Goal: Task Accomplishment & Management: Manage account settings

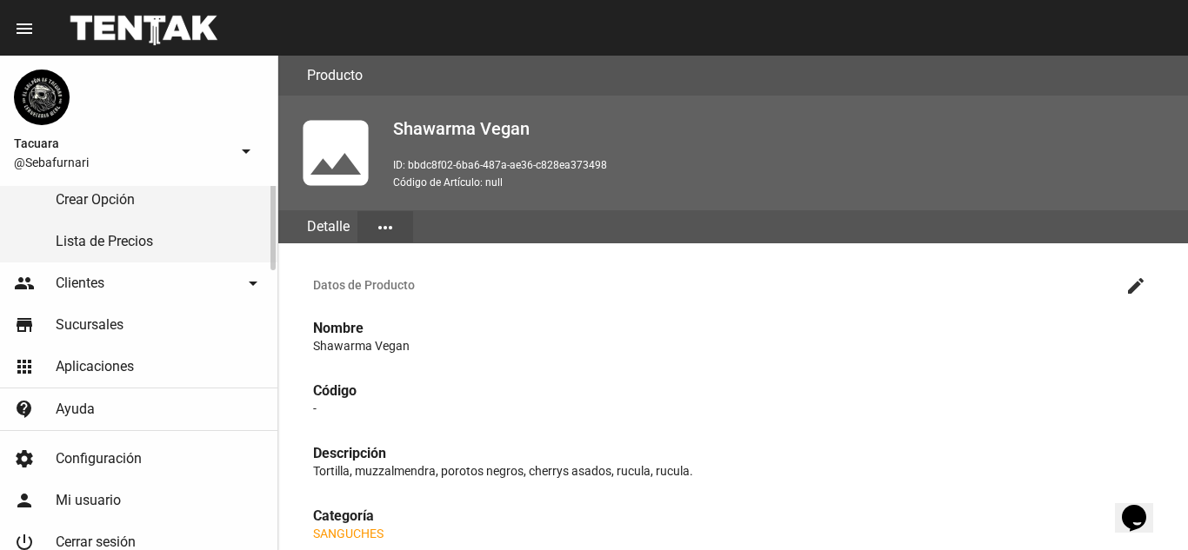
scroll to position [174, 0]
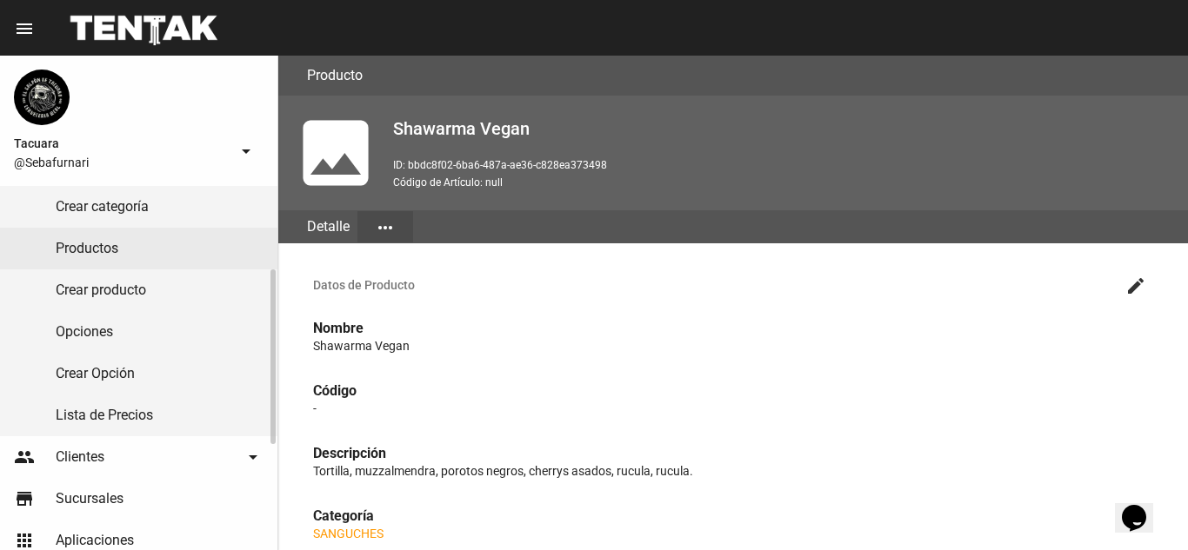
click at [173, 248] on link "Productos" at bounding box center [138, 249] width 277 height 42
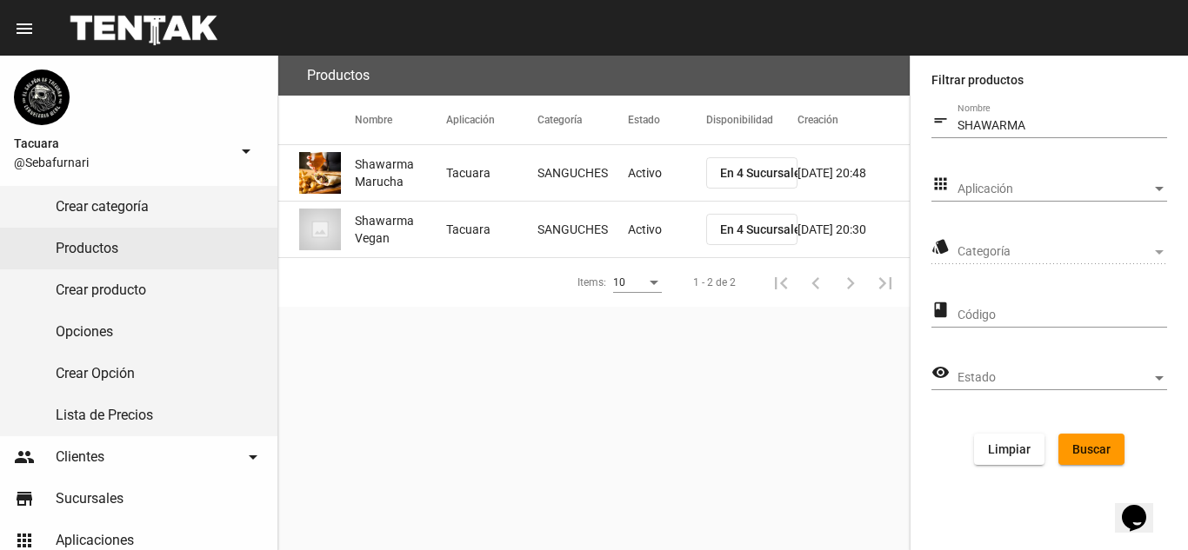
click at [1040, 121] on input "SHAWARMA" at bounding box center [1062, 126] width 210 height 14
type input "S"
click at [1008, 449] on span "Limpiar" at bounding box center [1009, 450] width 43 height 14
click at [1089, 443] on span "Buscar" at bounding box center [1091, 450] width 38 height 14
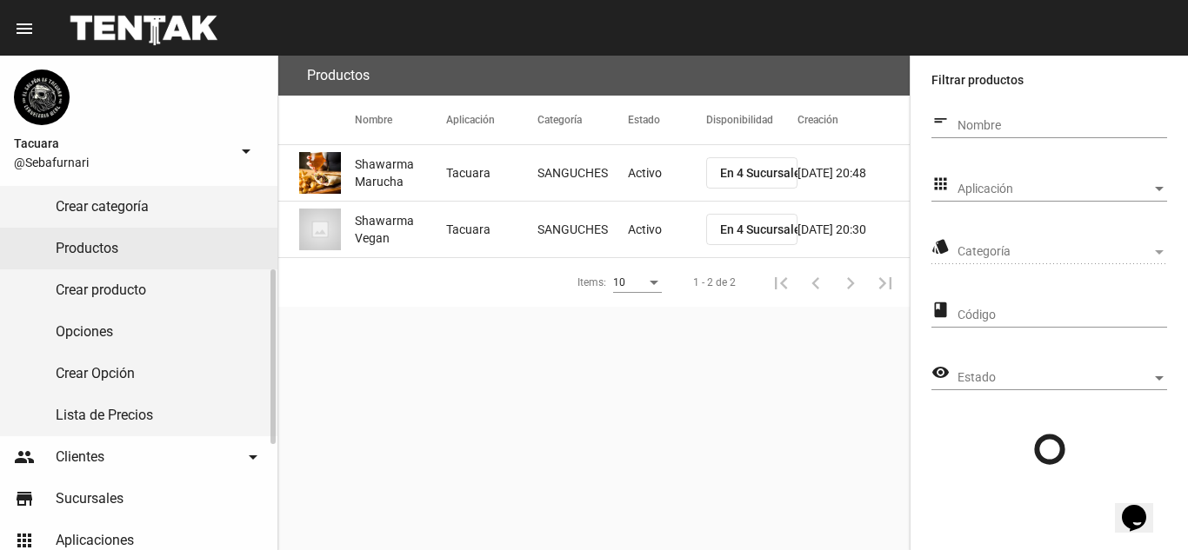
click at [141, 239] on link "Productos" at bounding box center [138, 249] width 277 height 42
click at [157, 237] on link "Productos" at bounding box center [138, 249] width 277 height 42
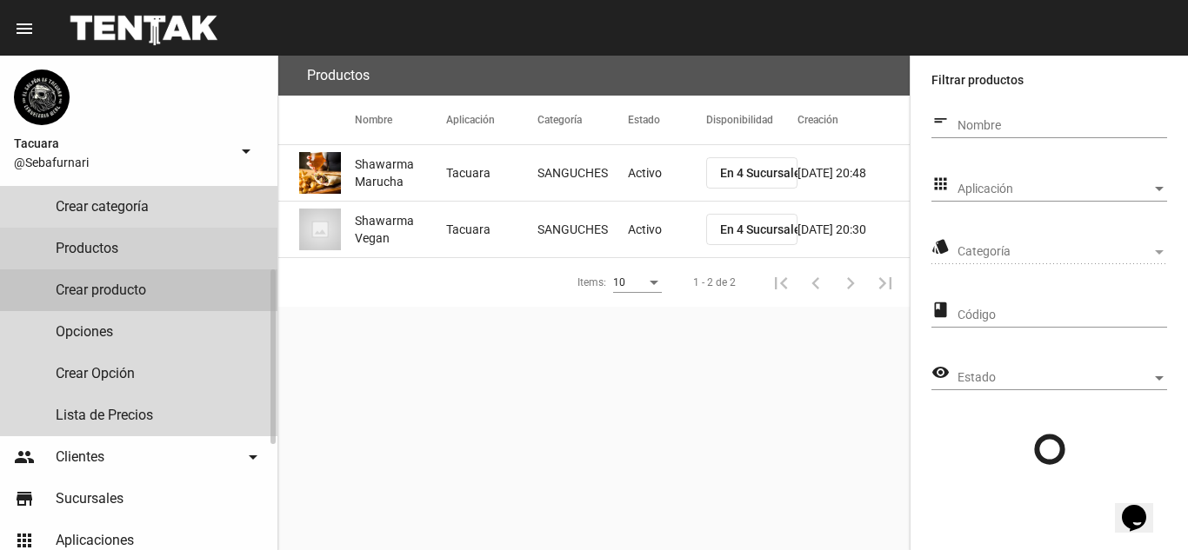
click at [139, 295] on link "Crear producto" at bounding box center [138, 291] width 277 height 42
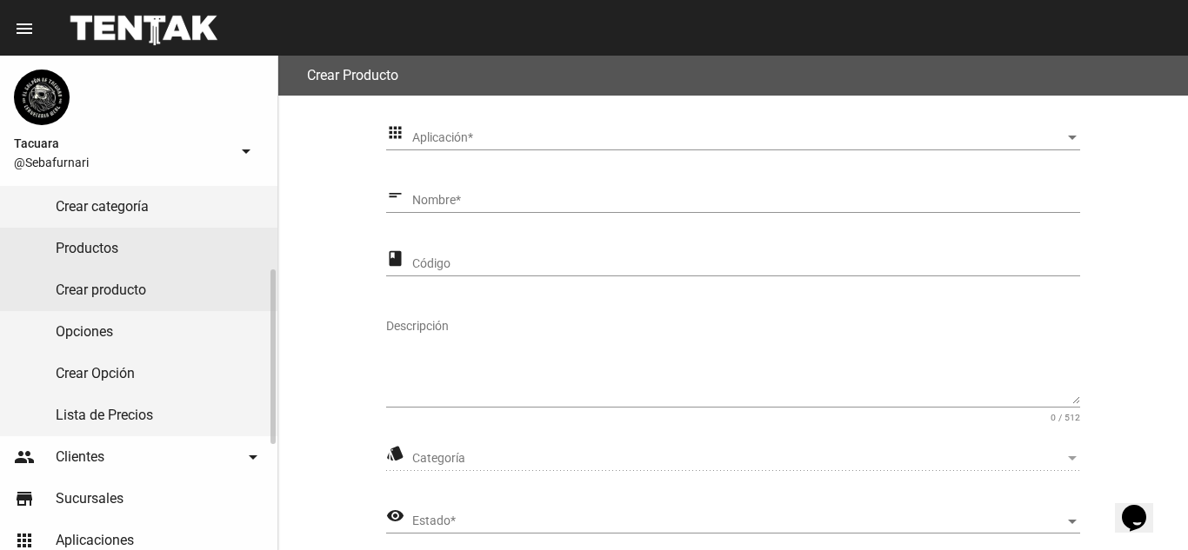
click at [164, 236] on link "Productos" at bounding box center [138, 249] width 277 height 42
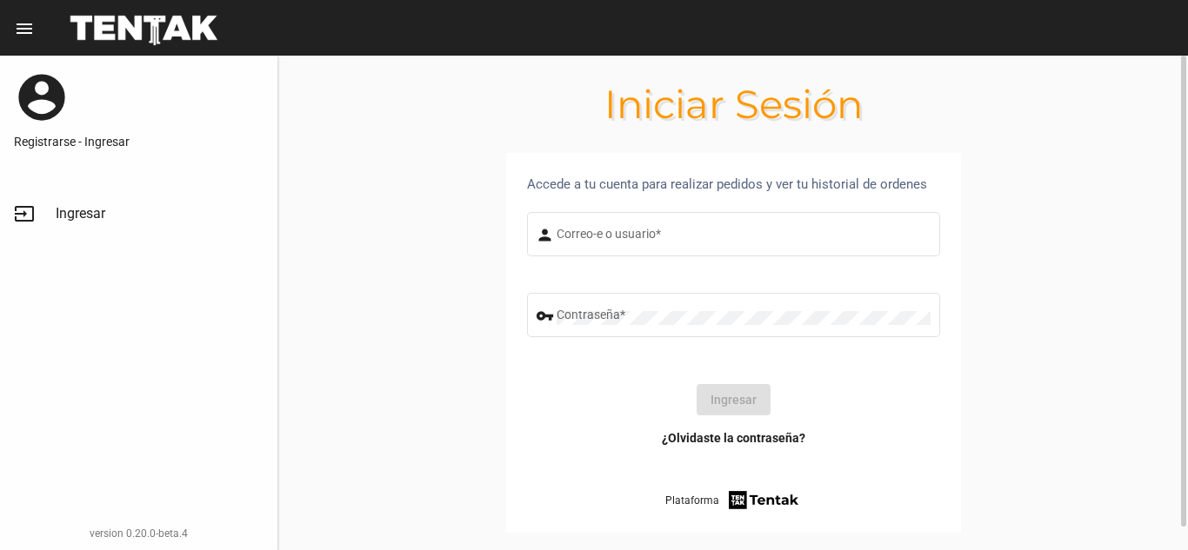
type input "Sebafurnari"
click at [716, 402] on button "Ingresar" at bounding box center [733, 399] width 74 height 31
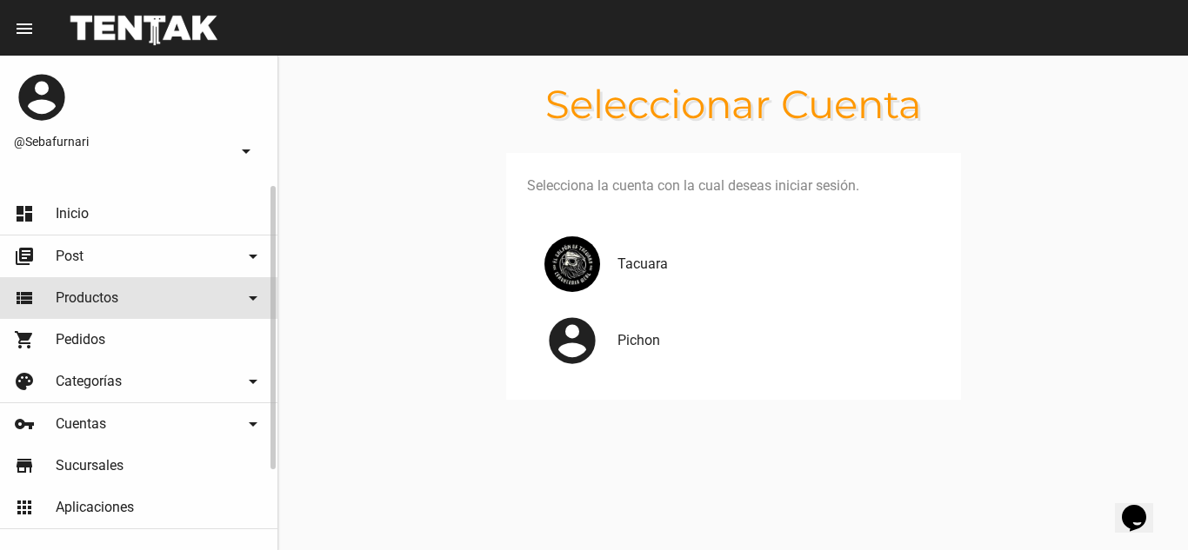
click at [100, 290] on span "Productos" at bounding box center [87, 298] width 63 height 17
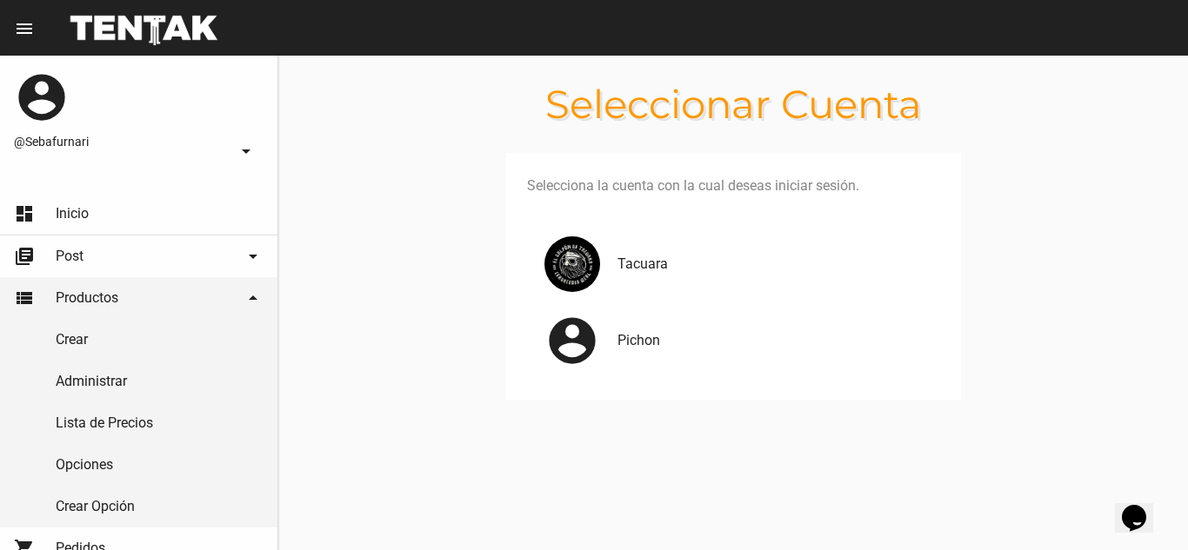
click at [730, 256] on h4 "Tacuara" at bounding box center [771, 264] width 309 height 21
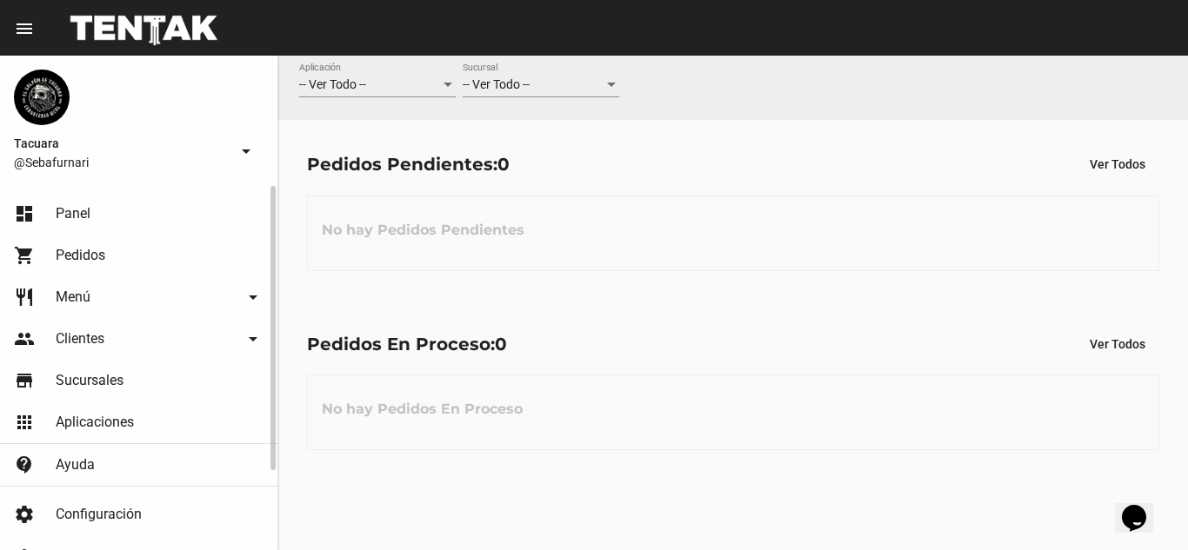
scroll to position [102, 0]
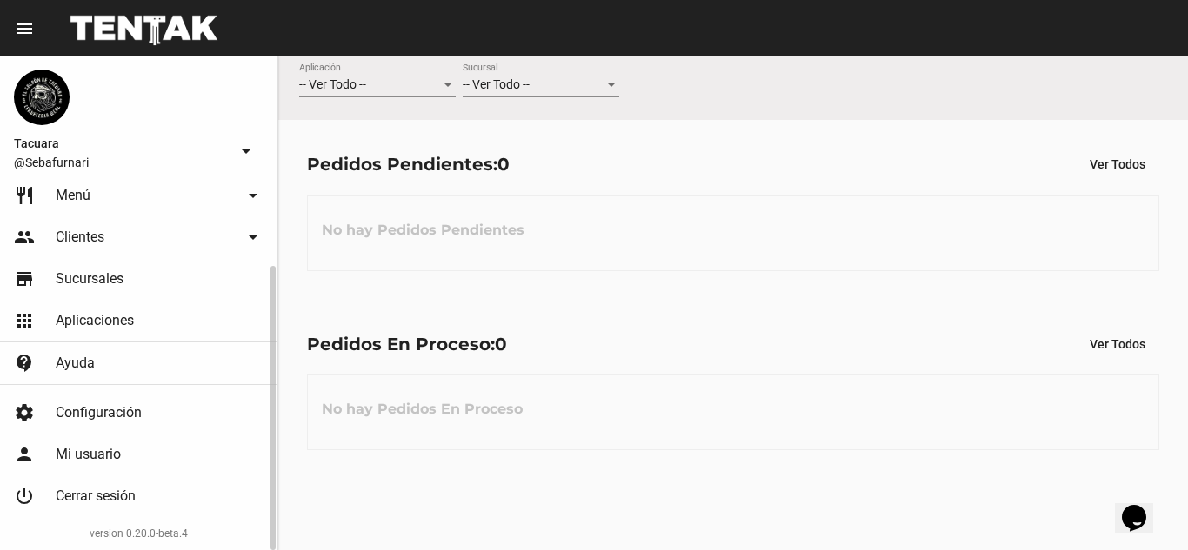
click at [207, 188] on link "restaurant Menú arrow_drop_down" at bounding box center [138, 196] width 277 height 42
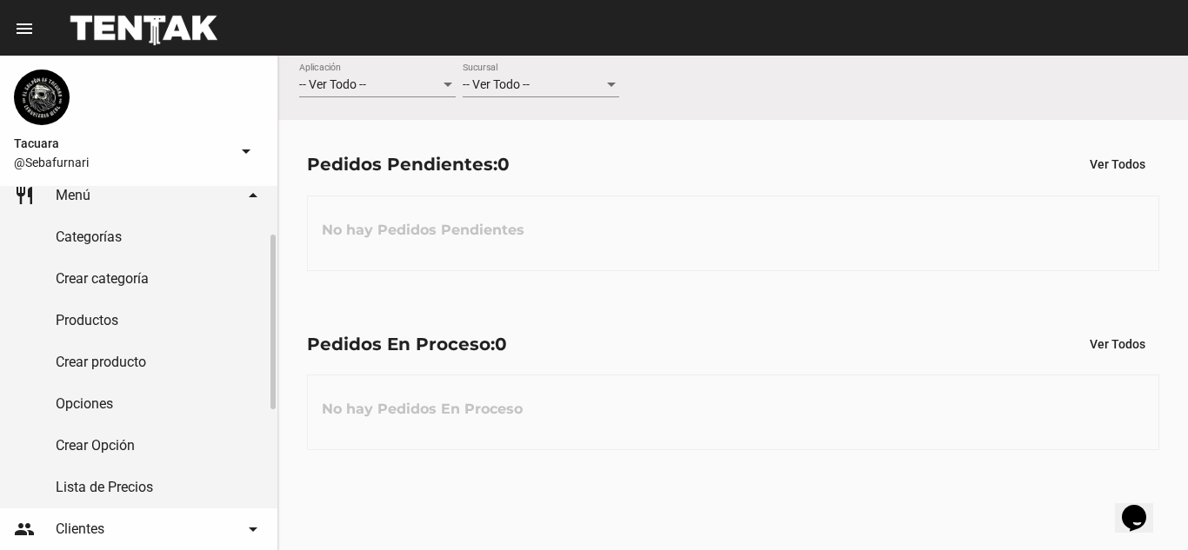
click at [158, 322] on link "Productos" at bounding box center [138, 321] width 277 height 42
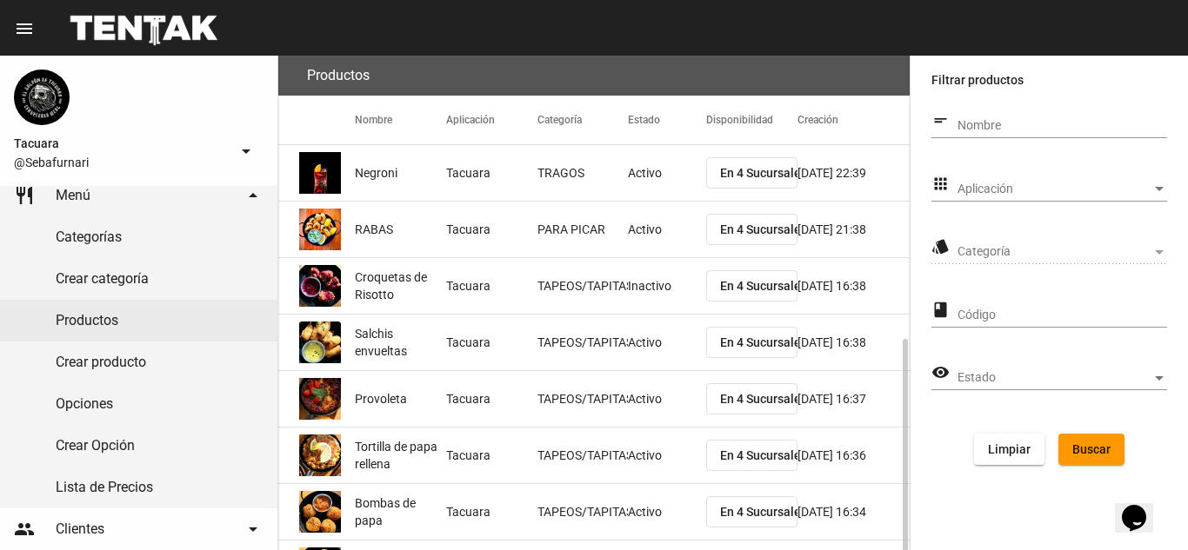
scroll to position [292, 0]
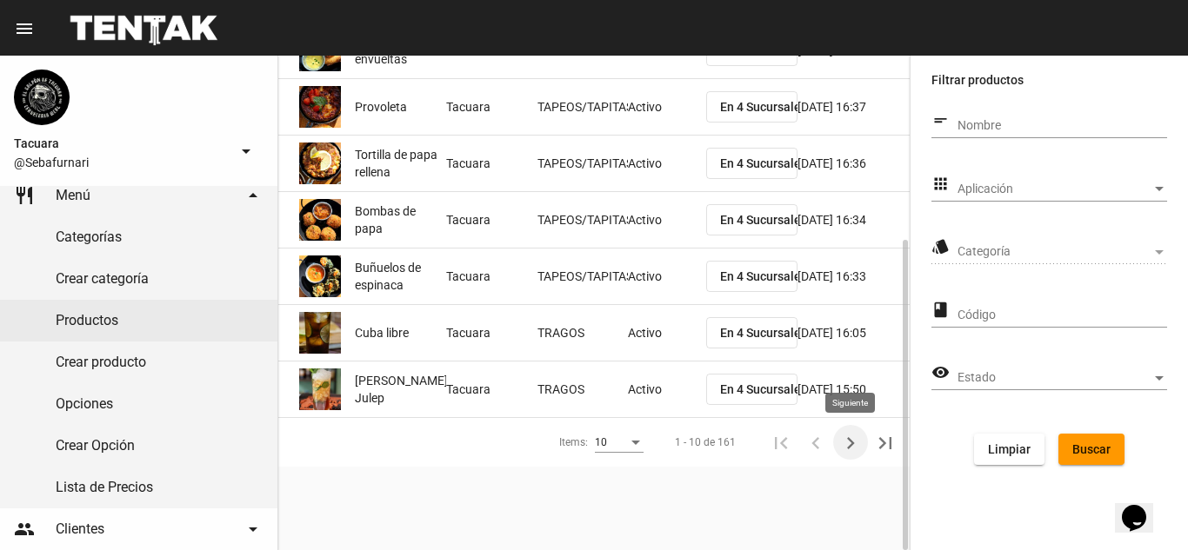
click at [847, 445] on icon "Siguiente" at bounding box center [850, 443] width 24 height 24
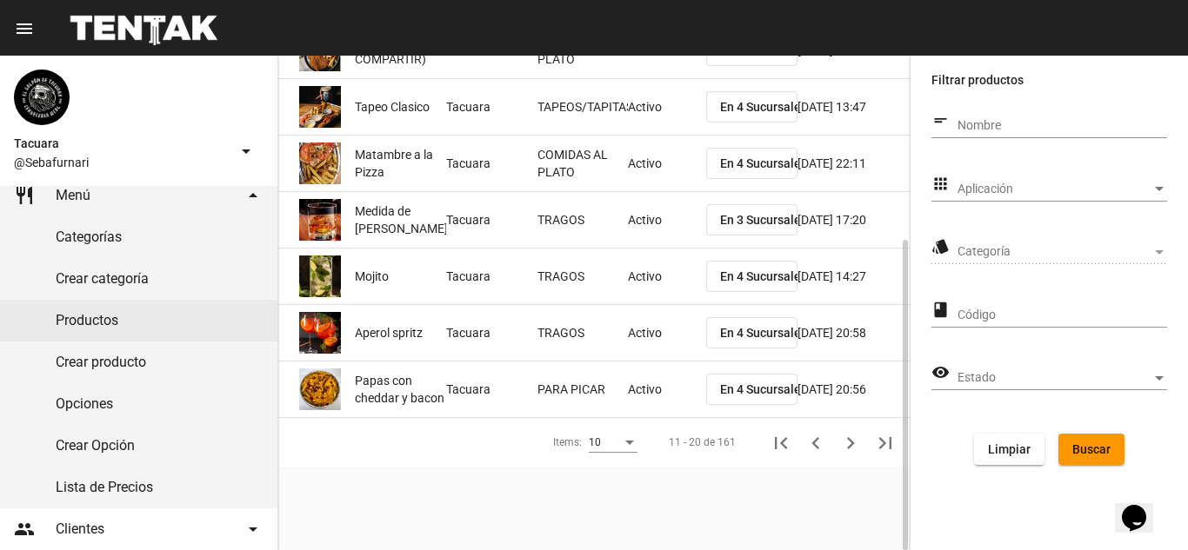
click at [847, 445] on icon "Siguiente" at bounding box center [850, 443] width 24 height 24
click at [846, 445] on icon "Siguiente" at bounding box center [850, 443] width 24 height 24
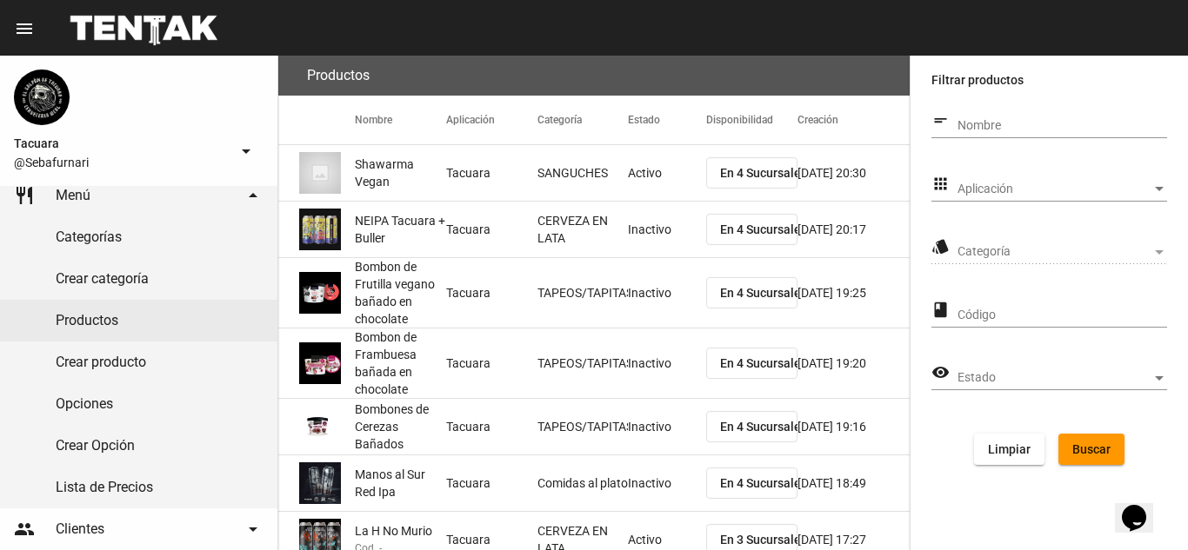
scroll to position [320, 0]
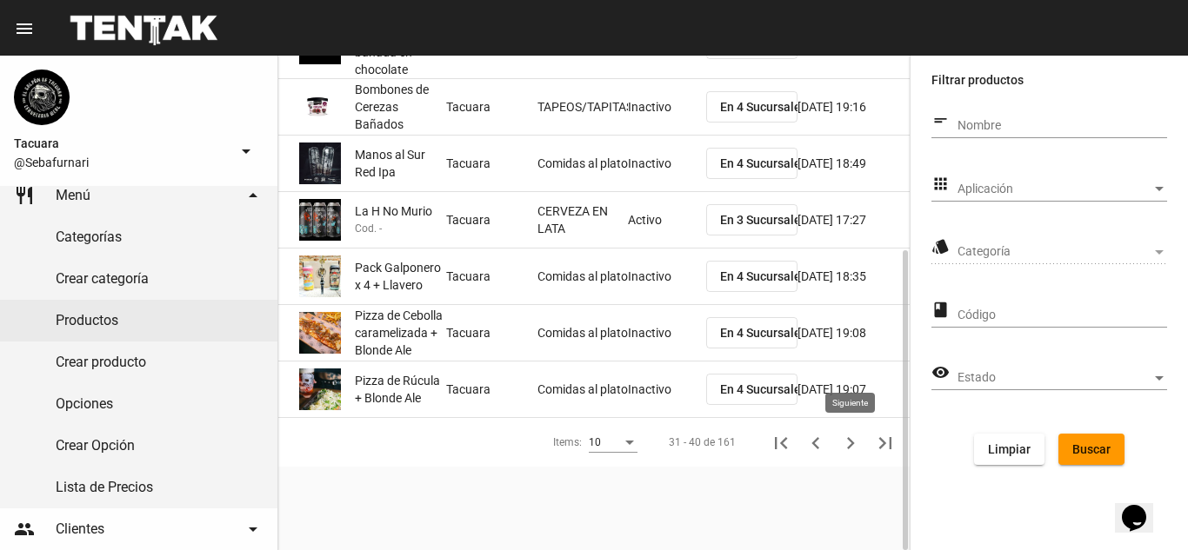
click at [849, 452] on icon "Siguiente" at bounding box center [850, 443] width 24 height 24
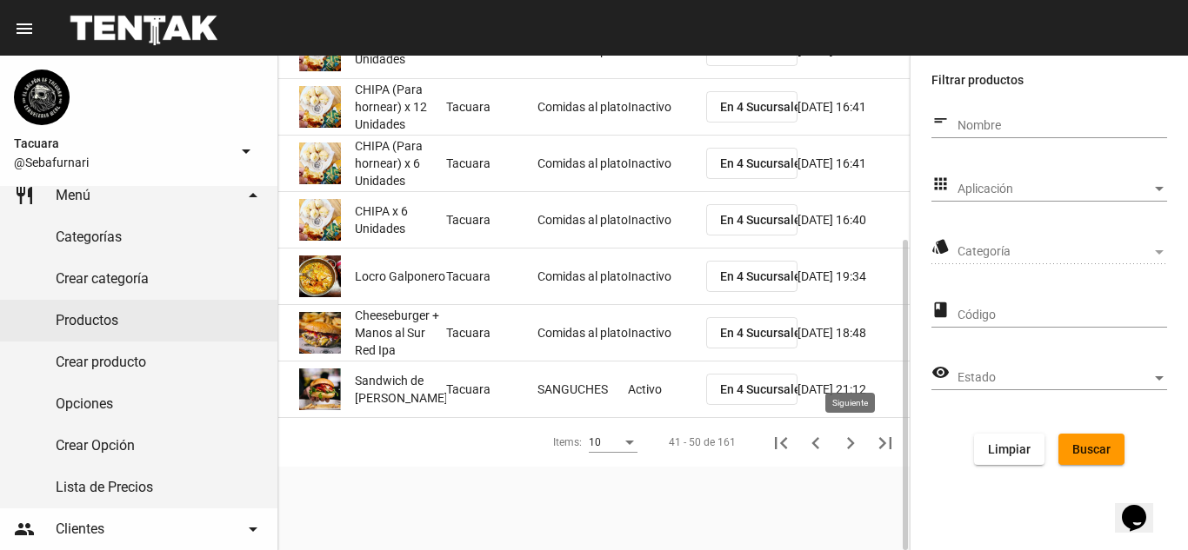
scroll to position [292, 0]
click at [631, 442] on div "Items:" at bounding box center [629, 443] width 9 height 4
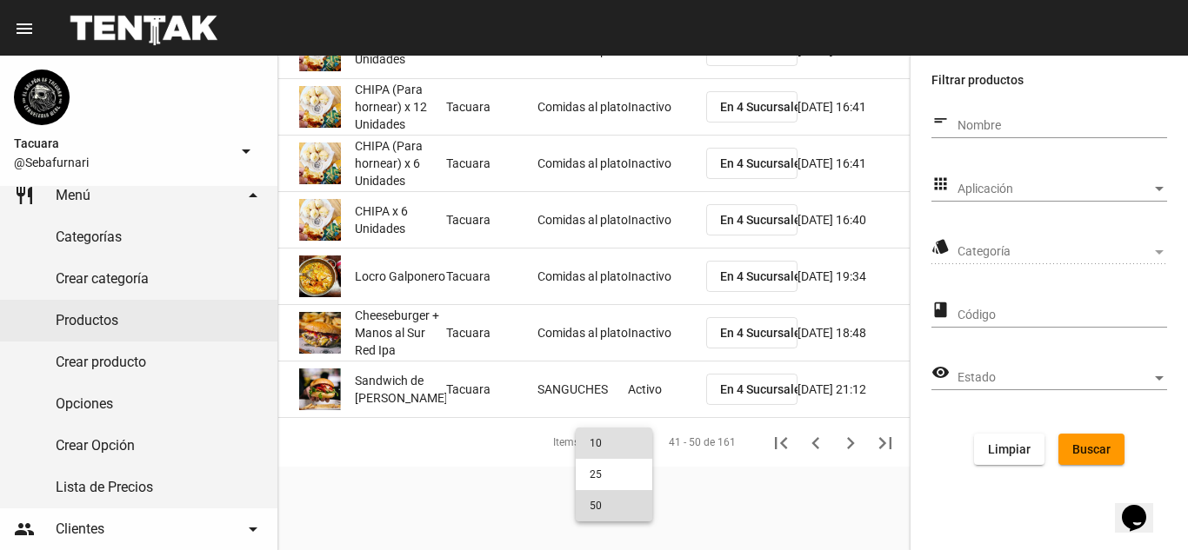
click at [609, 511] on span "50" at bounding box center [613, 505] width 49 height 31
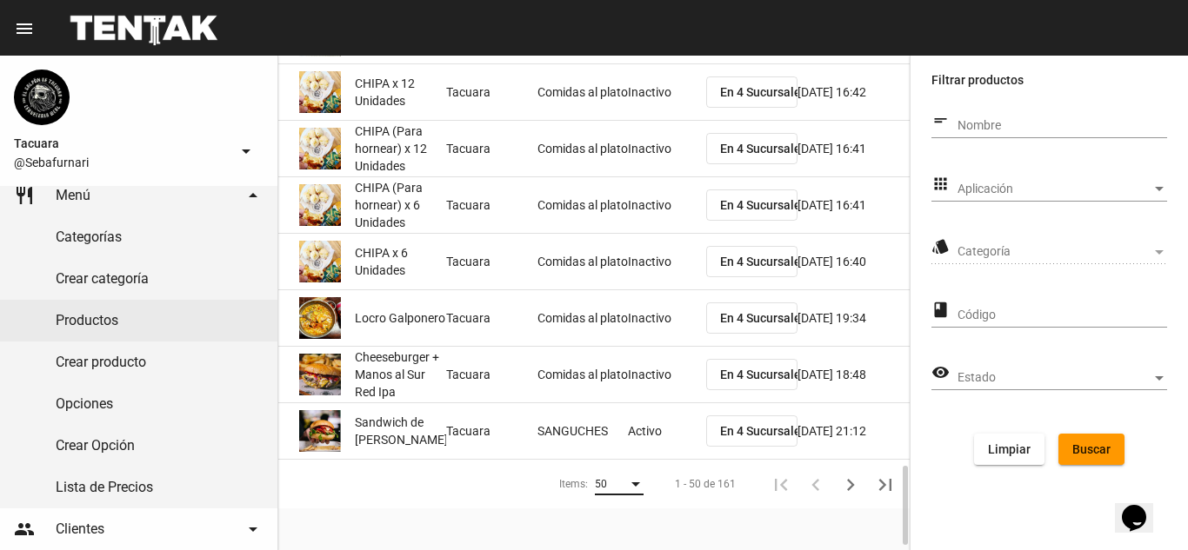
scroll to position [2581, 0]
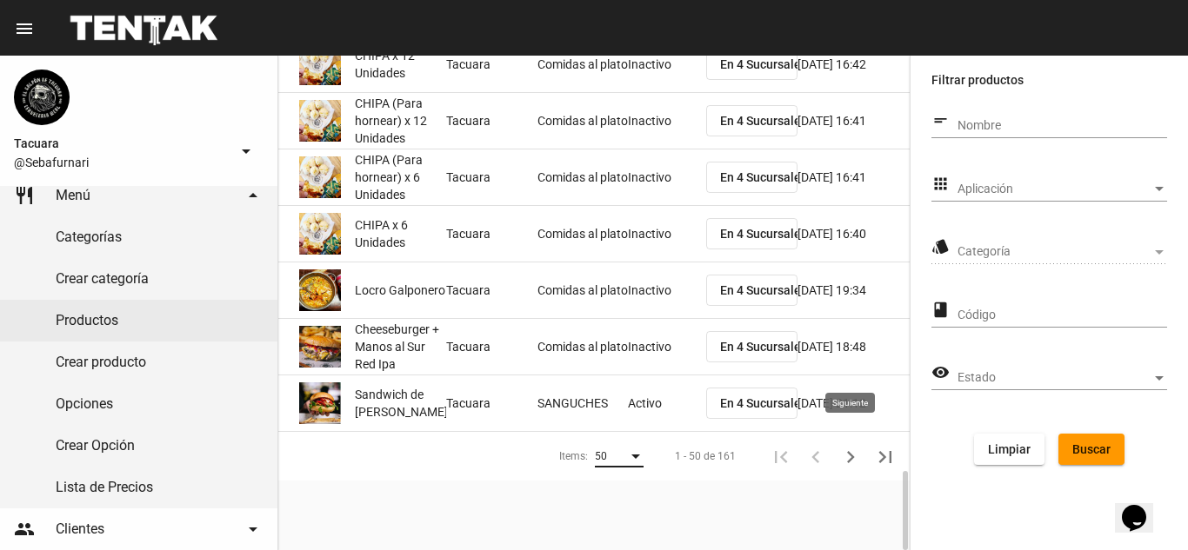
click at [842, 445] on icon "Siguiente" at bounding box center [850, 457] width 24 height 24
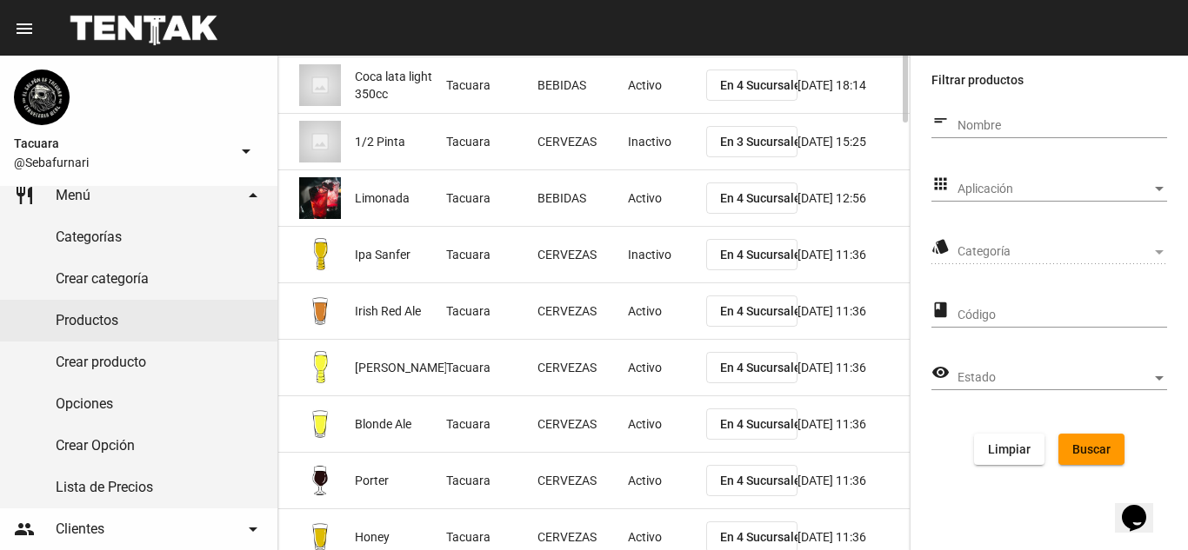
scroll to position [1002, 0]
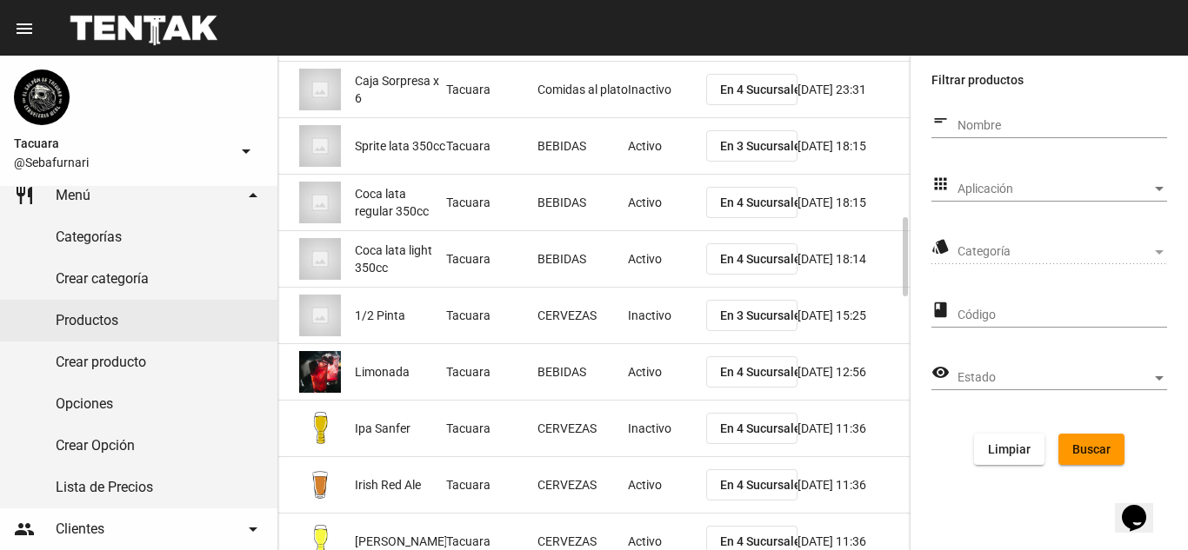
click at [354, 370] on mat-cell at bounding box center [316, 372] width 77 height 56
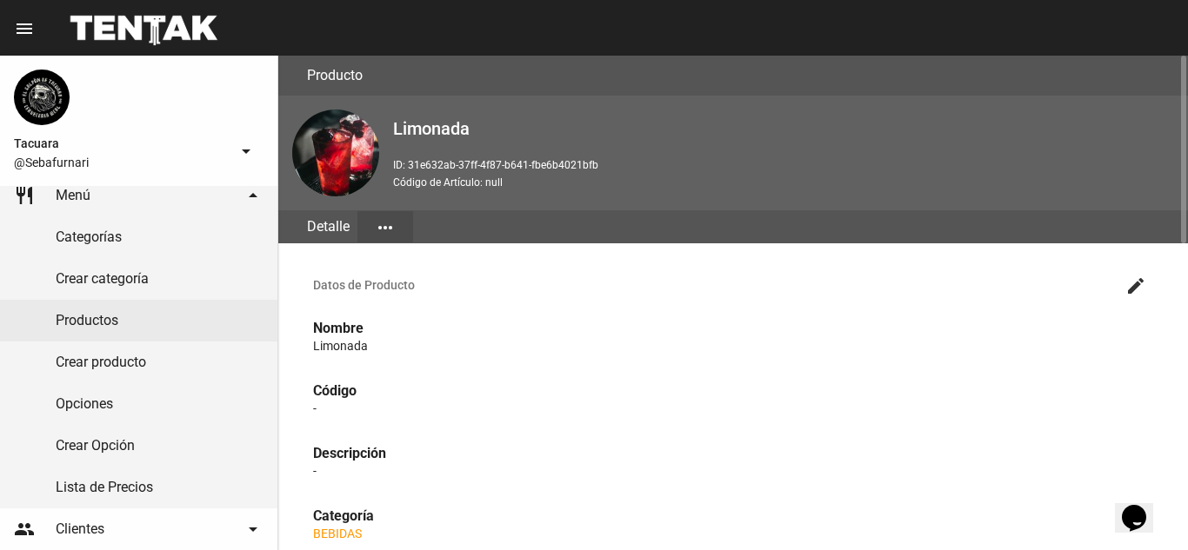
click at [403, 229] on button "more_horiz" at bounding box center [385, 226] width 56 height 31
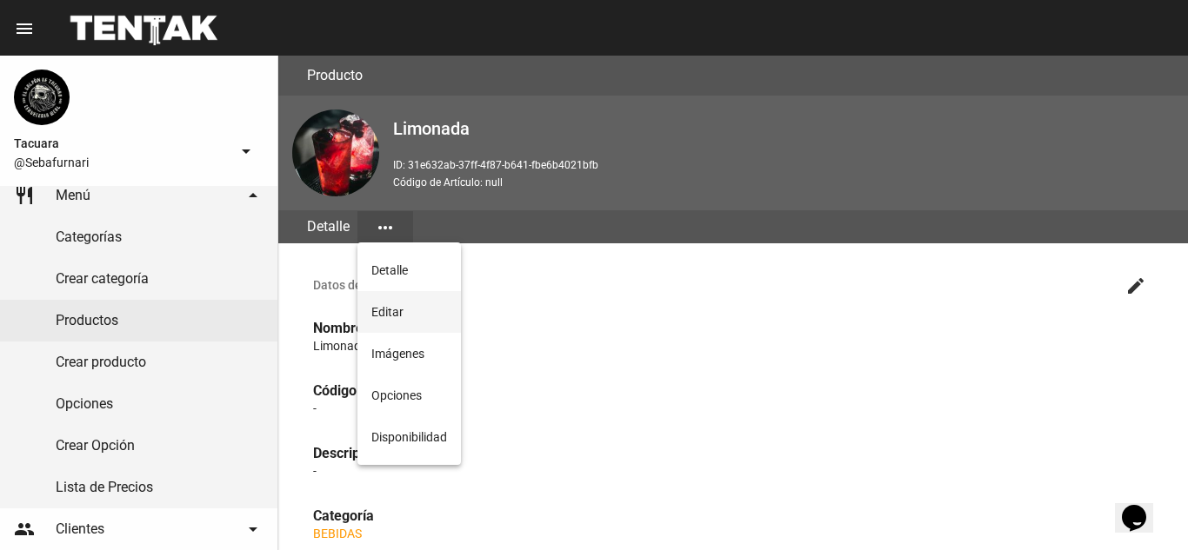
click at [407, 330] on button "Editar" at bounding box center [408, 312] width 103 height 42
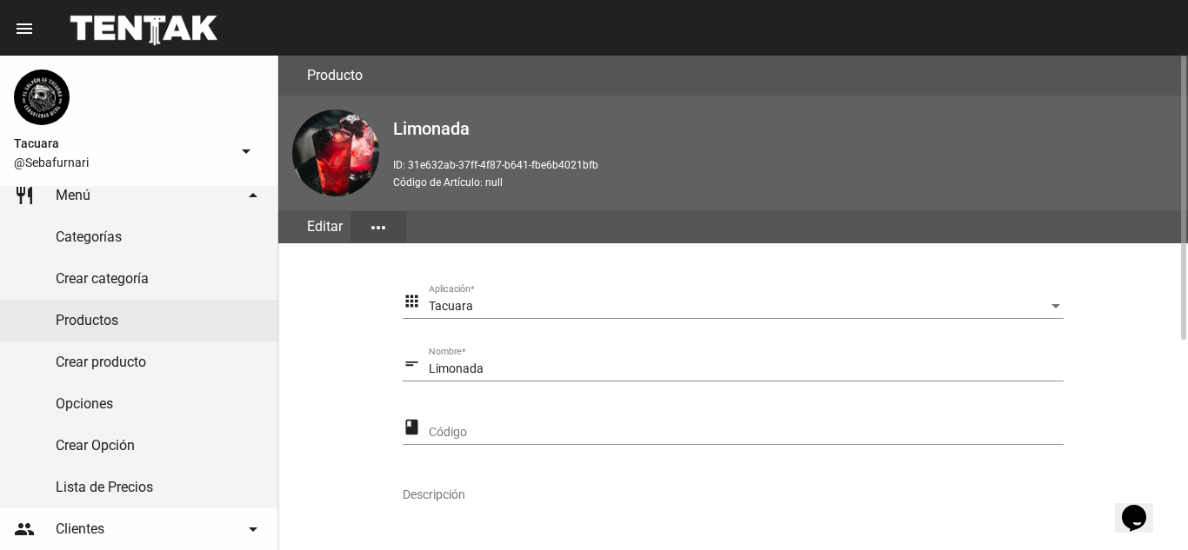
click at [366, 222] on button "more_horiz" at bounding box center [378, 226] width 56 height 31
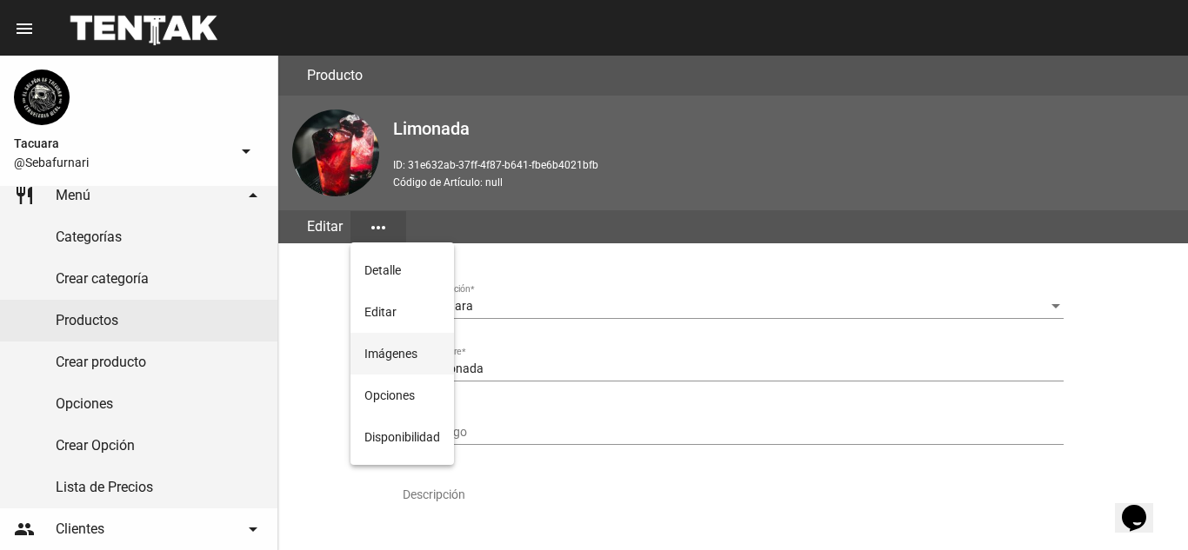
click at [389, 345] on button "Imágenes" at bounding box center [401, 354] width 103 height 42
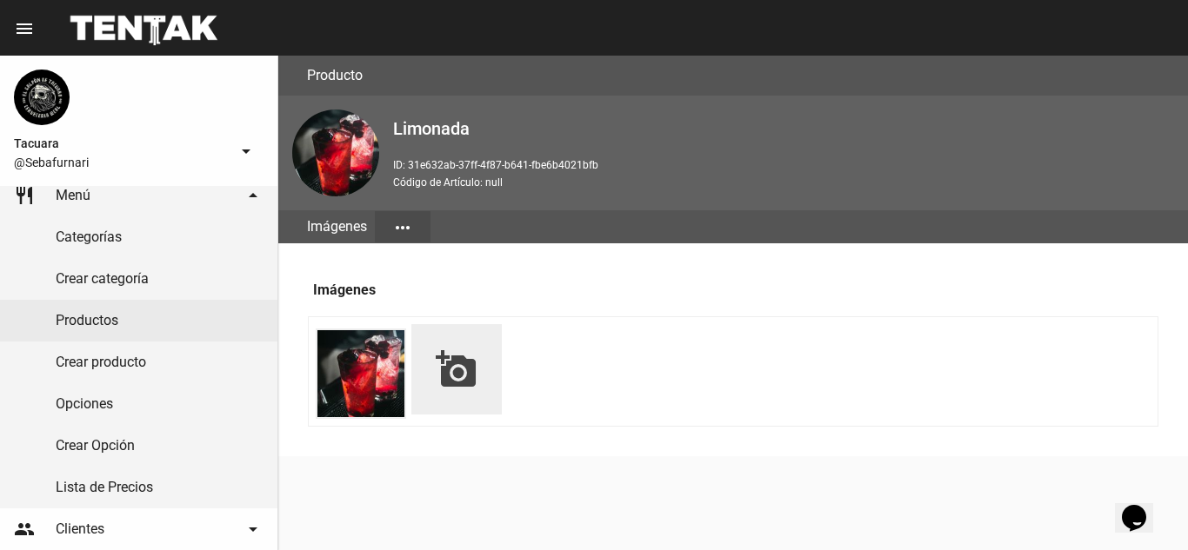
click at [433, 364] on li "add_a_photo" at bounding box center [456, 369] width 90 height 90
click at [464, 373] on mat-icon "add_a_photo" at bounding box center [457, 370] width 42 height 42
click at [453, 351] on mat-icon "add_a_photo" at bounding box center [457, 370] width 42 height 42
type input "C:\fakepath\WhatsApp Image 2025-08-22 at 13.12.29 (2).jpeg"
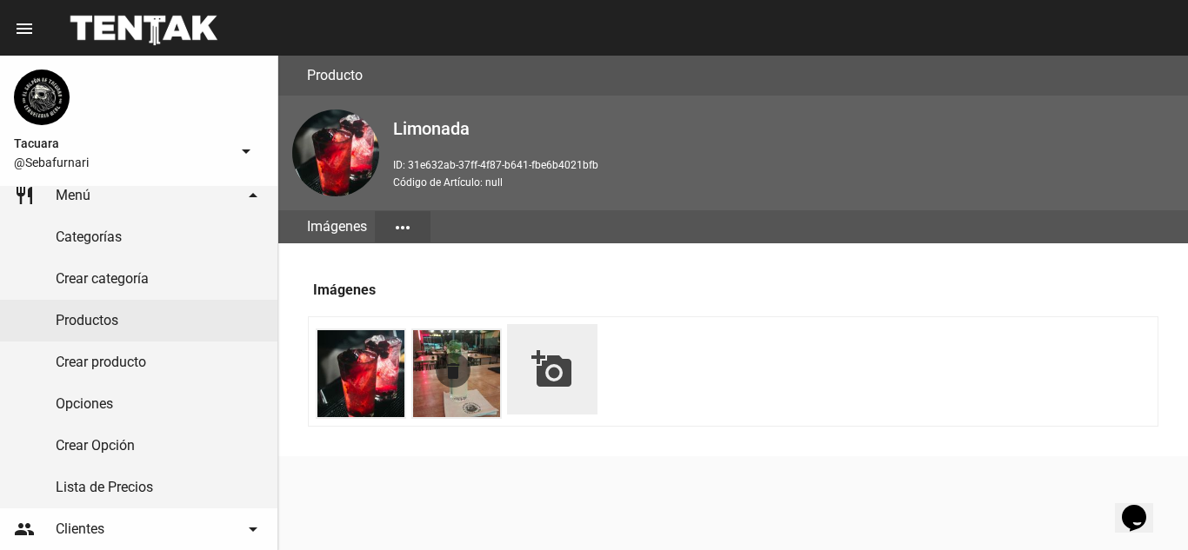
click at [478, 399] on img at bounding box center [456, 373] width 87 height 87
click at [476, 390] on img at bounding box center [456, 373] width 87 height 87
click at [900, 330] on ul "delete delete add_a_photo" at bounding box center [733, 371] width 850 height 110
click at [152, 321] on link "Productos" at bounding box center [138, 321] width 277 height 42
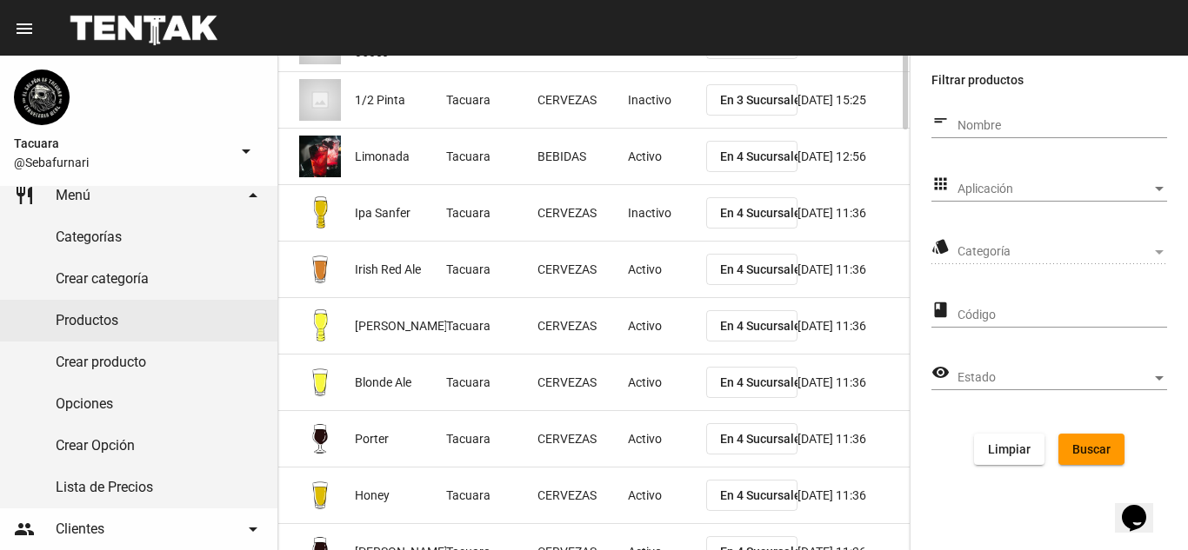
scroll to position [1043, 0]
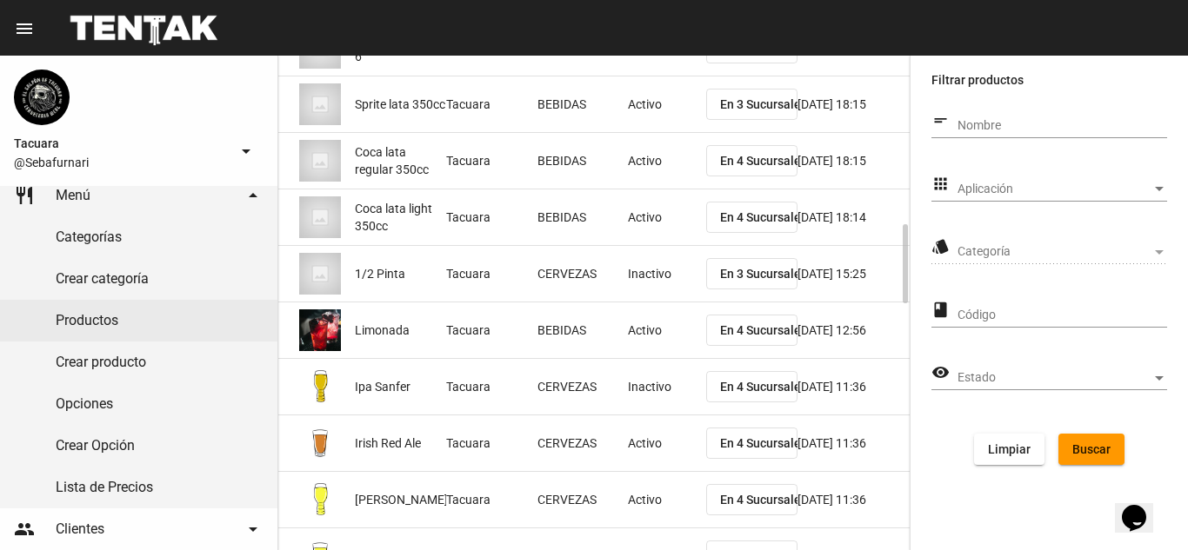
click at [360, 326] on span "Limonada" at bounding box center [382, 330] width 55 height 17
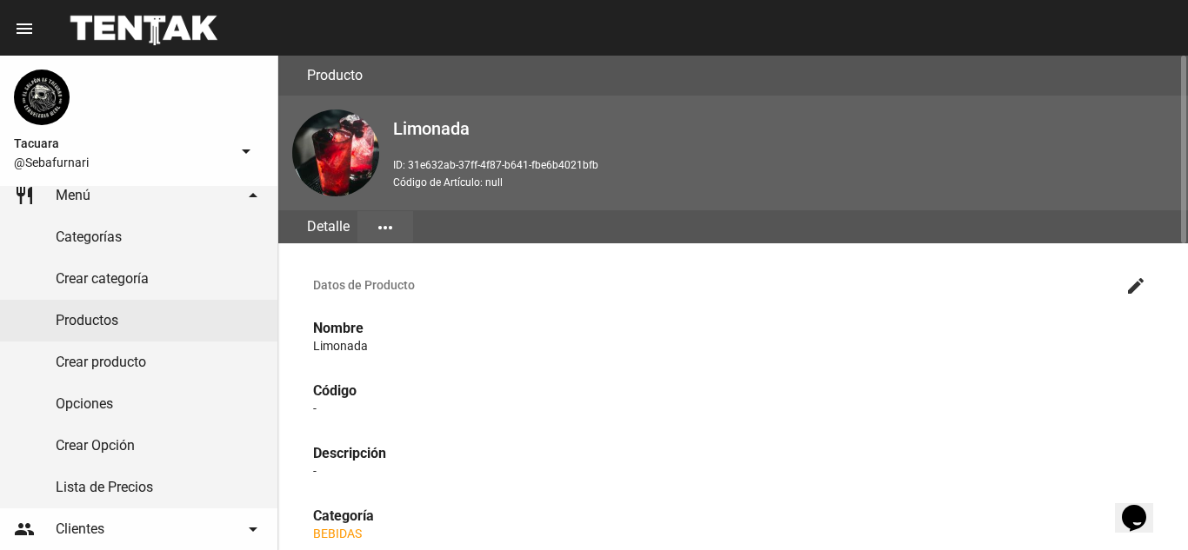
click at [370, 215] on button "more_horiz" at bounding box center [385, 226] width 56 height 31
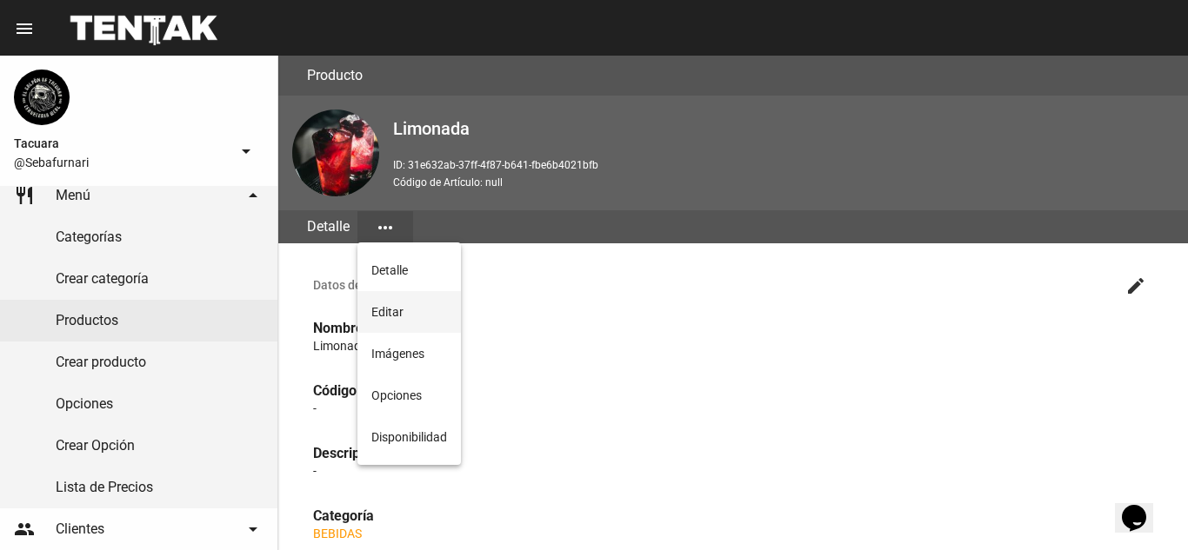
click at [426, 316] on button "Editar" at bounding box center [408, 312] width 103 height 42
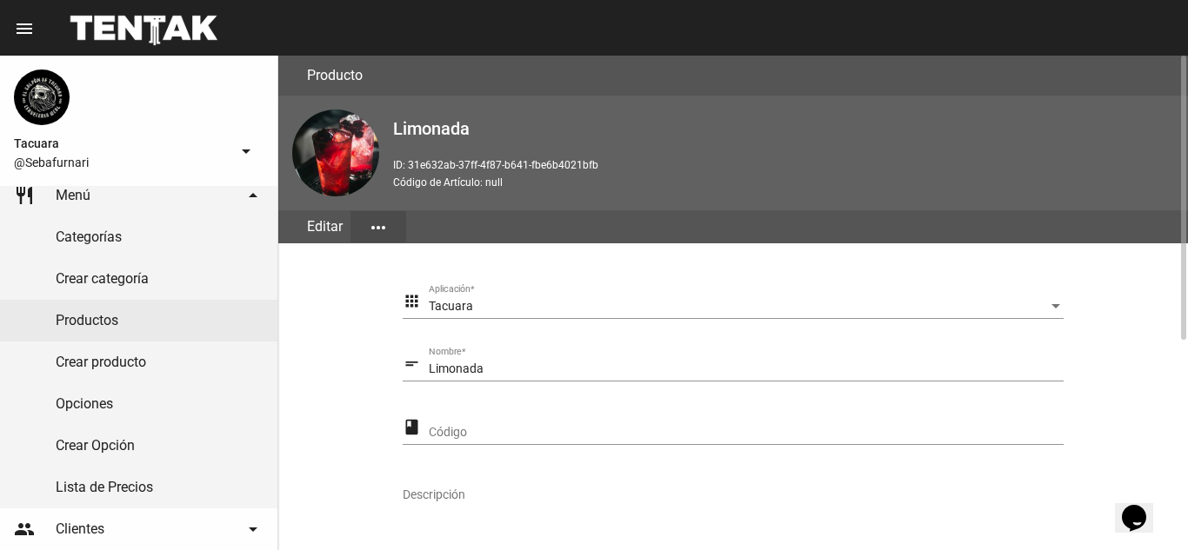
click at [396, 236] on button "more_horiz" at bounding box center [378, 226] width 56 height 31
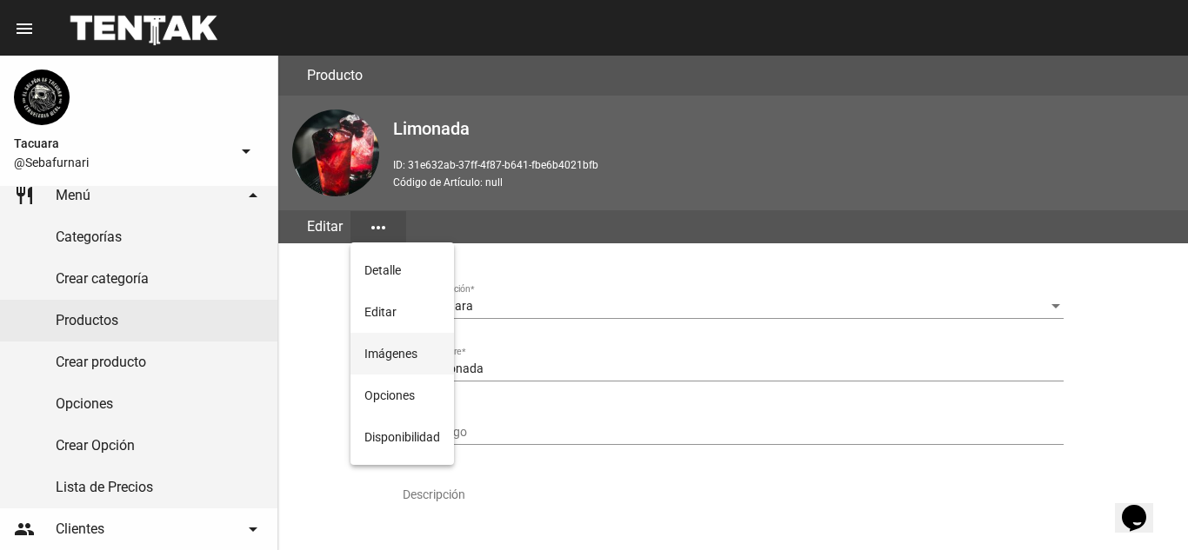
click at [422, 349] on button "Imágenes" at bounding box center [401, 354] width 103 height 42
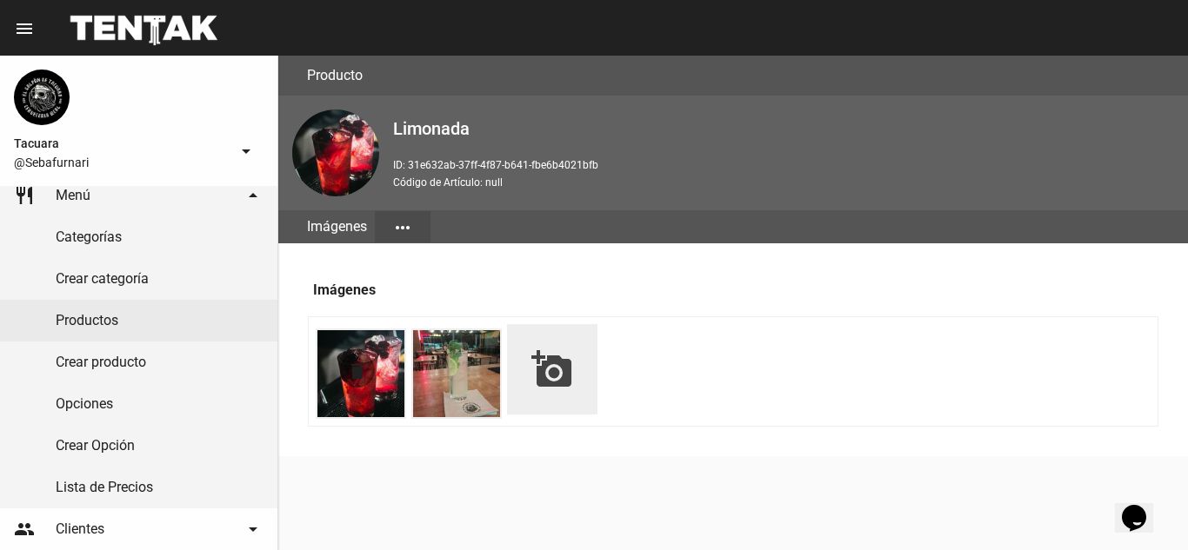
click at [388, 368] on img at bounding box center [360, 373] width 87 height 87
click at [350, 365] on mat-icon "delete" at bounding box center [357, 371] width 21 height 21
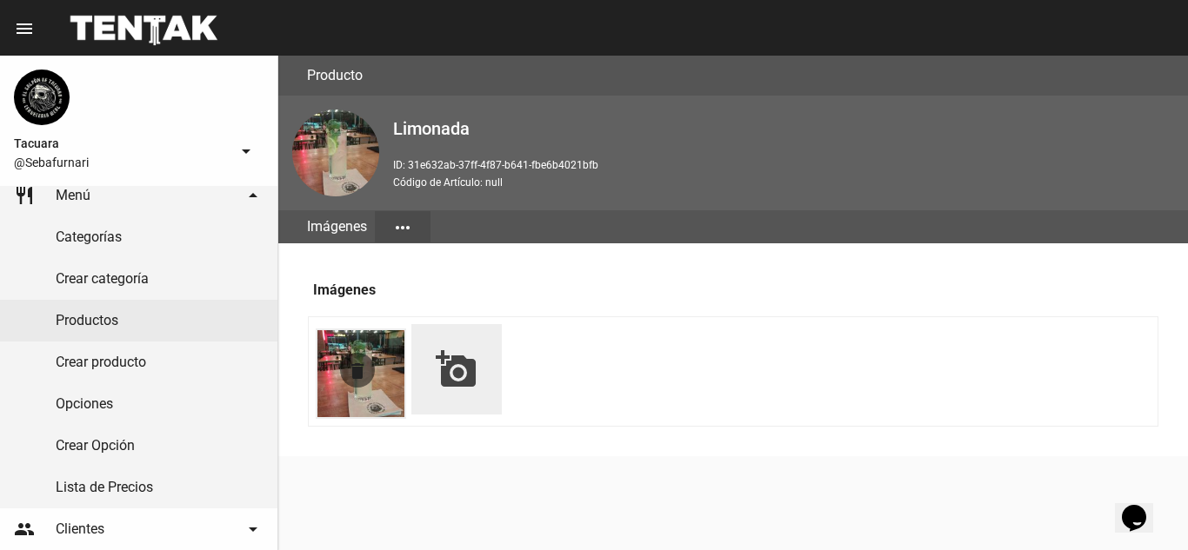
click at [362, 372] on mat-icon "delete" at bounding box center [357, 371] width 21 height 21
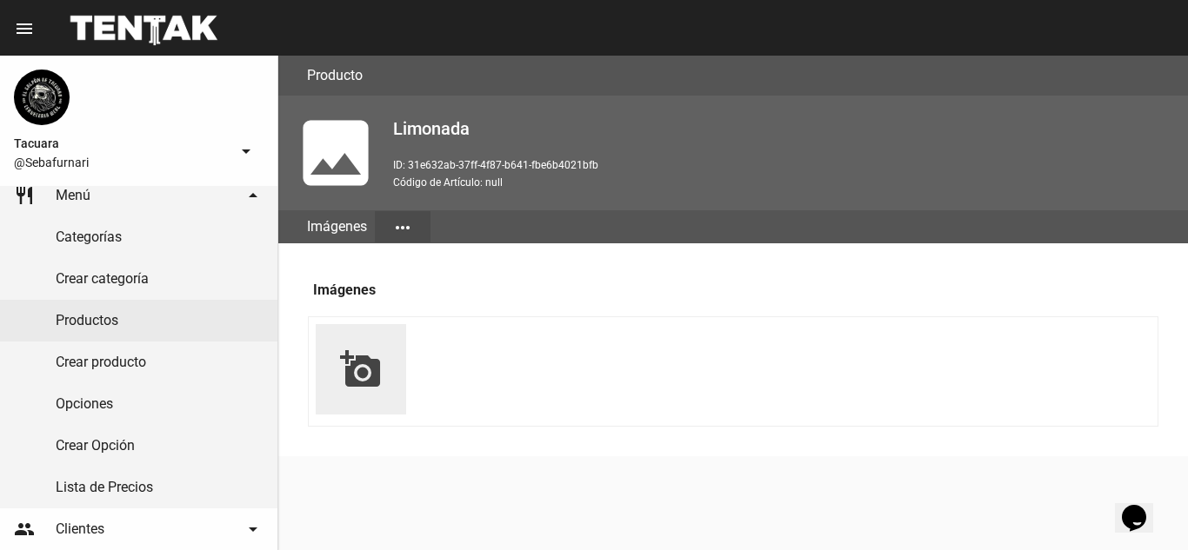
click at [366, 370] on mat-icon "add_a_photo" at bounding box center [361, 370] width 42 height 42
type input "C:\fakepath\WhatsApp Image 2025-08-22 at 13.12.29 (2).jpeg"
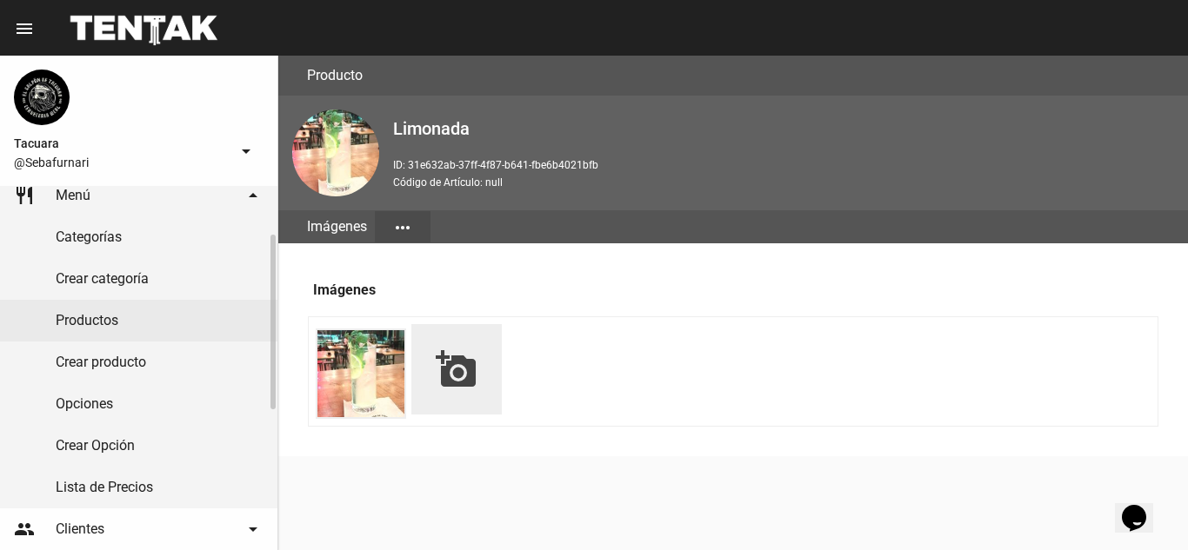
click at [128, 309] on link "Productos" at bounding box center [138, 321] width 277 height 42
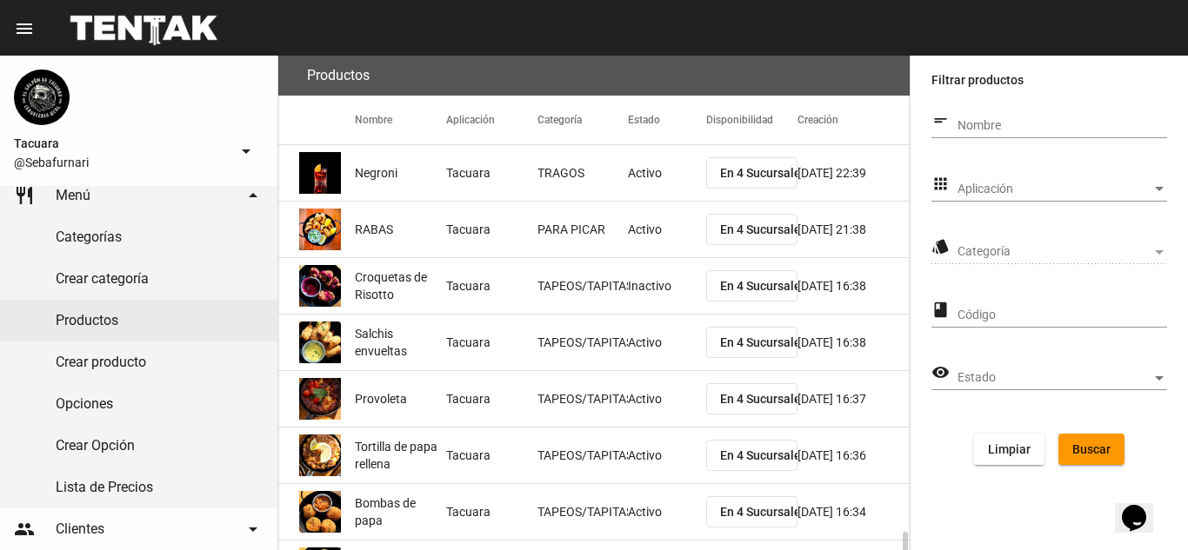
scroll to position [292, 0]
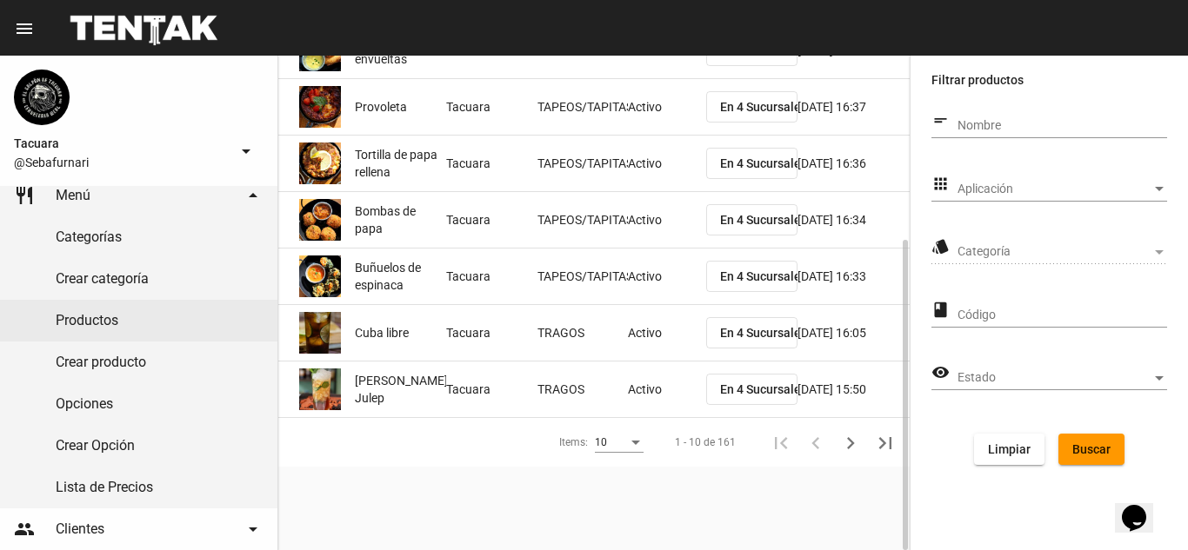
click at [629, 452] on div "10" at bounding box center [619, 438] width 49 height 30
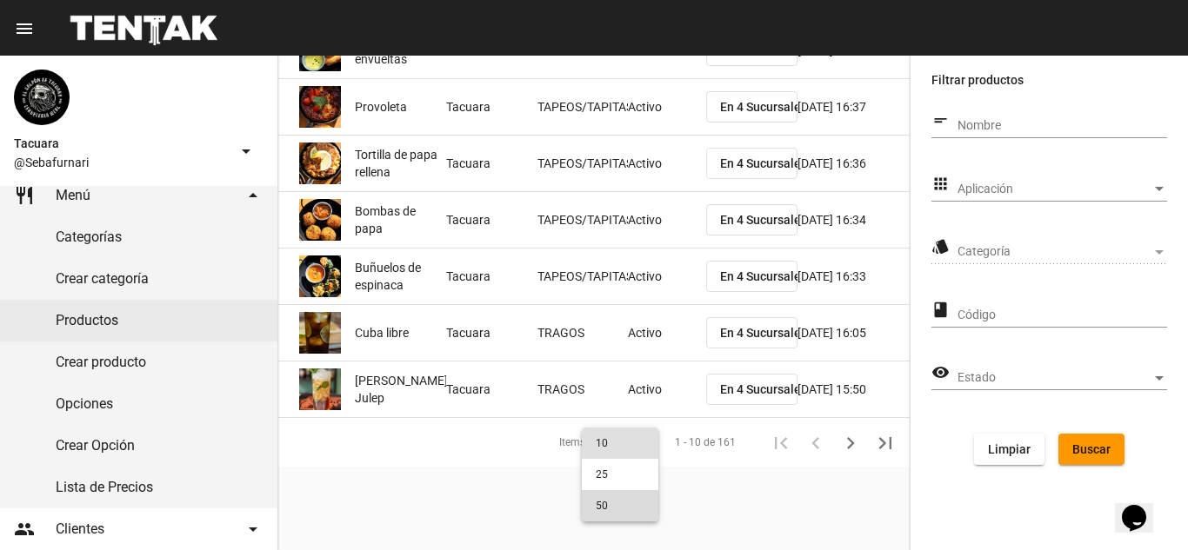
click at [629, 505] on span "50" at bounding box center [620, 505] width 49 height 31
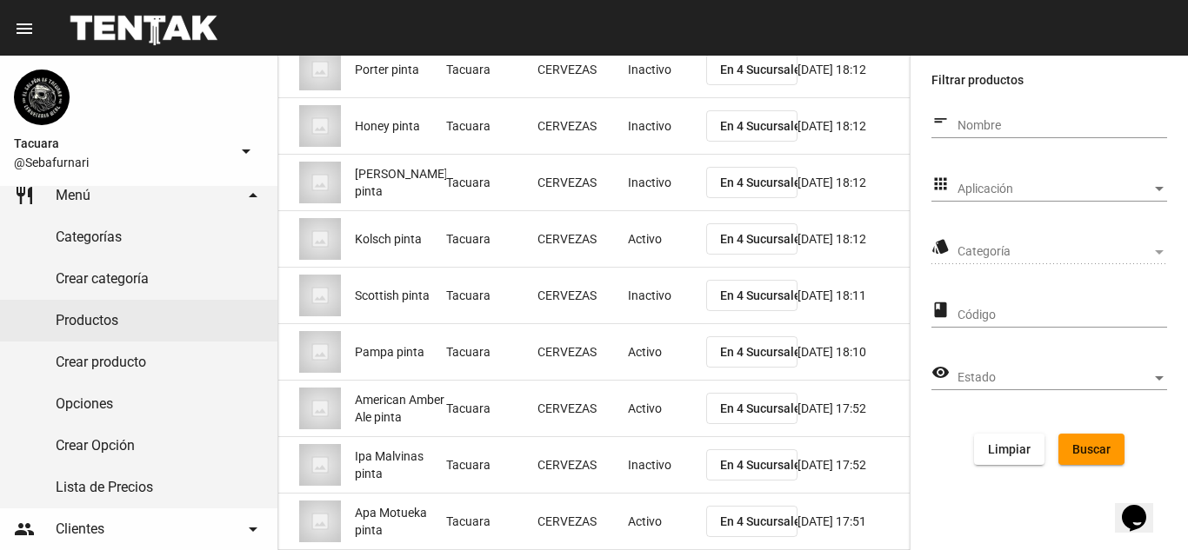
scroll to position [2567, 0]
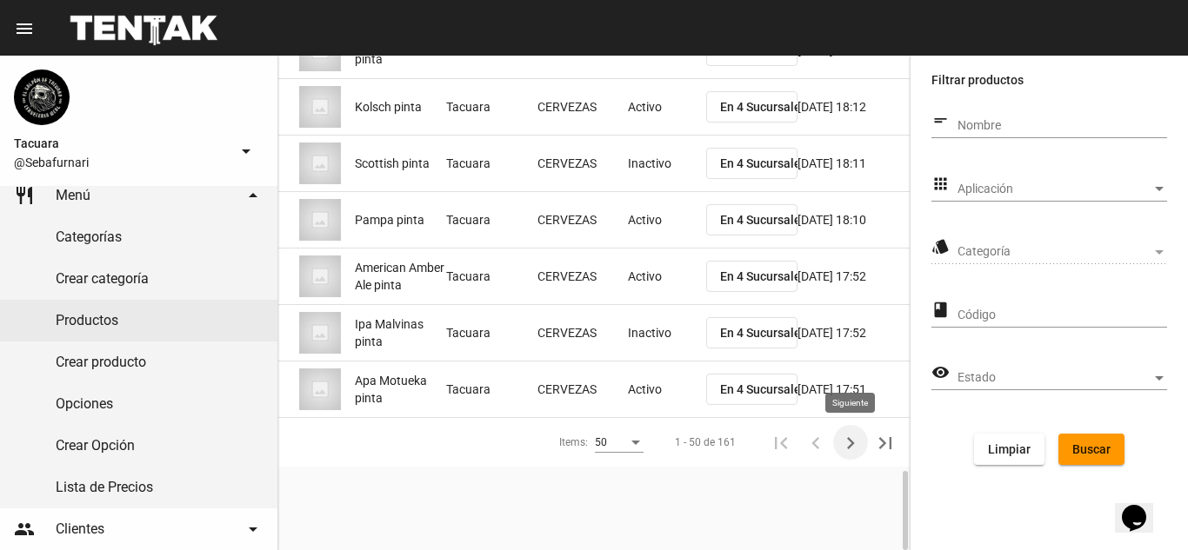
drag, startPoint x: 849, startPoint y: 434, endPoint x: 683, endPoint y: 394, distance: 170.8
click at [849, 434] on icon "Siguiente" at bounding box center [850, 443] width 24 height 24
click at [856, 442] on icon "Siguiente" at bounding box center [850, 443] width 24 height 24
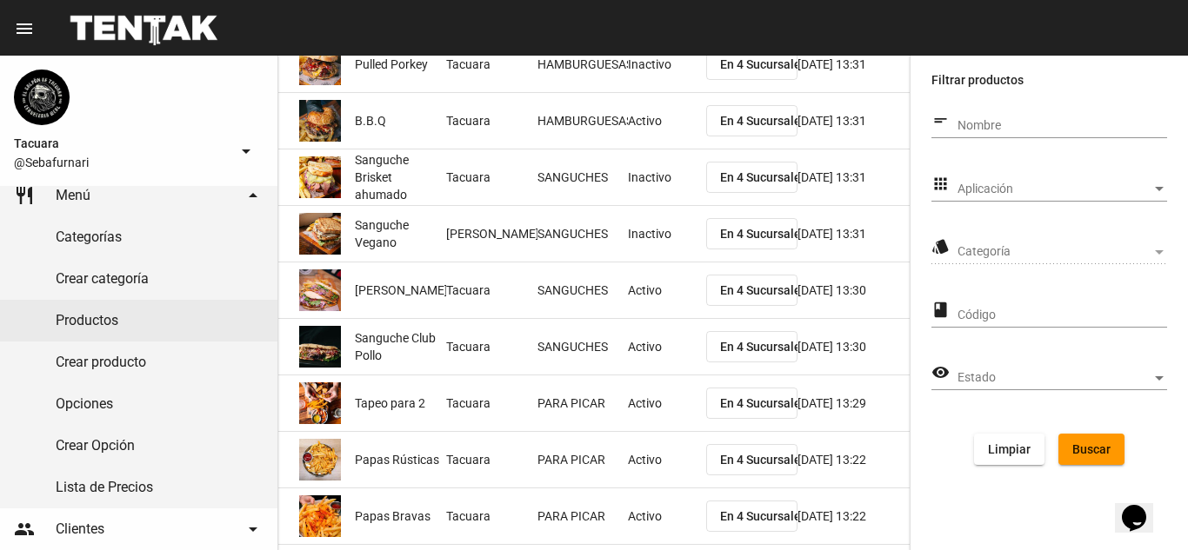
scroll to position [2553, 0]
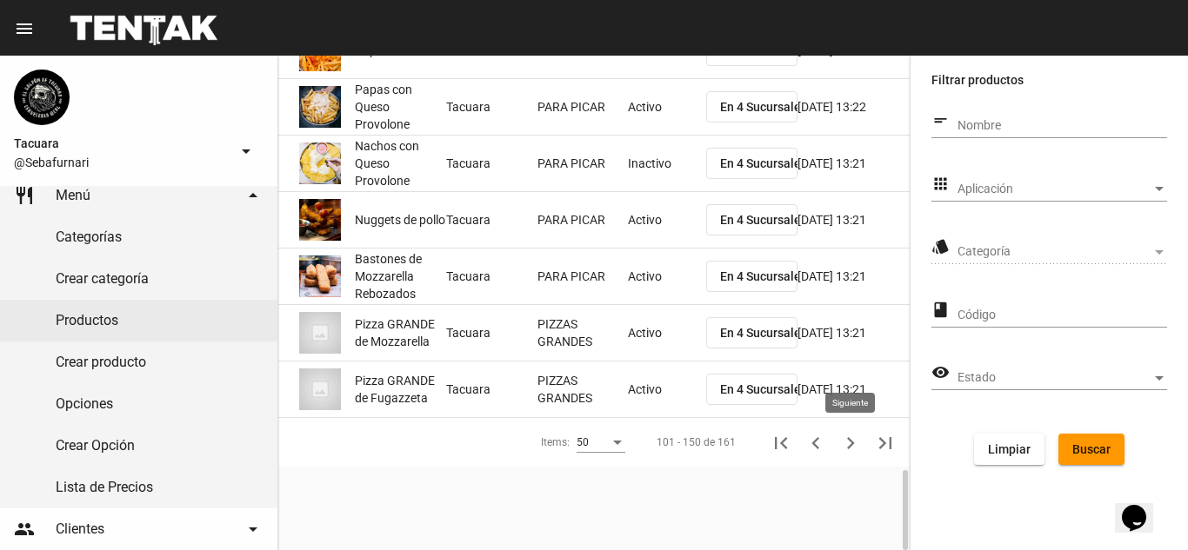
click at [853, 450] on icon "Siguiente" at bounding box center [850, 443] width 24 height 24
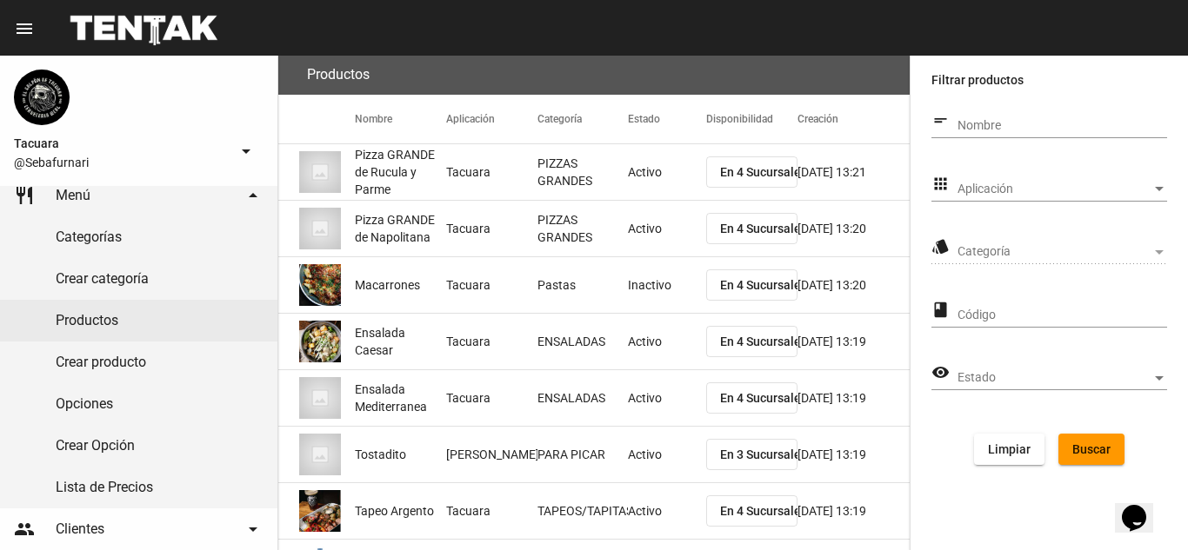
scroll to position [349, 0]
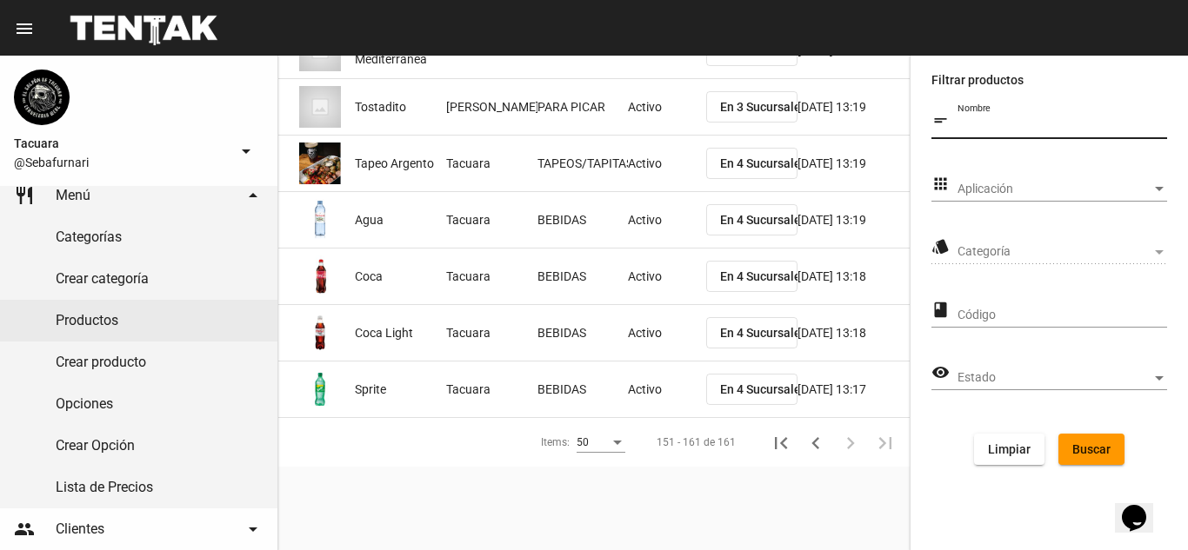
click at [1036, 120] on input "Nombre" at bounding box center [1062, 126] width 210 height 14
type input "DAIKIRI"
click button "Buscar" at bounding box center [1091, 449] width 66 height 31
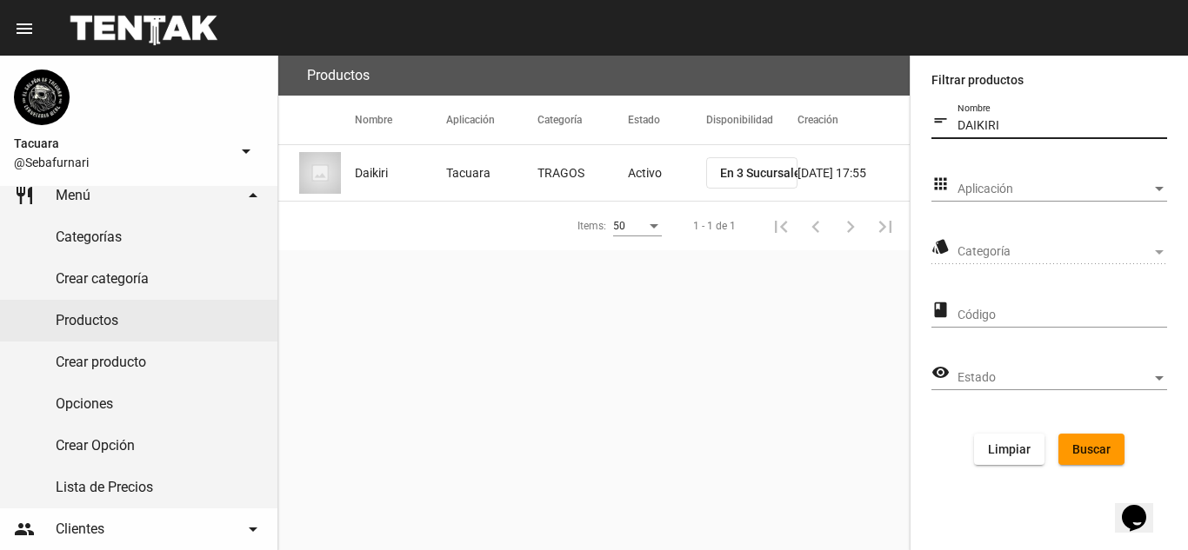
scroll to position [0, 0]
click at [396, 173] on mat-cell "Daikiri" at bounding box center [400, 173] width 91 height 56
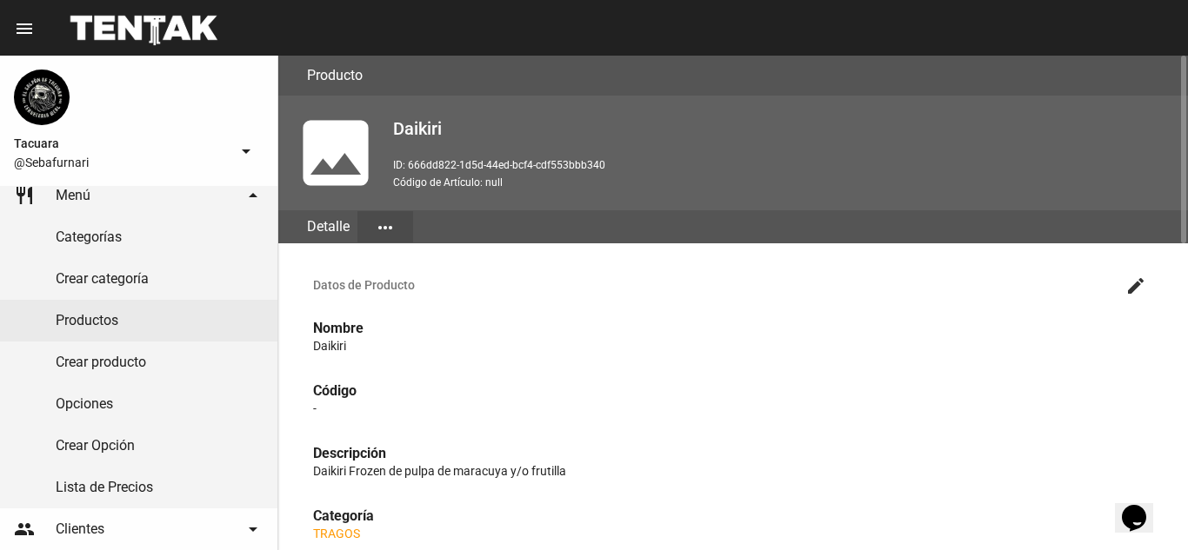
click at [392, 208] on div "photo Daikiri ID: 666dd822-1d5d-44ed-bcf4-cdf553bbb340 Código de Artículo: null" at bounding box center [732, 153] width 909 height 115
click at [392, 230] on mat-icon "more_horiz" at bounding box center [385, 227] width 21 height 21
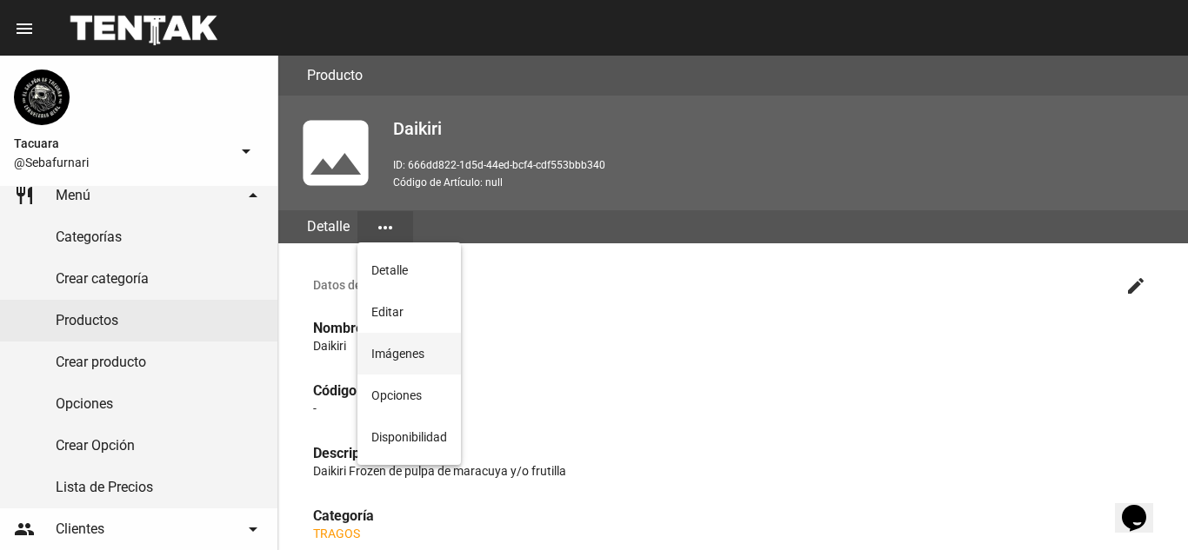
click at [384, 361] on button "Imágenes" at bounding box center [408, 354] width 103 height 42
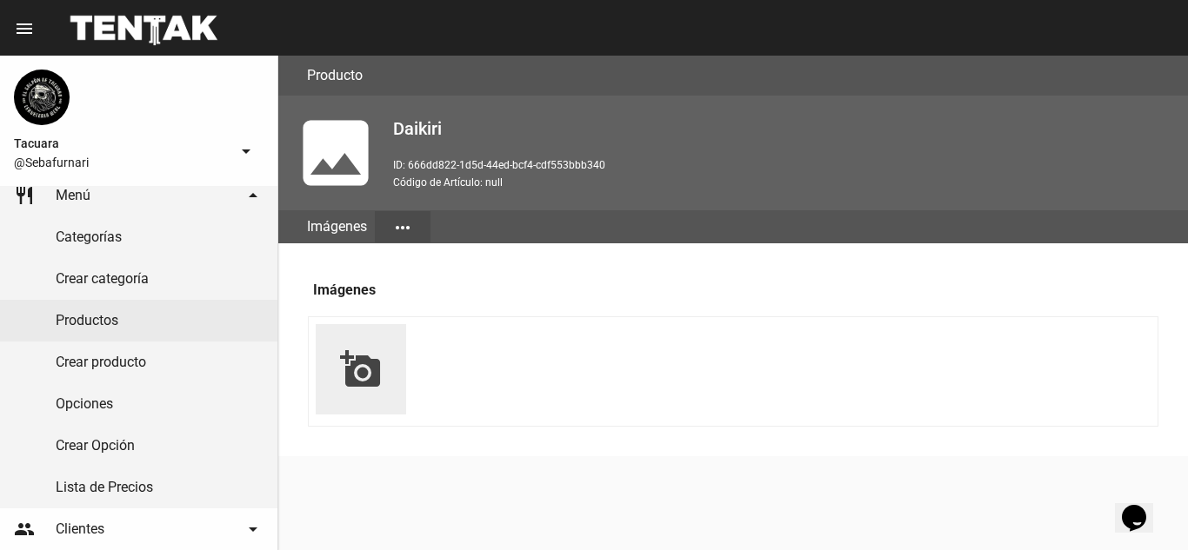
click at [373, 388] on mat-icon "add_a_photo" at bounding box center [361, 370] width 42 height 42
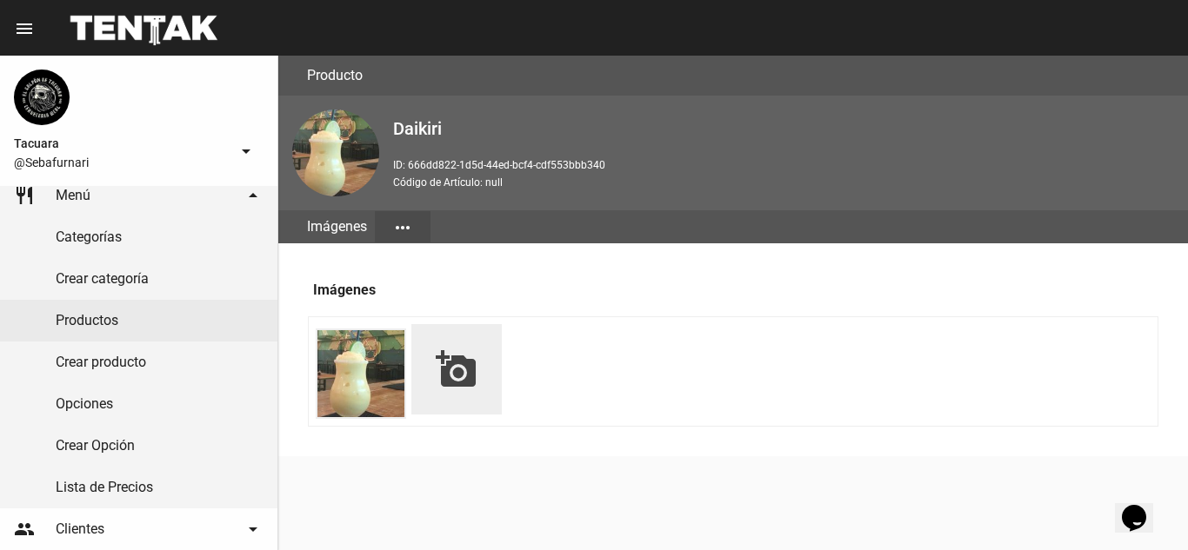
click at [452, 383] on mat-icon "add_a_photo" at bounding box center [457, 370] width 42 height 42
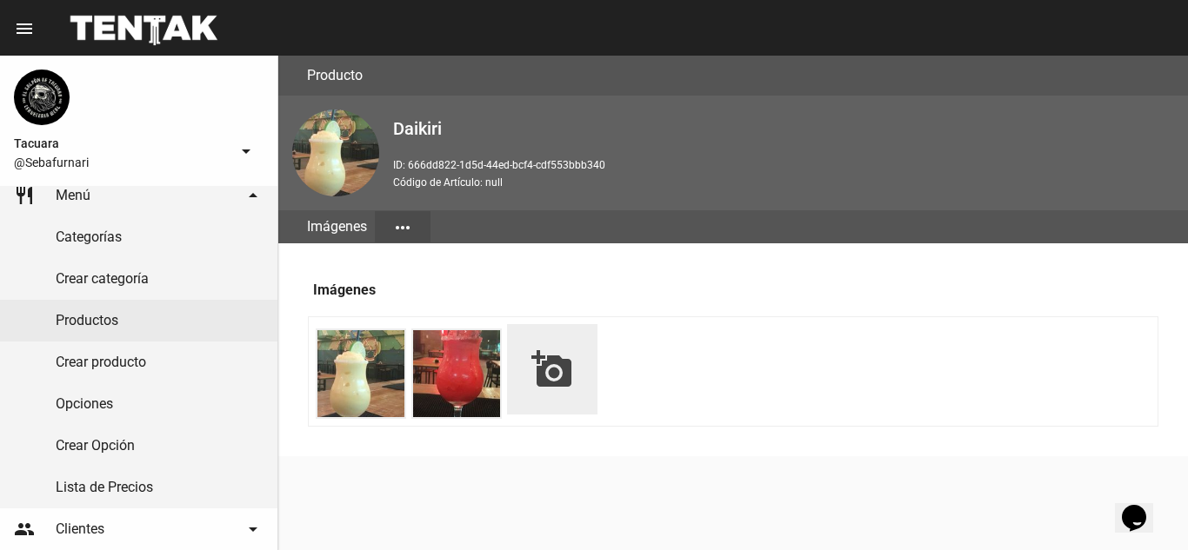
click at [539, 383] on mat-icon "add_a_photo" at bounding box center [552, 370] width 42 height 42
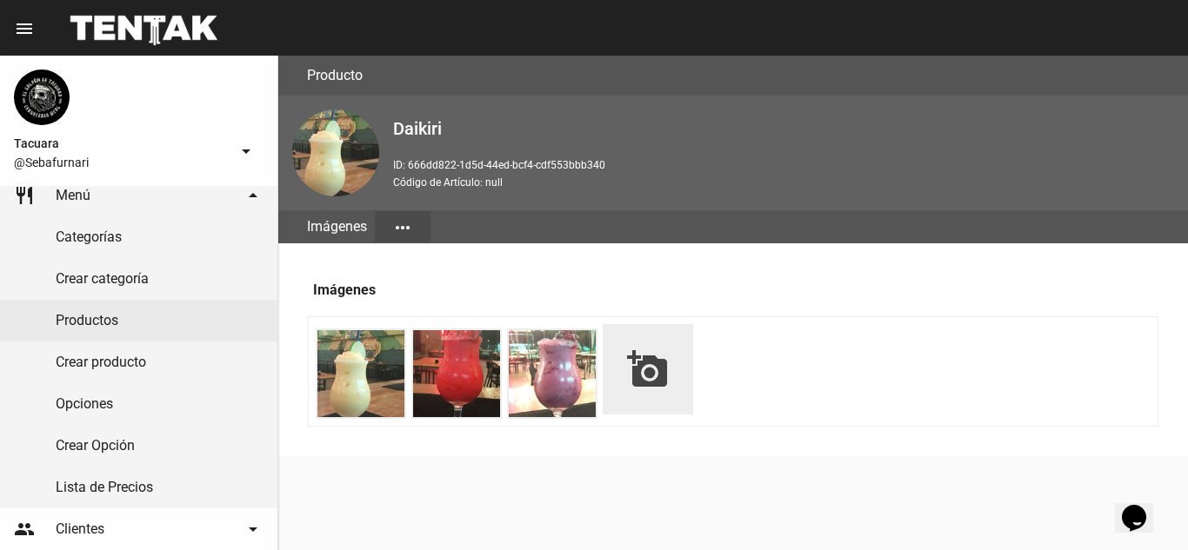
click at [649, 370] on mat-icon "add_a_photo" at bounding box center [648, 370] width 42 height 42
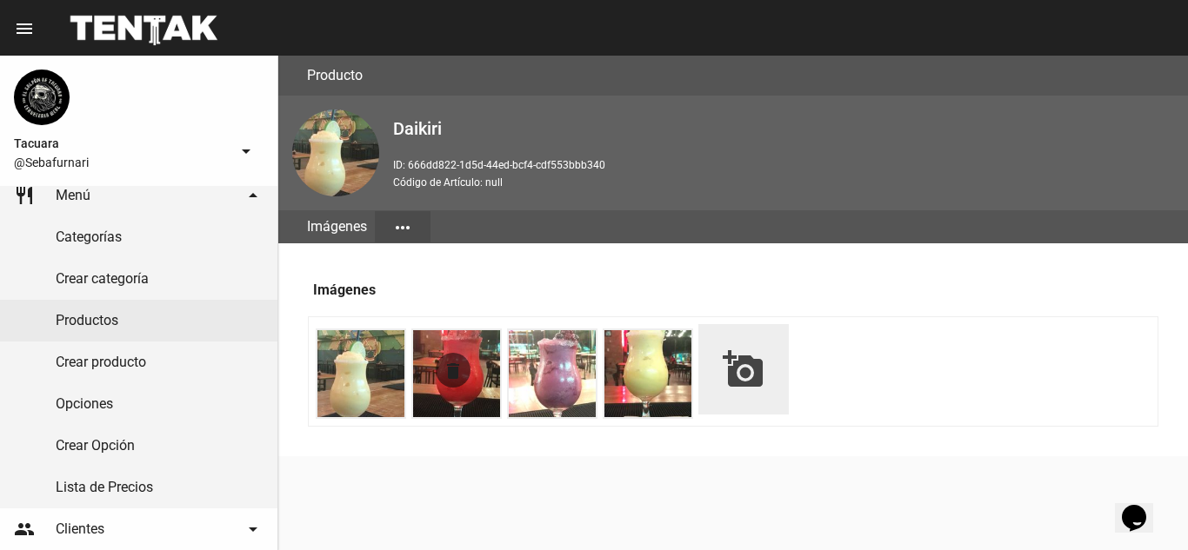
click at [462, 384] on button "delete" at bounding box center [453, 370] width 35 height 35
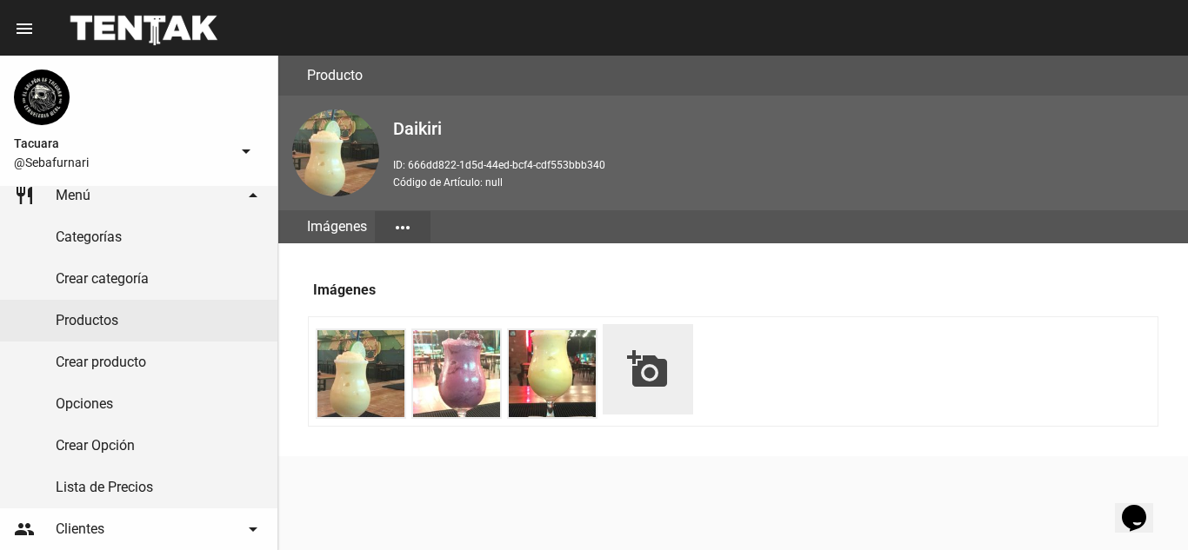
click at [646, 375] on mat-icon "add_a_photo" at bounding box center [648, 370] width 42 height 42
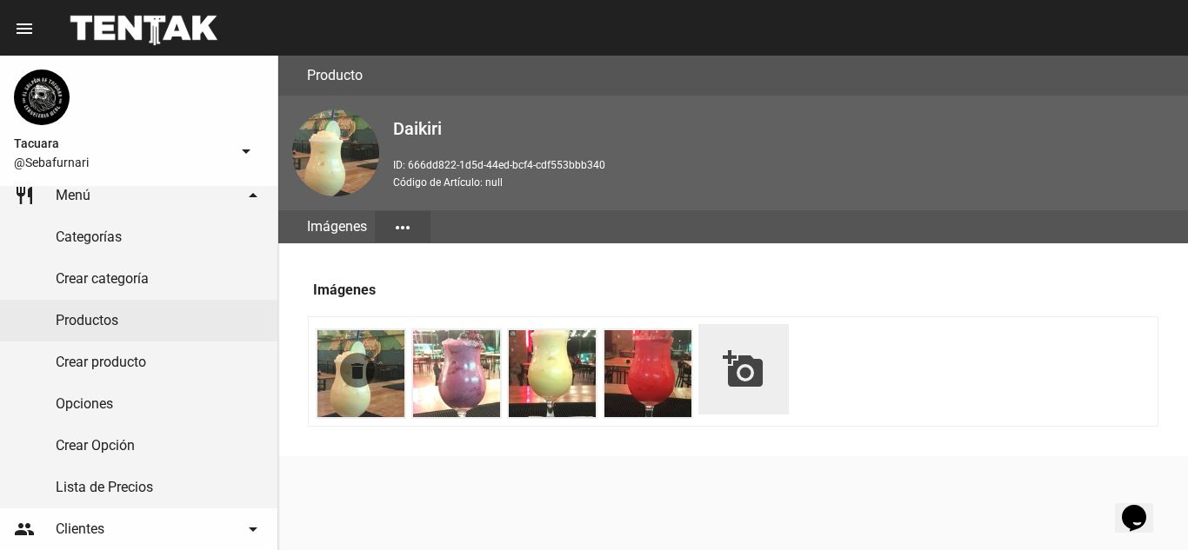
click at [386, 388] on img at bounding box center [360, 373] width 87 height 87
drag, startPoint x: 486, startPoint y: 405, endPoint x: 1187, endPoint y: 322, distance: 705.7
click at [486, 404] on img at bounding box center [456, 373] width 87 height 87
click at [356, 368] on mat-icon "delete" at bounding box center [357, 371] width 21 height 21
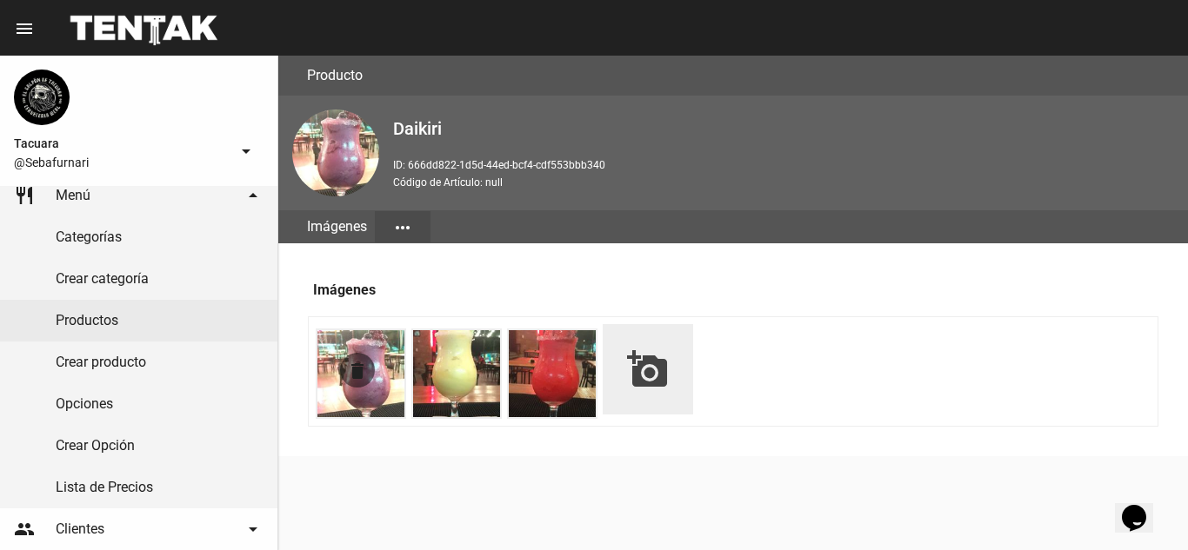
click at [356, 374] on mat-icon "delete" at bounding box center [357, 371] width 21 height 21
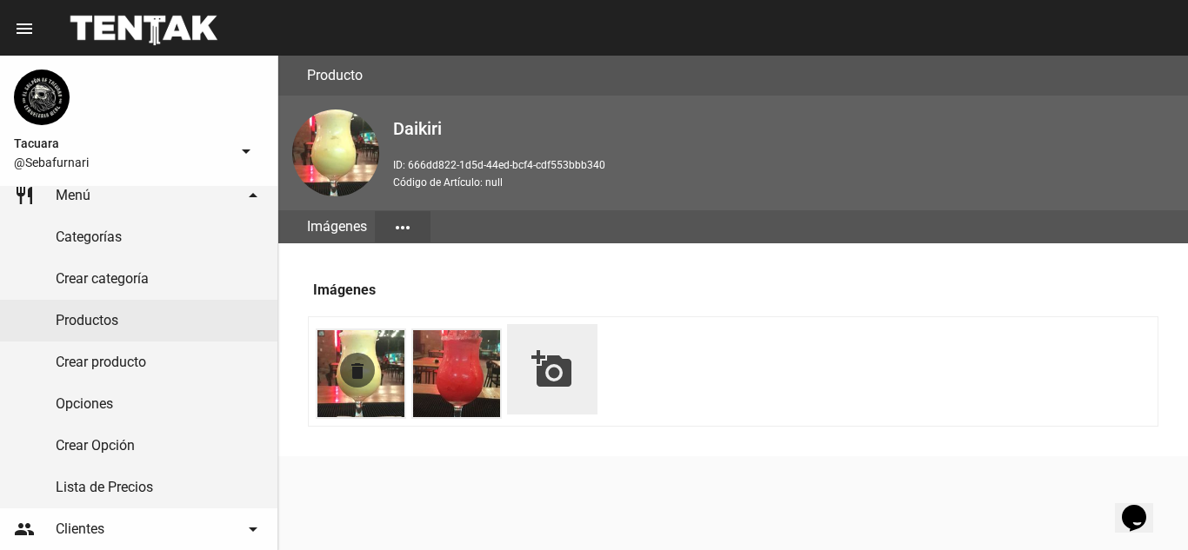
click at [355, 363] on mat-icon "delete" at bounding box center [357, 371] width 21 height 21
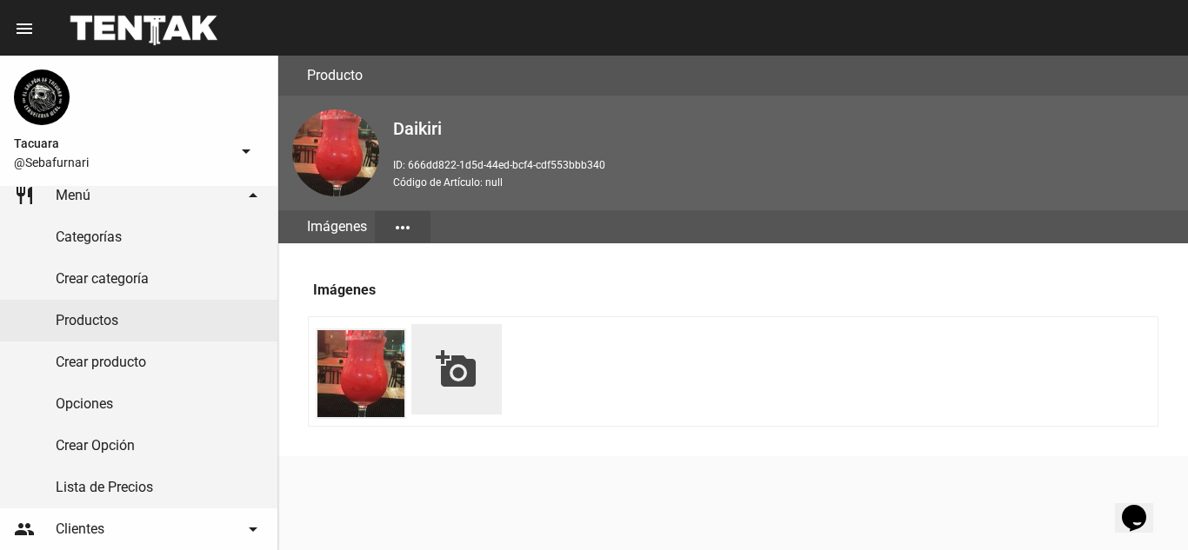
click at [449, 374] on mat-icon "add_a_photo" at bounding box center [457, 370] width 42 height 42
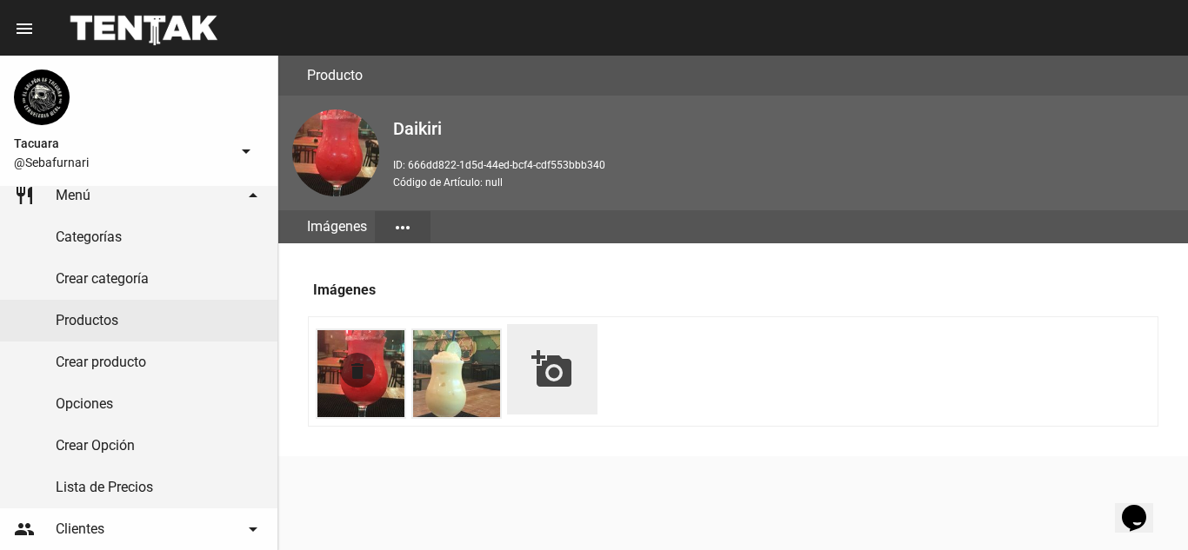
click at [368, 376] on button "delete" at bounding box center [357, 370] width 35 height 35
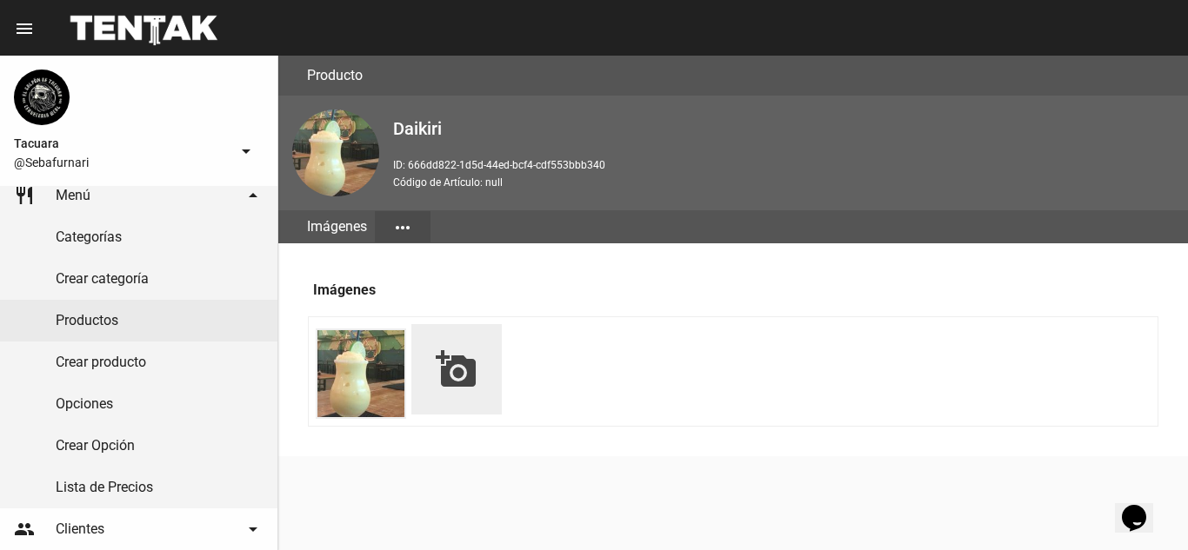
click at [443, 372] on mat-icon "add_a_photo" at bounding box center [457, 370] width 42 height 42
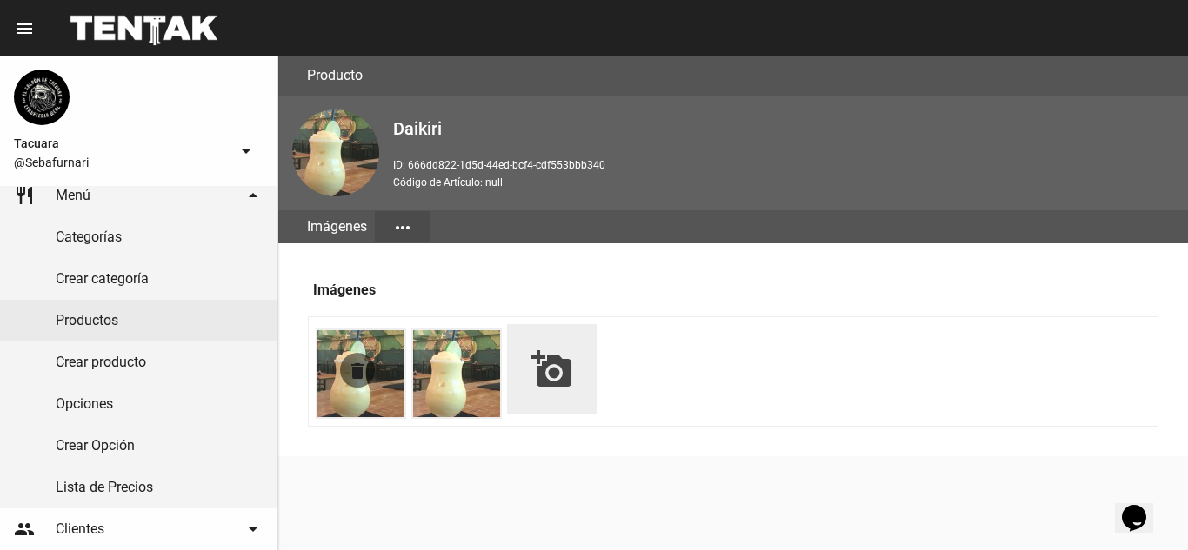
click at [354, 366] on mat-icon "delete" at bounding box center [357, 371] width 21 height 21
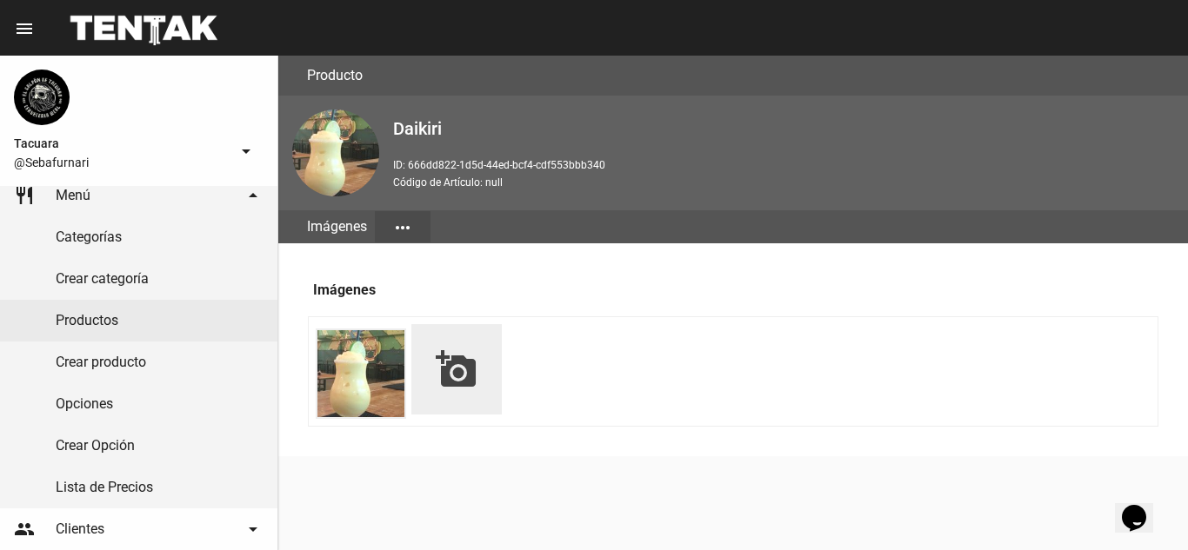
click at [454, 361] on mat-icon "add_a_photo" at bounding box center [457, 370] width 42 height 42
click at [483, 387] on li "add_a_photo" at bounding box center [456, 369] width 90 height 90
click at [456, 356] on mat-icon "add_a_photo" at bounding box center [457, 370] width 42 height 42
click at [479, 376] on li "add_a_photo" at bounding box center [456, 369] width 90 height 90
click at [450, 362] on mat-icon "add_a_photo" at bounding box center [457, 370] width 42 height 42
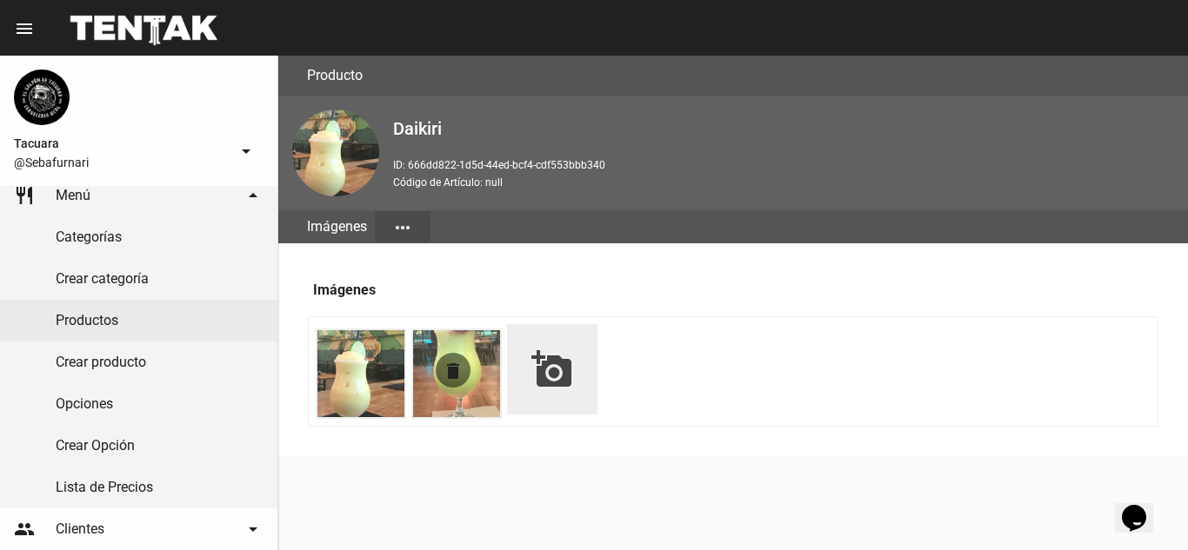
click at [490, 384] on img at bounding box center [456, 373] width 87 height 87
click at [359, 367] on mat-icon "delete" at bounding box center [357, 371] width 21 height 21
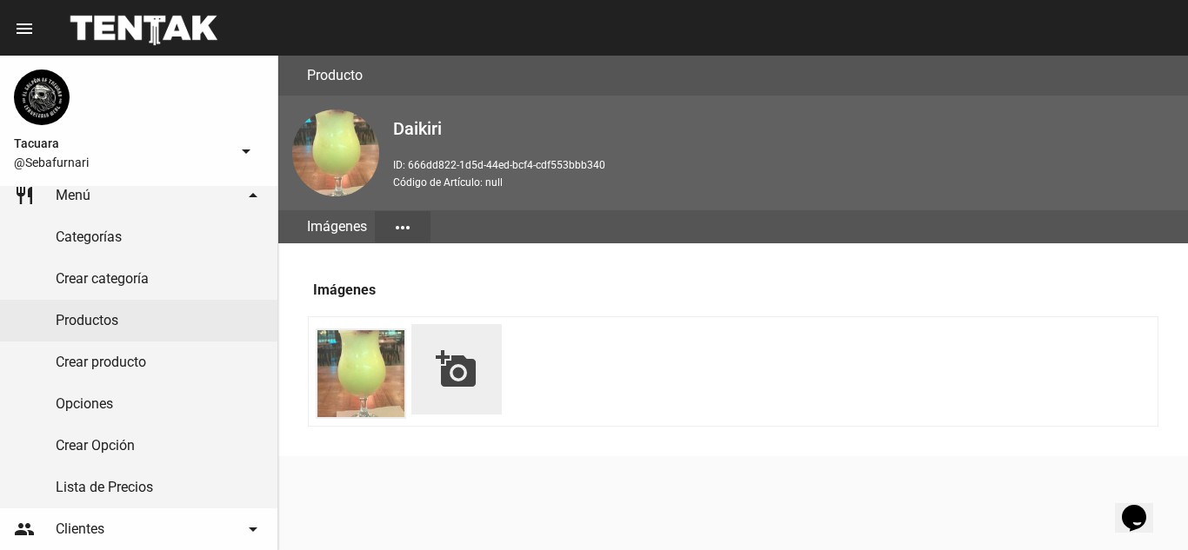
click at [450, 390] on button "add_a_photo" at bounding box center [457, 371] width 42 height 44
click at [457, 358] on mat-icon "add_a_photo" at bounding box center [457, 370] width 42 height 42
click at [355, 366] on mat-icon "delete" at bounding box center [357, 371] width 21 height 21
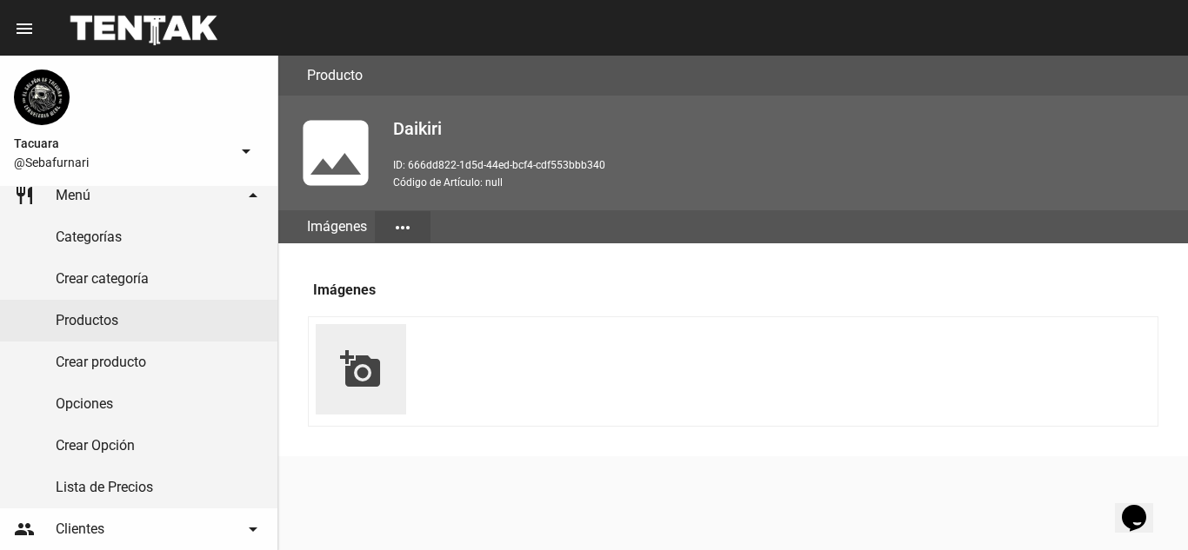
click at [354, 370] on mat-icon "add_a_photo" at bounding box center [361, 370] width 42 height 42
click at [357, 370] on mat-icon "add_a_photo" at bounding box center [361, 370] width 42 height 42
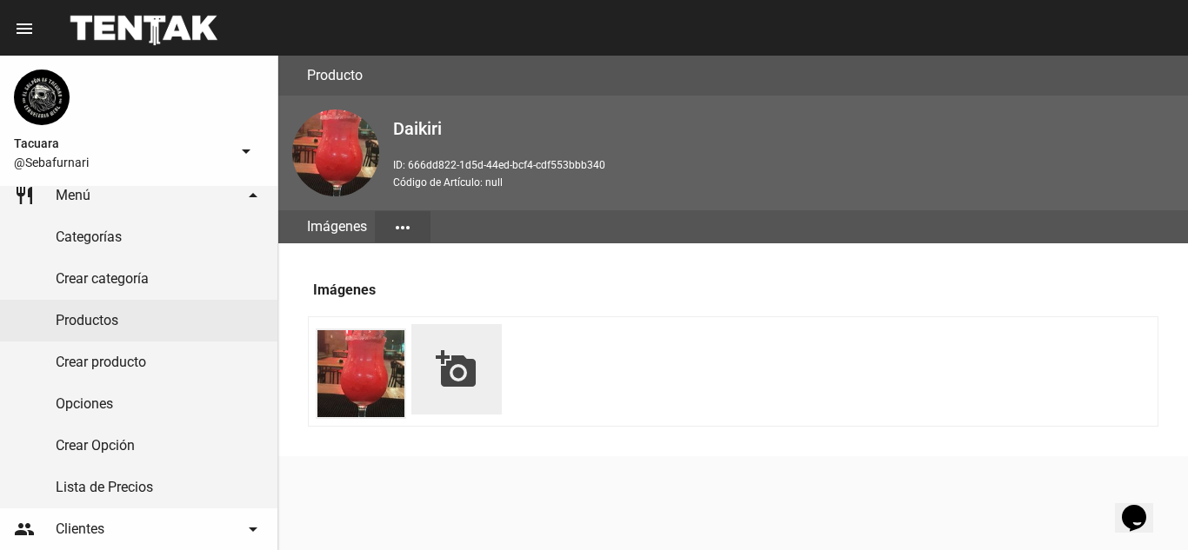
click at [446, 383] on mat-icon "add_a_photo" at bounding box center [457, 370] width 42 height 42
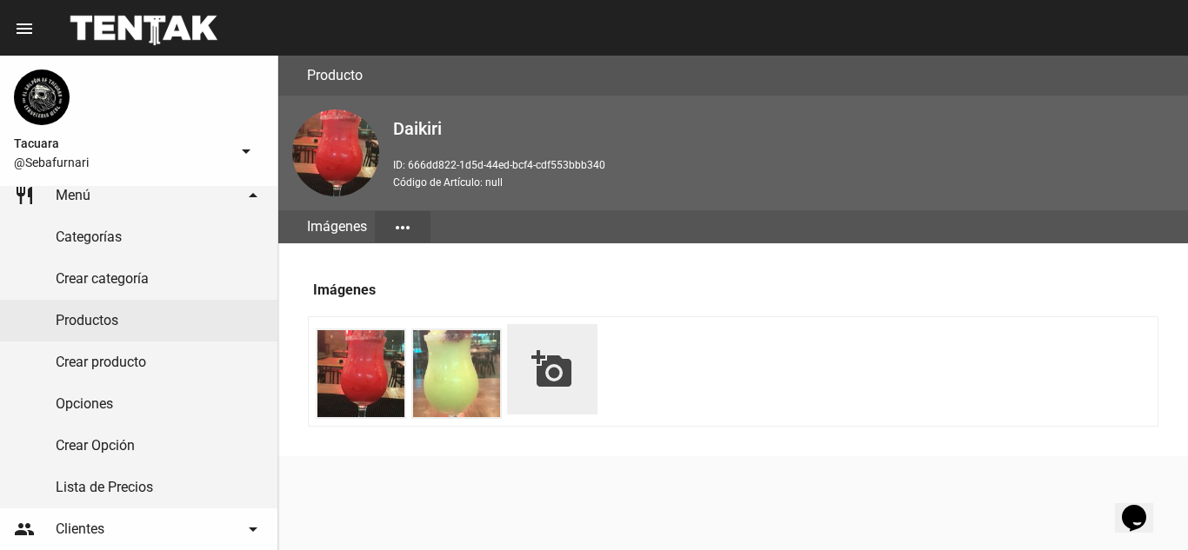
click at [576, 369] on li "add_a_photo" at bounding box center [552, 369] width 90 height 90
click at [563, 368] on mat-icon "add_a_photo" at bounding box center [552, 370] width 42 height 42
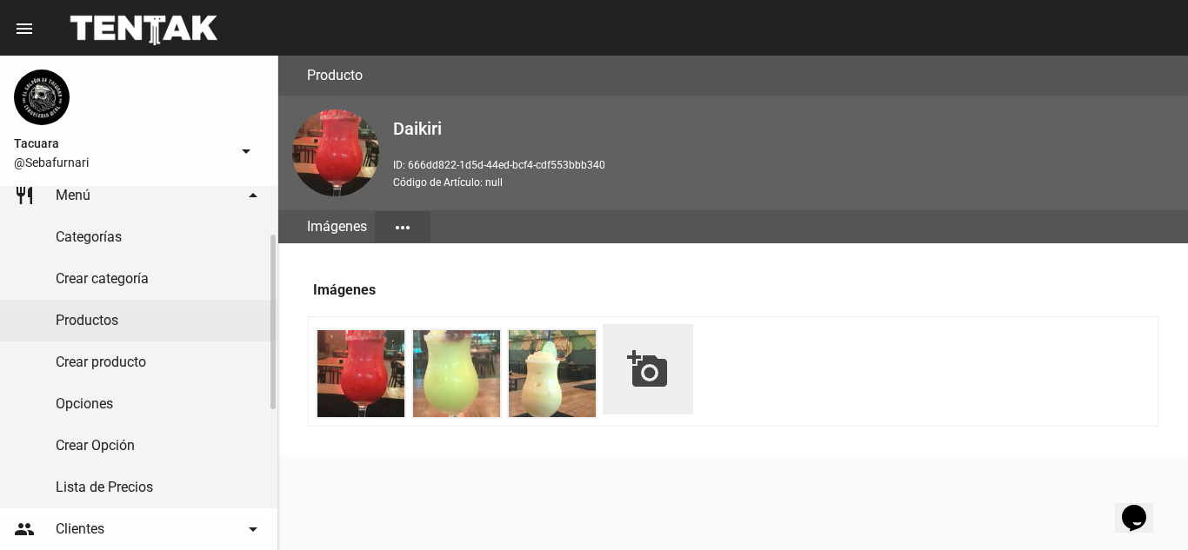
click at [84, 211] on link "restaurant Menú arrow_drop_down" at bounding box center [138, 196] width 277 height 42
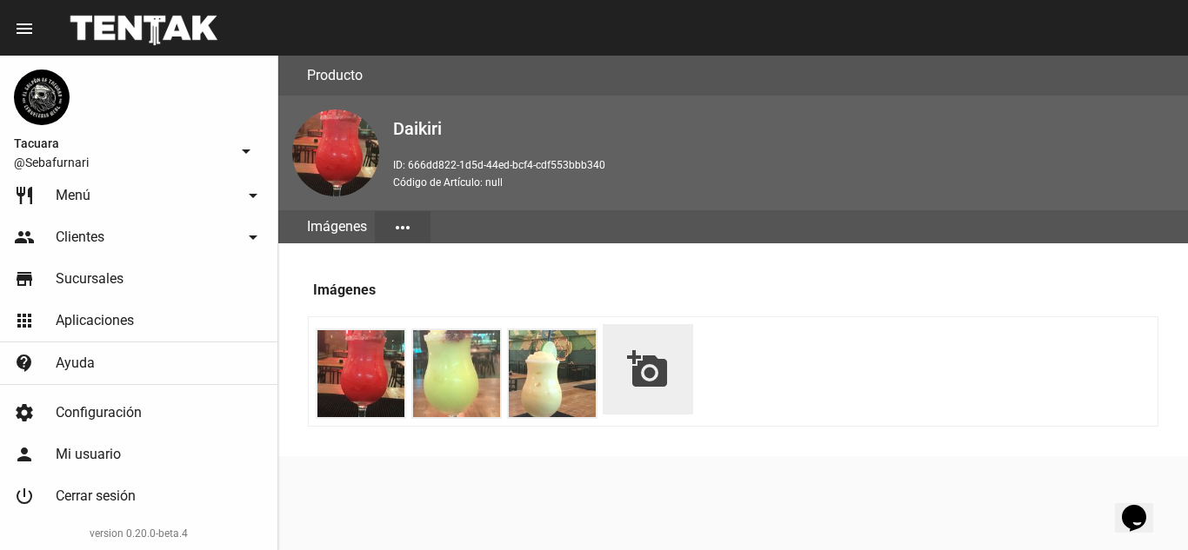
click at [633, 380] on mat-icon "add_a_photo" at bounding box center [648, 370] width 42 height 42
type input "C:\fakepath\daiquiri-fresa-sobre-fondo-blanco_613961-207.avif"
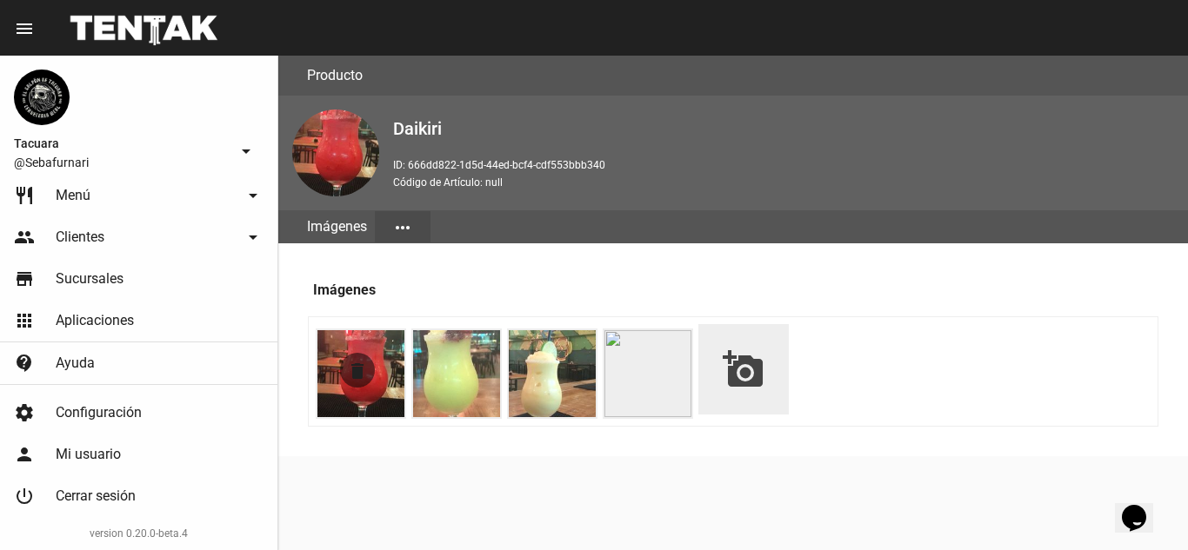
click at [363, 372] on mat-icon "delete" at bounding box center [357, 371] width 21 height 21
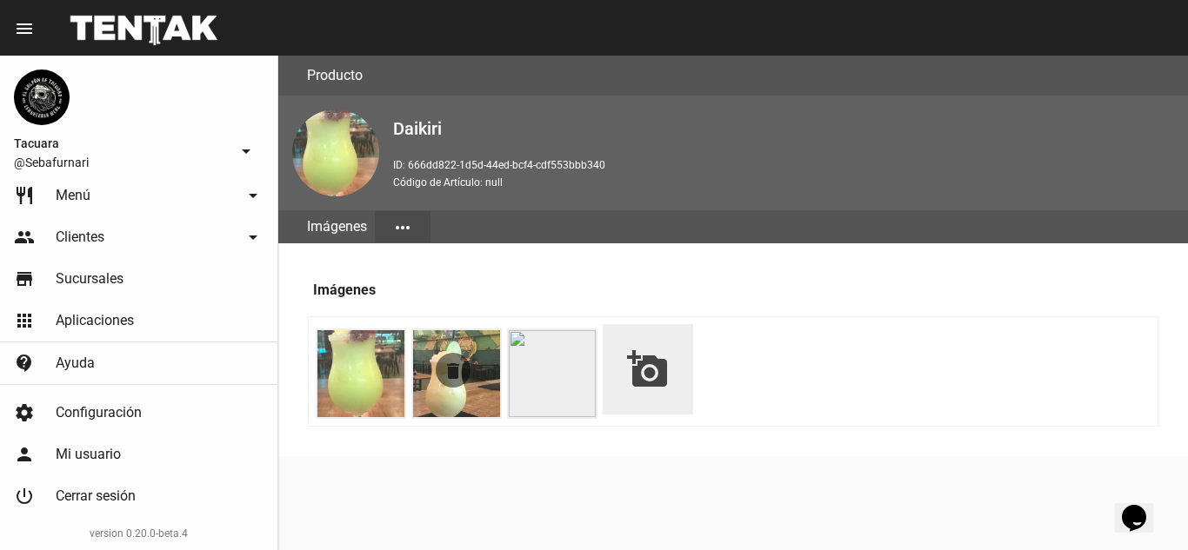
click at [452, 374] on mat-icon "delete" at bounding box center [453, 371] width 21 height 21
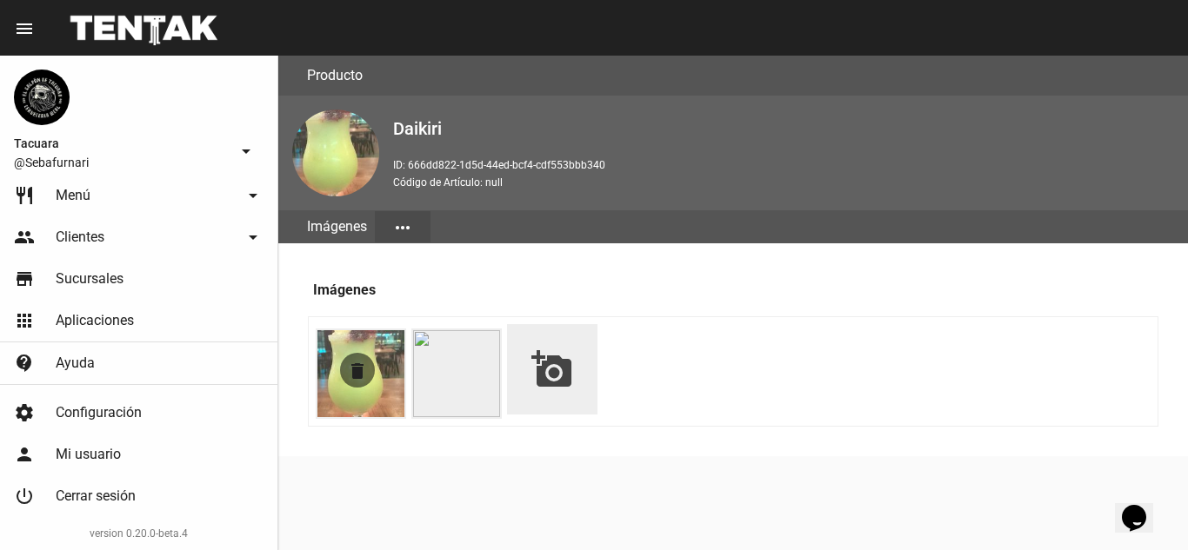
click at [354, 370] on mat-icon "delete" at bounding box center [357, 371] width 21 height 21
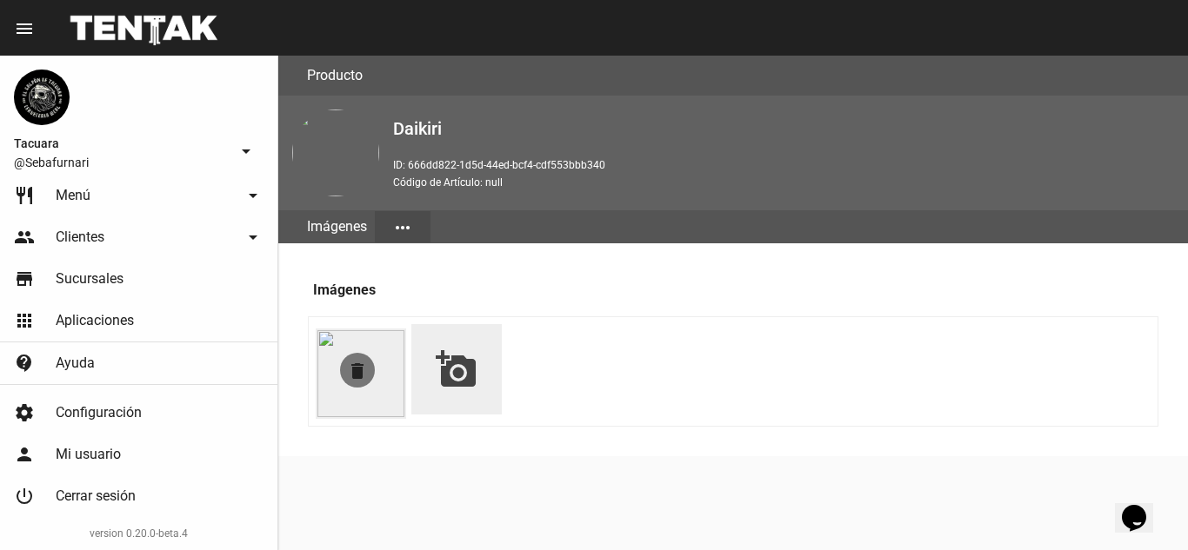
click at [330, 340] on img at bounding box center [360, 373] width 87 height 87
click at [454, 384] on mat-icon "add_a_photo" at bounding box center [457, 370] width 42 height 42
click at [465, 378] on mat-icon "add_a_photo" at bounding box center [457, 370] width 42 height 42
type input "C:\fakepath\daiquiri-fresa-sobre-fondo-blanco_613961-207 (1).avif"
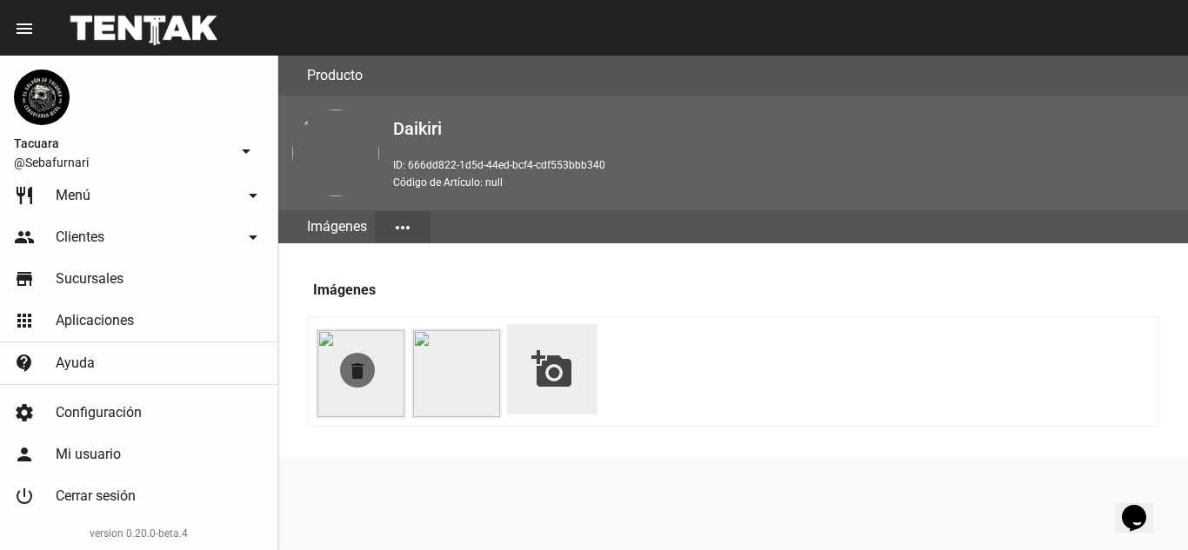
click at [361, 372] on mat-icon "delete" at bounding box center [357, 371] width 21 height 21
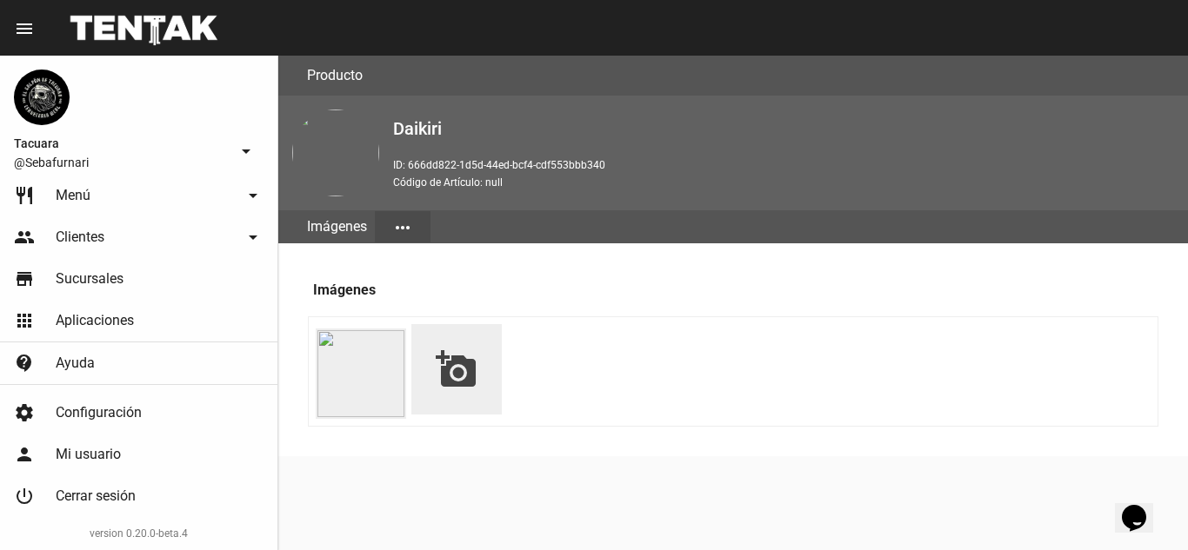
click at [96, 185] on div "Tacuara @Sebafurnari arrow_drop_down" at bounding box center [138, 121] width 277 height 130
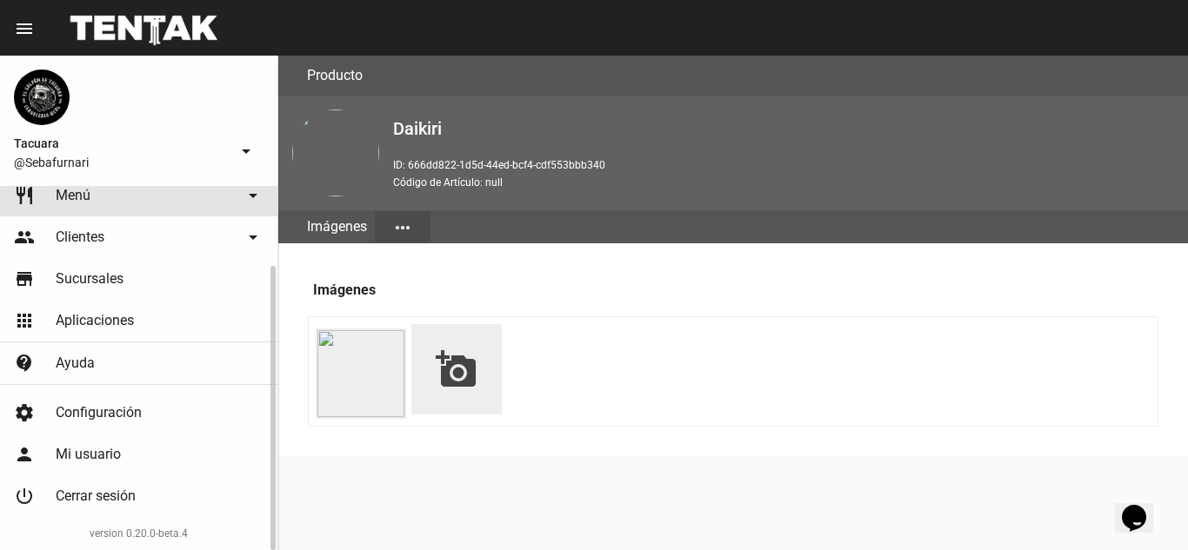
click at [95, 201] on link "restaurant Menú arrow_drop_down" at bounding box center [138, 196] width 277 height 42
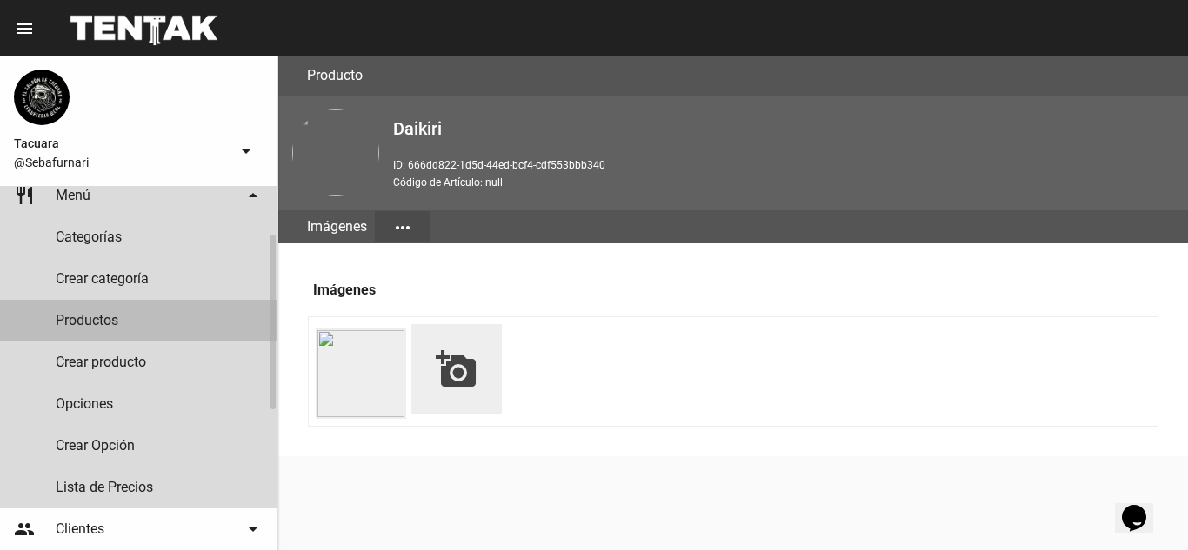
click at [150, 322] on link "Productos" at bounding box center [138, 321] width 277 height 42
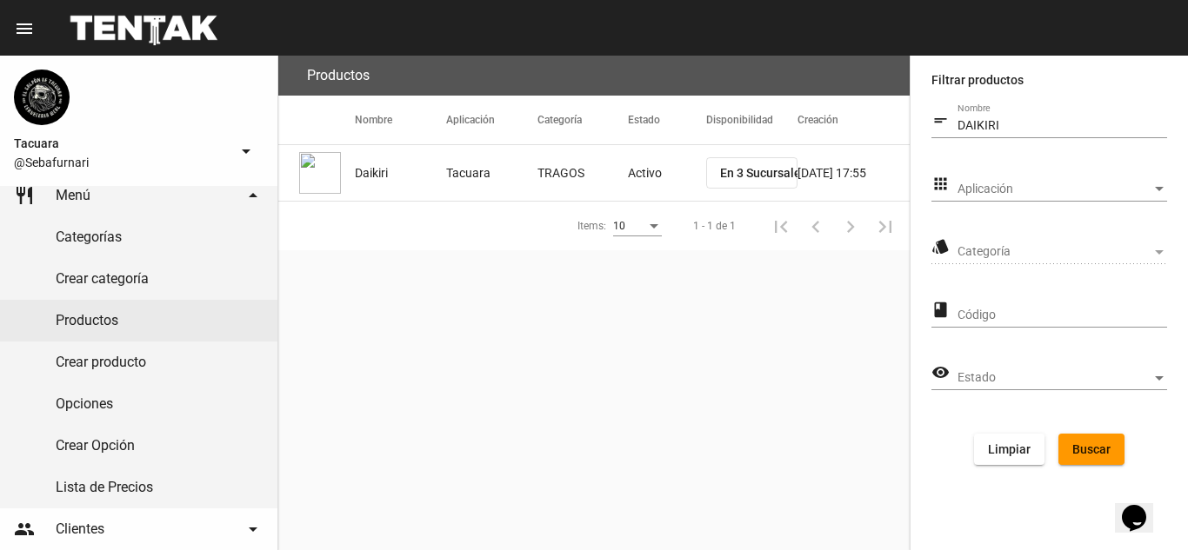
click at [1046, 123] on input "DAIKIRI" at bounding box center [1062, 126] width 210 height 14
type input "D"
click at [1018, 446] on span "Limpiar" at bounding box center [1009, 450] width 43 height 14
click at [137, 357] on link "Crear producto" at bounding box center [138, 363] width 277 height 42
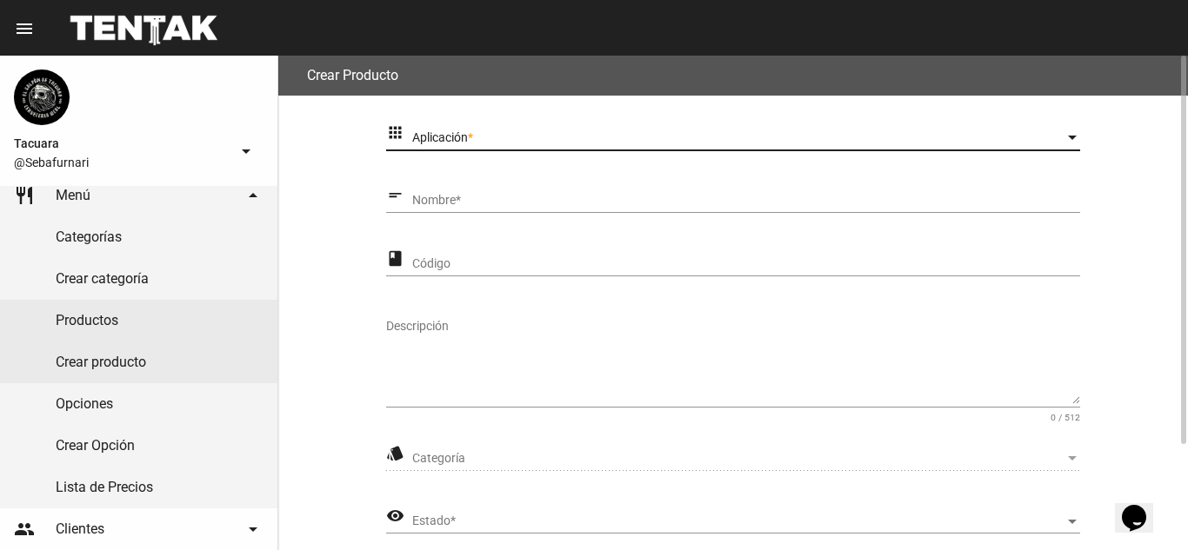
click at [474, 135] on span "Aplicación" at bounding box center [738, 138] width 653 height 14
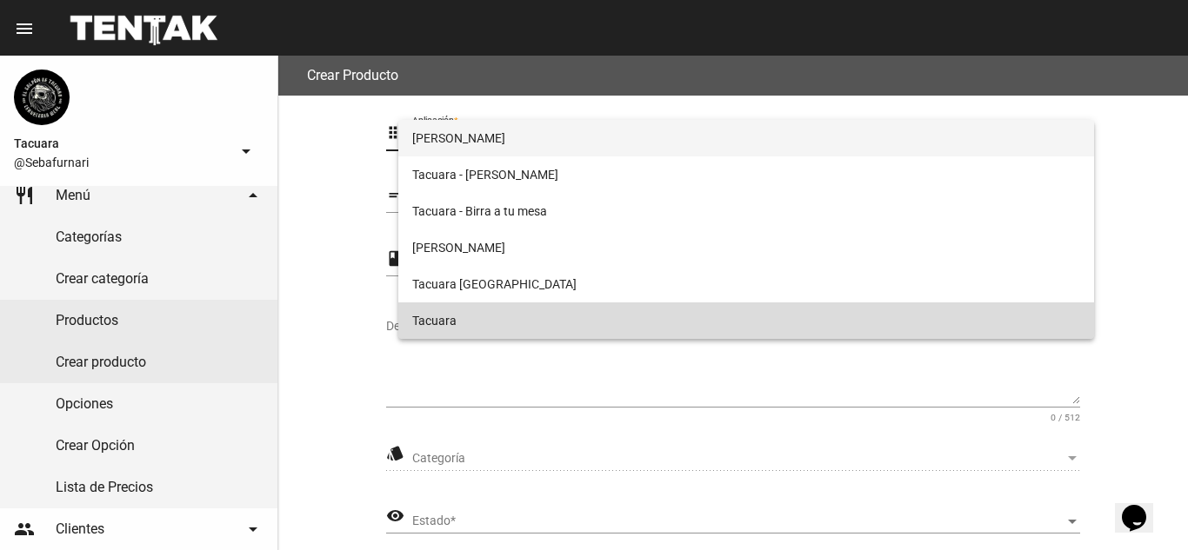
click at [466, 330] on span "Tacuara" at bounding box center [746, 321] width 669 height 37
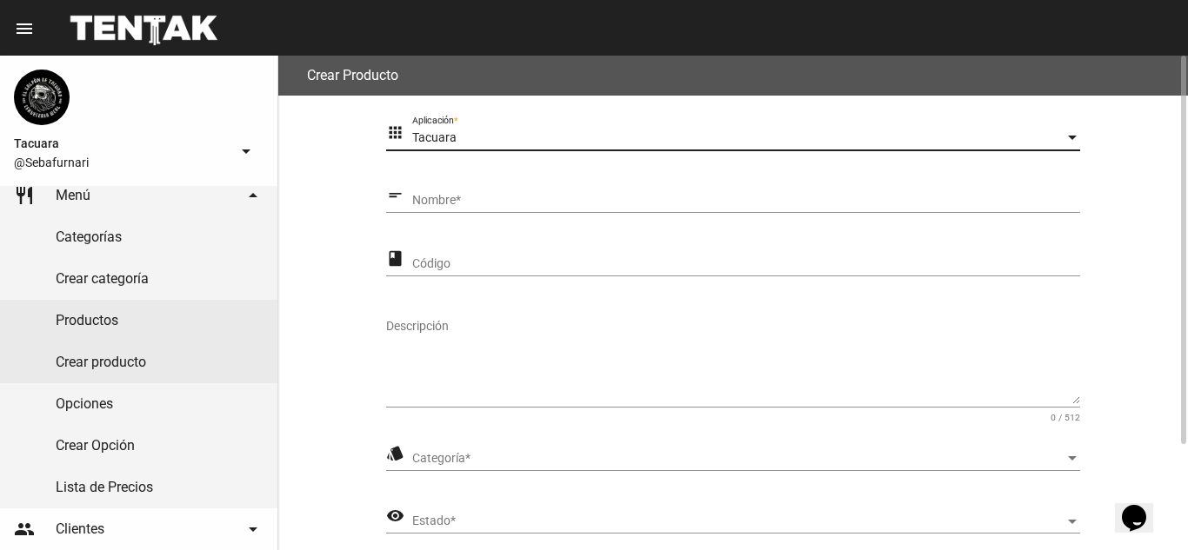
click at [523, 208] on input "Nombre *" at bounding box center [746, 201] width 669 height 14
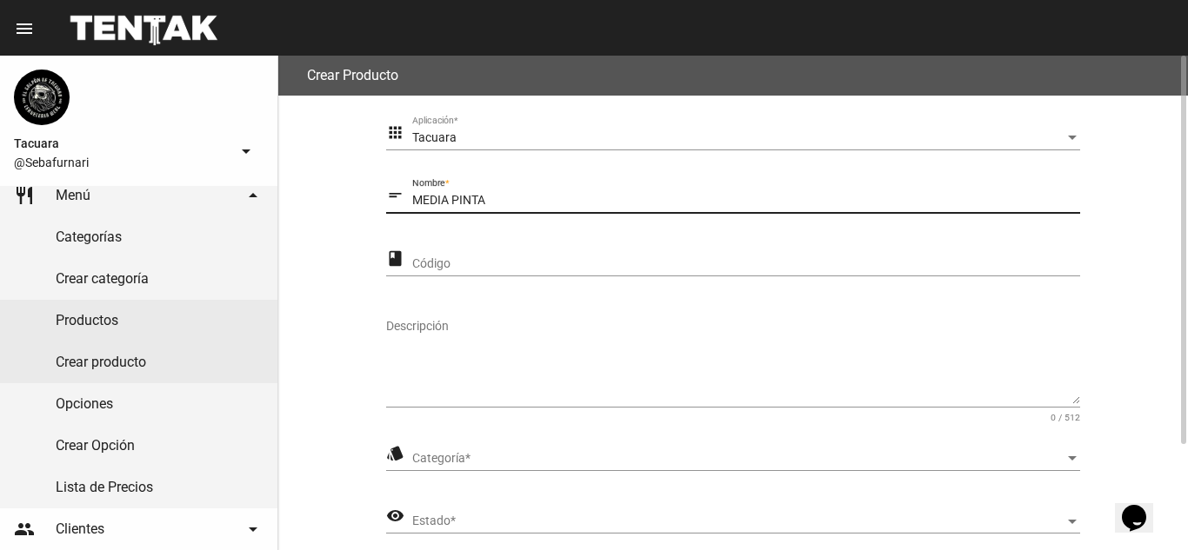
type input "MEDIA PINTA"
click at [543, 271] on div "Código" at bounding box center [746, 260] width 669 height 34
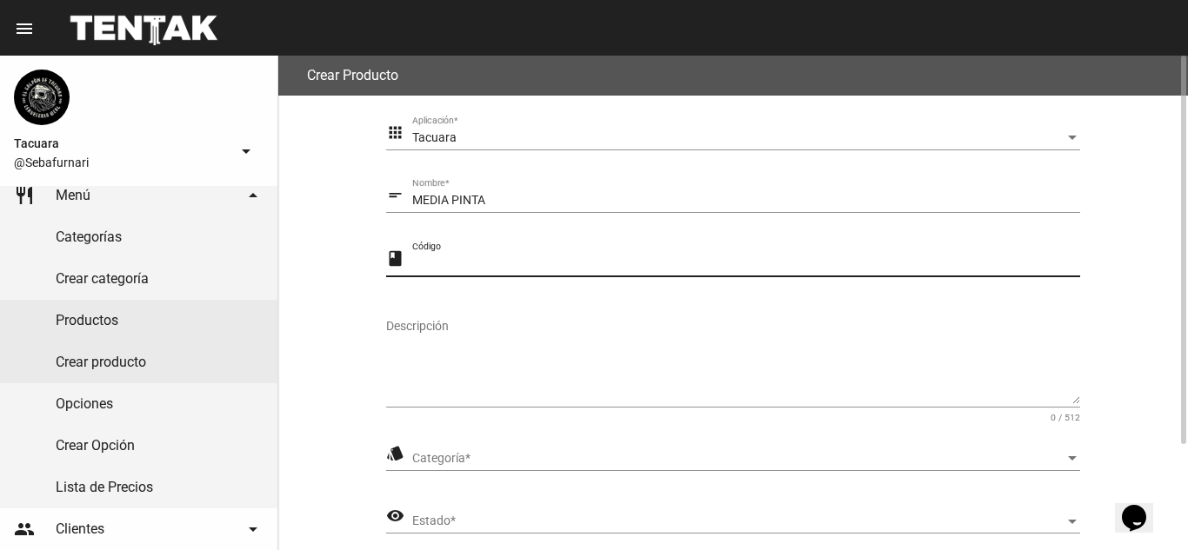
click at [548, 258] on input "Código" at bounding box center [746, 264] width 669 height 14
click at [530, 315] on div "Descripción" at bounding box center [733, 356] width 694 height 103
click at [509, 449] on div "Categoría Categoría *" at bounding box center [746, 454] width 669 height 34
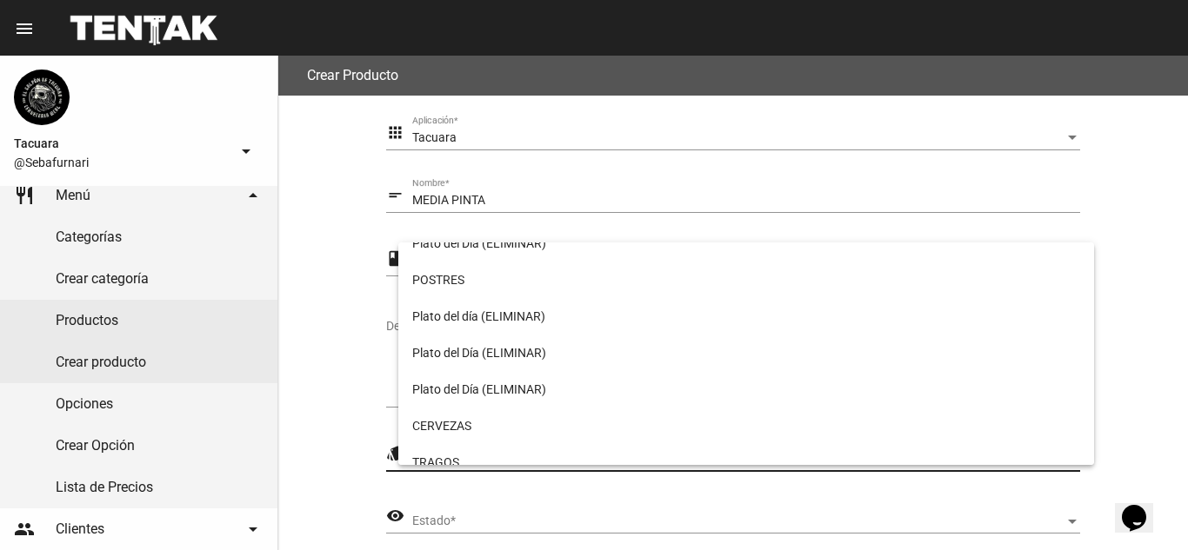
scroll to position [261, 0]
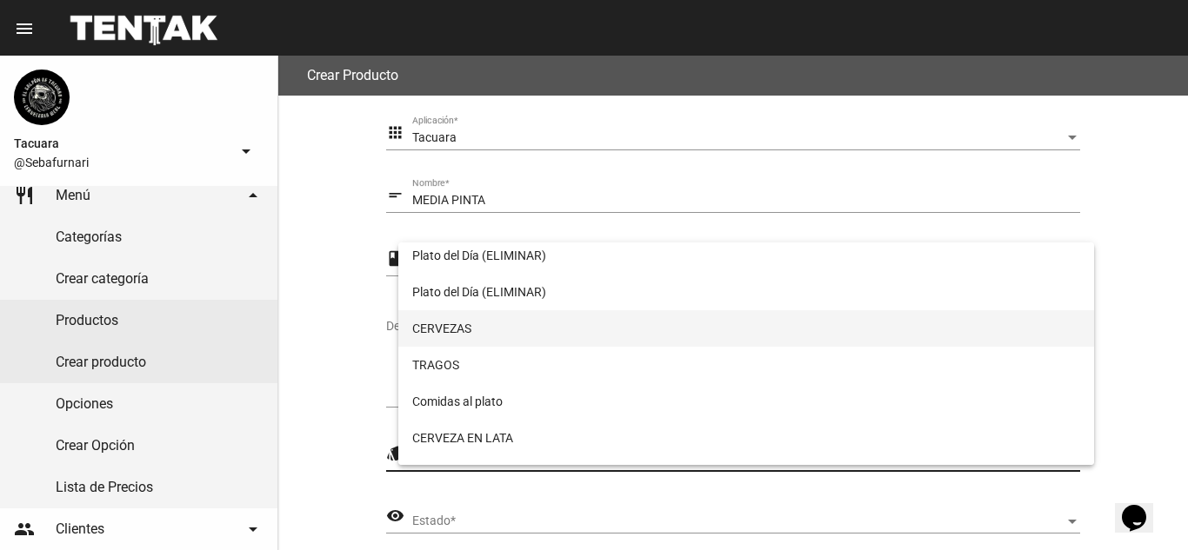
click at [511, 316] on span "CERVEZAS" at bounding box center [746, 328] width 669 height 37
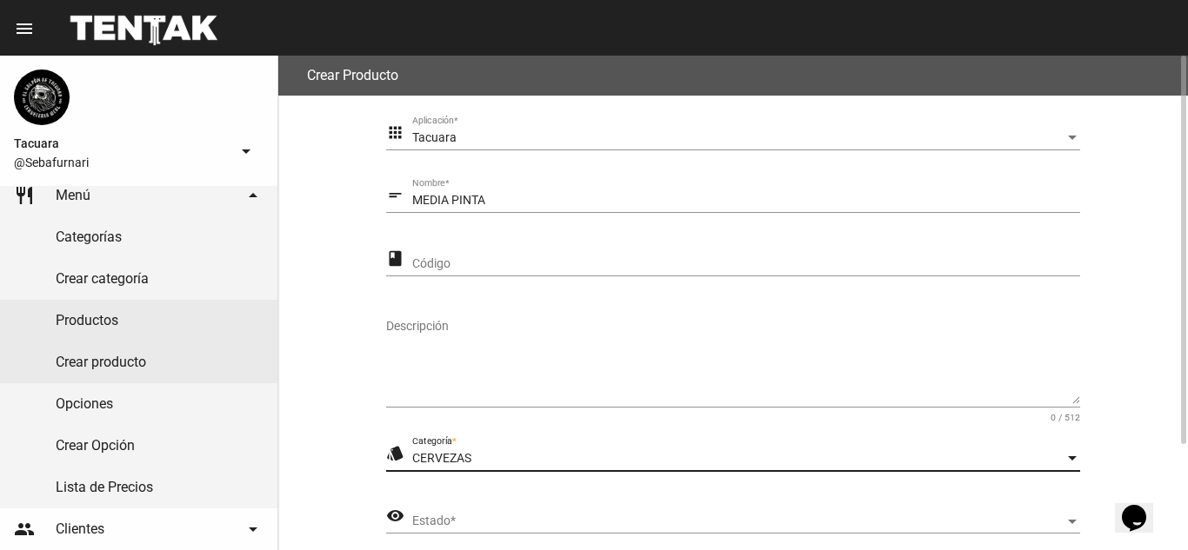
scroll to position [135, 0]
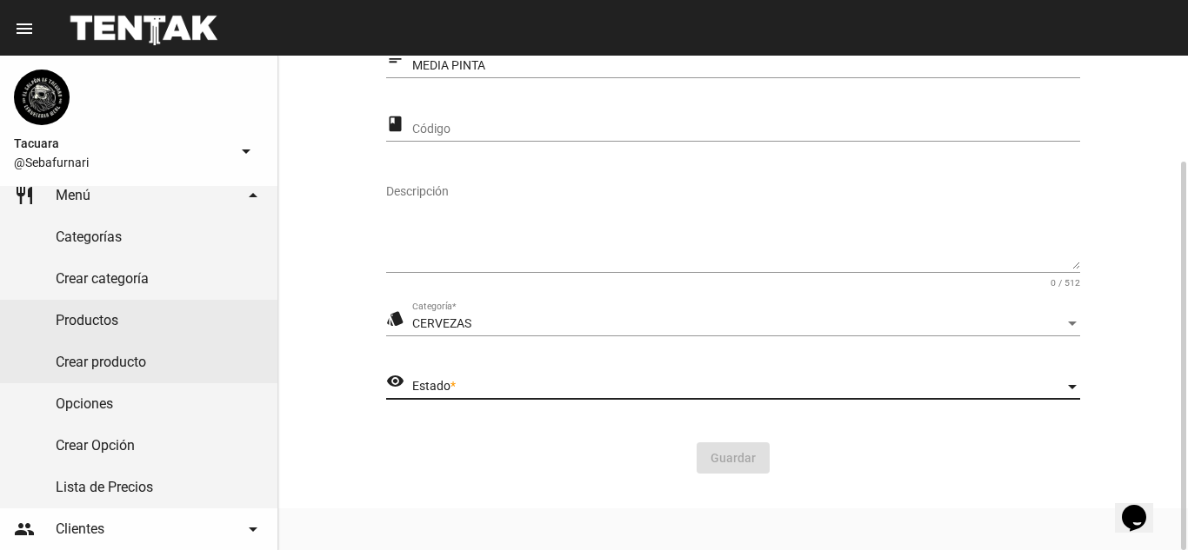
click at [566, 380] on span "Estado" at bounding box center [738, 387] width 653 height 14
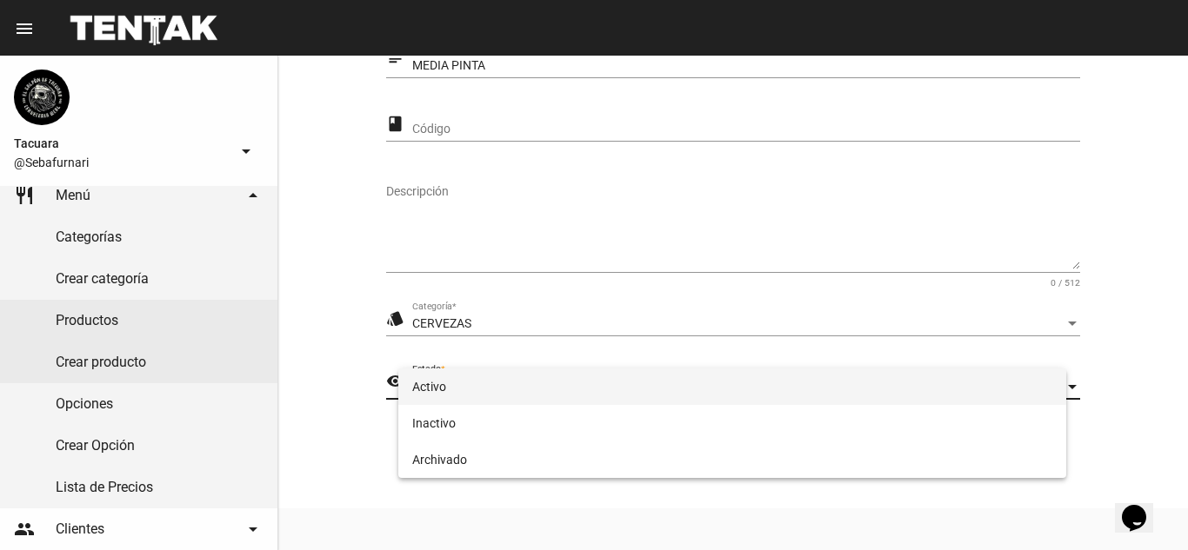
click at [563, 383] on span "Activo" at bounding box center [732, 387] width 641 height 37
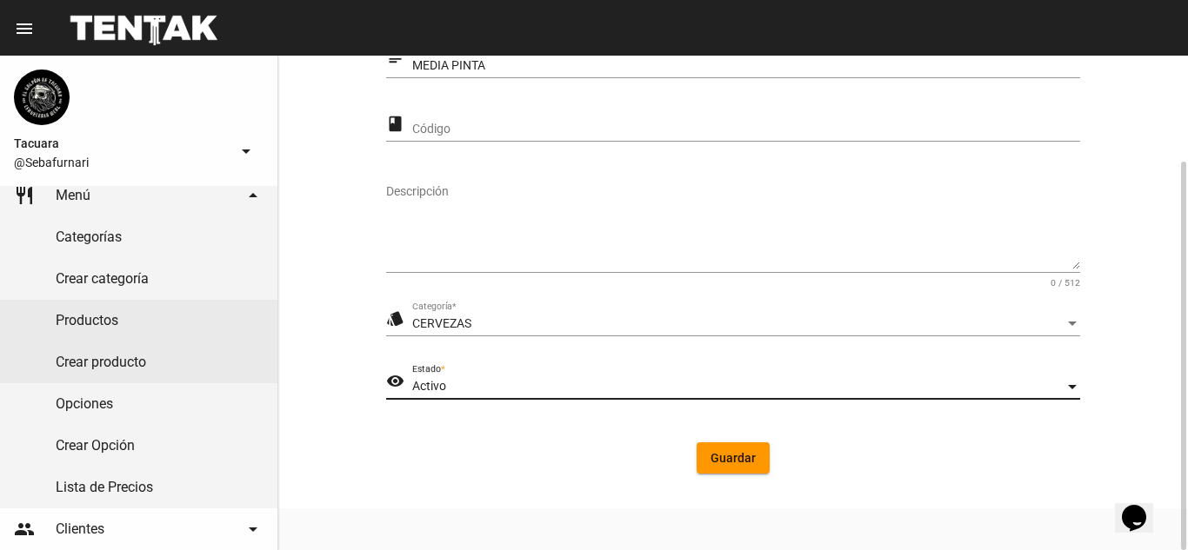
click at [720, 445] on button "Guardar" at bounding box center [732, 458] width 73 height 31
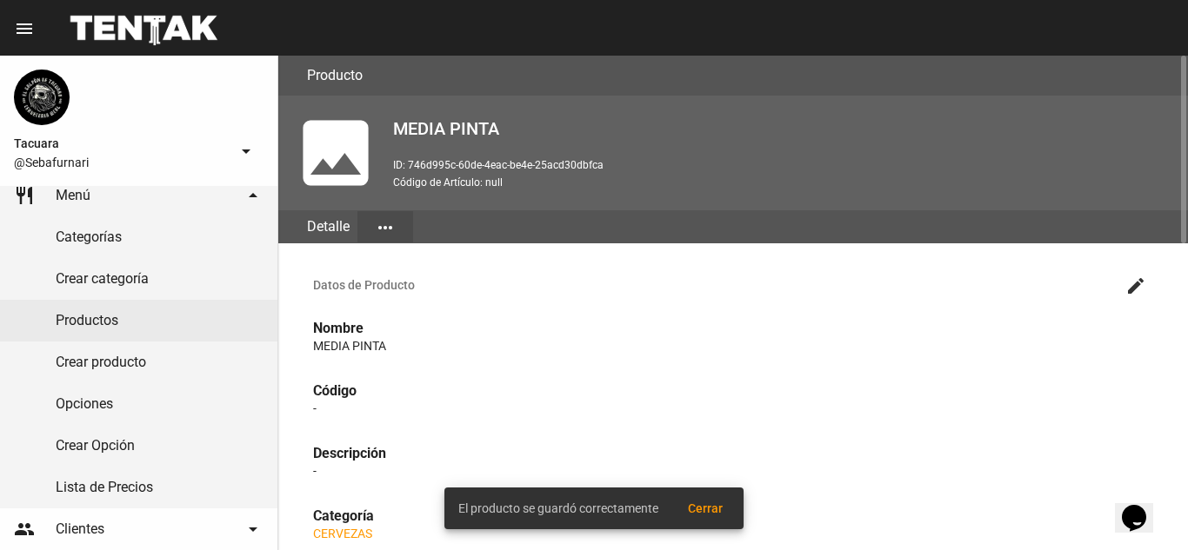
click at [387, 225] on mat-icon "more_horiz" at bounding box center [385, 227] width 21 height 21
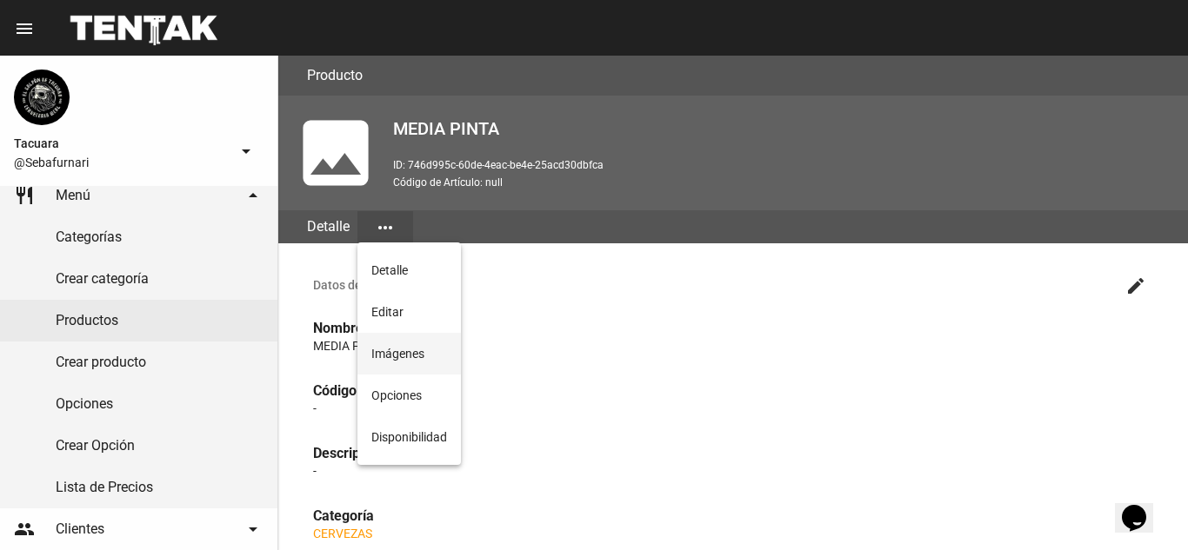
click at [396, 344] on button "Imágenes" at bounding box center [408, 354] width 103 height 42
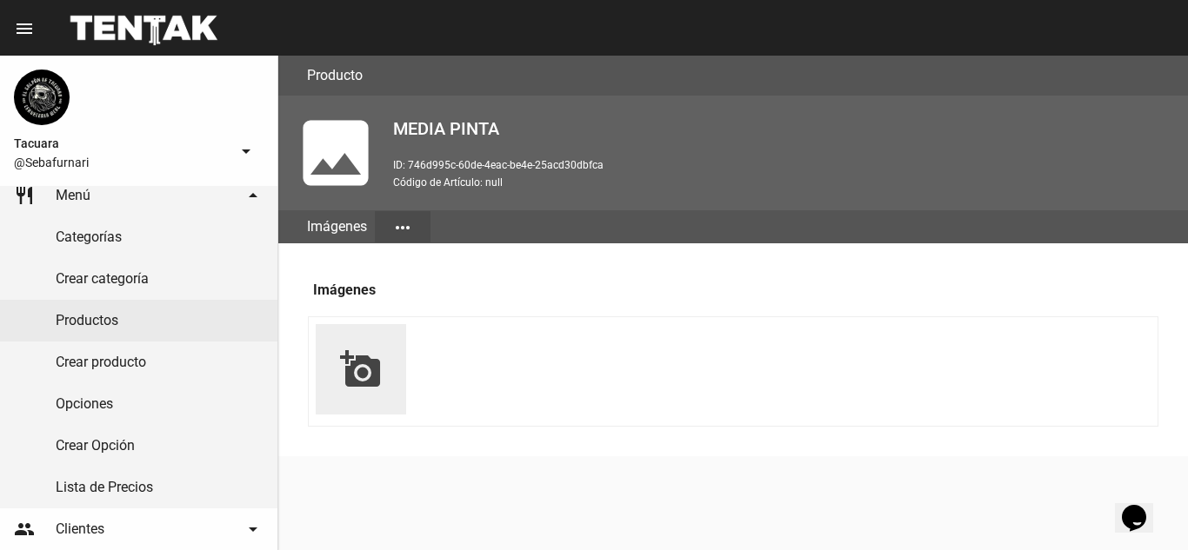
click at [350, 368] on mat-icon "add_a_photo" at bounding box center [361, 370] width 42 height 42
click at [386, 372] on li "add_a_photo" at bounding box center [361, 369] width 90 height 90
drag, startPoint x: 339, startPoint y: 363, endPoint x: 356, endPoint y: 376, distance: 21.0
click at [340, 363] on li "add_a_photo" at bounding box center [361, 369] width 90 height 90
click at [356, 376] on mat-icon "add_a_photo" at bounding box center [361, 370] width 42 height 42
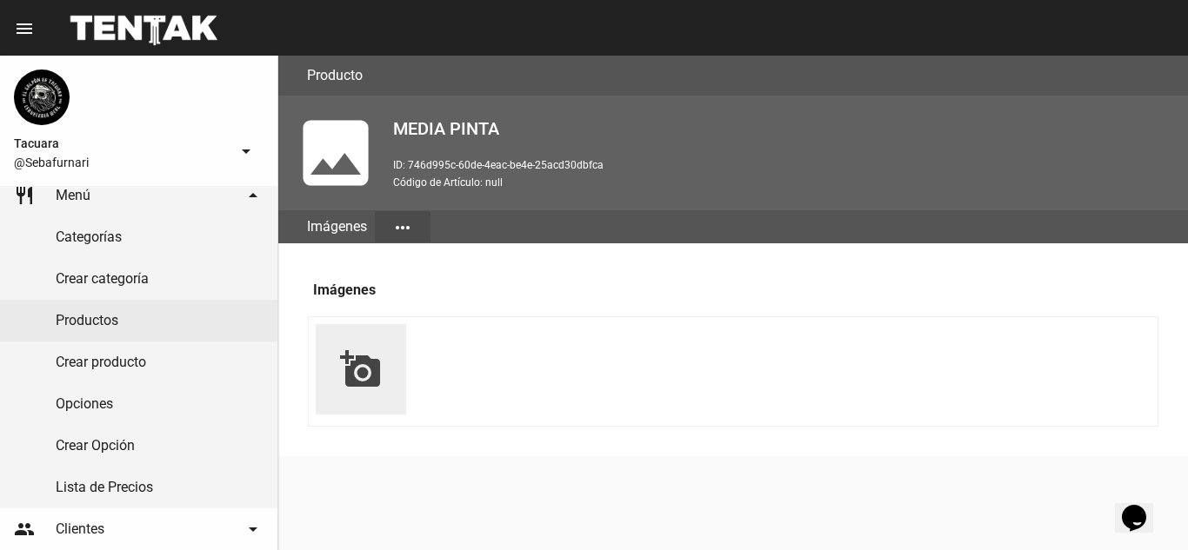
type input "C:\fakepath\WhatsApp Image 2025-08-22 at 13.12.26.jpeg"
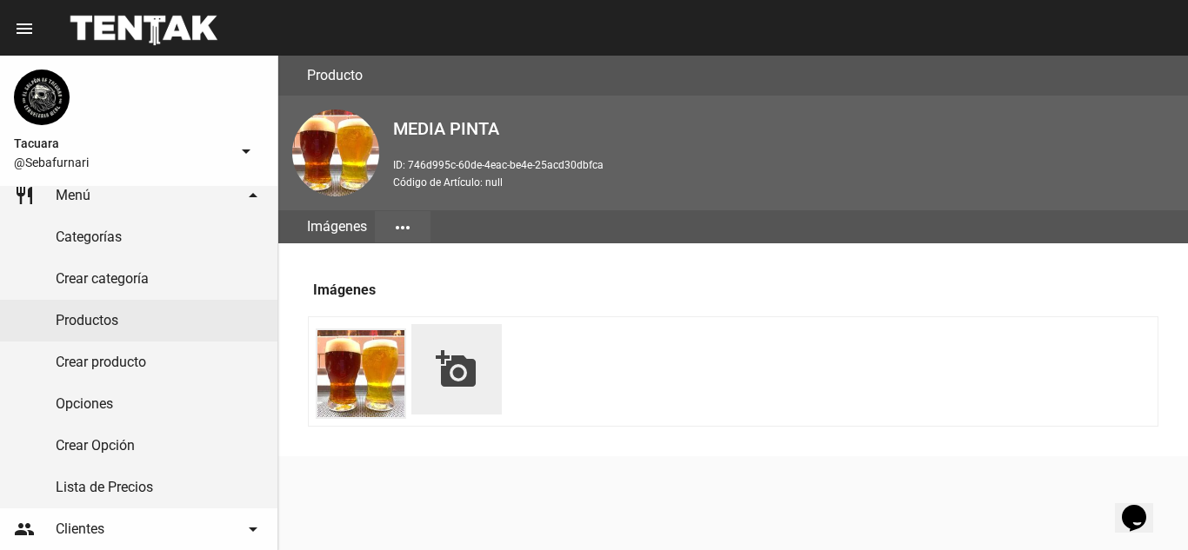
click at [390, 231] on button "more_horiz" at bounding box center [403, 226] width 56 height 31
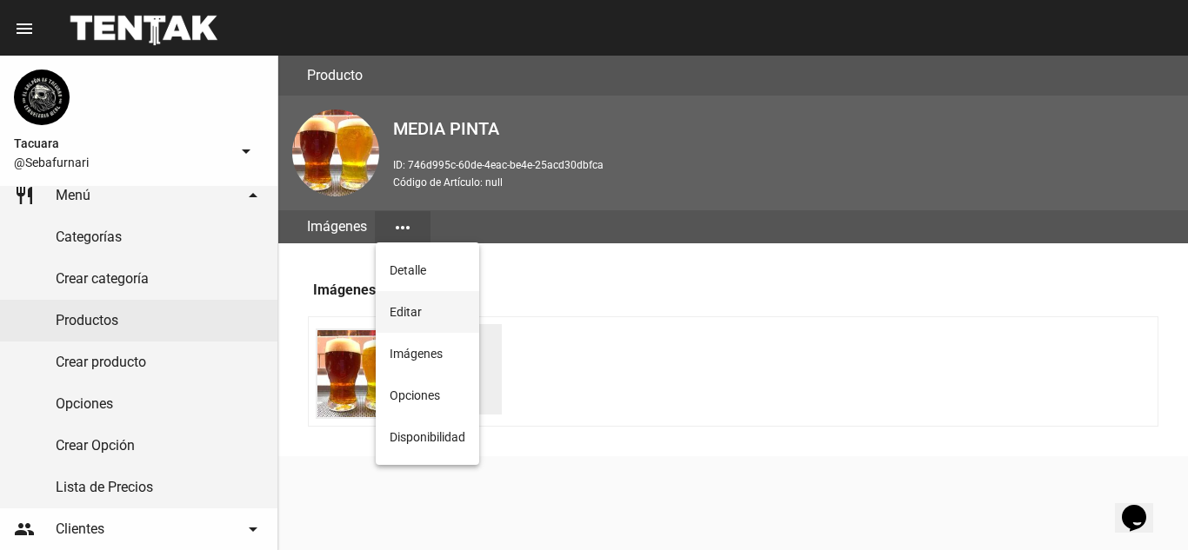
click at [390, 327] on button "Editar" at bounding box center [427, 312] width 103 height 42
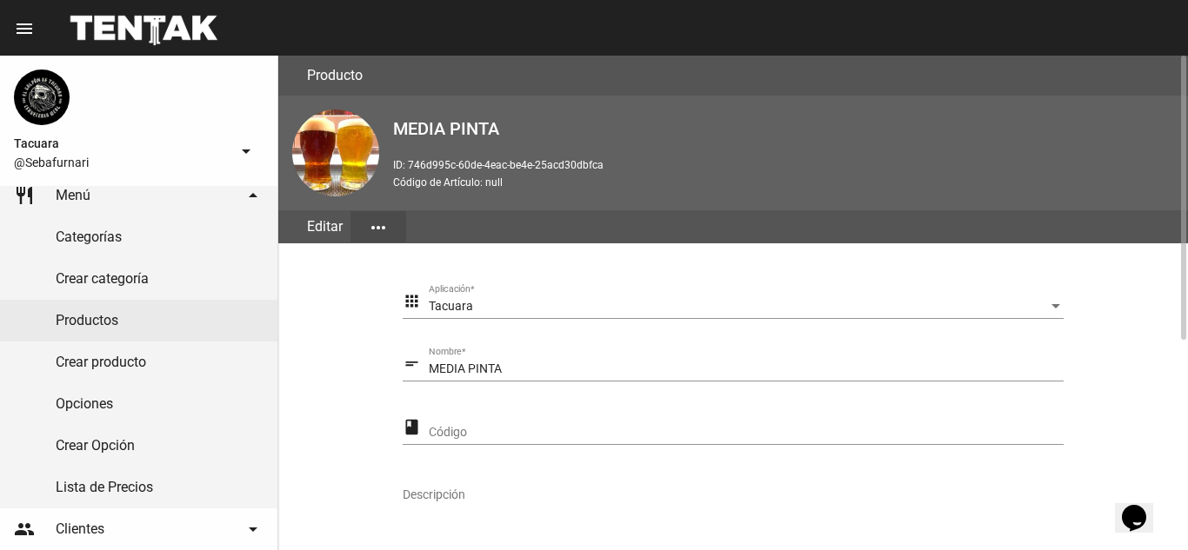
click at [379, 214] on button "more_horiz" at bounding box center [378, 226] width 56 height 31
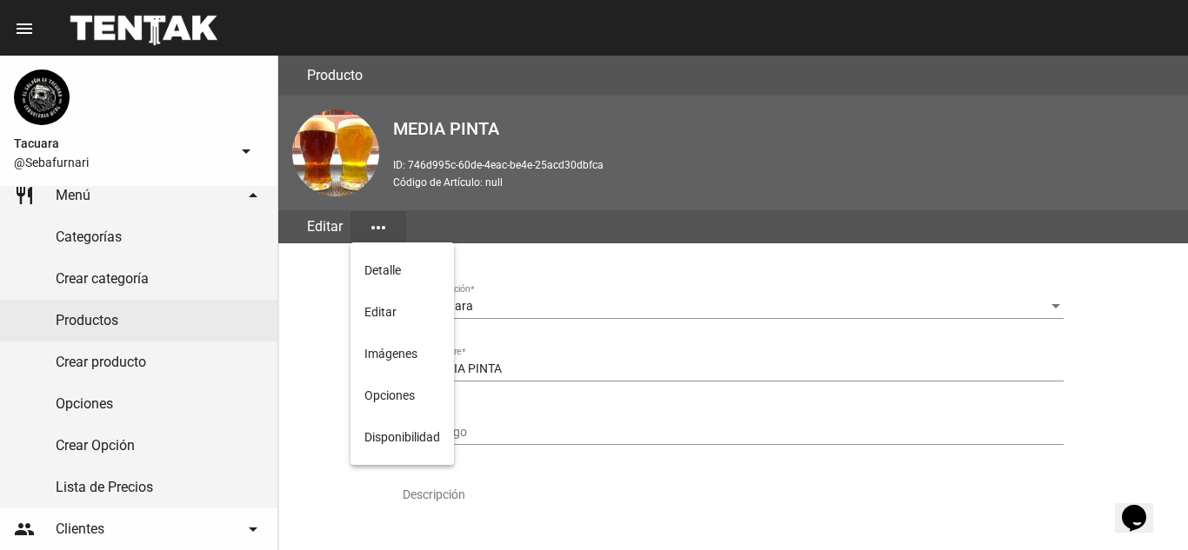
click at [379, 214] on div at bounding box center [594, 275] width 1188 height 550
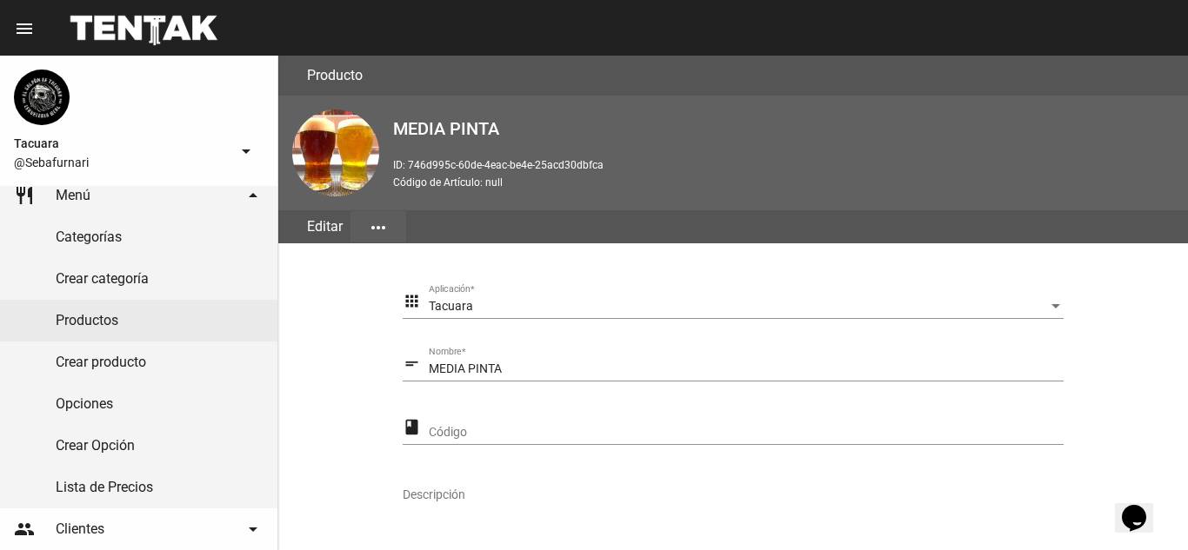
click at [384, 228] on mat-icon "more_horiz" at bounding box center [378, 227] width 21 height 21
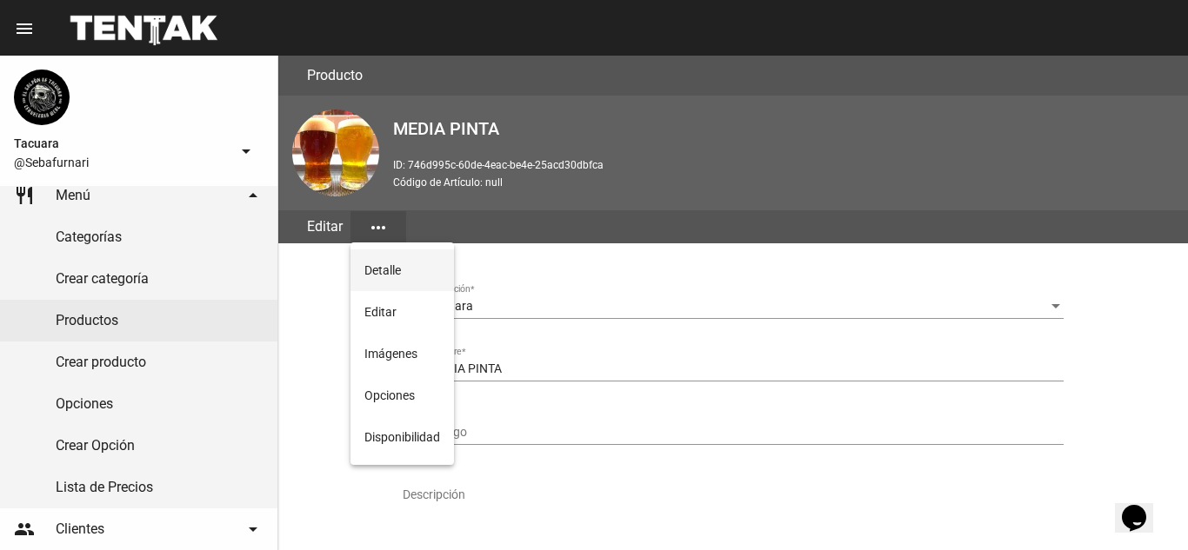
click at [414, 290] on button "Detalle" at bounding box center [401, 271] width 103 height 42
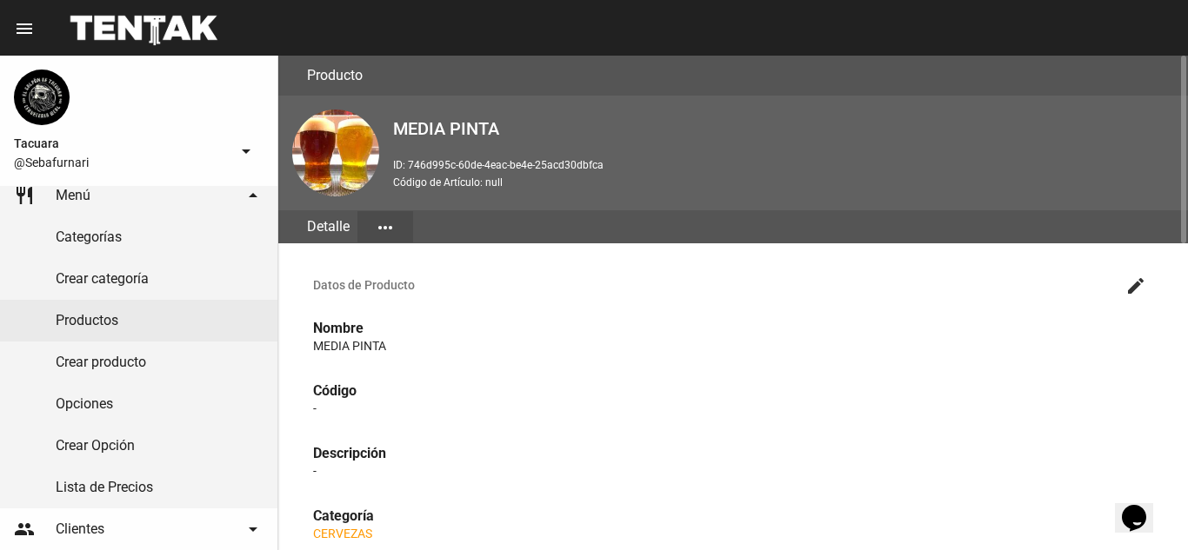
click at [391, 230] on mat-icon "more_horiz" at bounding box center [385, 227] width 21 height 21
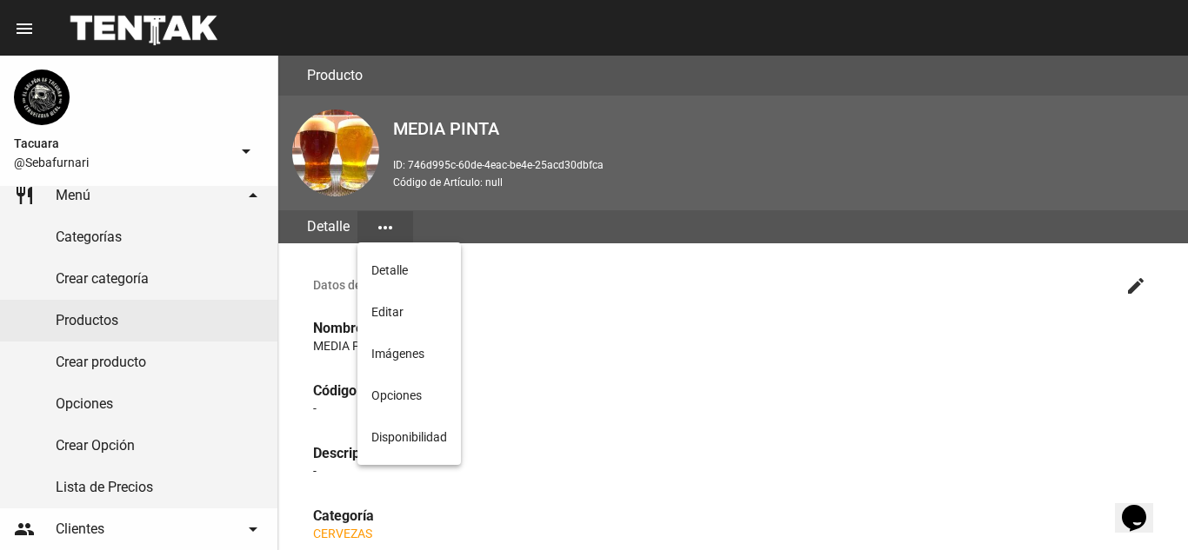
click at [403, 215] on div at bounding box center [594, 275] width 1188 height 550
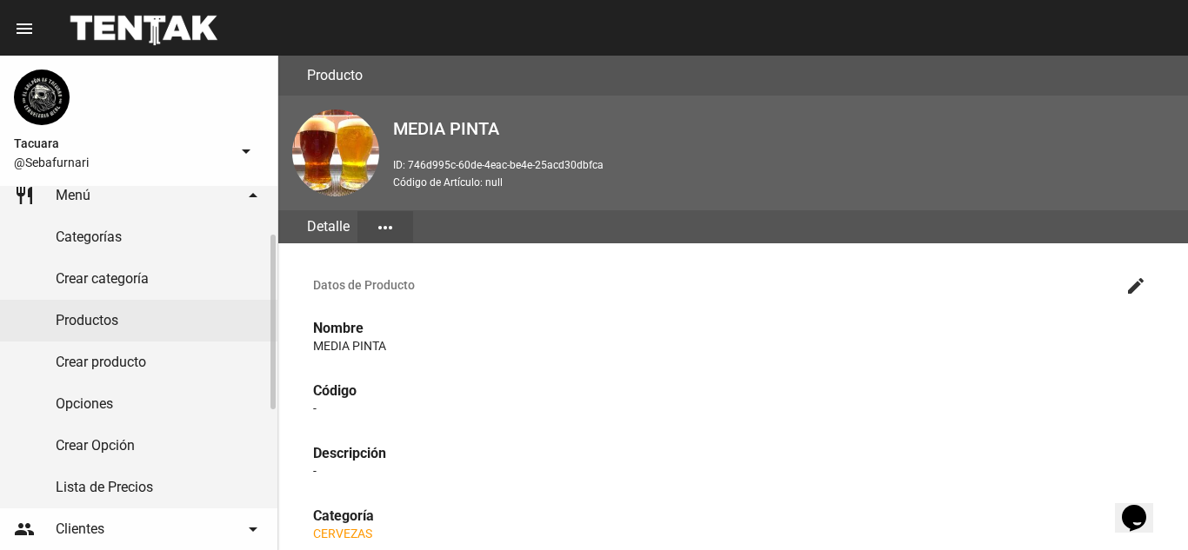
drag, startPoint x: 159, startPoint y: 483, endPoint x: 233, endPoint y: 488, distance: 74.1
click at [159, 483] on link "Lista de Precios" at bounding box center [138, 488] width 277 height 42
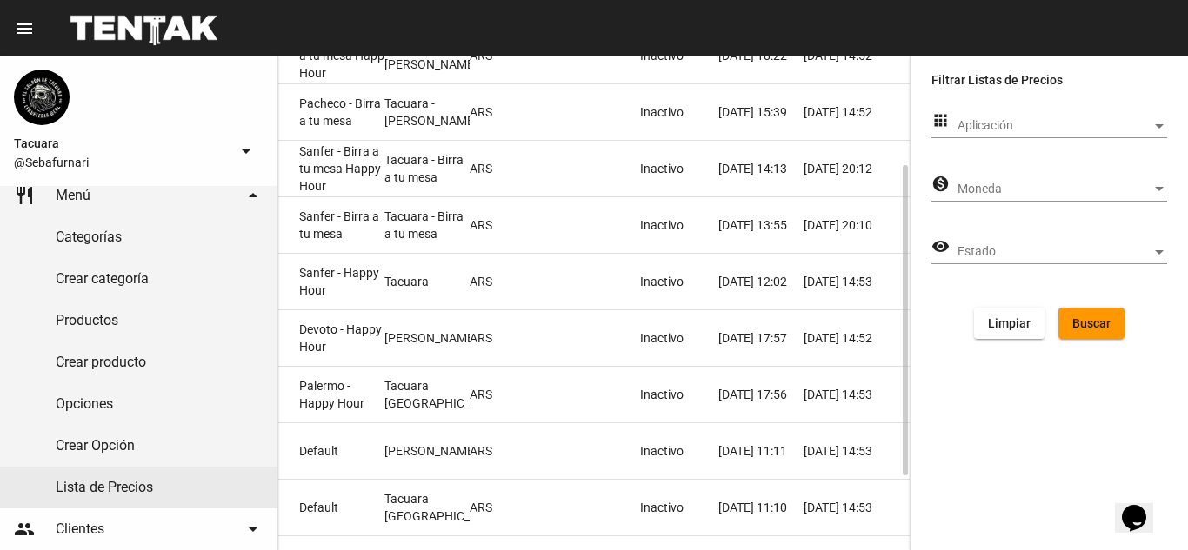
scroll to position [292, 0]
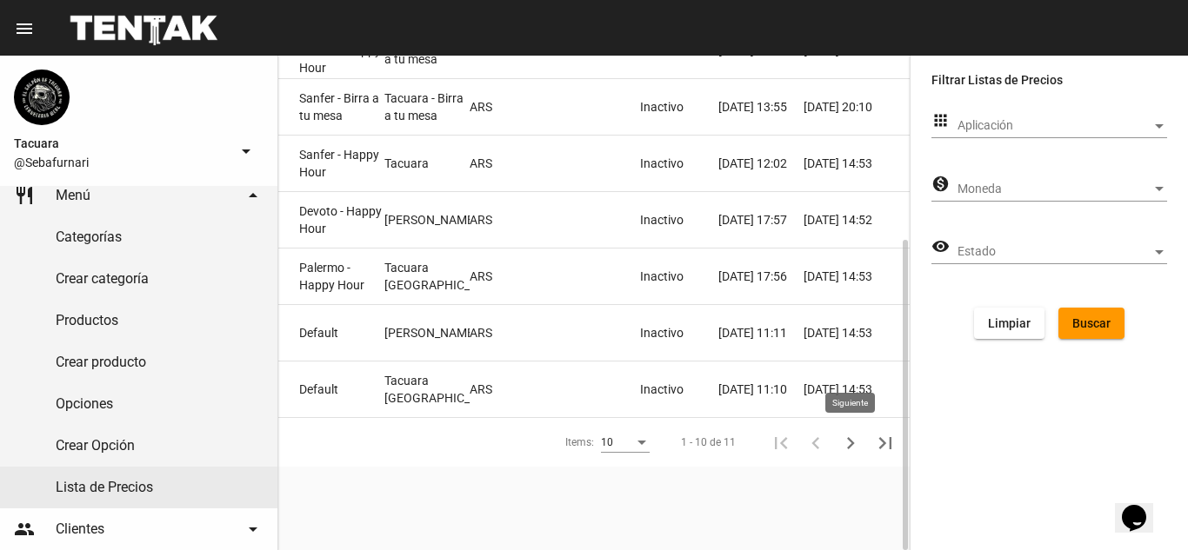
click at [855, 441] on icon "Siguiente" at bounding box center [850, 443] width 24 height 24
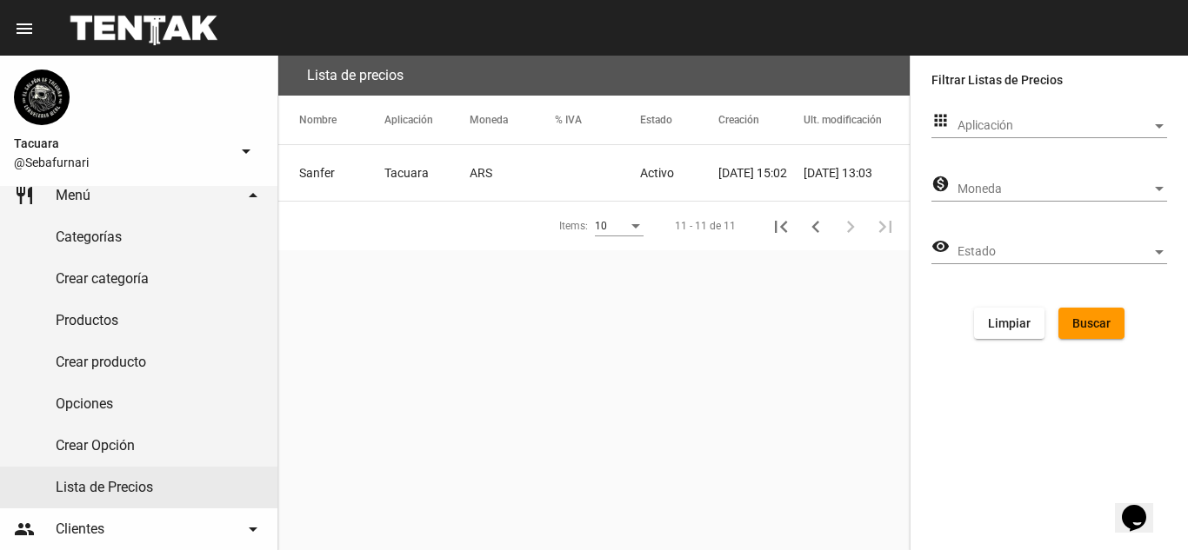
scroll to position [0, 0]
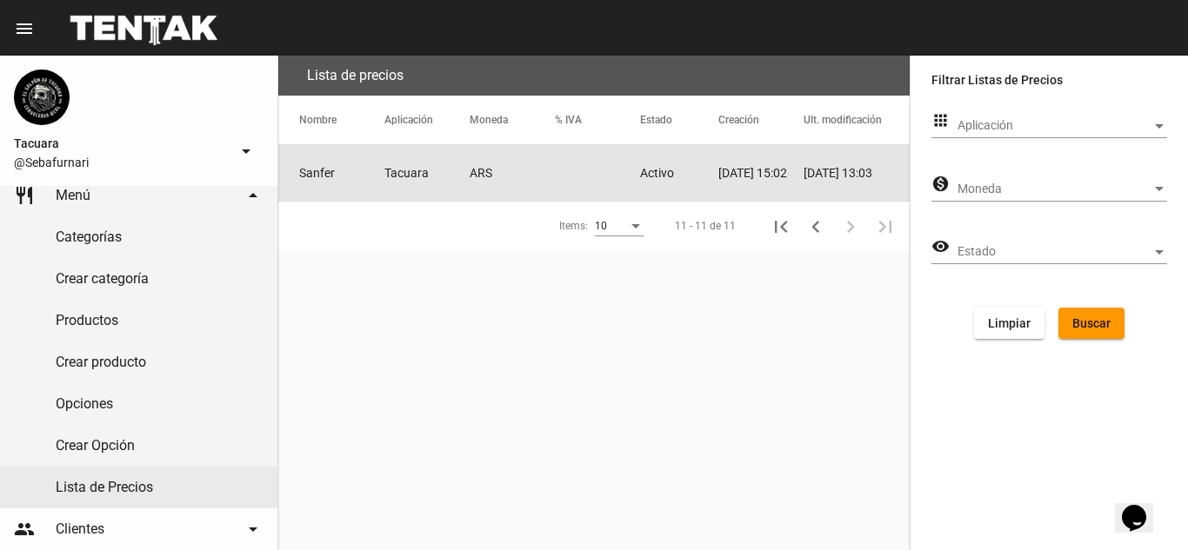
click at [537, 182] on mat-cell "ARS" at bounding box center [512, 173] width 85 height 56
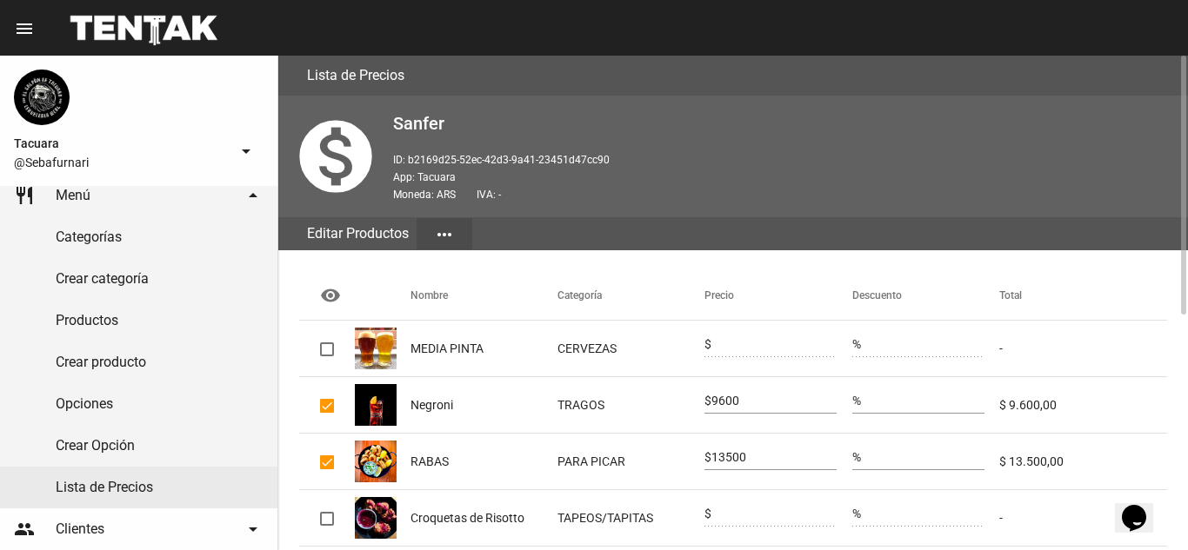
click at [319, 343] on mat-cell at bounding box center [327, 349] width 56 height 56
click at [320, 345] on div at bounding box center [327, 350] width 14 height 14
click at [326, 356] on input "checkbox" at bounding box center [326, 356] width 1 height 1
checkbox input "true"
click at [744, 339] on input "0" at bounding box center [773, 345] width 125 height 14
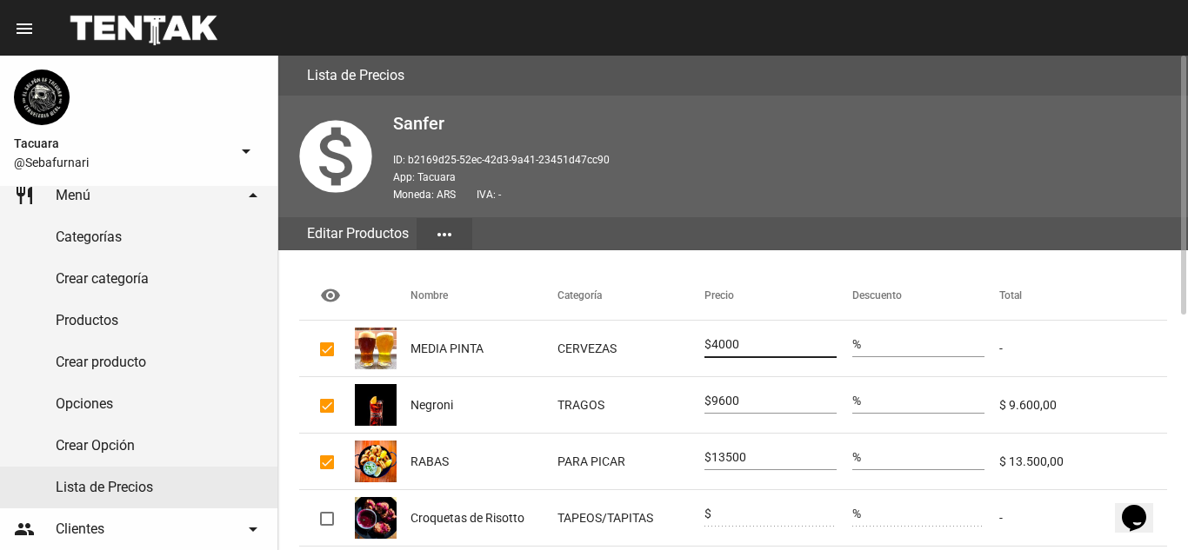
type input "4000"
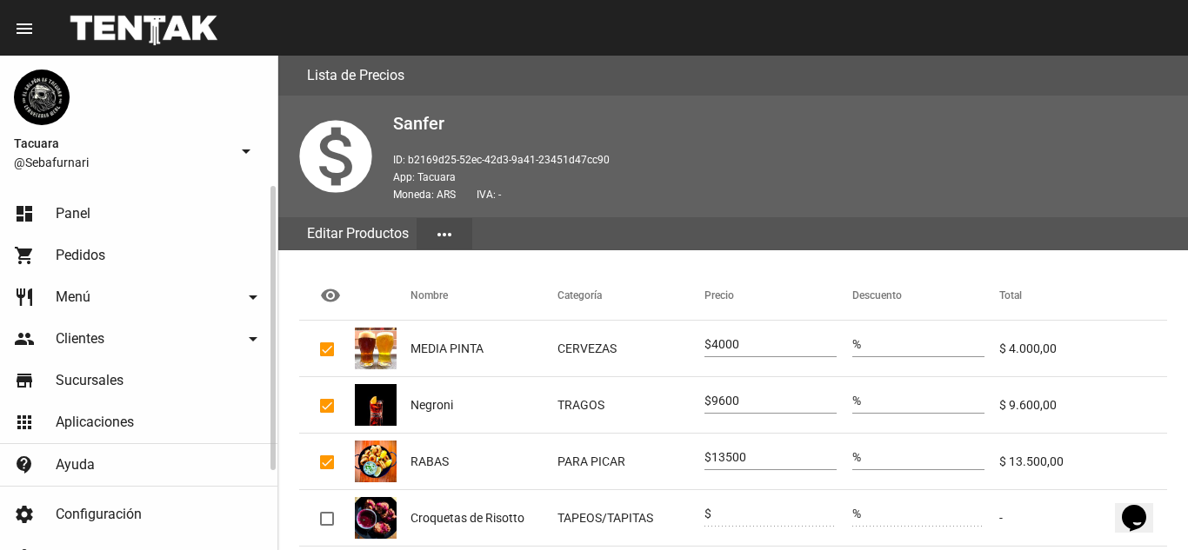
click at [130, 299] on link "restaurant Menú arrow_drop_down" at bounding box center [138, 297] width 277 height 42
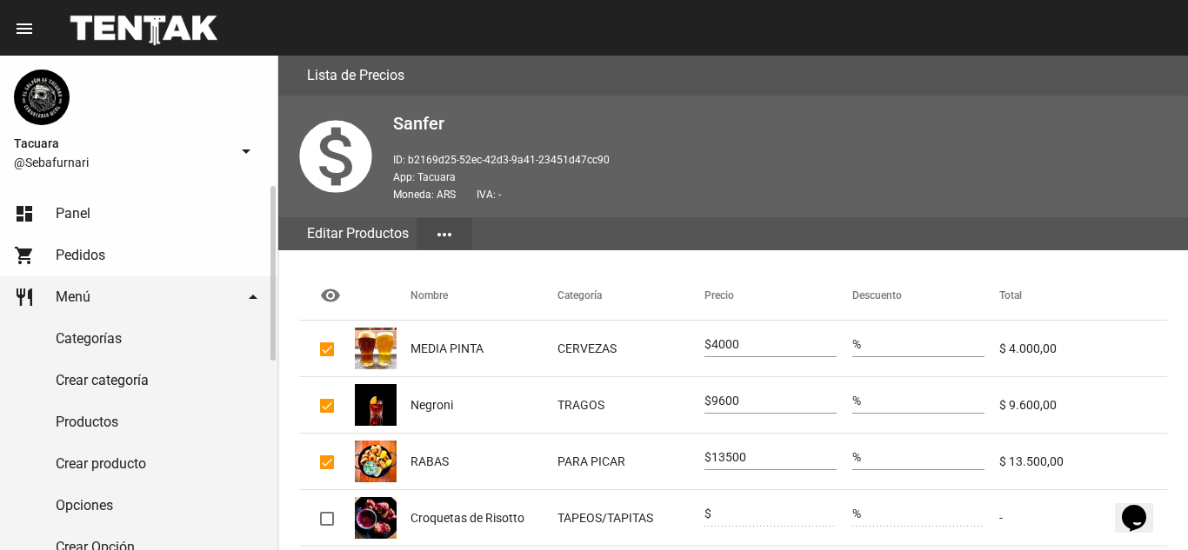
click at [144, 363] on link "Crear categoría" at bounding box center [138, 381] width 277 height 42
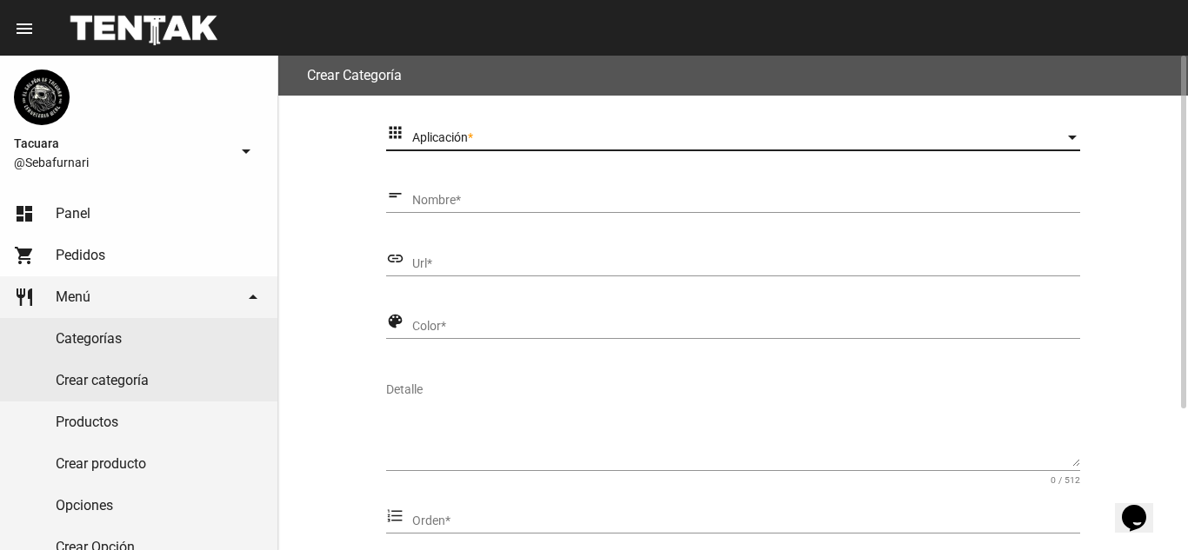
click at [494, 137] on span "Aplicación" at bounding box center [738, 138] width 653 height 14
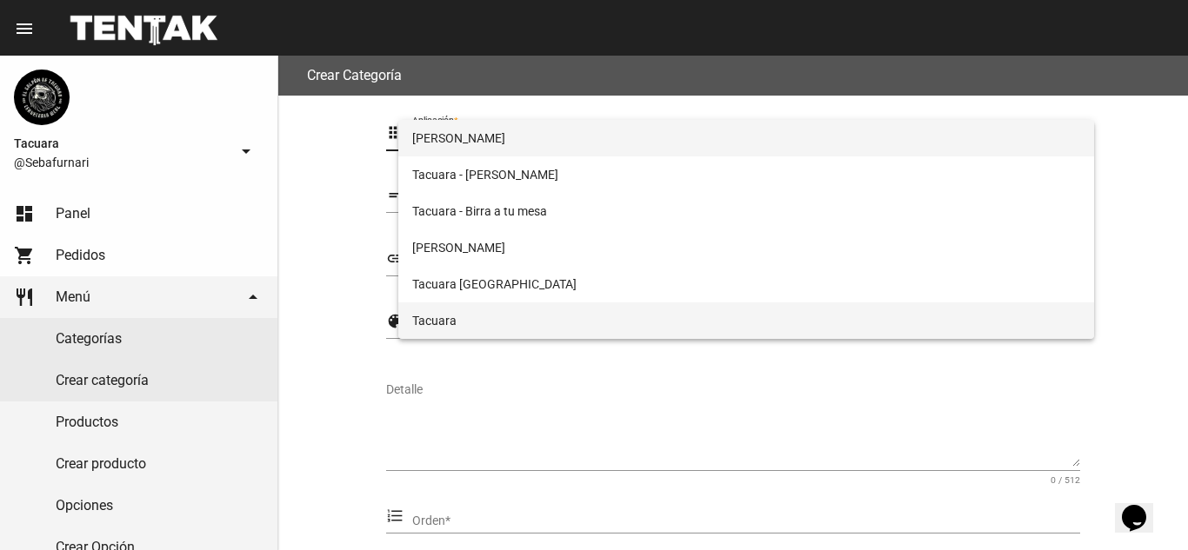
click at [505, 305] on span "Tacuara" at bounding box center [746, 321] width 669 height 37
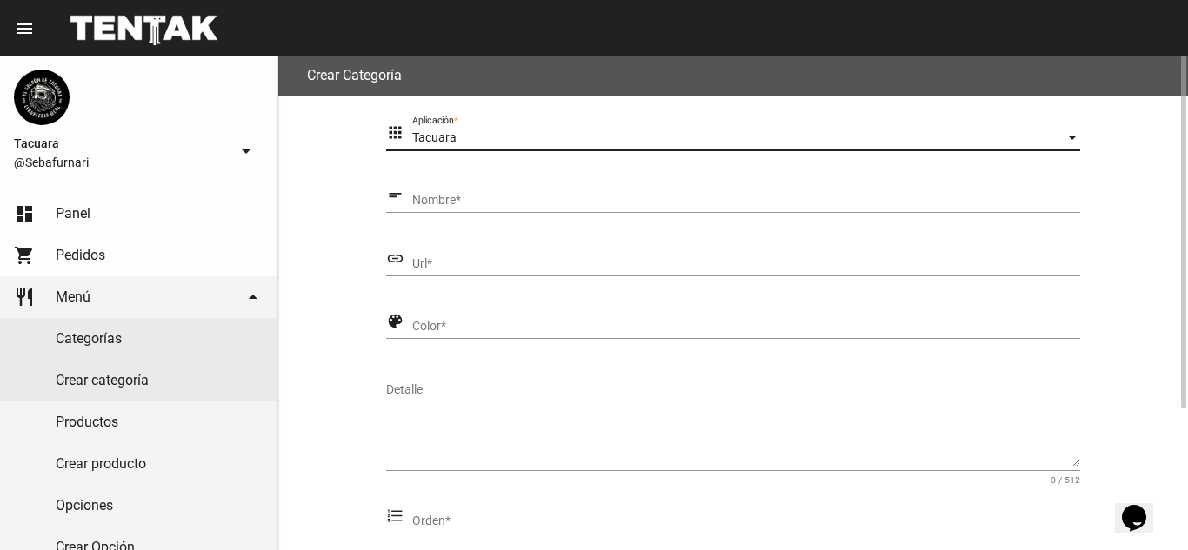
click at [543, 189] on div "Nombre *" at bounding box center [746, 196] width 669 height 34
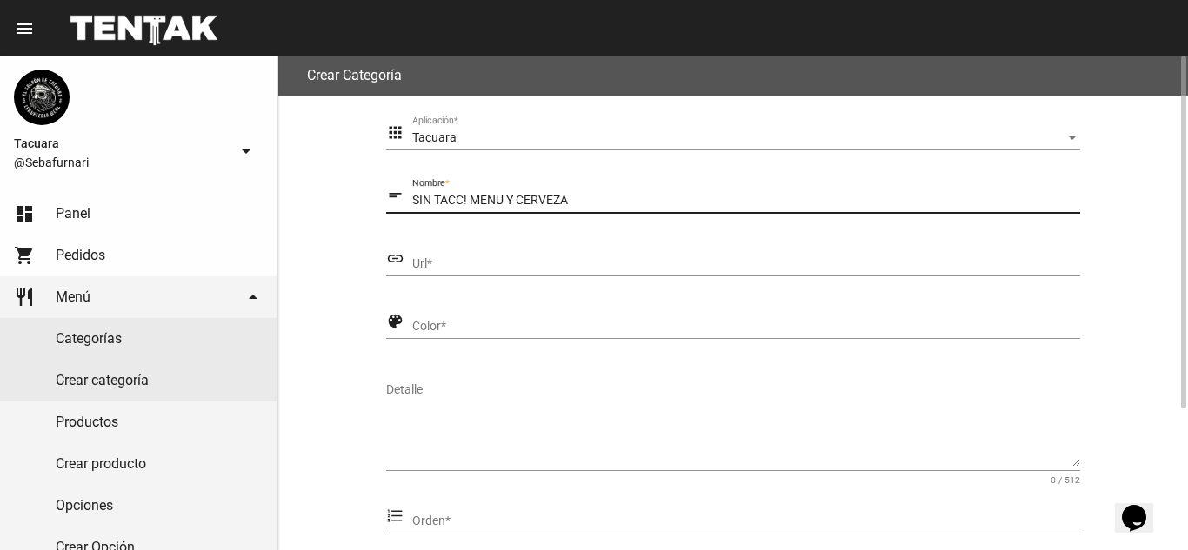
type input "SIN TACC! MENU Y CERVEZA"
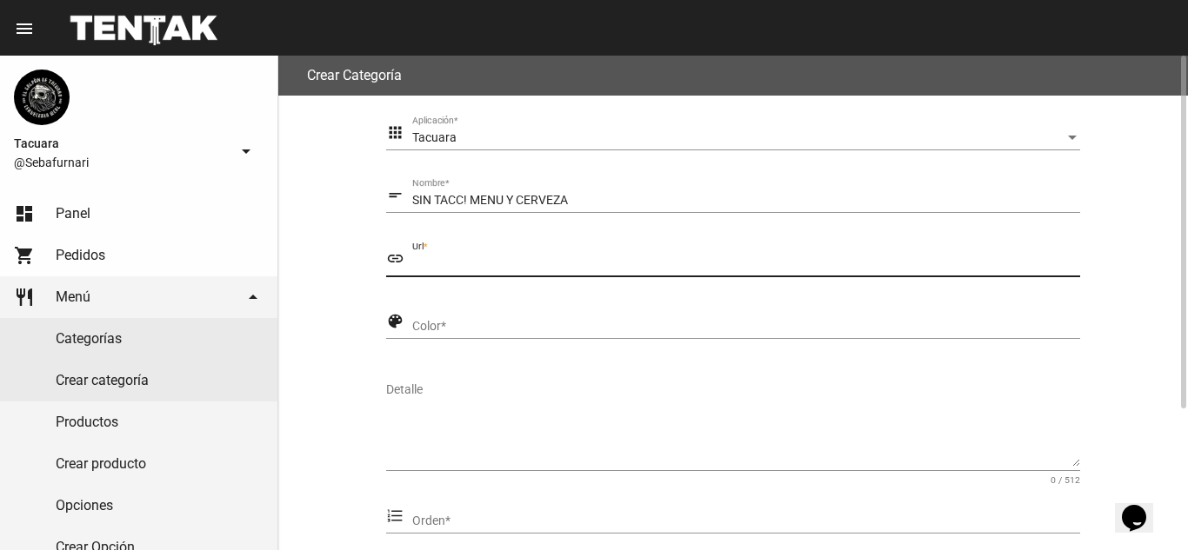
click at [540, 263] on input "Url *" at bounding box center [746, 264] width 669 height 14
type input "SIN-TACC"
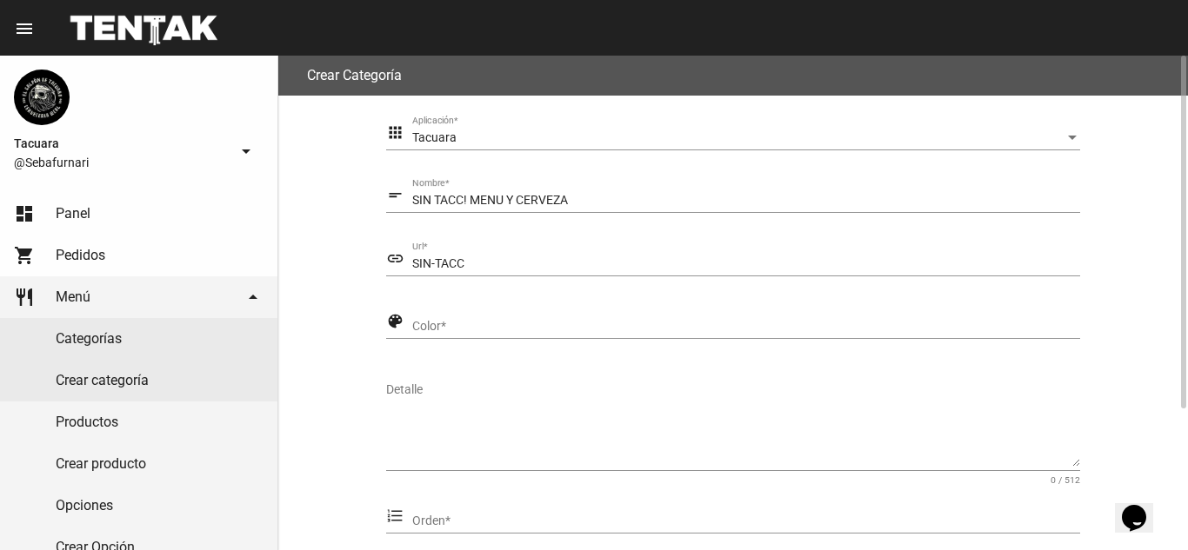
click at [508, 316] on div "Color *" at bounding box center [746, 322] width 669 height 34
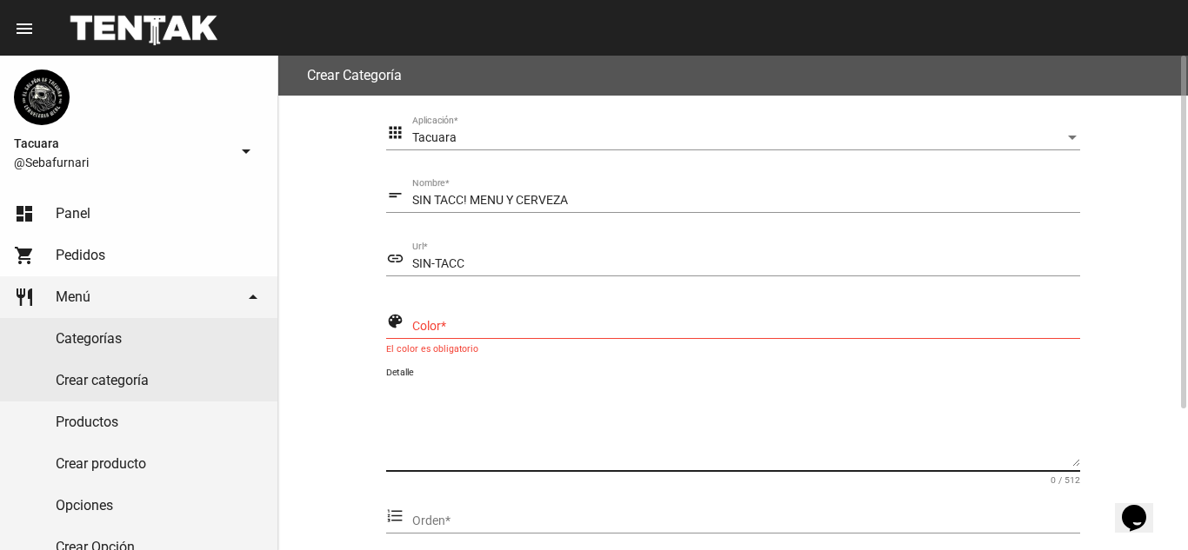
click at [476, 456] on textarea "Detalle" at bounding box center [733, 425] width 694 height 86
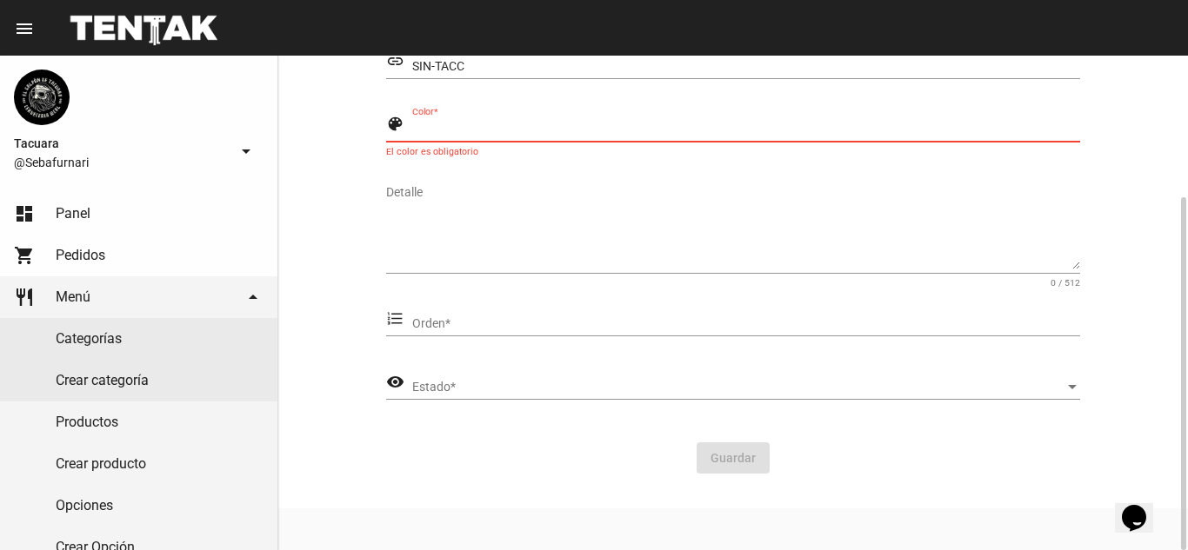
click at [437, 129] on input "Color *" at bounding box center [746, 130] width 669 height 14
type input "#000"
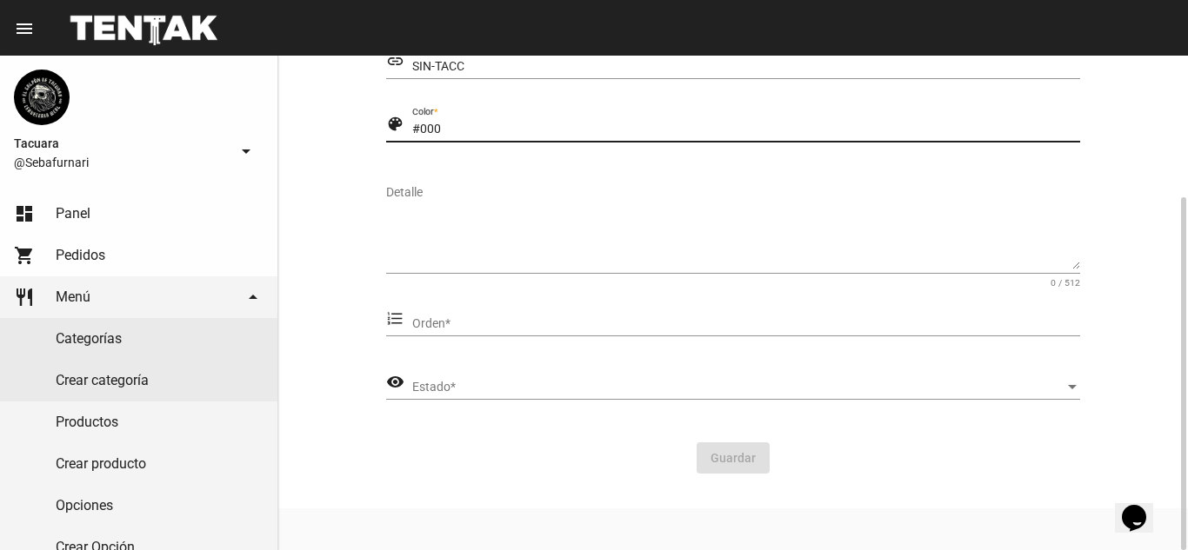
click at [492, 385] on span "Estado" at bounding box center [738, 388] width 653 height 14
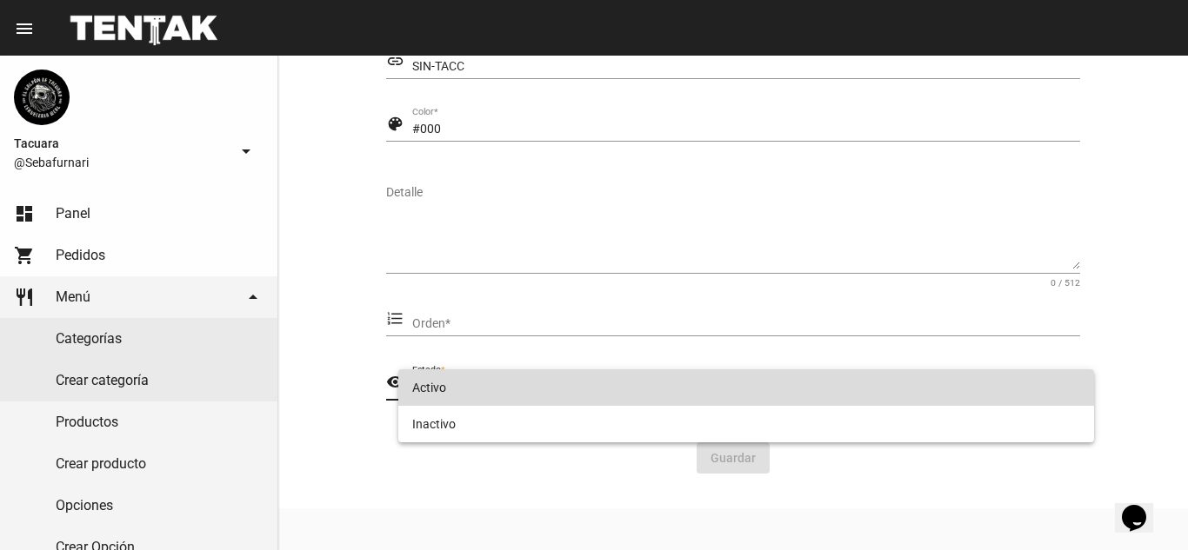
click at [490, 383] on span "Activo" at bounding box center [746, 388] width 669 height 37
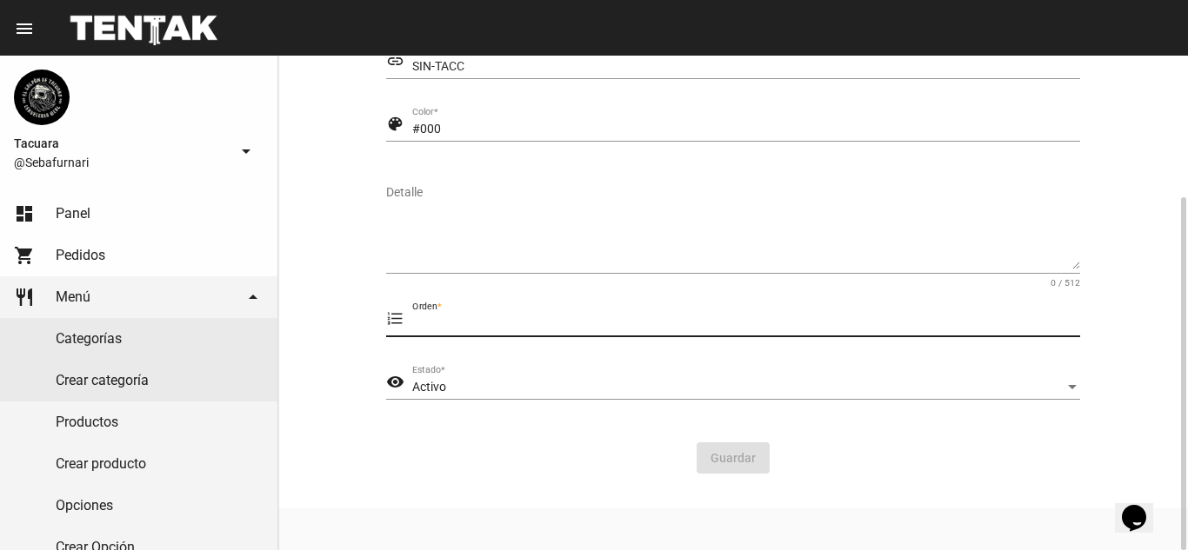
click at [644, 322] on input "Orden *" at bounding box center [746, 324] width 669 height 14
click at [481, 330] on input "Orden *" at bounding box center [746, 324] width 669 height 14
type input "70"
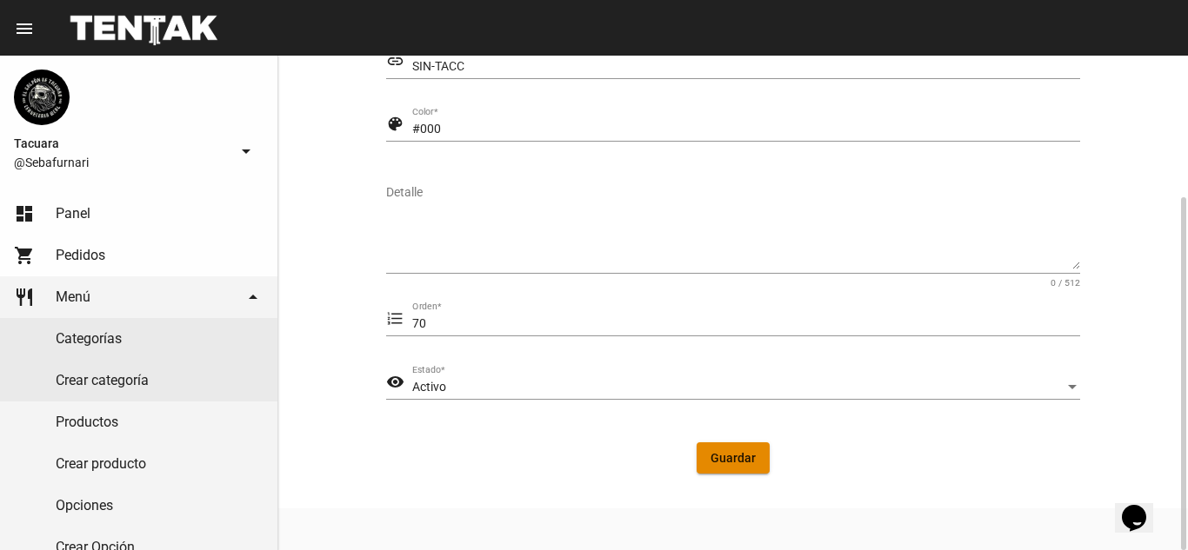
click at [735, 460] on span "Guardar" at bounding box center [732, 458] width 45 height 14
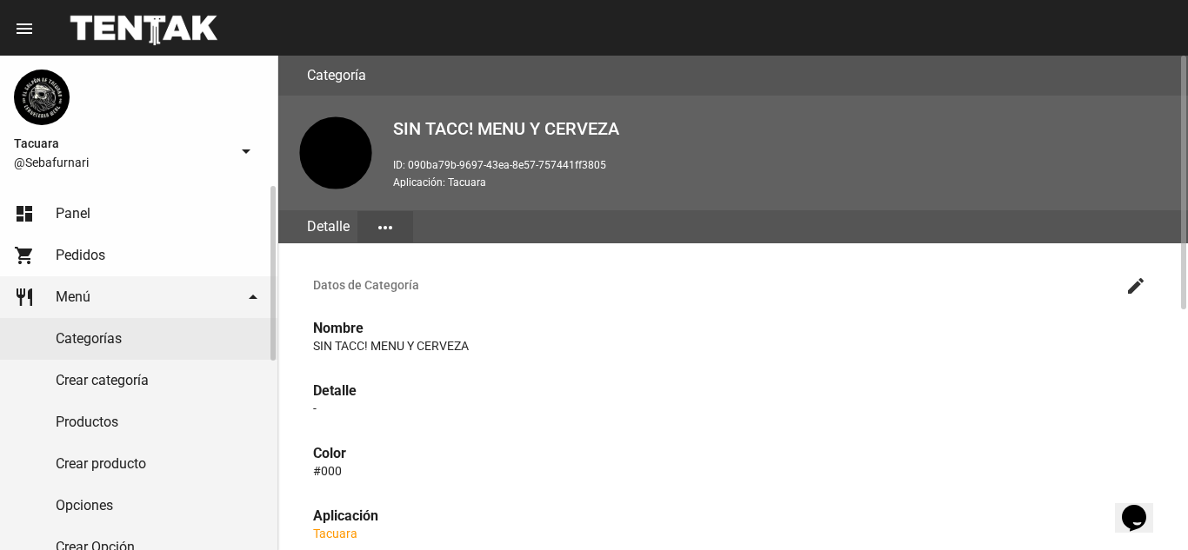
click at [139, 416] on link "Productos" at bounding box center [138, 423] width 277 height 42
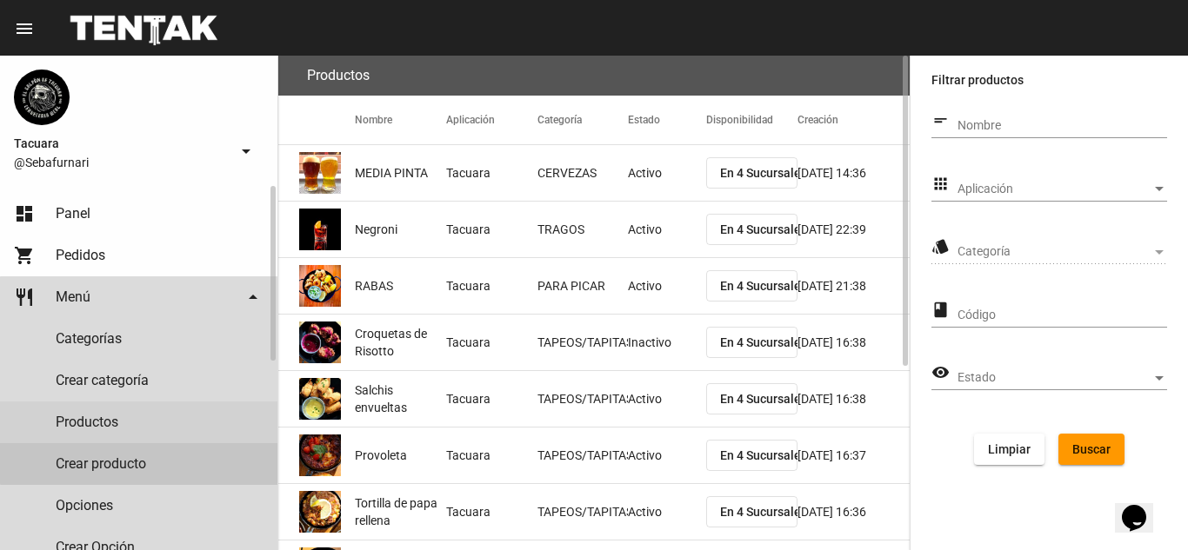
click at [150, 456] on link "Crear producto" at bounding box center [138, 464] width 277 height 42
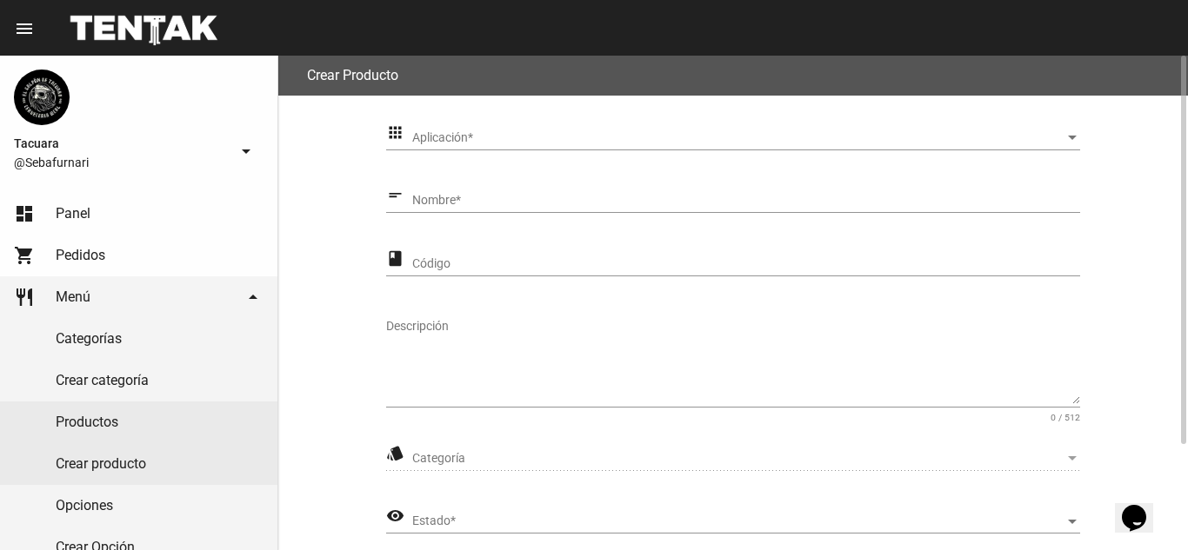
click at [490, 149] on div "Aplicación Aplicación *" at bounding box center [746, 134] width 669 height 34
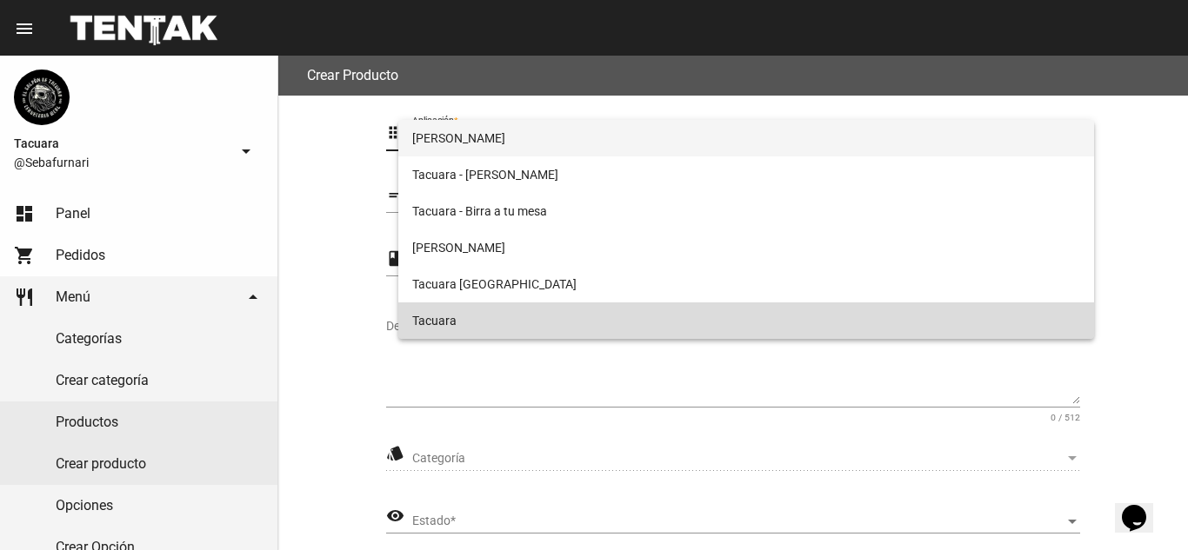
drag, startPoint x: 490, startPoint y: 306, endPoint x: 510, endPoint y: 240, distance: 69.0
click at [491, 305] on span "Tacuara" at bounding box center [746, 321] width 669 height 37
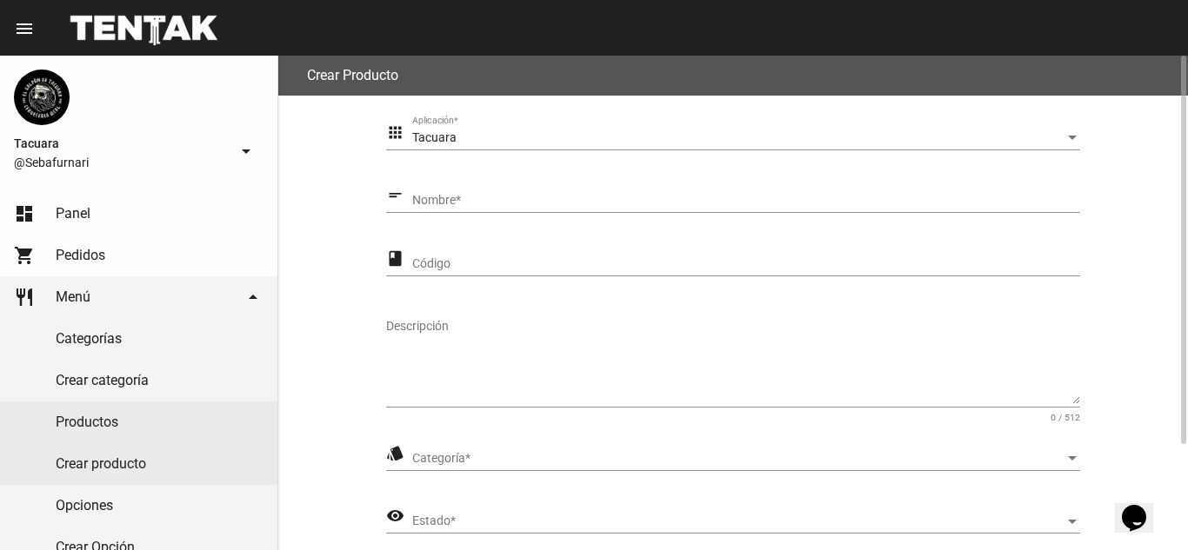
click at [501, 214] on div "short_text Nombre *" at bounding box center [733, 204] width 694 height 50
click at [508, 203] on input "Nombre *" at bounding box center [746, 201] width 669 height 14
click at [830, 303] on form "apps Tacuara Aplicación * short_text Nombre * El nombre es obligatorio class Có…" at bounding box center [733, 370] width 694 height 506
click at [560, 201] on input "Nombre *" at bounding box center [746, 201] width 669 height 14
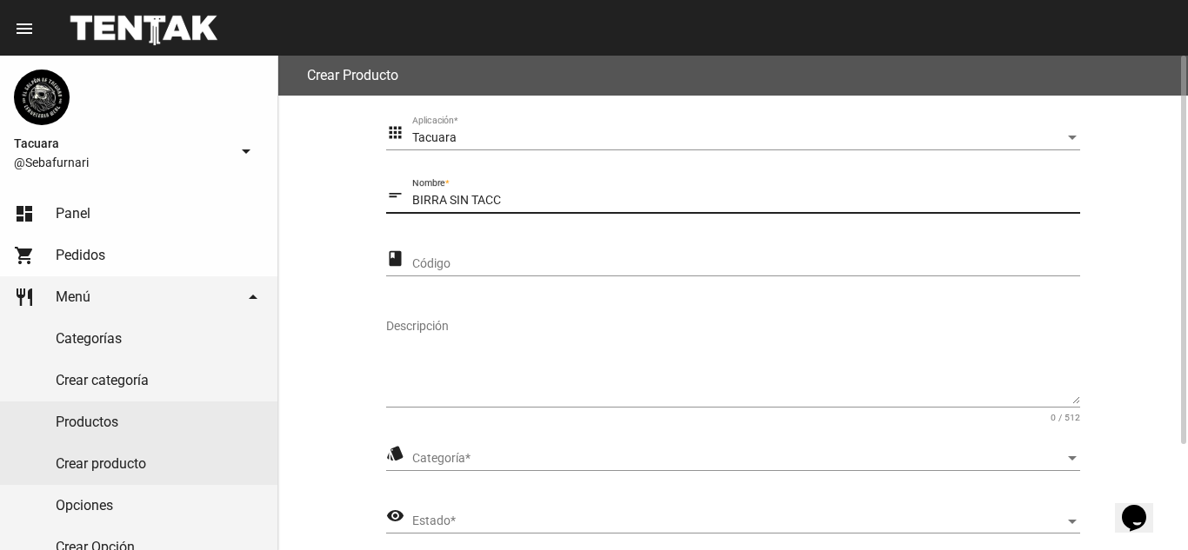
type input "BIRRA SIN TACC"
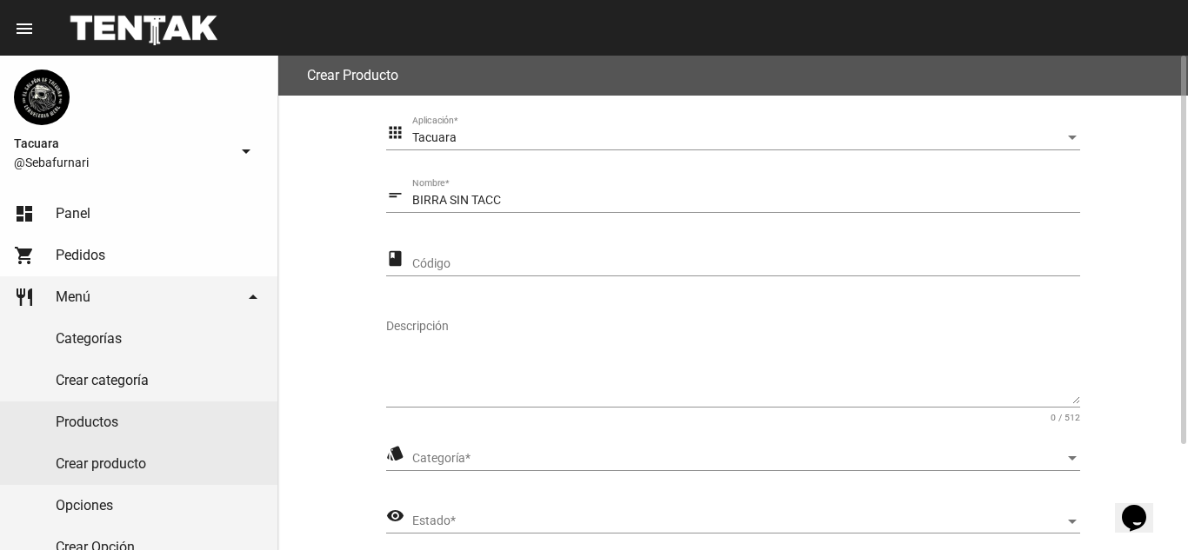
click at [496, 255] on div "Código" at bounding box center [746, 260] width 669 height 34
click at [475, 411] on div "Descripción 0 / 512" at bounding box center [733, 363] width 694 height 117
click at [482, 456] on span "Categoría" at bounding box center [738, 459] width 653 height 14
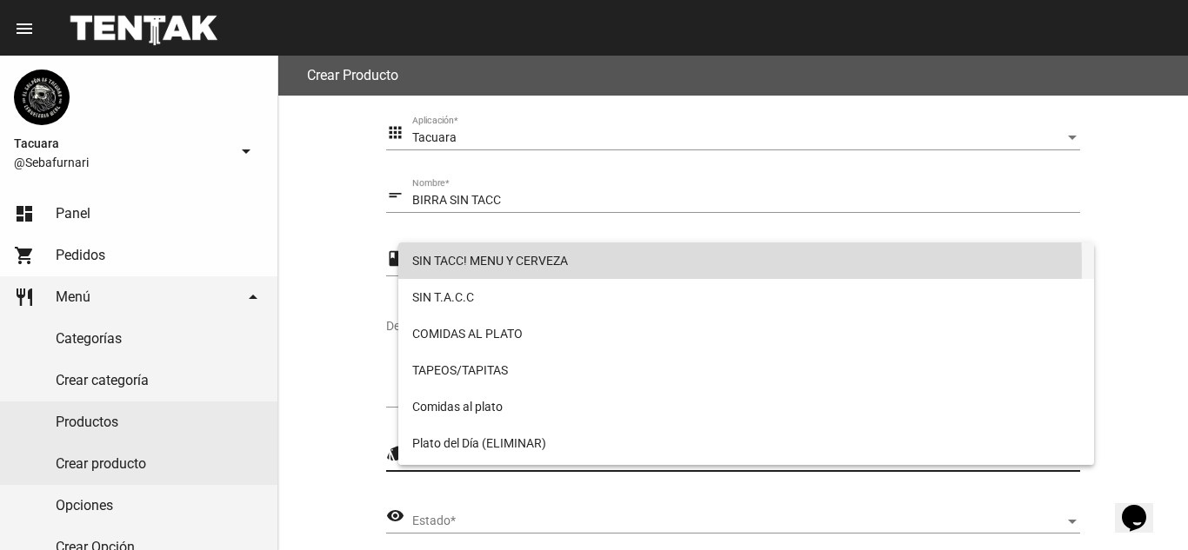
click at [556, 264] on span "SIN TACC! MENU Y CERVEZA" at bounding box center [746, 261] width 669 height 37
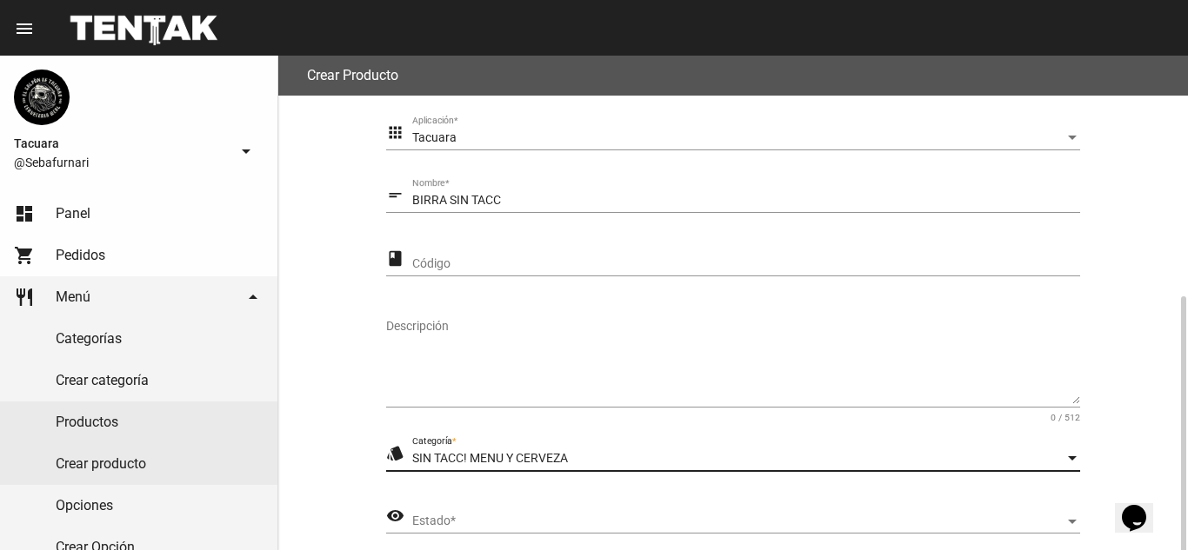
scroll to position [135, 0]
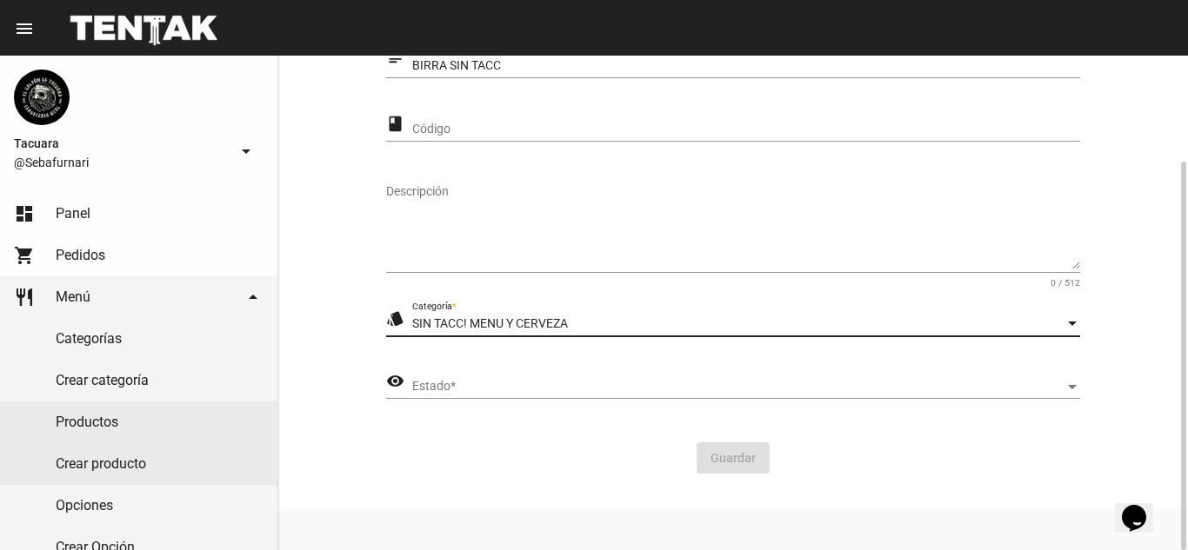
click at [559, 382] on span "Estado" at bounding box center [738, 387] width 653 height 14
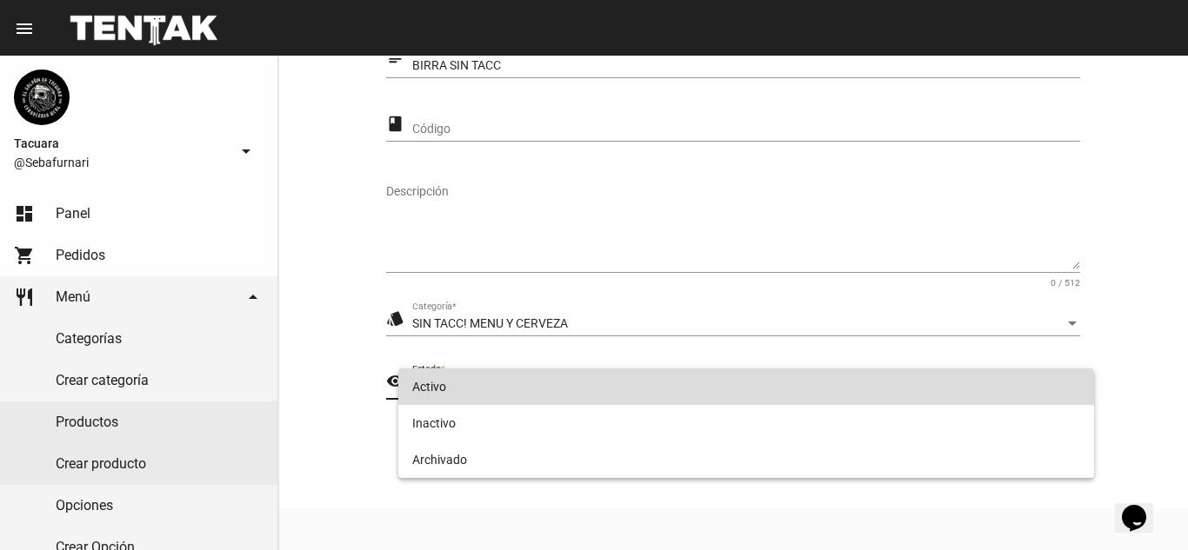
click at [504, 389] on span "Activo" at bounding box center [746, 387] width 669 height 37
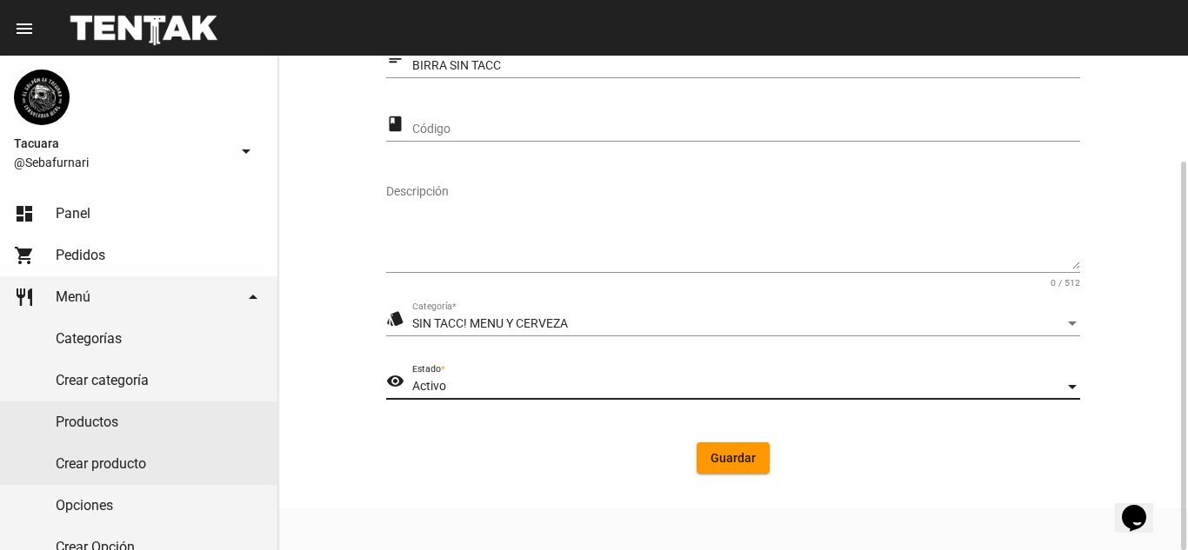
click at [755, 469] on button "Guardar" at bounding box center [732, 458] width 73 height 31
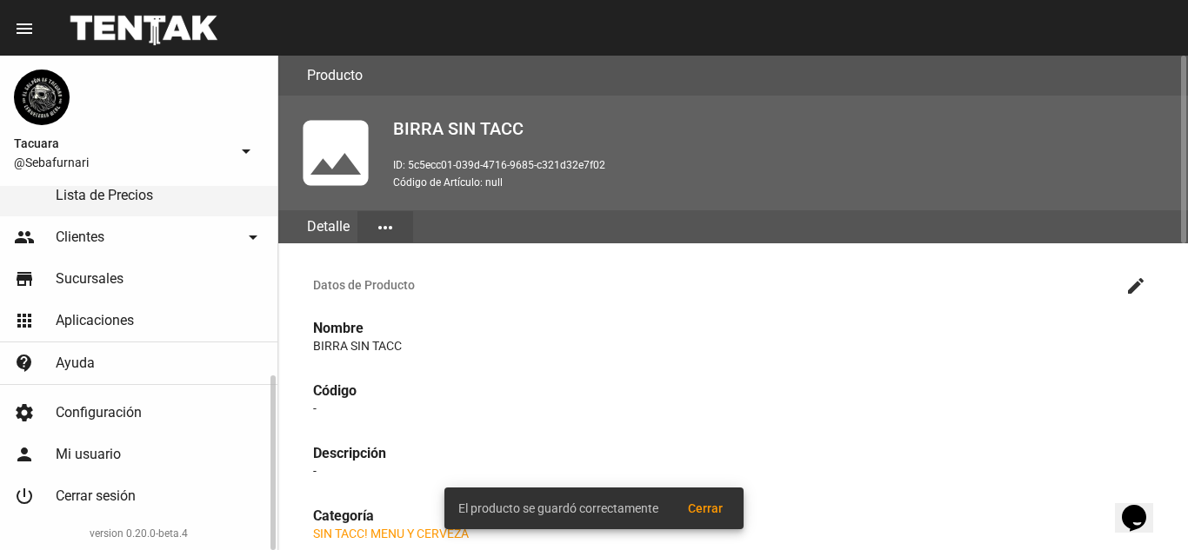
scroll to position [220, 0]
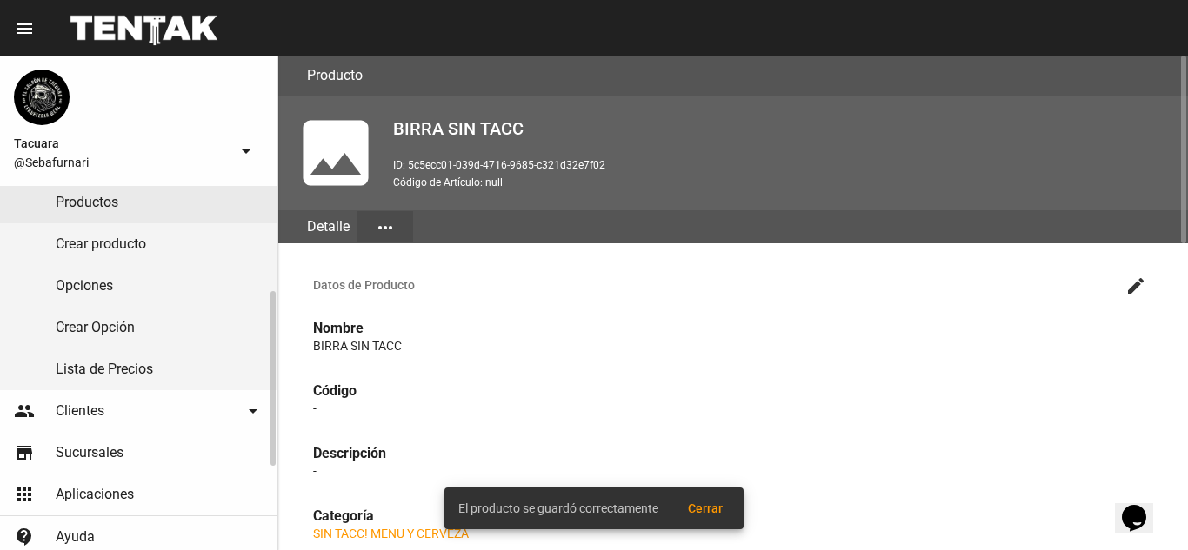
click at [167, 374] on link "Lista de Precios" at bounding box center [138, 370] width 277 height 42
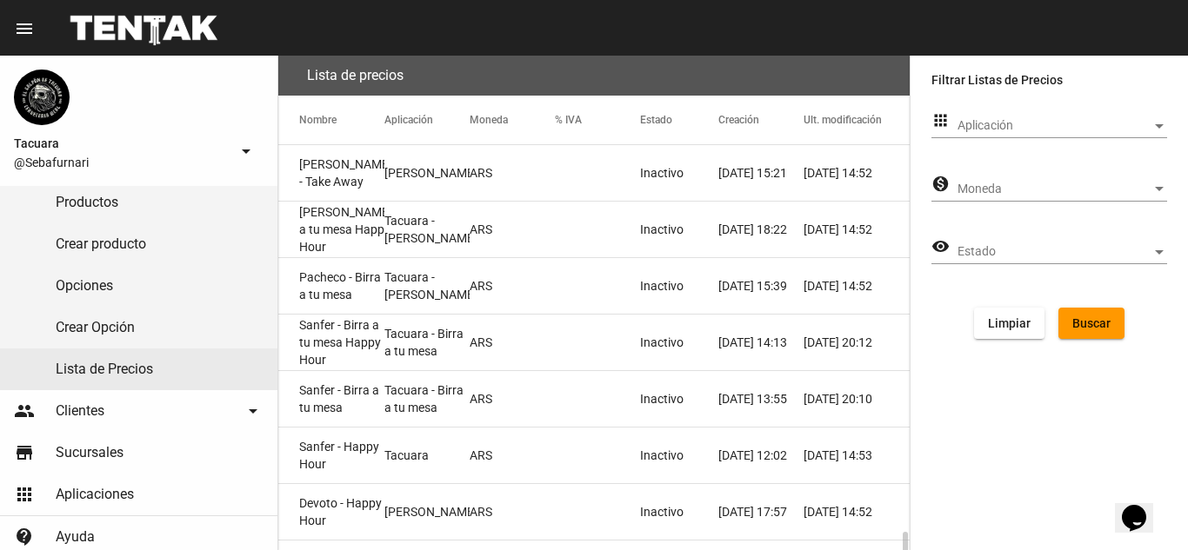
scroll to position [292, 0]
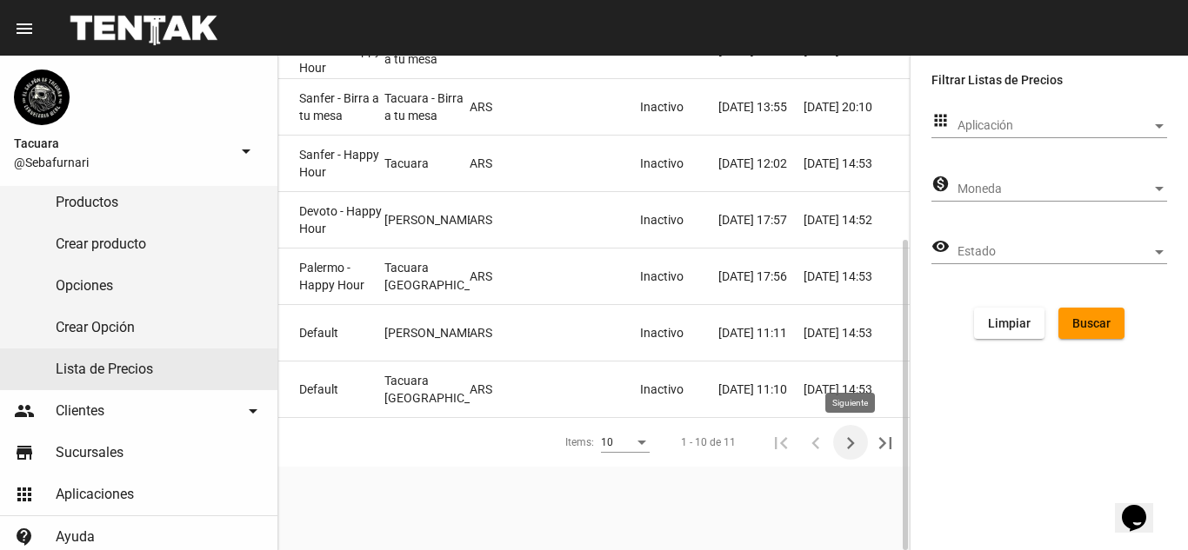
click at [851, 444] on icon "Siguiente" at bounding box center [851, 443] width 8 height 12
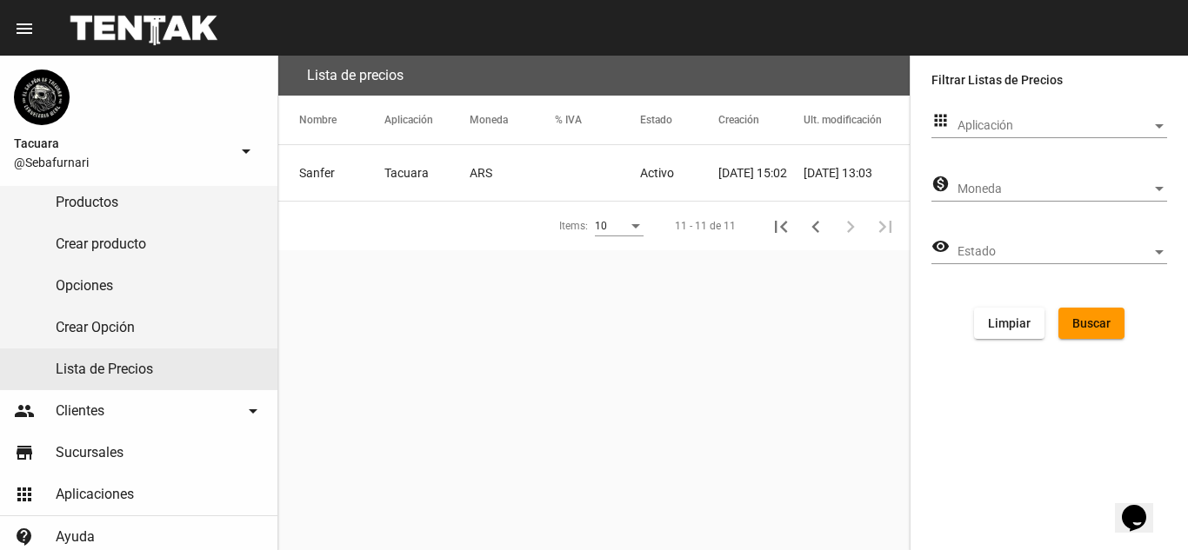
scroll to position [0, 0]
click at [383, 176] on mat-cell "Sanfer" at bounding box center [331, 173] width 106 height 56
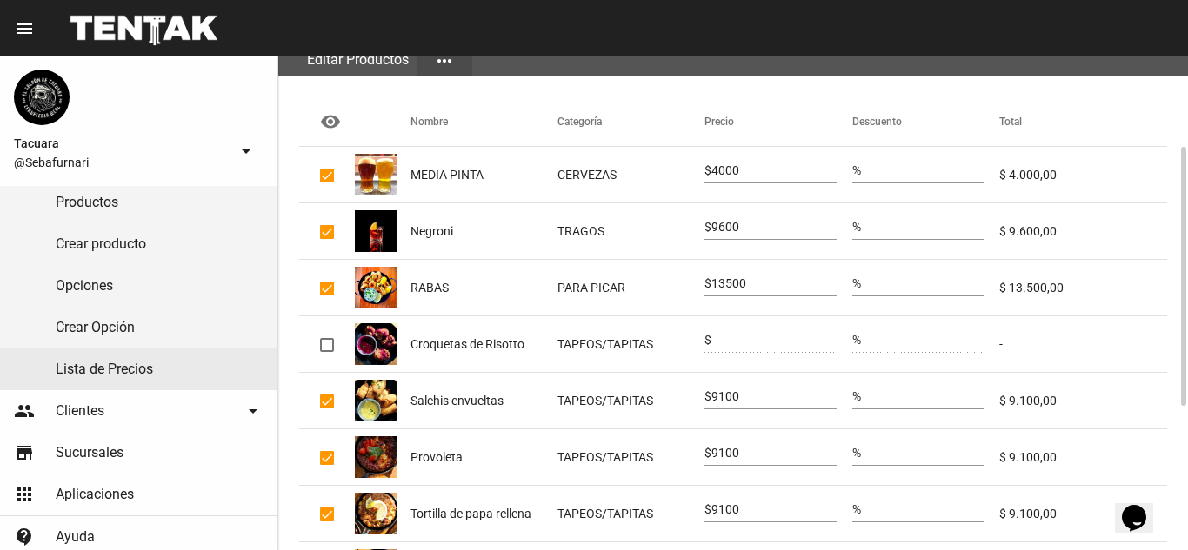
scroll to position [447, 0]
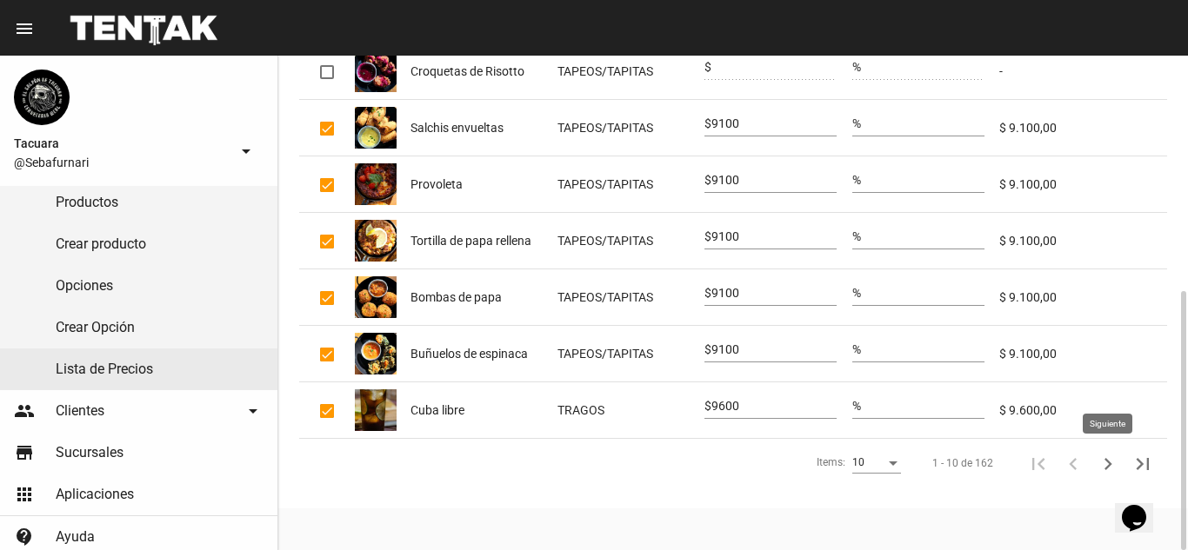
click at [1104, 463] on icon "Siguiente" at bounding box center [1108, 464] width 24 height 24
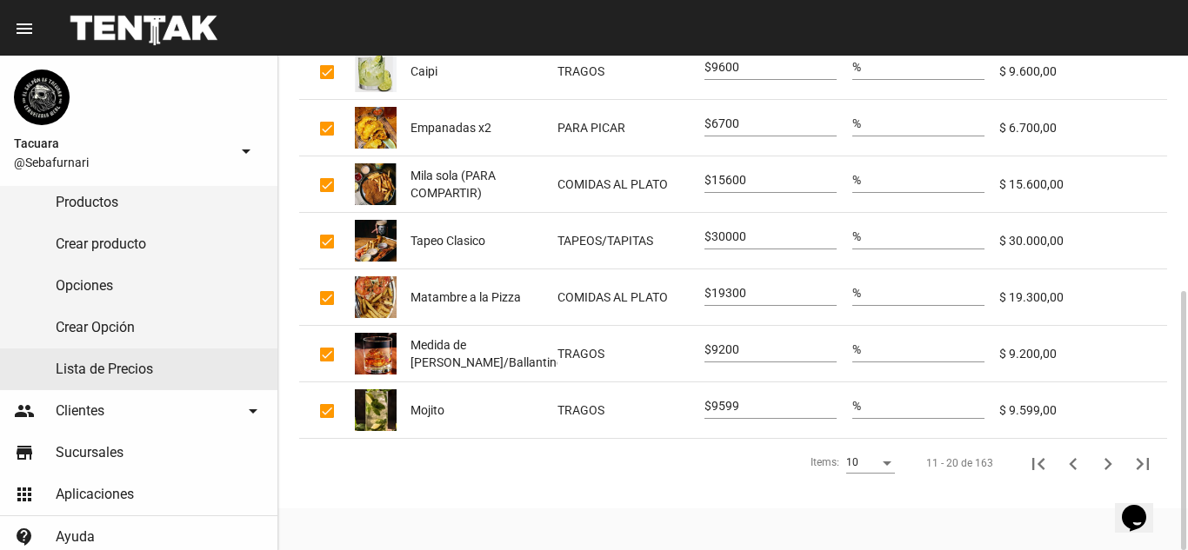
click at [1112, 465] on icon "Siguiente" at bounding box center [1108, 464] width 24 height 24
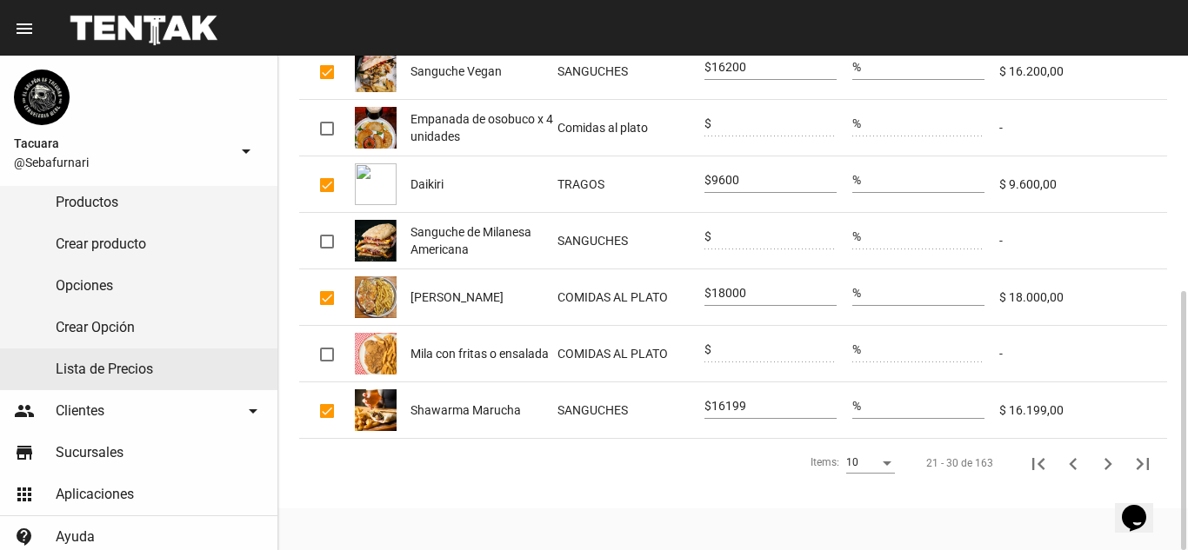
click at [867, 456] on div "10" at bounding box center [870, 459] width 49 height 30
click at [856, 521] on span "50" at bounding box center [871, 525] width 49 height 31
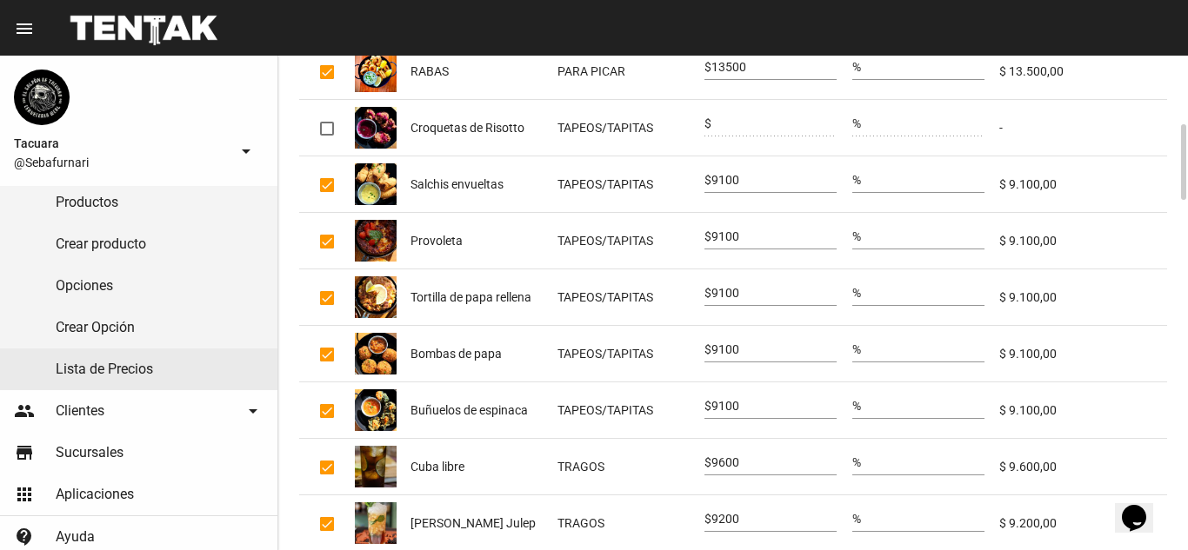
scroll to position [0, 0]
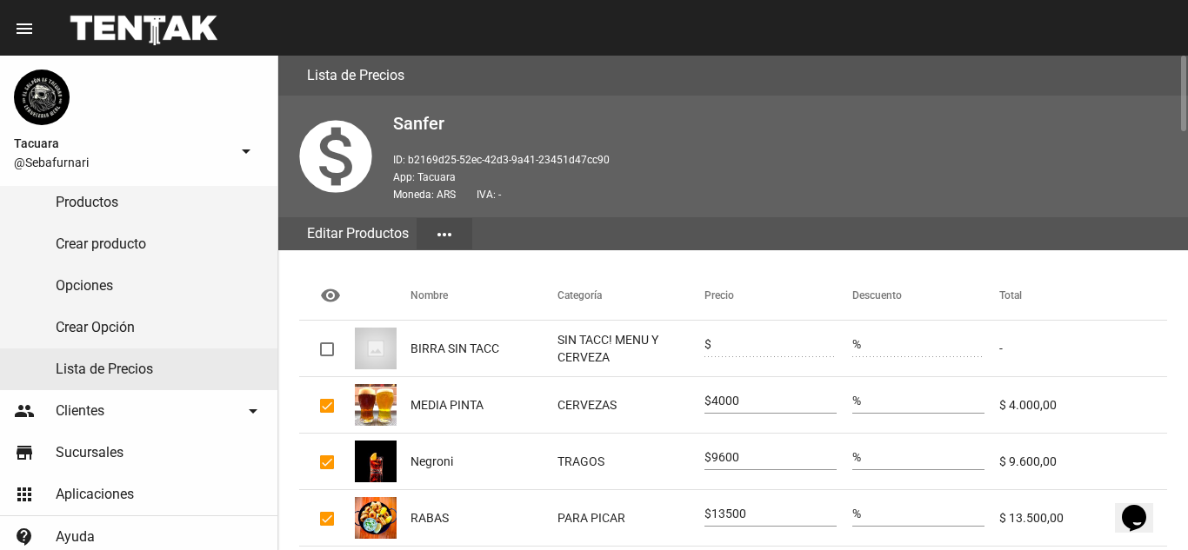
click at [410, 334] on mat-cell "BIRRA SIN TACC" at bounding box center [483, 349] width 147 height 56
click at [323, 343] on div at bounding box center [327, 350] width 14 height 14
click at [326, 356] on input "checkbox" at bounding box center [326, 356] width 1 height 1
checkbox input "true"
click at [745, 344] on input "0" at bounding box center [773, 345] width 125 height 14
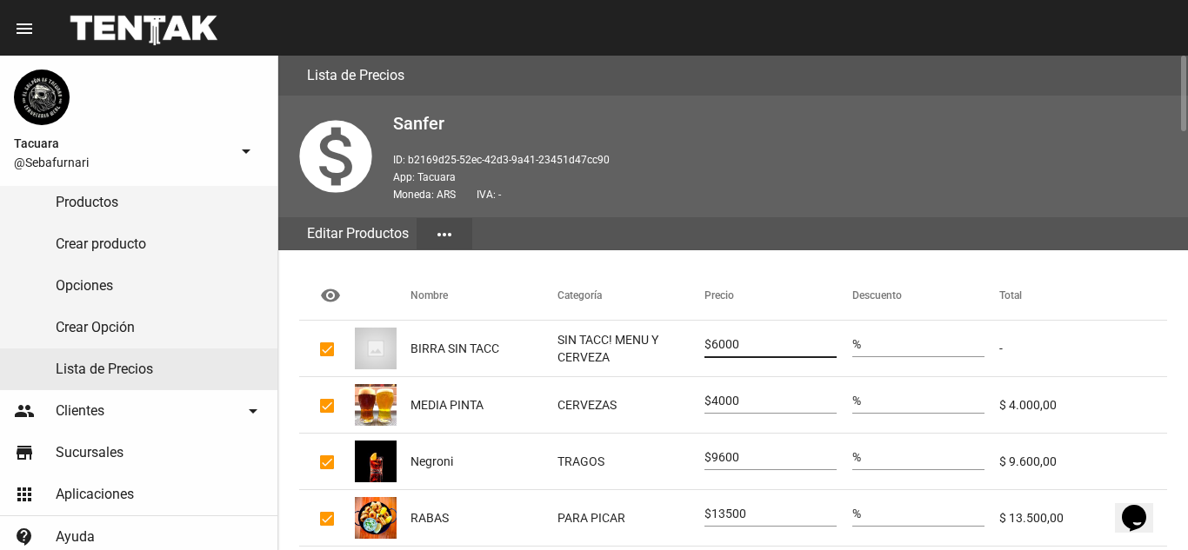
type input "6000"
click at [476, 336] on mat-cell "BIRRA SIN TACC" at bounding box center [483, 349] width 147 height 56
click at [455, 233] on mat-icon "more_horiz" at bounding box center [444, 234] width 21 height 21
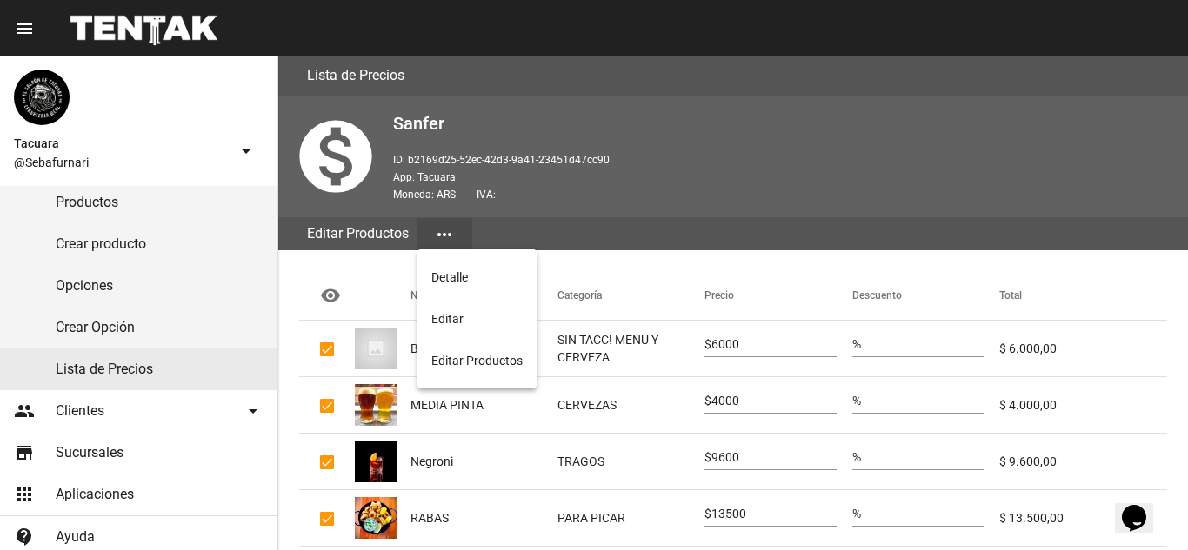
click at [147, 195] on div at bounding box center [594, 275] width 1188 height 550
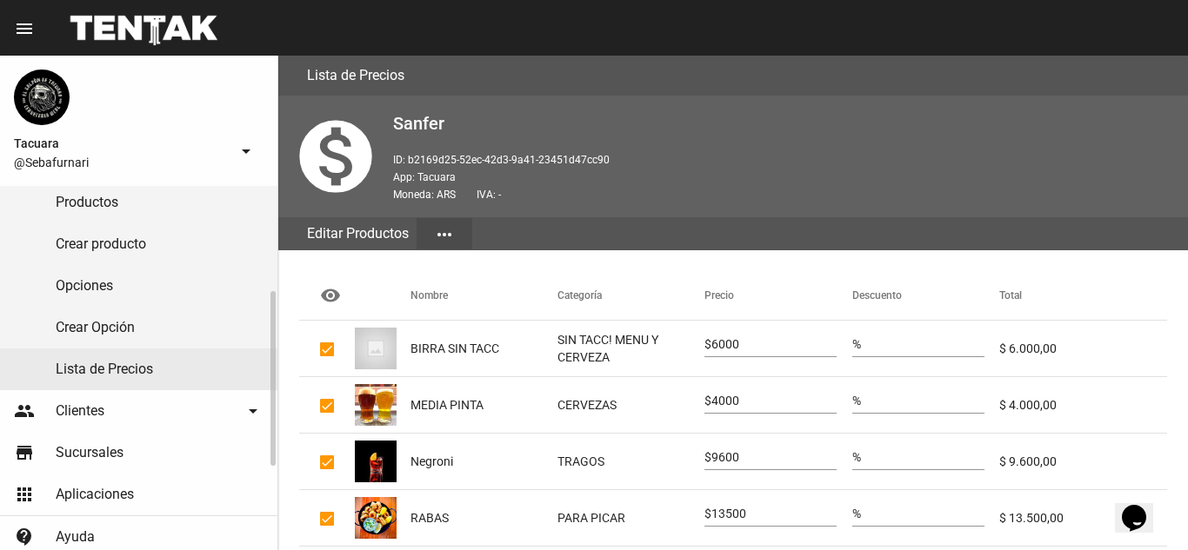
click at [116, 195] on link "Productos" at bounding box center [138, 203] width 277 height 42
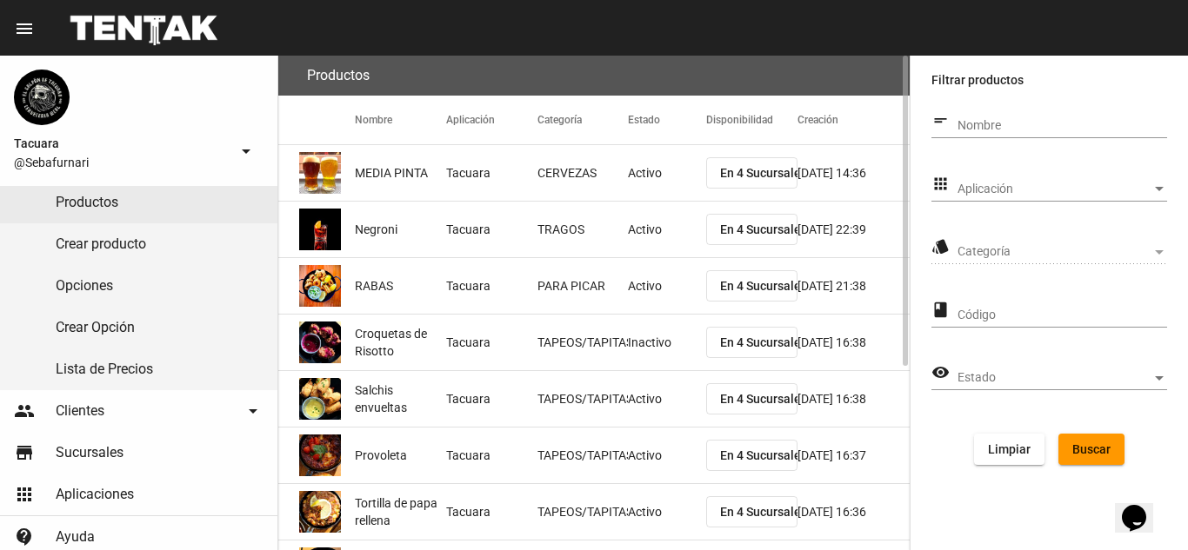
scroll to position [292, 0]
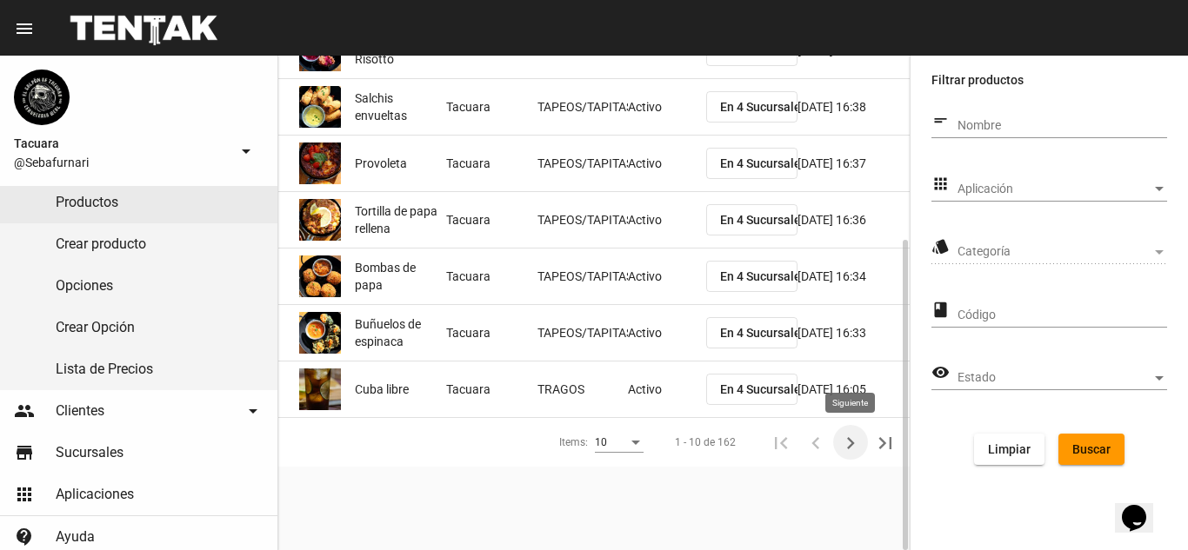
click at [853, 449] on icon "Siguiente" at bounding box center [850, 443] width 24 height 24
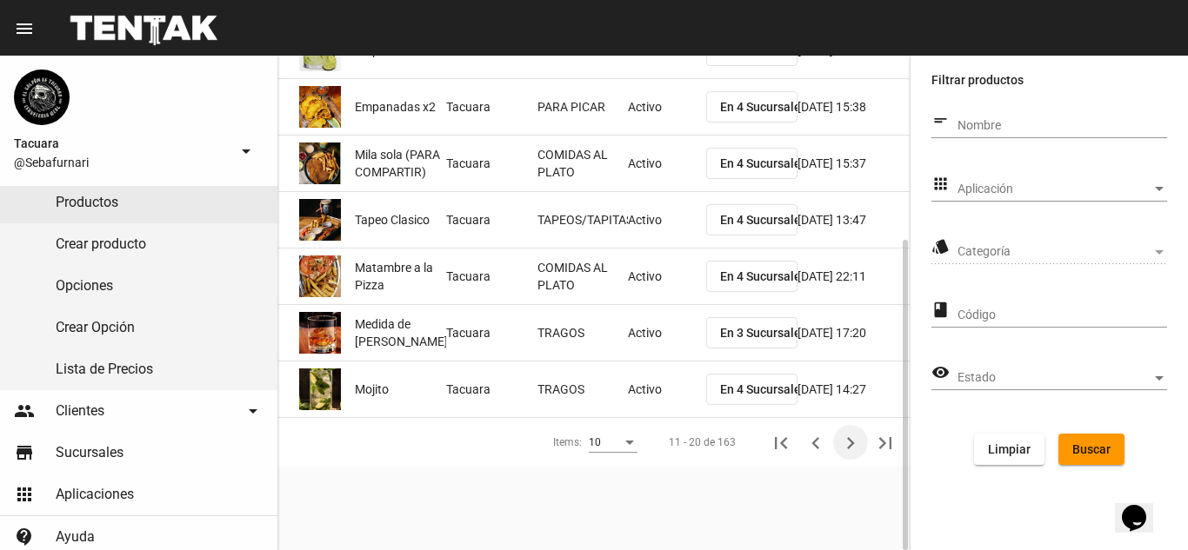
click at [853, 449] on icon "Siguiente" at bounding box center [850, 443] width 24 height 24
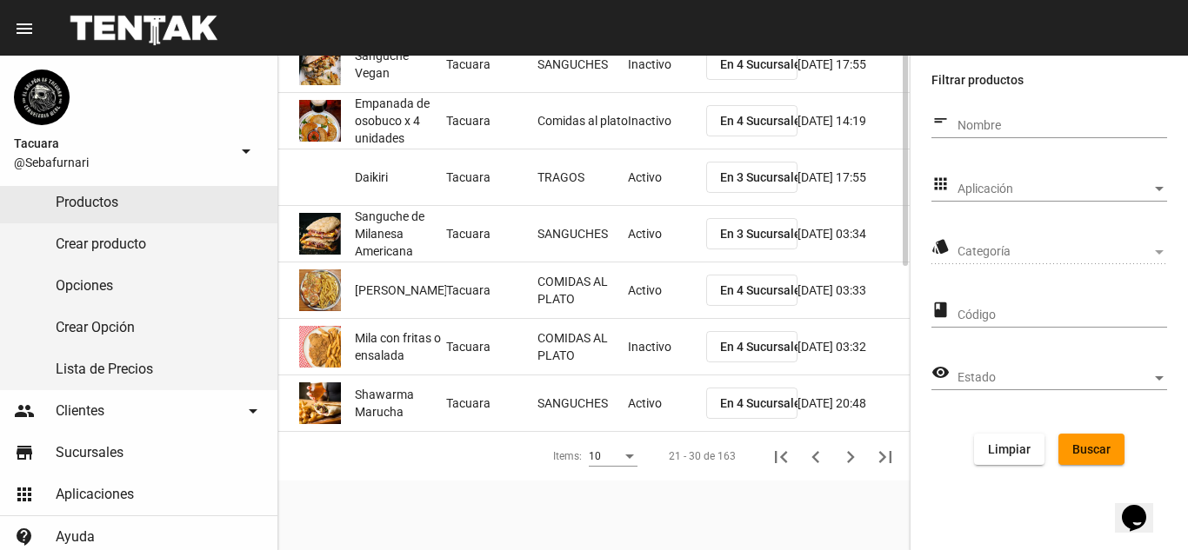
scroll to position [0, 0]
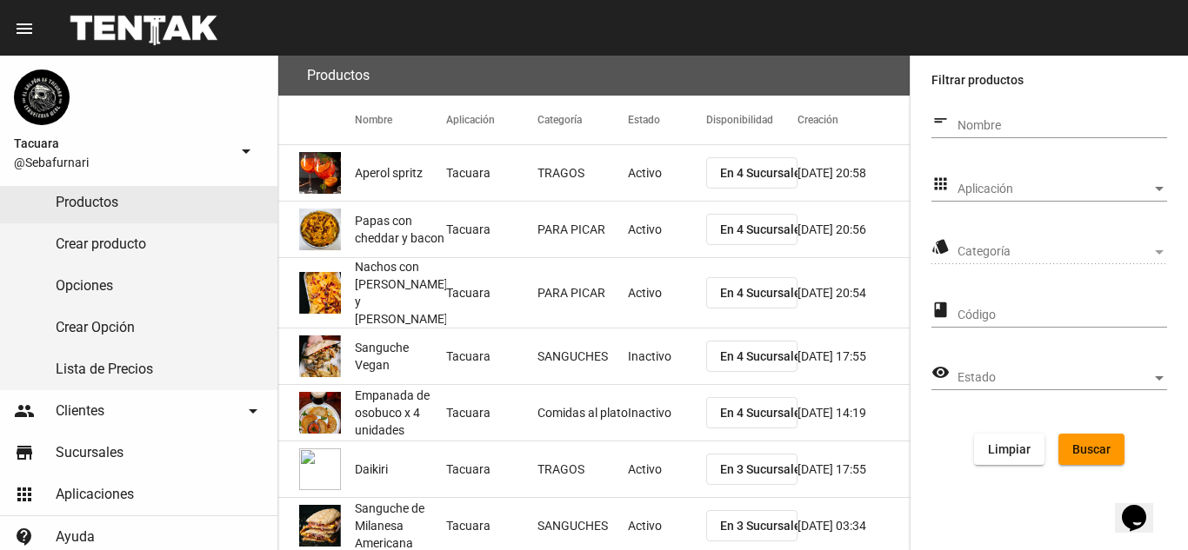
click at [1033, 125] on input "Nombre" at bounding box center [1062, 126] width 210 height 14
type input "BIRRA"
click button "Buscar" at bounding box center [1091, 449] width 66 height 31
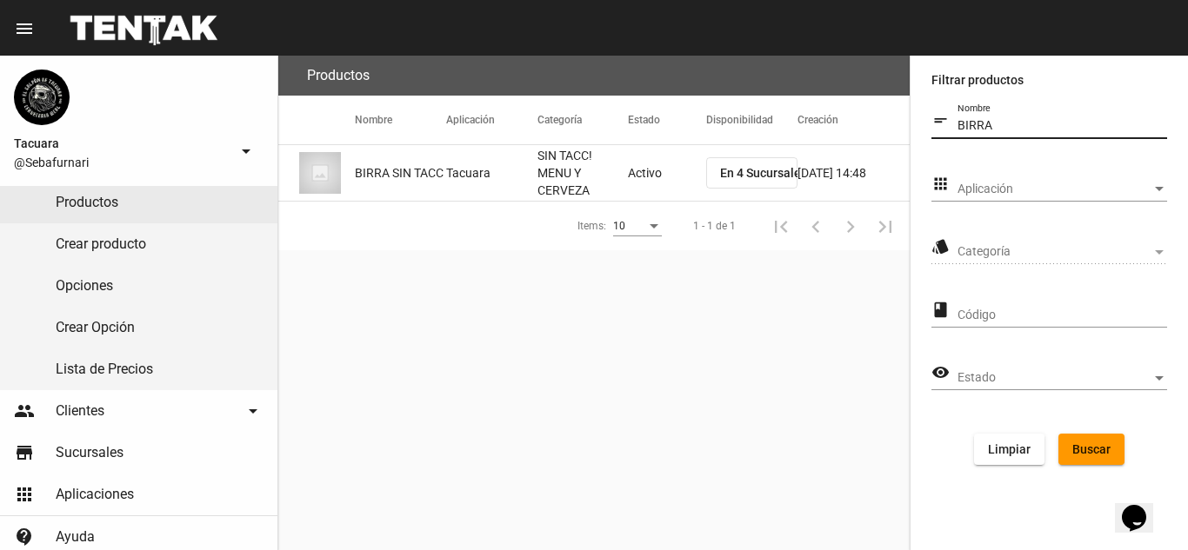
click at [413, 186] on mat-cell "BIRRA SIN TACC" at bounding box center [400, 173] width 91 height 56
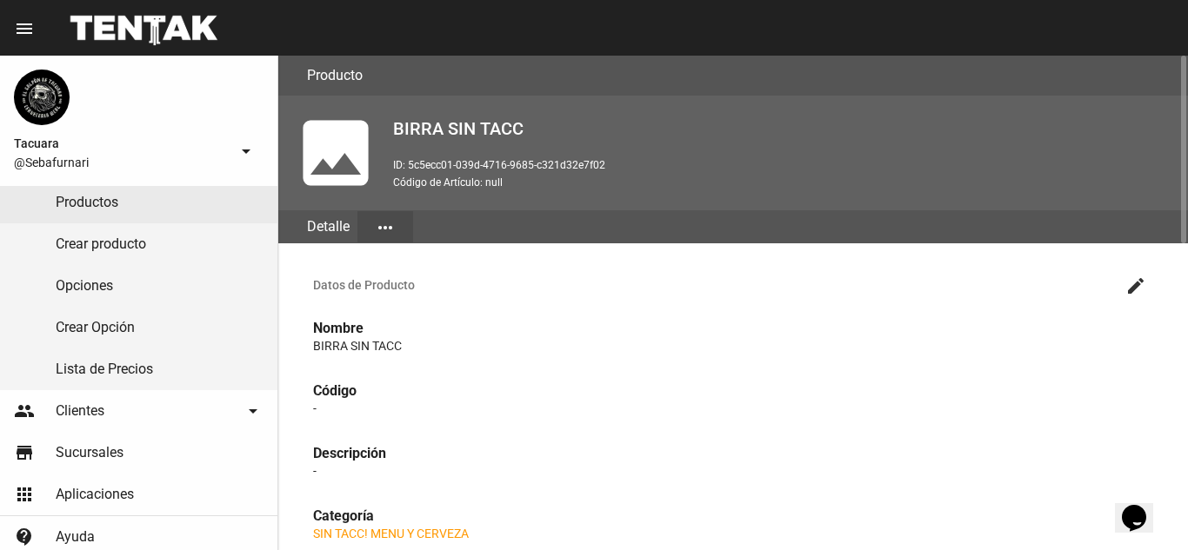
click at [376, 226] on mat-icon "more_horiz" at bounding box center [385, 227] width 21 height 21
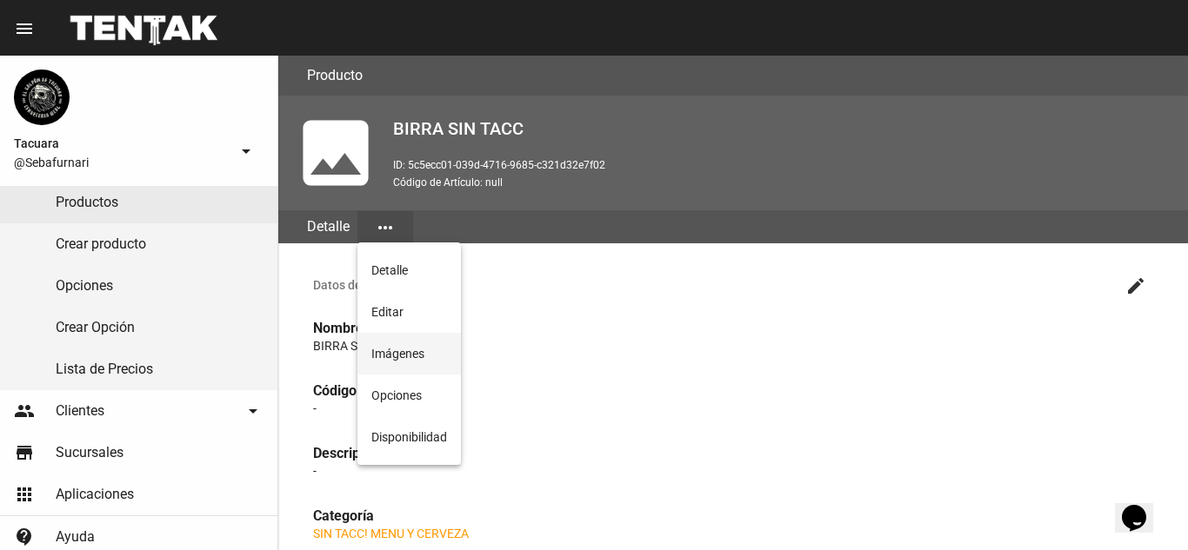
click at [422, 356] on button "Imágenes" at bounding box center [408, 354] width 103 height 42
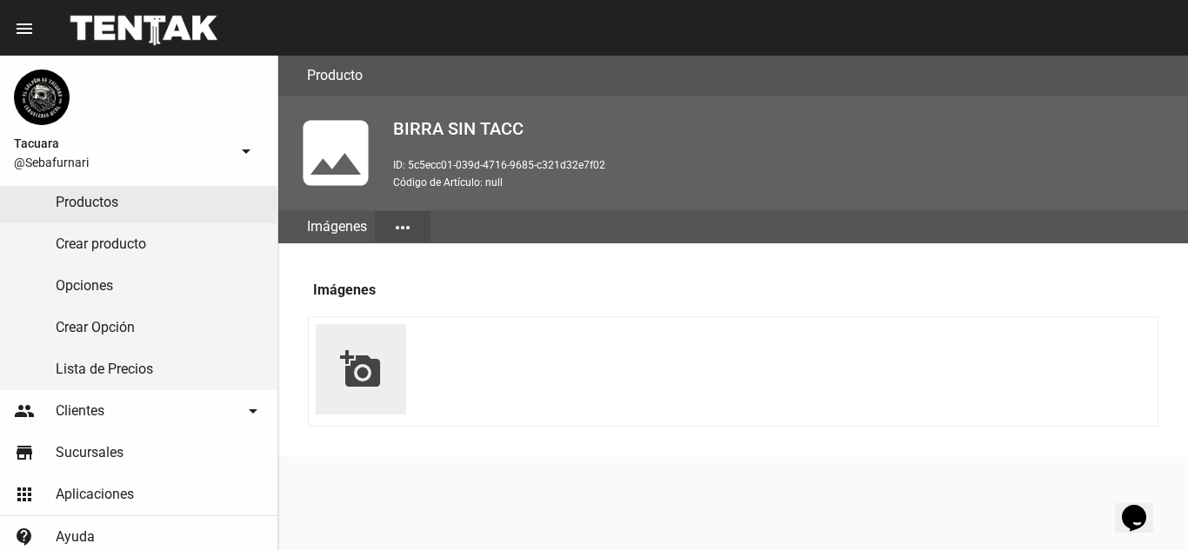
click at [355, 369] on mat-icon "add_a_photo" at bounding box center [361, 370] width 42 height 42
type input "C:\fakepath\WhatsApp Image [DATE] 13.12.30 (1).jpeg"
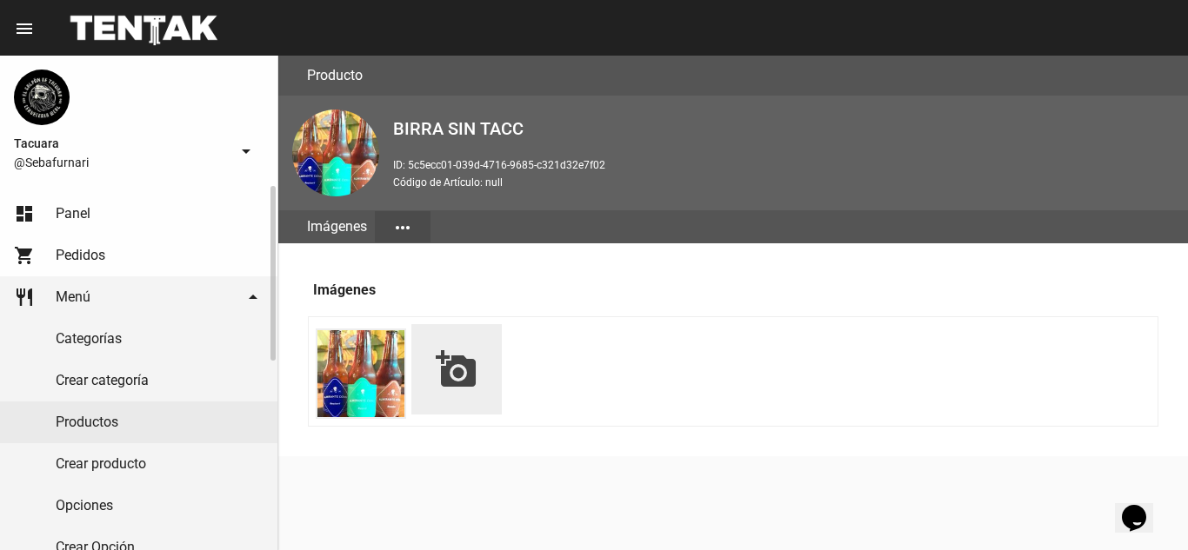
drag, startPoint x: 107, startPoint y: 330, endPoint x: 175, endPoint y: 325, distance: 68.0
click at [107, 330] on link "Categorías" at bounding box center [138, 339] width 277 height 42
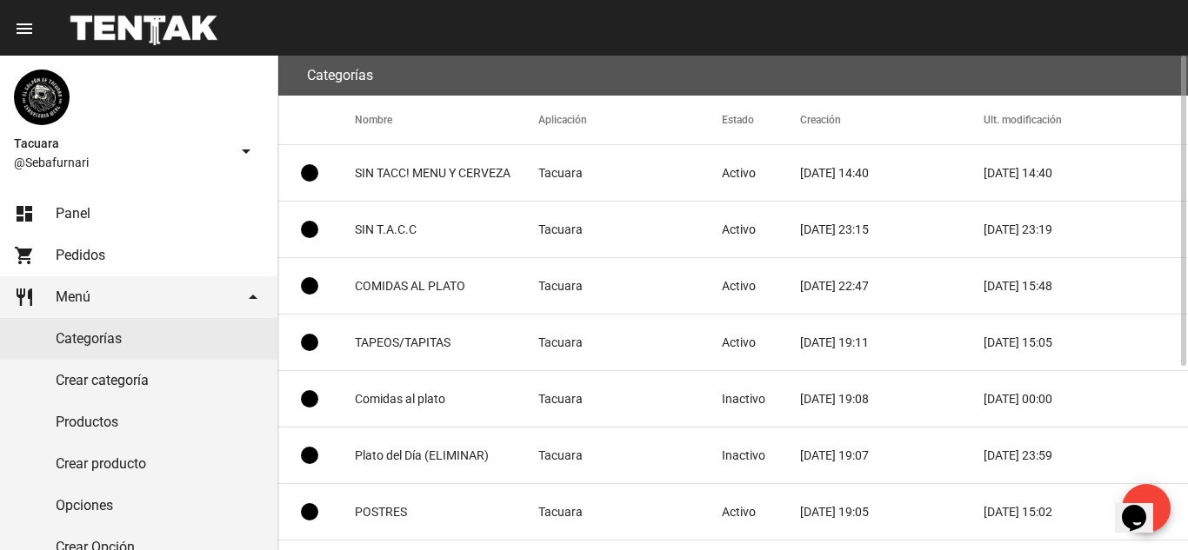
click at [426, 172] on mat-cell "SIN TACC! MENU Y CERVEZA" at bounding box center [446, 173] width 183 height 56
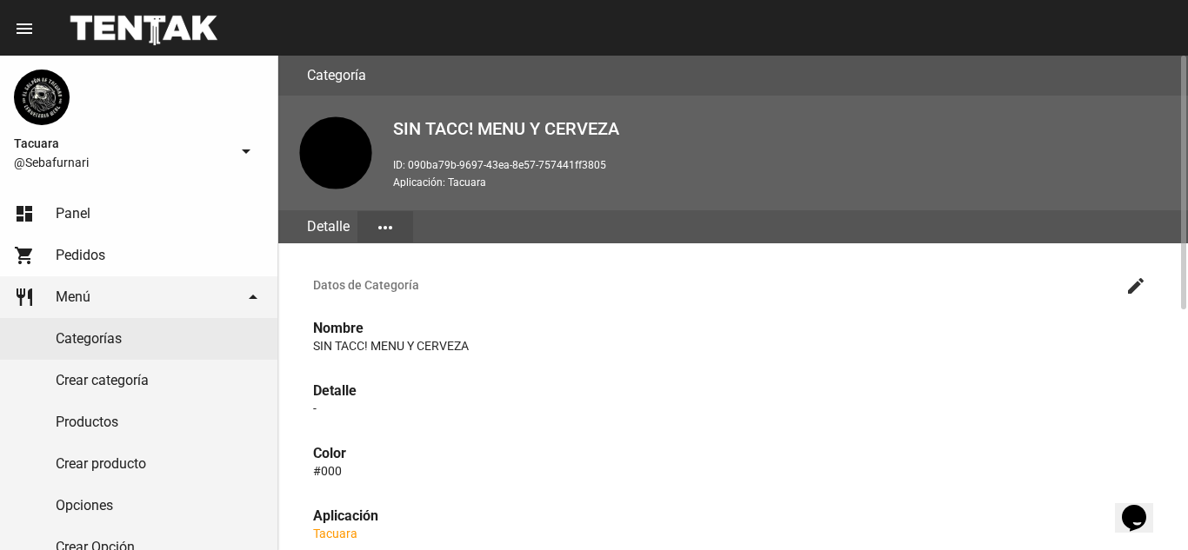
click at [393, 228] on mat-icon "more_horiz" at bounding box center [385, 227] width 21 height 21
click at [393, 276] on button "Editar" at bounding box center [405, 271] width 97 height 42
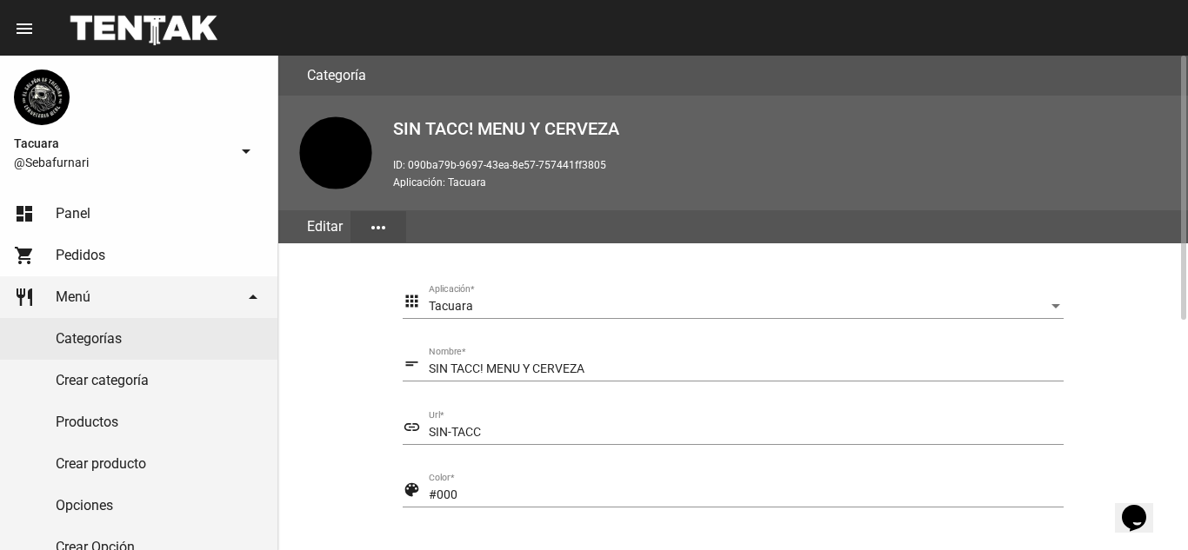
click at [592, 363] on input "SIN TACC! MENU Y CERVEZA" at bounding box center [746, 370] width 635 height 14
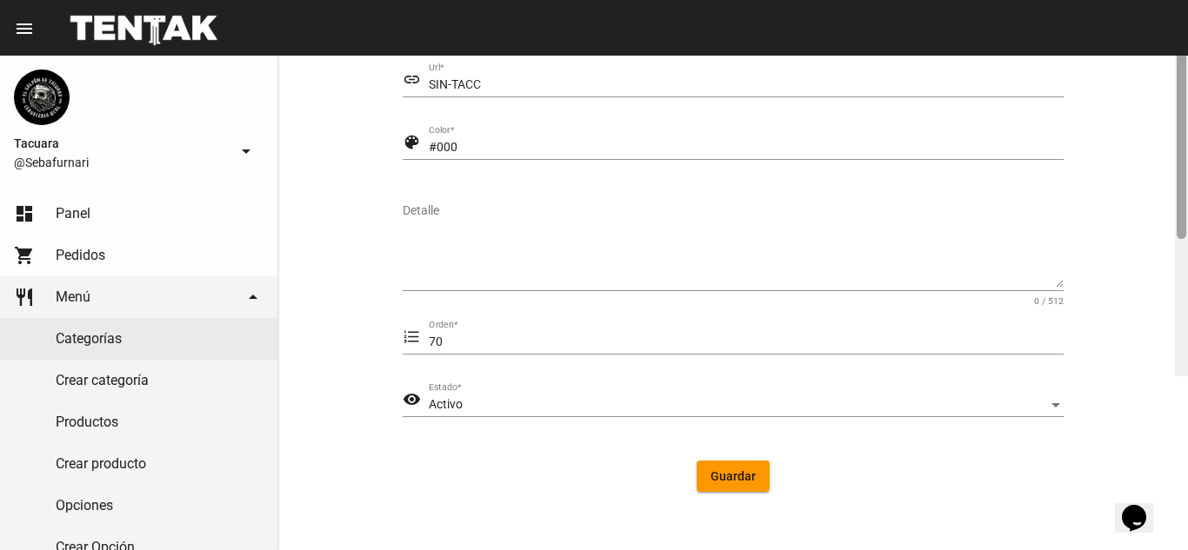
scroll to position [429, 0]
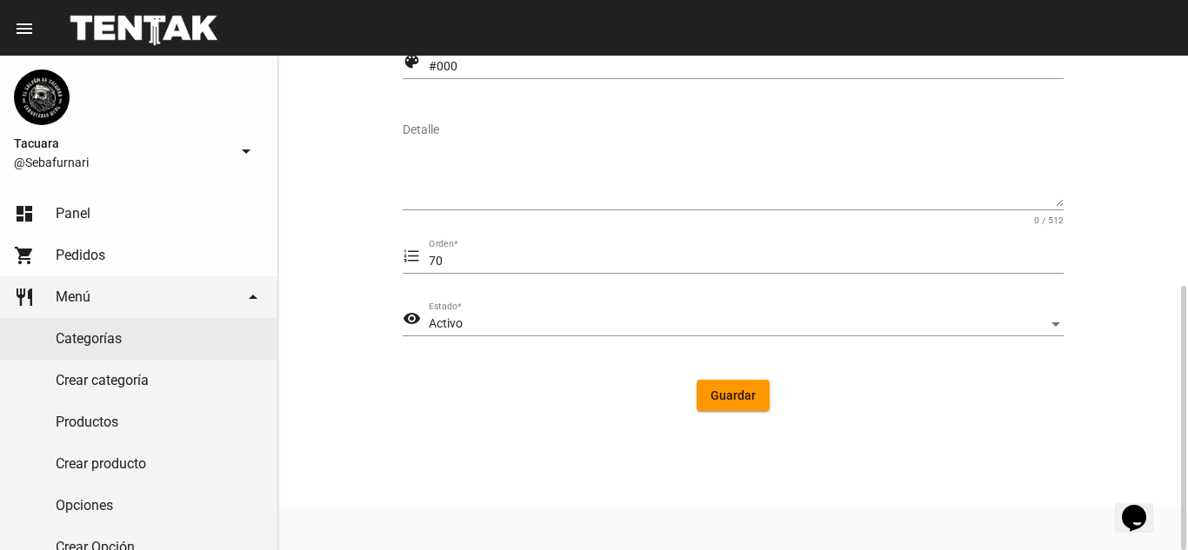
type input "SIN T.A.C.C."
click at [743, 391] on span "Guardar" at bounding box center [732, 396] width 45 height 14
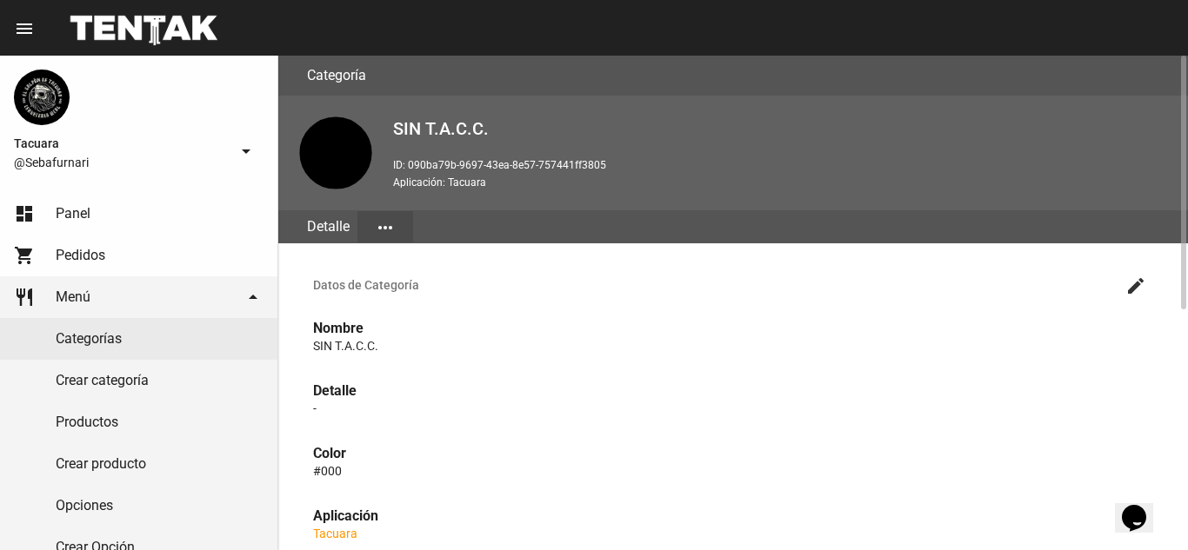
click at [396, 225] on button "more_horiz" at bounding box center [385, 226] width 56 height 31
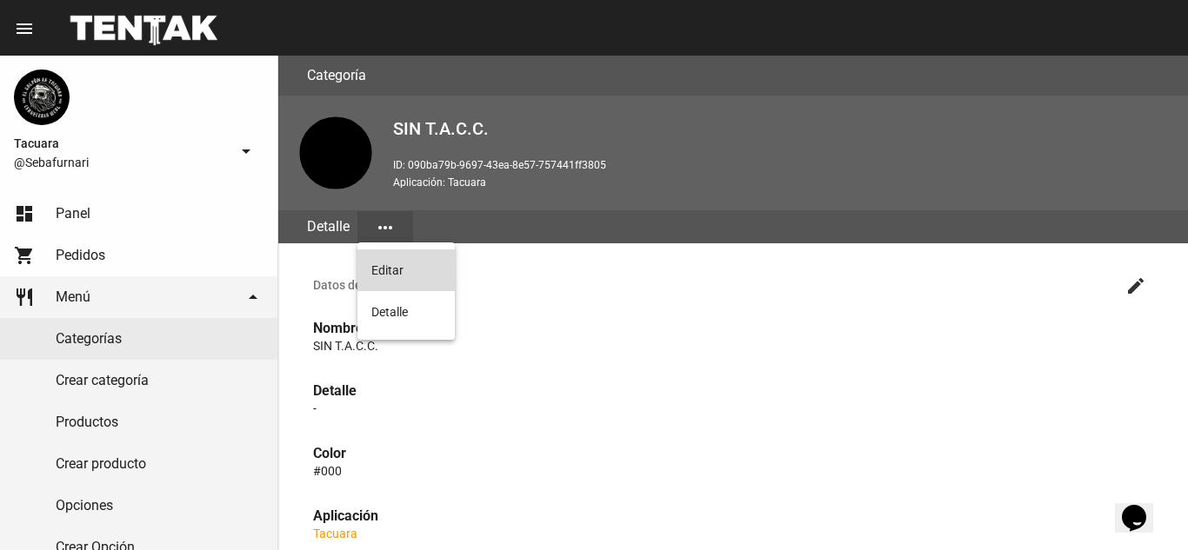
click at [388, 283] on button "Editar" at bounding box center [405, 271] width 97 height 42
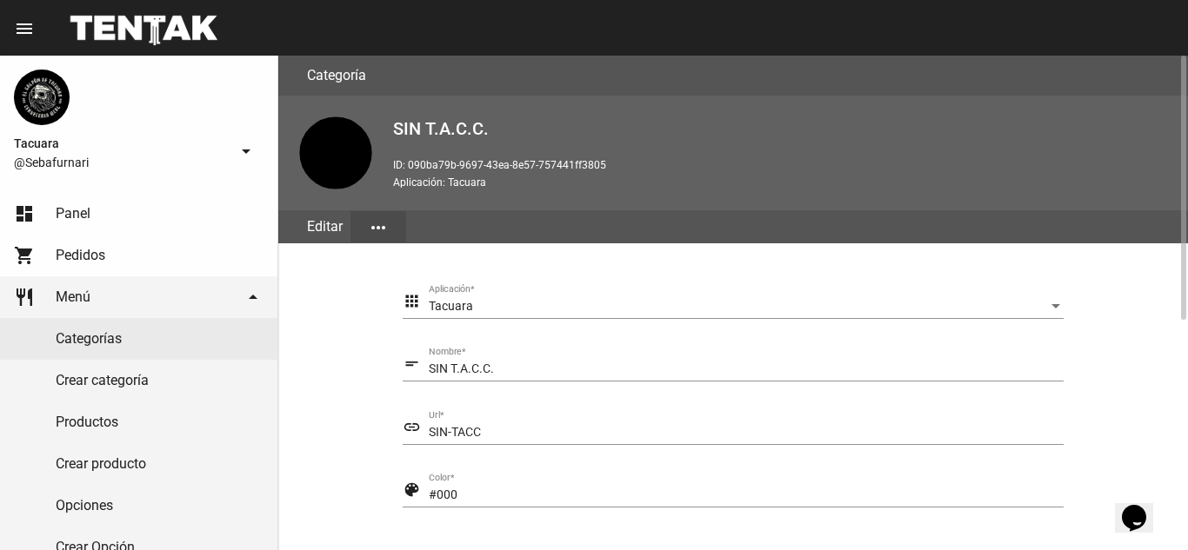
click at [498, 376] on input "SIN T.A.C.C." at bounding box center [746, 370] width 635 height 14
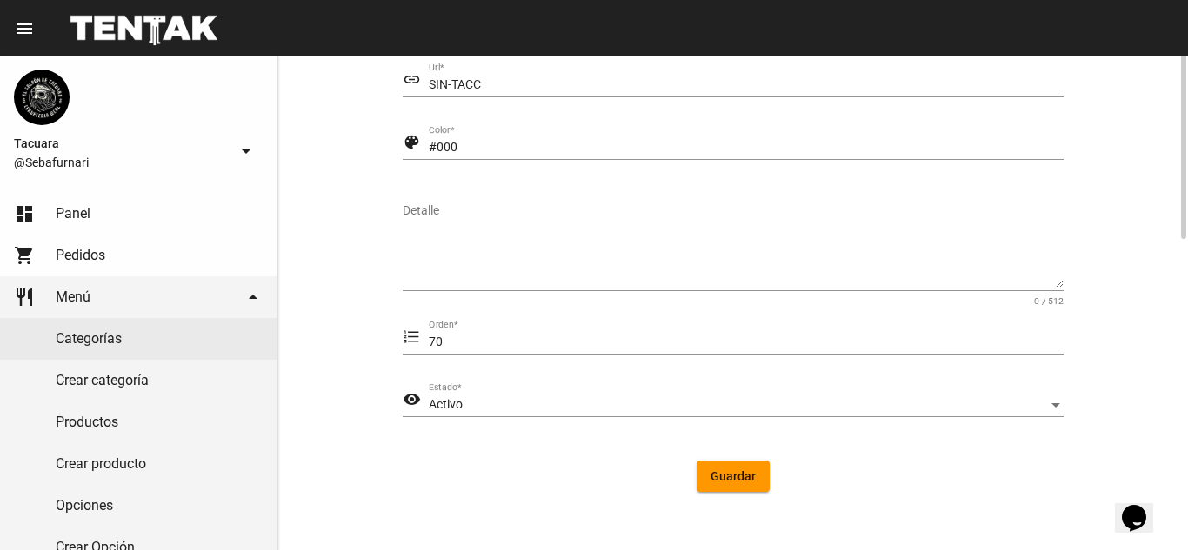
scroll to position [429, 0]
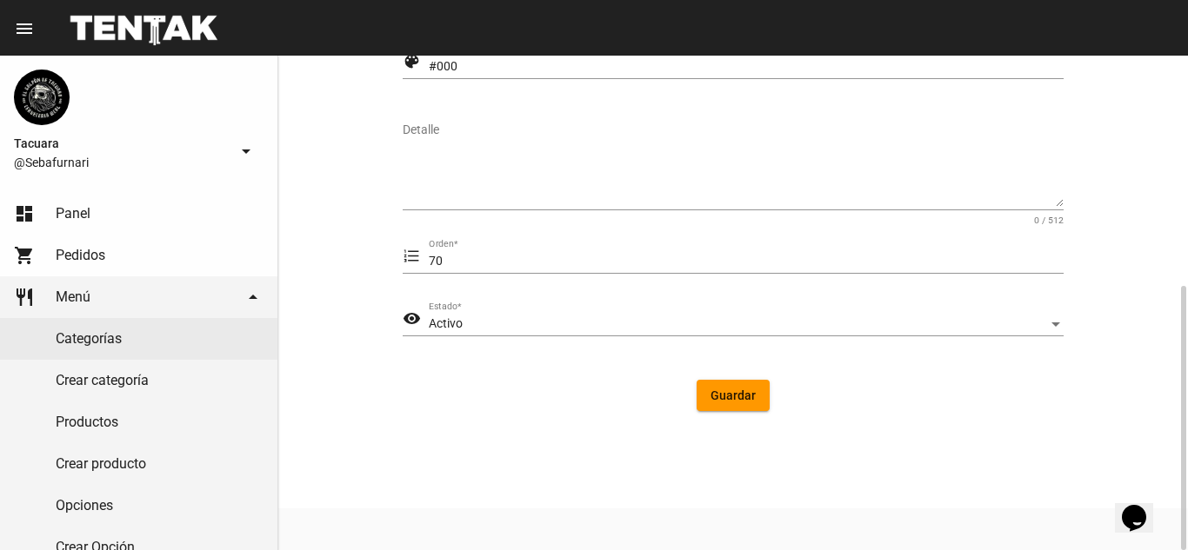
type input "SIN T.A.C.C"
click at [736, 393] on span "Guardar" at bounding box center [732, 396] width 45 height 14
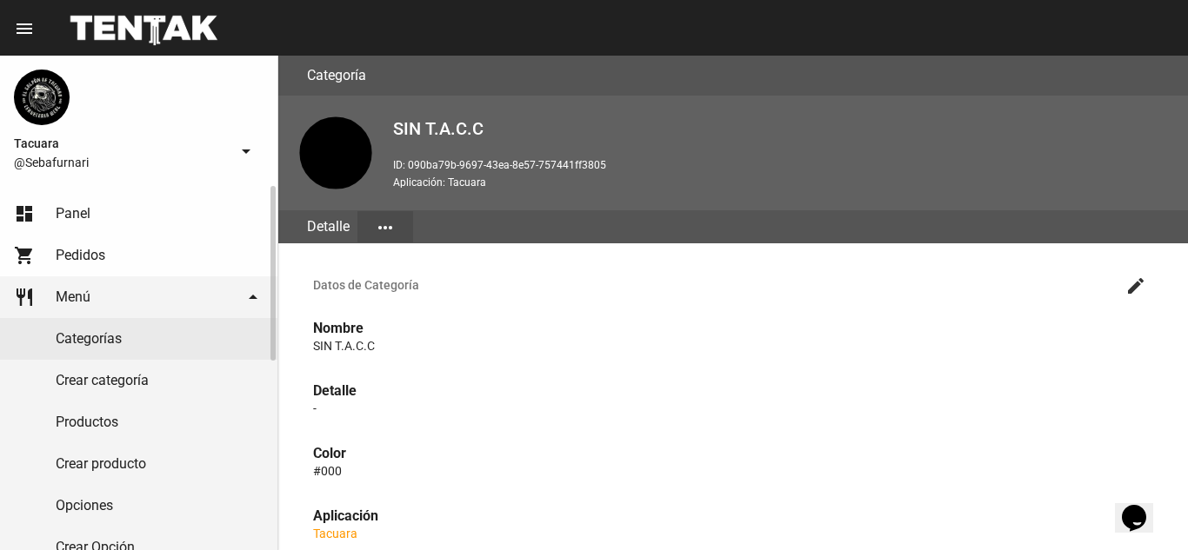
click at [131, 410] on link "Productos" at bounding box center [138, 423] width 277 height 42
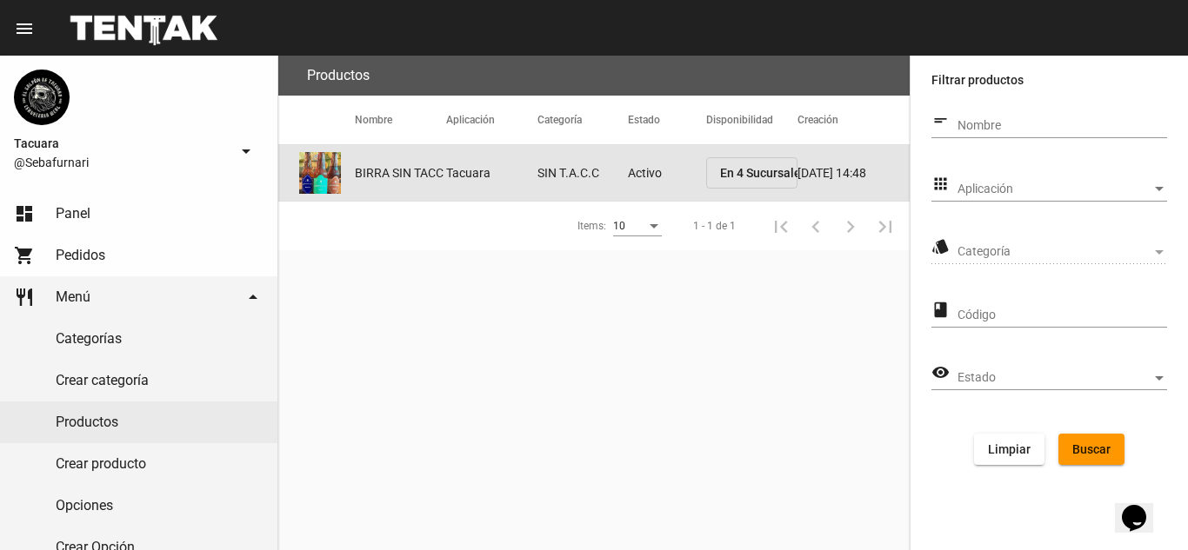
click at [438, 156] on mat-cell "BIRRA SIN TACC" at bounding box center [400, 173] width 91 height 56
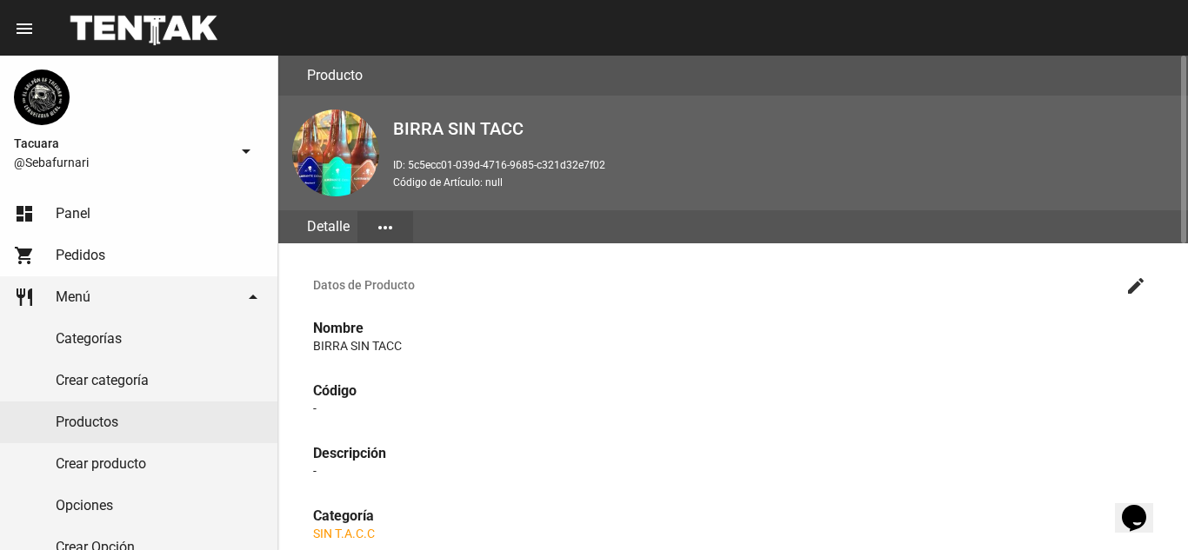
click at [375, 228] on mat-icon "more_horiz" at bounding box center [385, 227] width 21 height 21
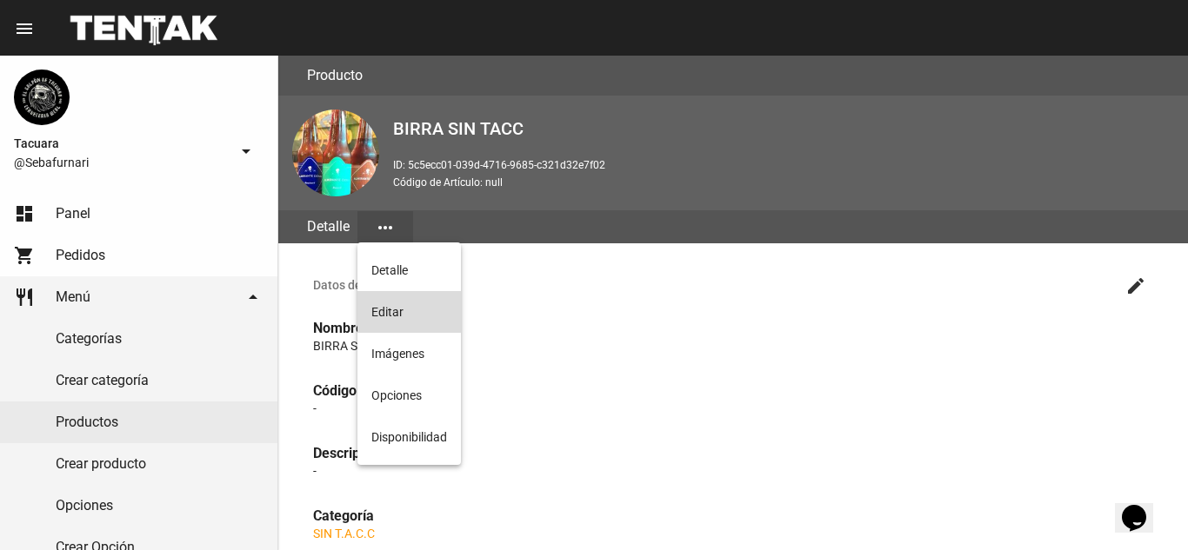
click at [365, 313] on button "Editar" at bounding box center [408, 312] width 103 height 42
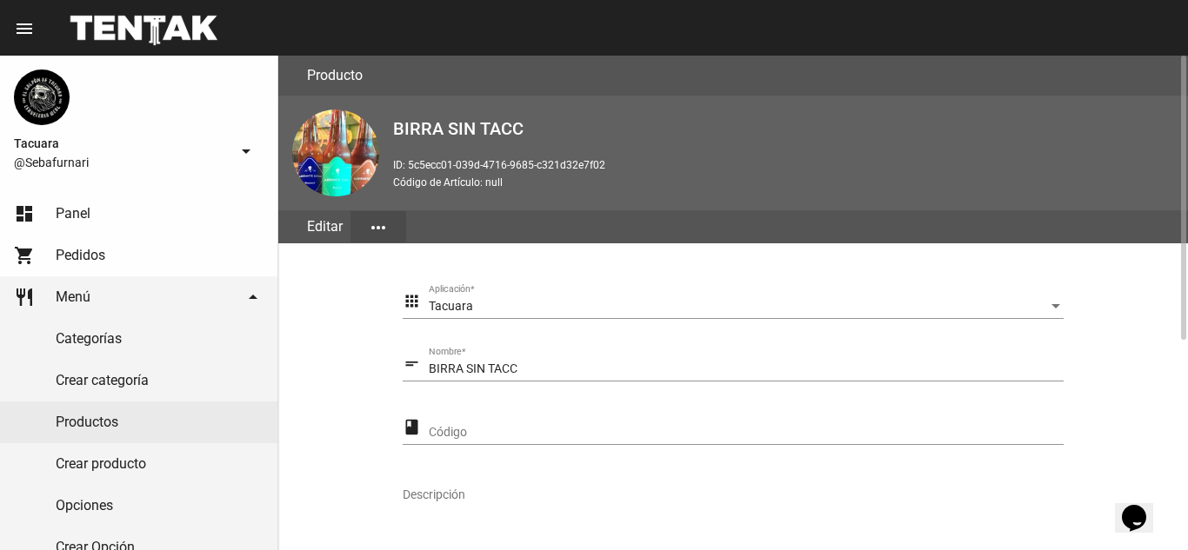
click at [525, 365] on input "BIRRA SIN TACC" at bounding box center [746, 370] width 635 height 14
type input "B"
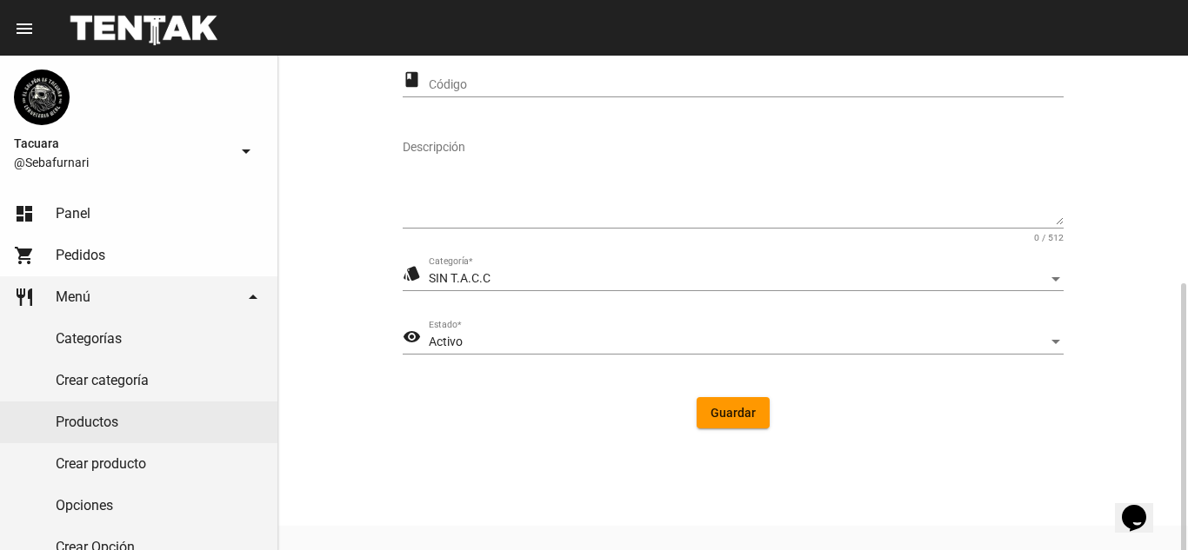
scroll to position [365, 0]
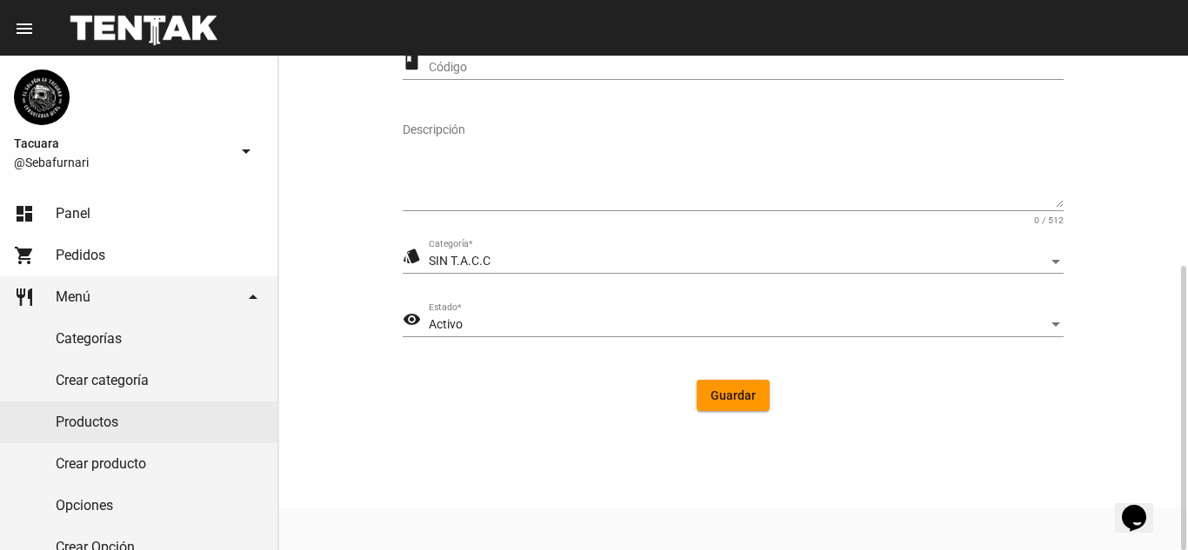
type input "CERVEZA"
click at [717, 408] on button "Guardar" at bounding box center [732, 395] width 73 height 31
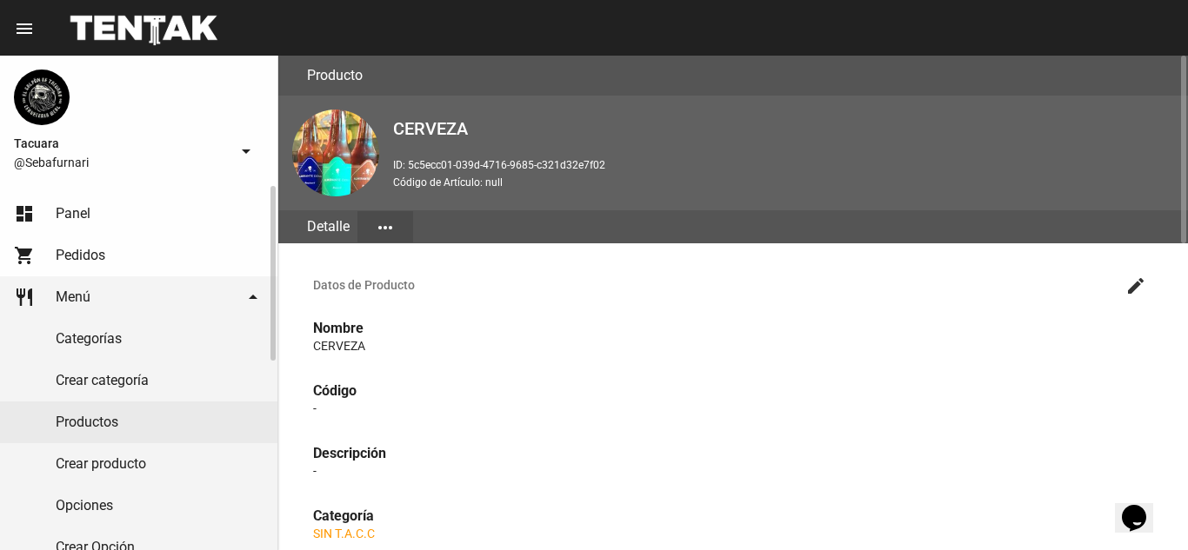
click at [168, 433] on link "Productos" at bounding box center [138, 423] width 277 height 42
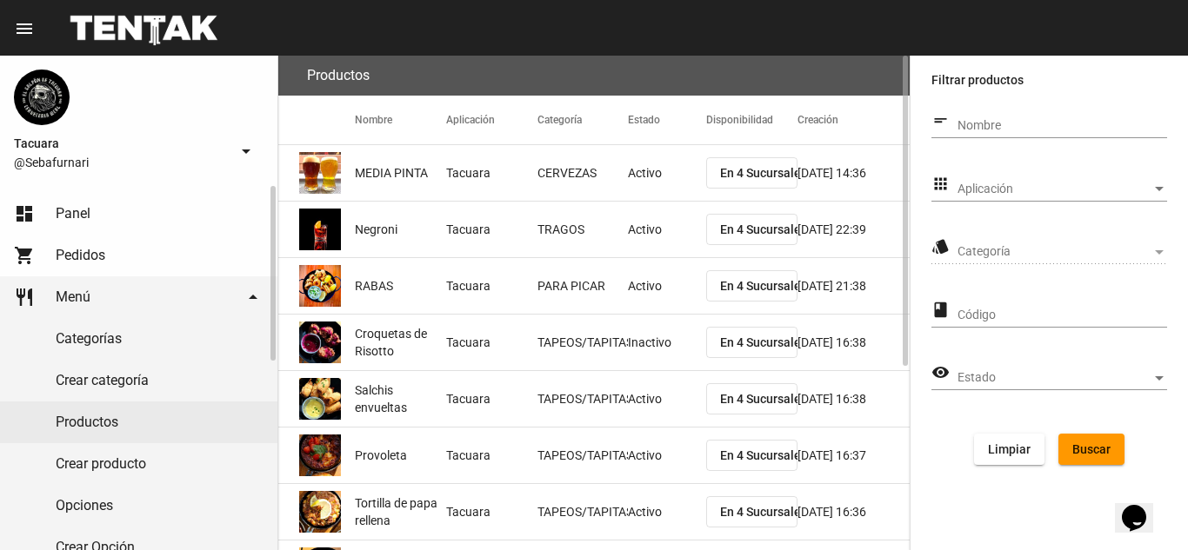
click at [108, 457] on link "Crear producto" at bounding box center [138, 464] width 277 height 42
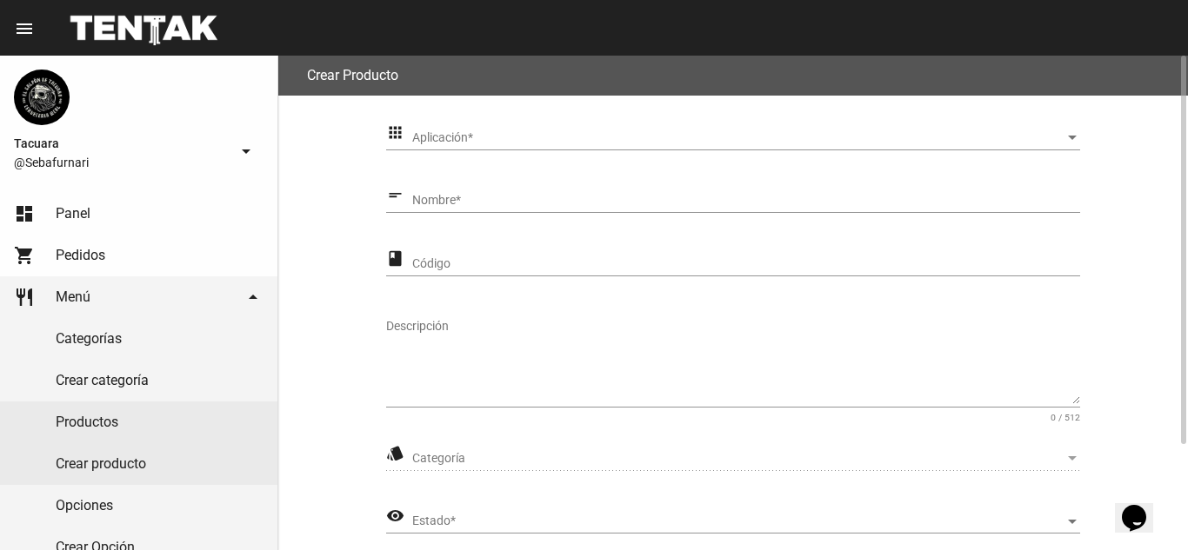
click at [588, 130] on div "Aplicación Aplicación *" at bounding box center [746, 134] width 669 height 34
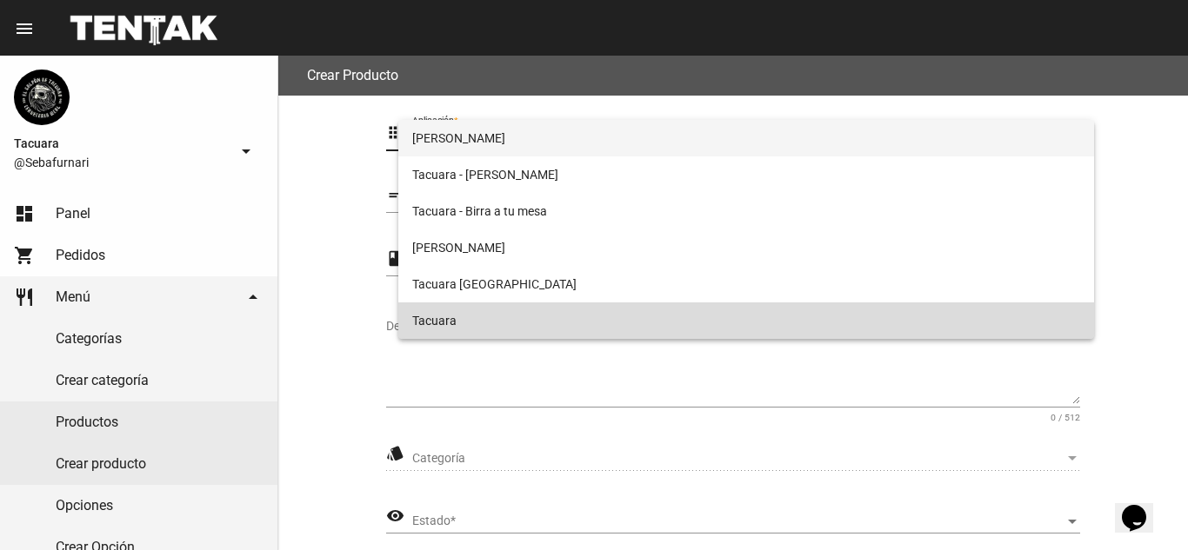
click at [410, 312] on mat-option "Tacuara" at bounding box center [746, 321] width 696 height 37
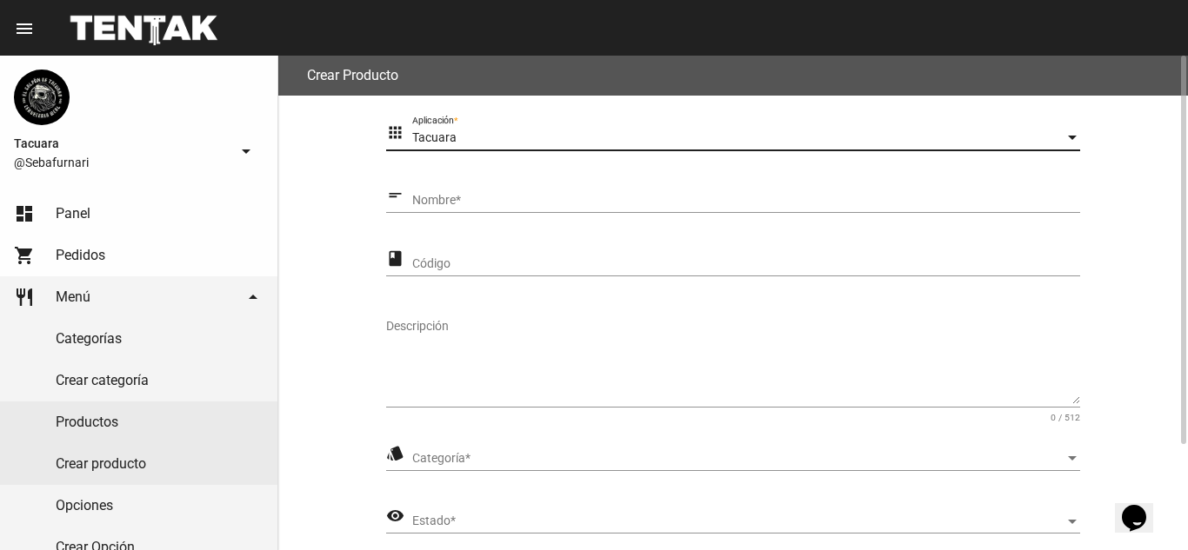
click at [470, 208] on input "Nombre *" at bounding box center [746, 201] width 669 height 14
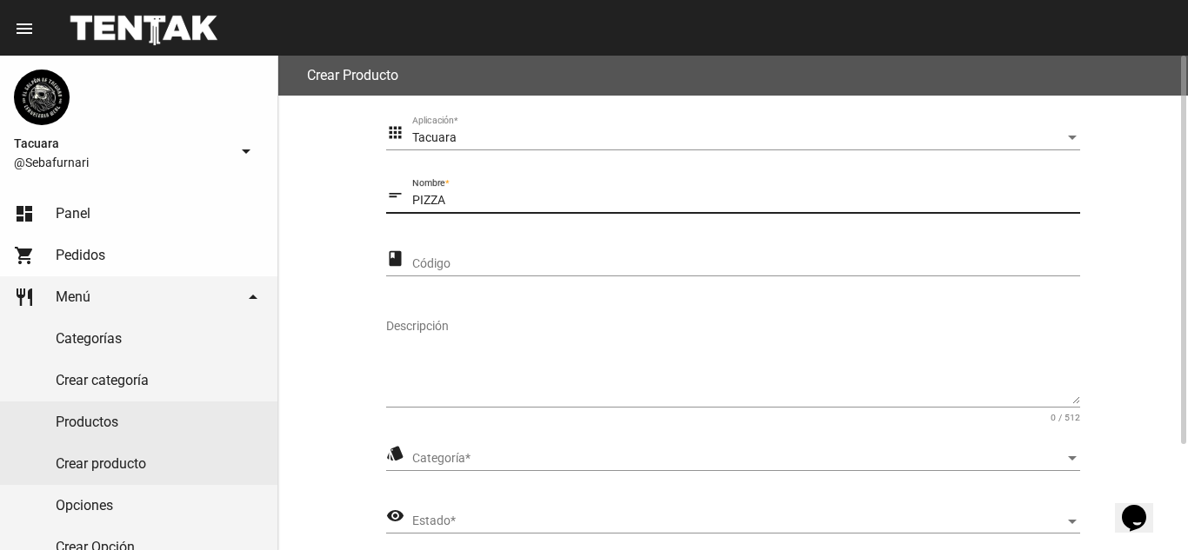
type input "PIZZA"
click at [455, 386] on textarea "Descripción" at bounding box center [733, 361] width 694 height 86
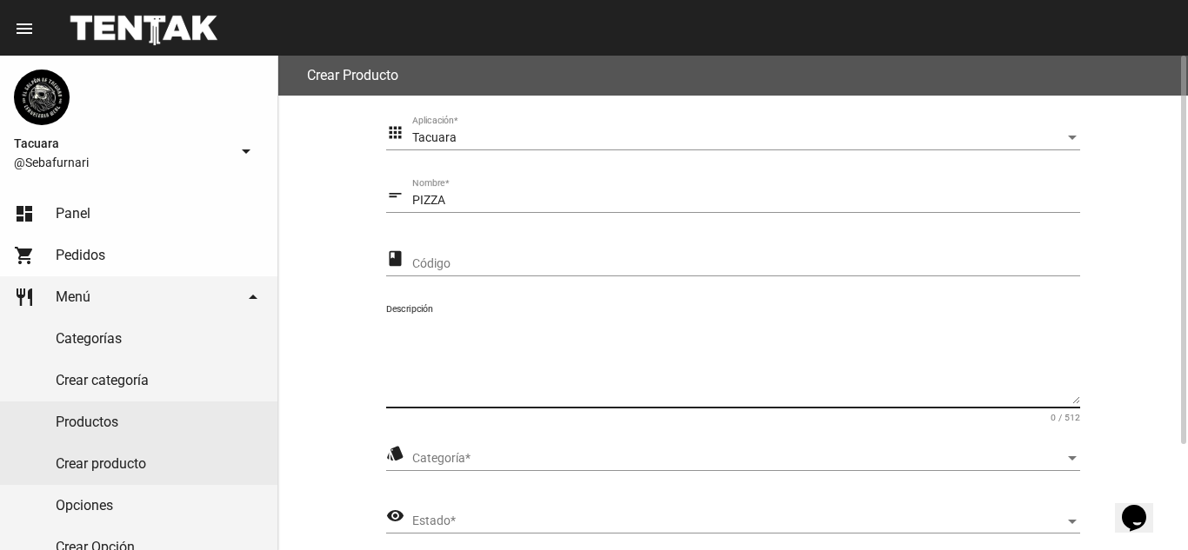
click at [527, 458] on span "Categoría" at bounding box center [738, 459] width 653 height 14
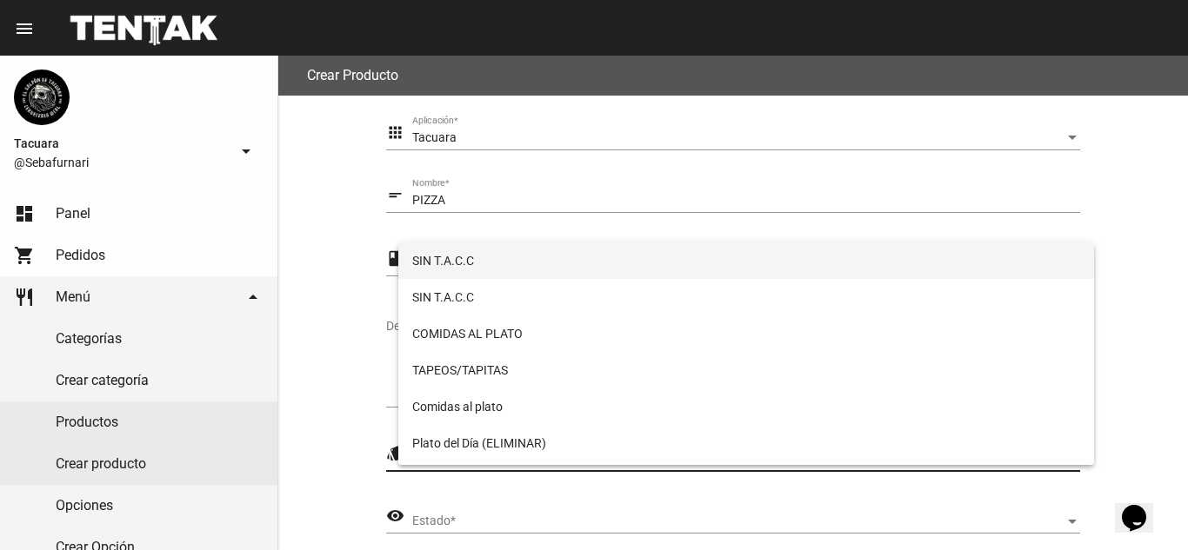
click at [570, 270] on span "SIN T.A.C.C" at bounding box center [746, 261] width 669 height 37
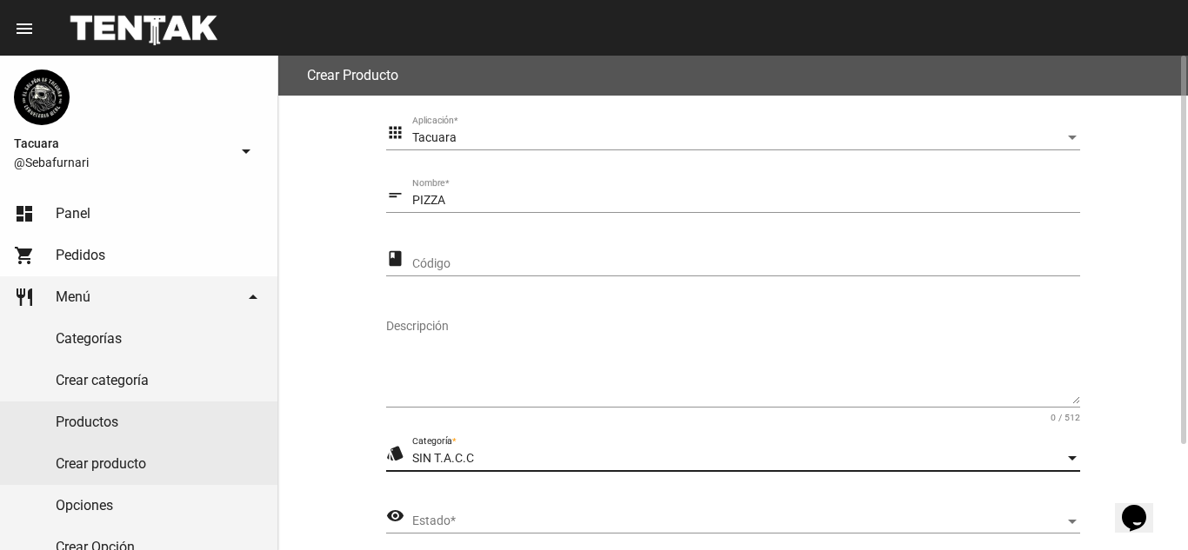
scroll to position [135, 0]
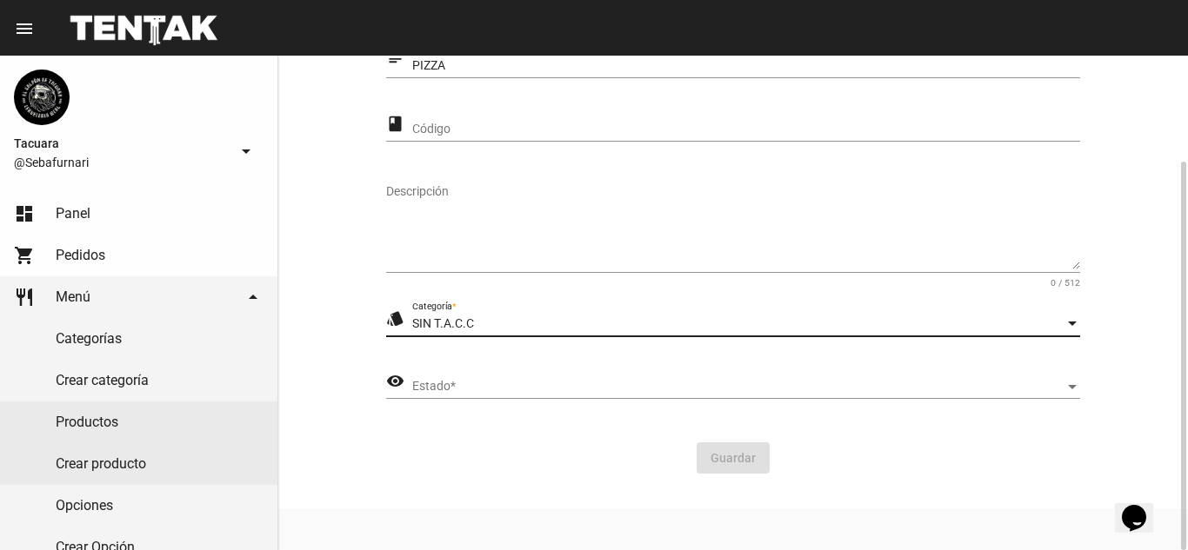
click at [576, 380] on span "Estado" at bounding box center [738, 387] width 653 height 14
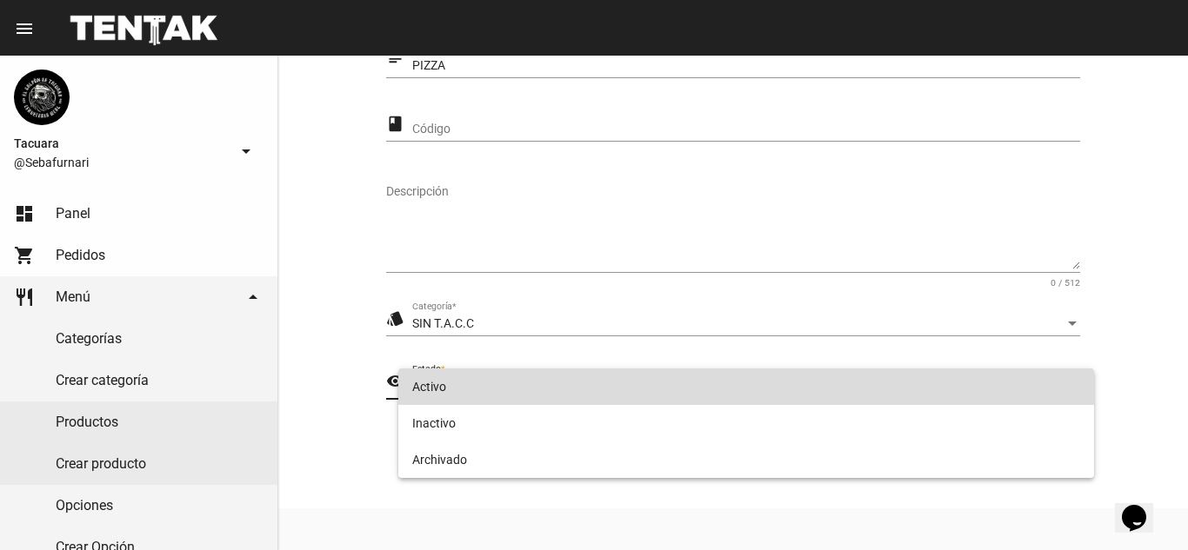
click at [552, 389] on span "Activo" at bounding box center [746, 387] width 669 height 37
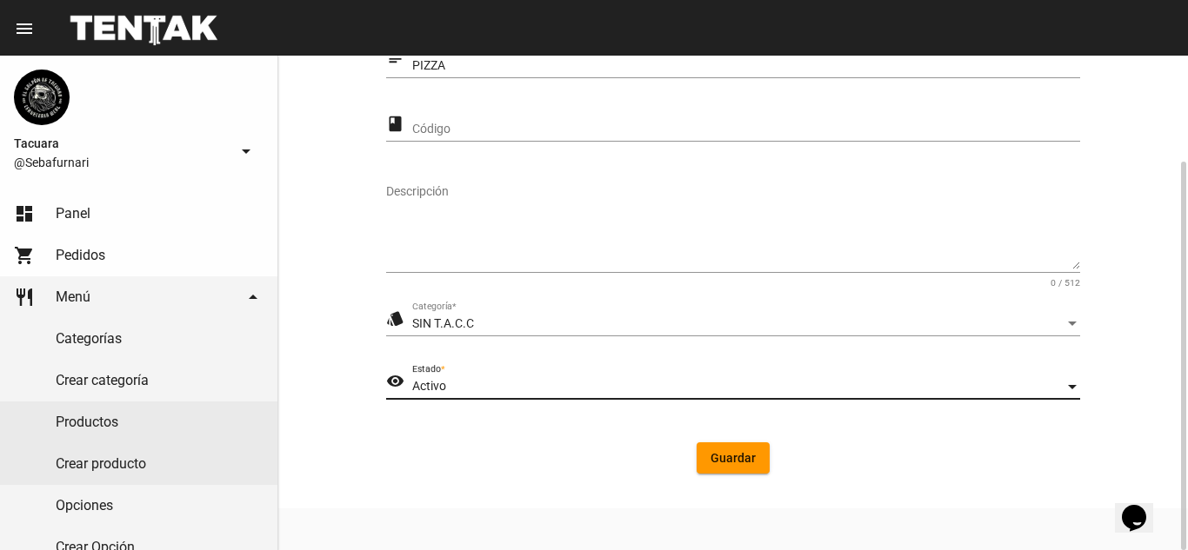
click at [688, 478] on form "apps Tacuara Aplicación * short_text PIZZA Nombre * class Código Descripción 0 …" at bounding box center [733, 235] width 694 height 506
click at [719, 470] on button "Guardar" at bounding box center [732, 458] width 73 height 31
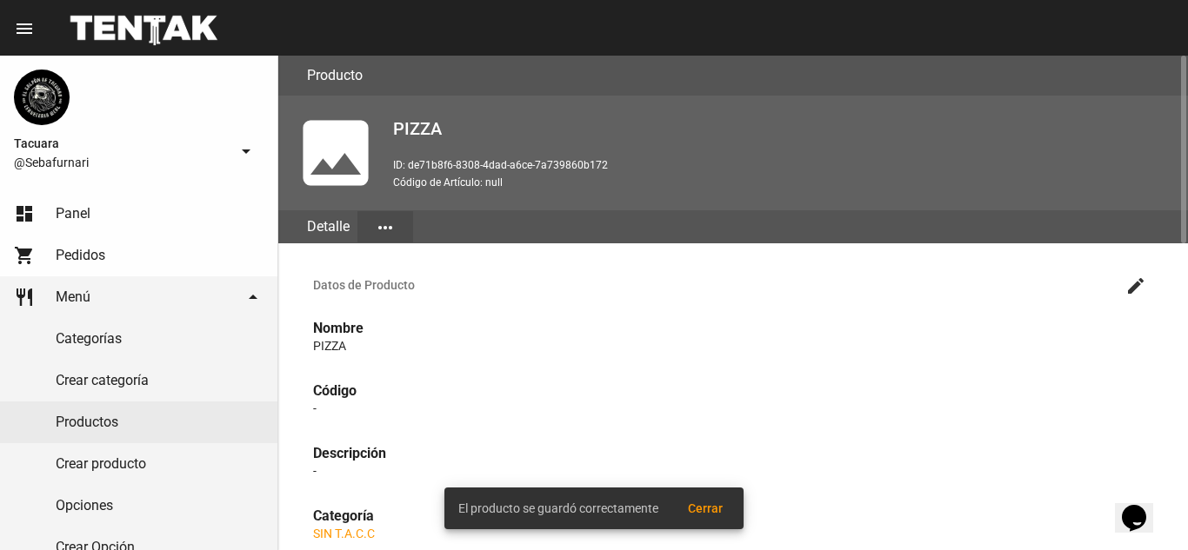
click at [408, 225] on button "more_horiz" at bounding box center [385, 226] width 56 height 31
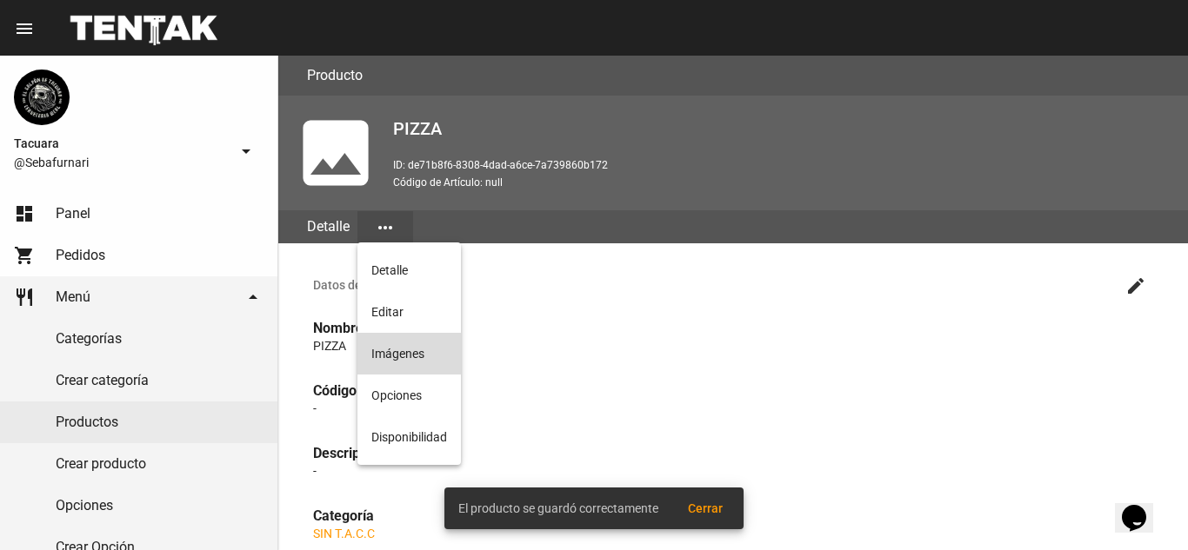
click at [409, 344] on button "Imágenes" at bounding box center [408, 354] width 103 height 42
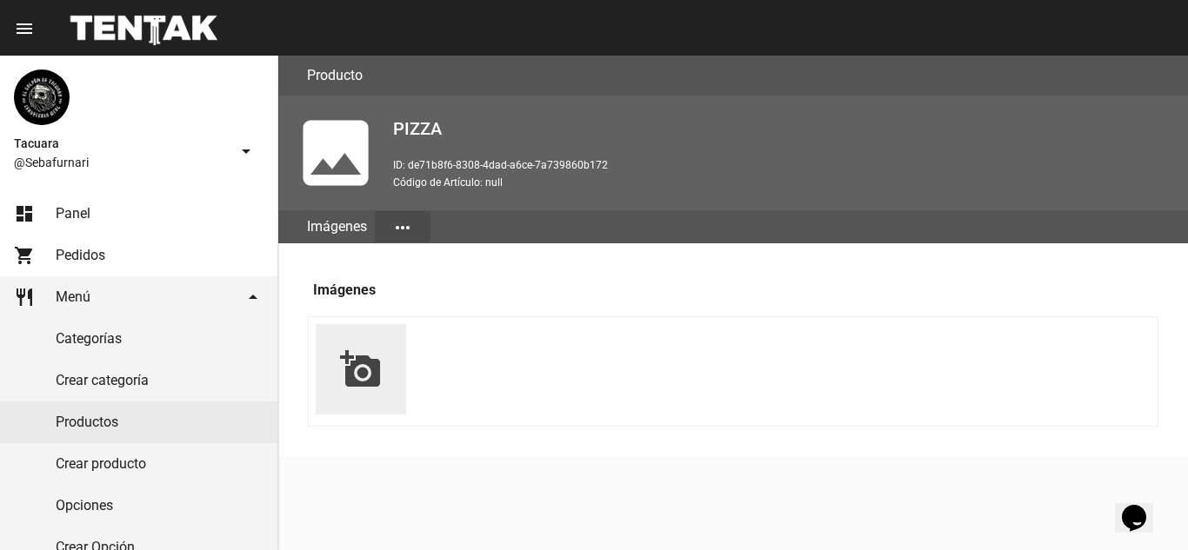
click at [355, 377] on mat-icon "add_a_photo" at bounding box center [361, 370] width 42 height 42
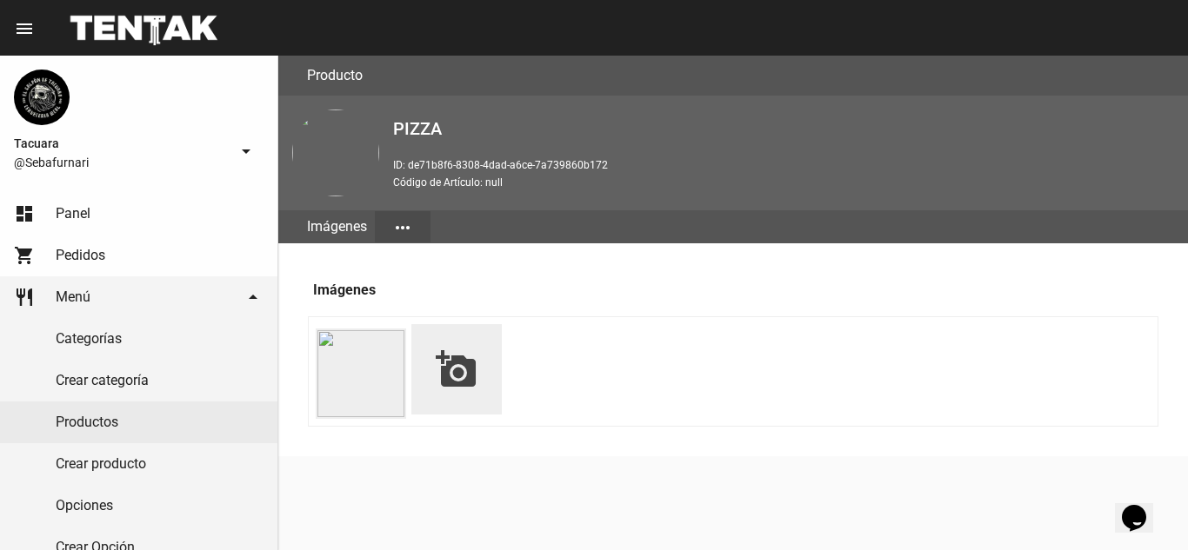
click at [450, 372] on mat-icon "add_a_photo" at bounding box center [457, 370] width 42 height 42
type input "C:\fakepath\PIZZA SIN TACC.jpg"
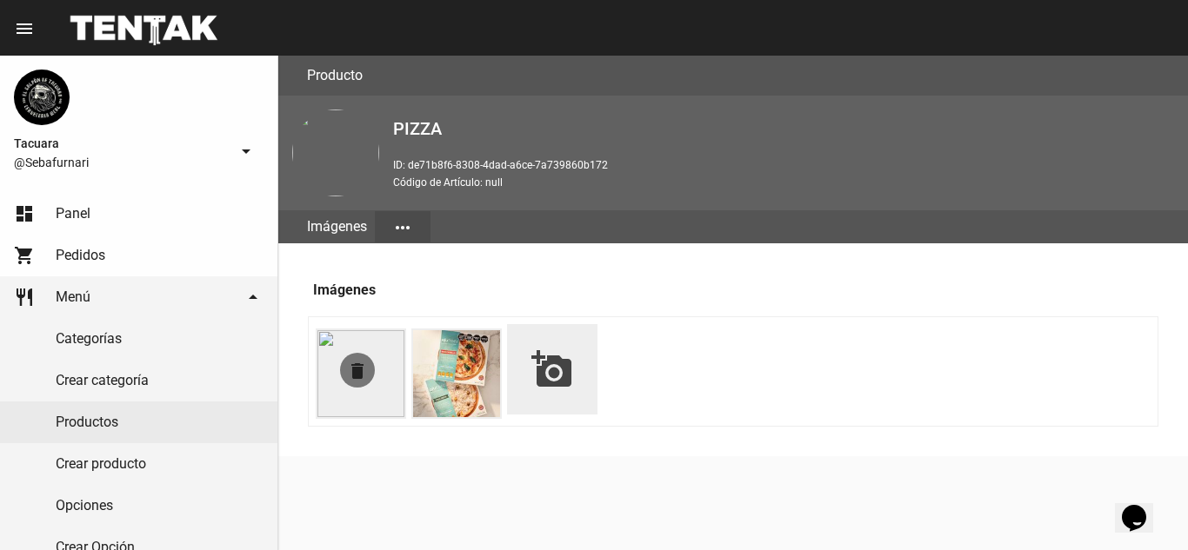
click at [362, 368] on mat-icon "delete" at bounding box center [357, 371] width 21 height 21
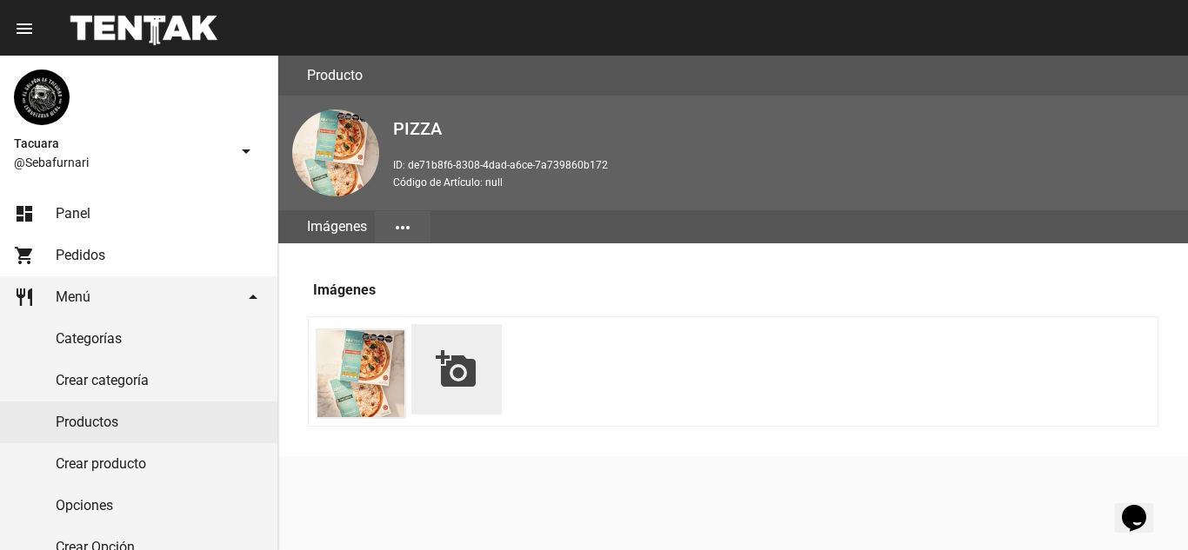
click at [399, 230] on mat-icon "more_horiz" at bounding box center [402, 227] width 21 height 21
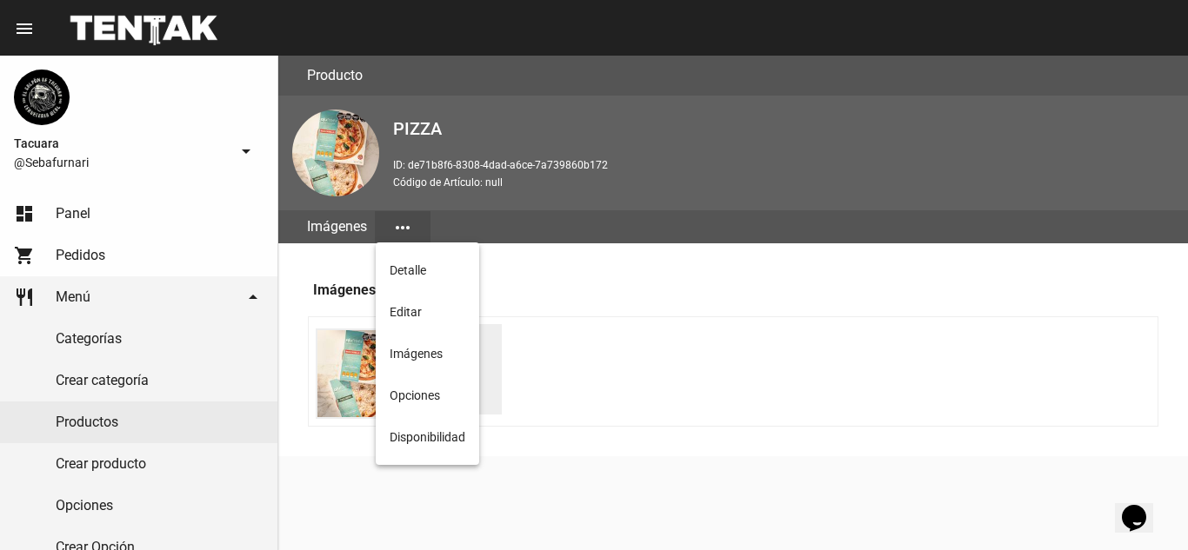
click at [399, 230] on div at bounding box center [594, 275] width 1188 height 550
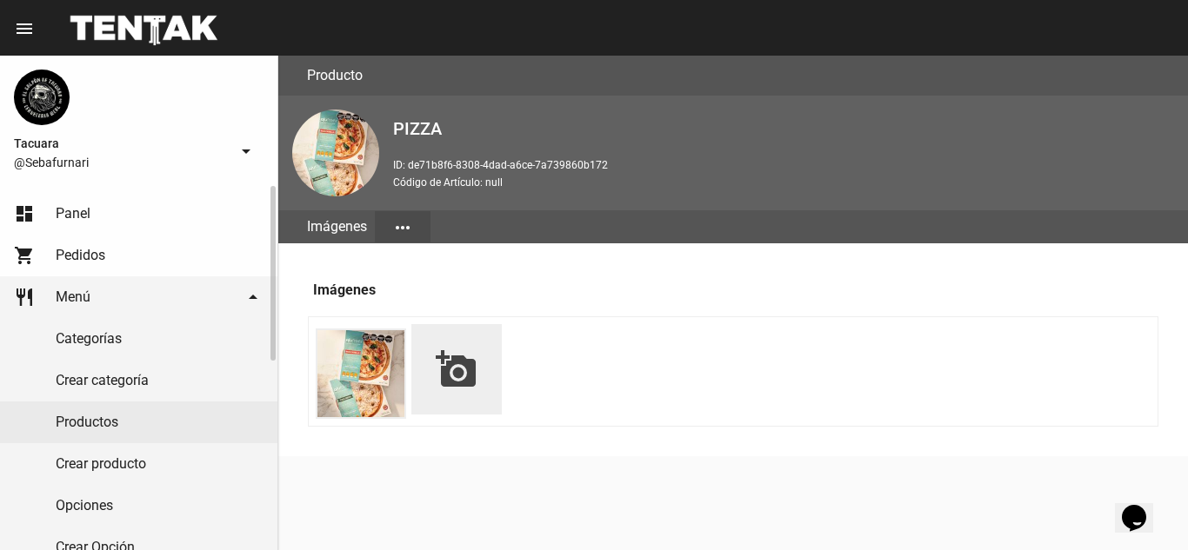
scroll to position [348, 0]
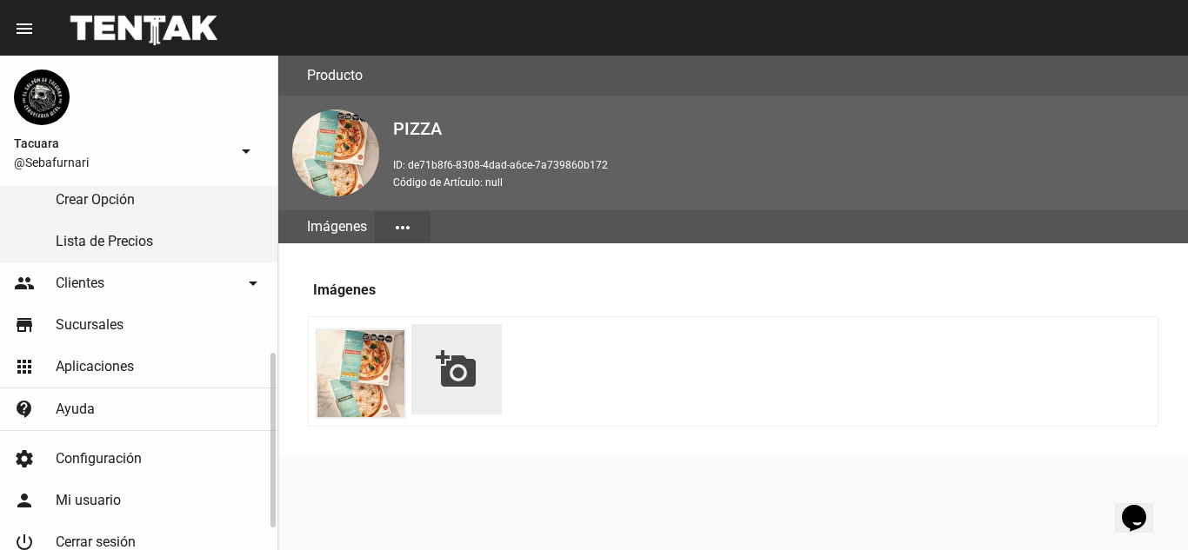
click at [163, 242] on link "Lista de Precios" at bounding box center [138, 242] width 277 height 42
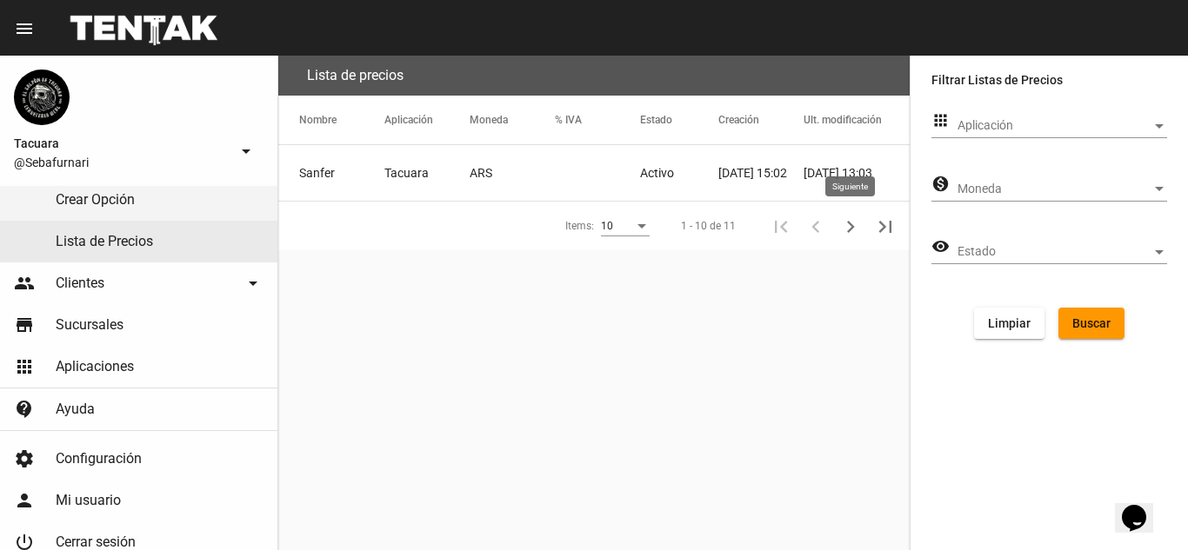
click at [853, 223] on icon "Siguiente" at bounding box center [850, 227] width 24 height 24
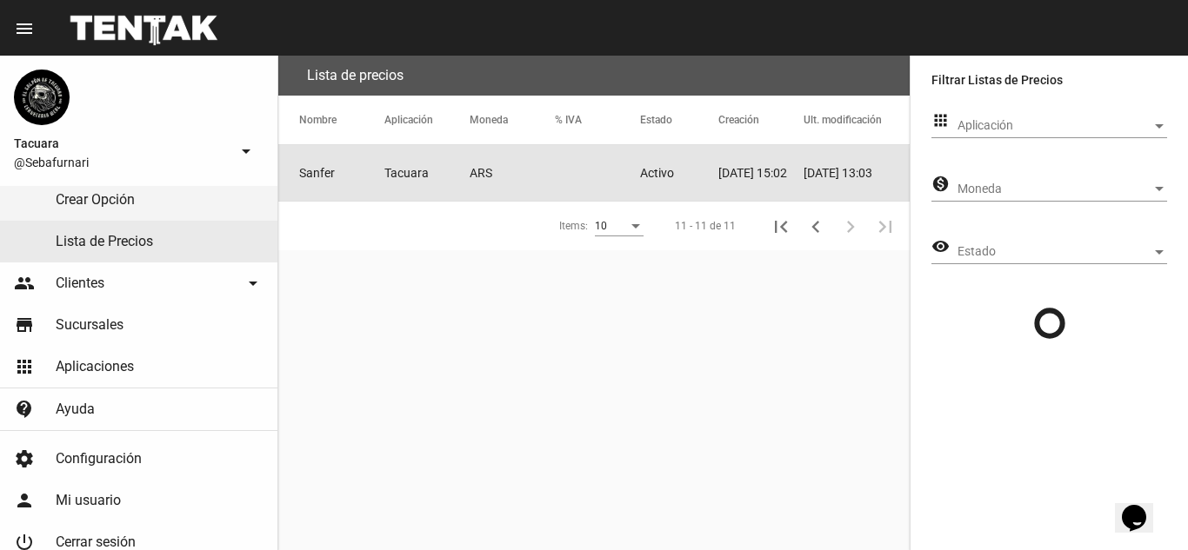
click at [369, 180] on mat-cell "Sanfer" at bounding box center [331, 173] width 106 height 56
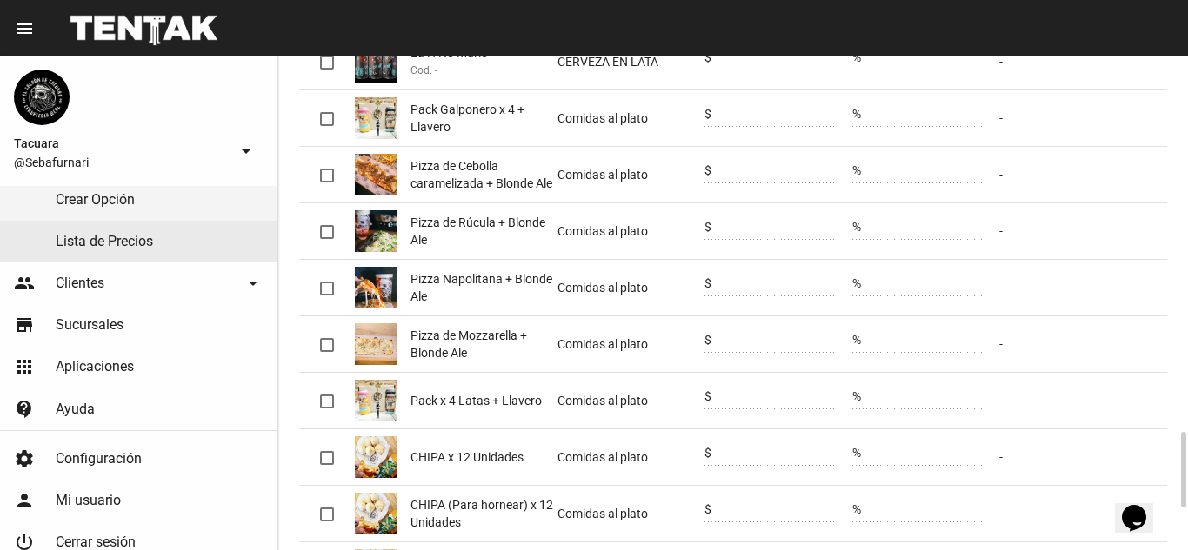
scroll to position [2707, 0]
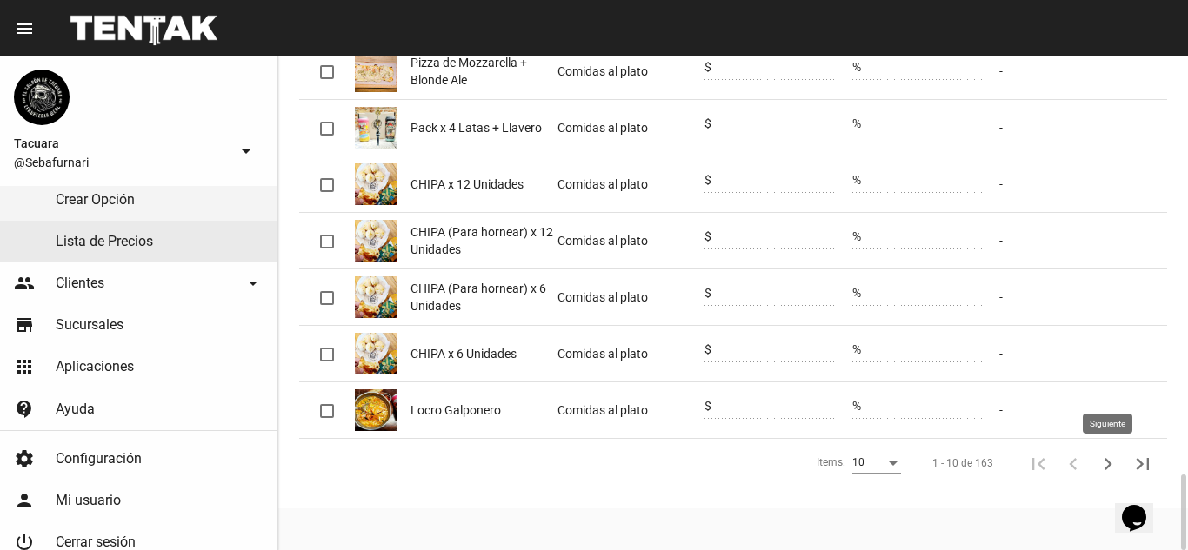
click at [1096, 463] on icon "Siguiente" at bounding box center [1108, 464] width 24 height 24
click at [1115, 463] on icon "Siguiente" at bounding box center [1108, 464] width 24 height 24
click at [1105, 464] on icon "Siguiente" at bounding box center [1108, 464] width 24 height 24
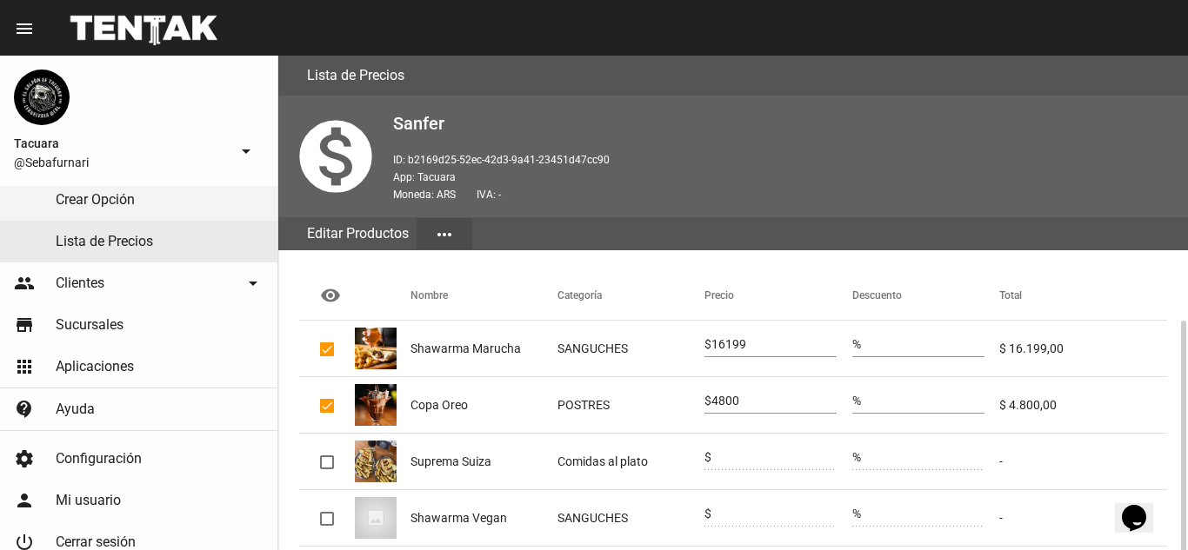
scroll to position [447, 0]
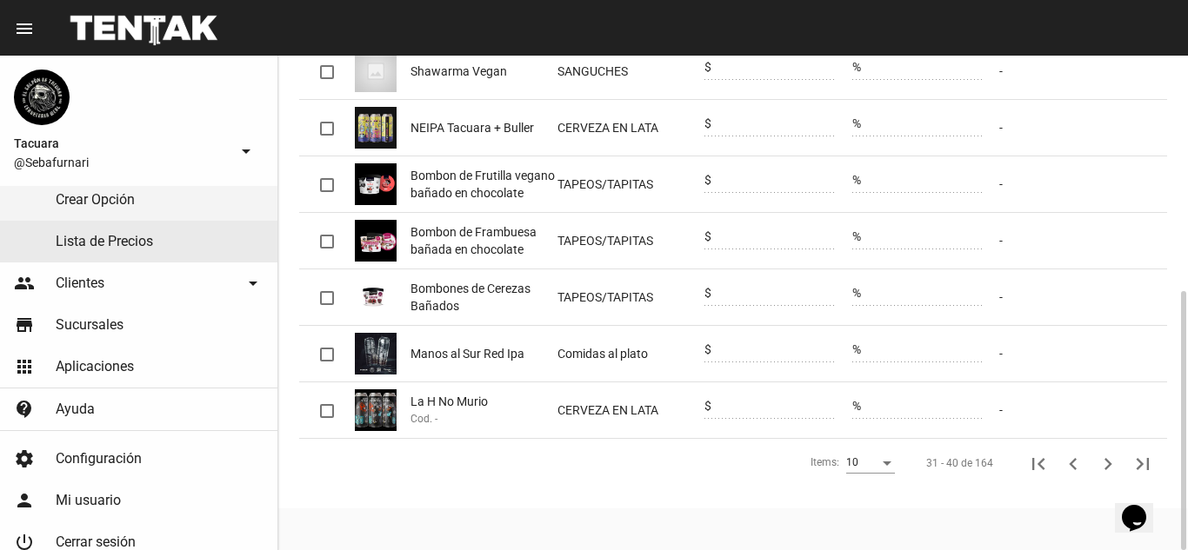
click at [887, 470] on div "10" at bounding box center [870, 459] width 49 height 30
click at [863, 518] on span "50" at bounding box center [871, 525] width 49 height 31
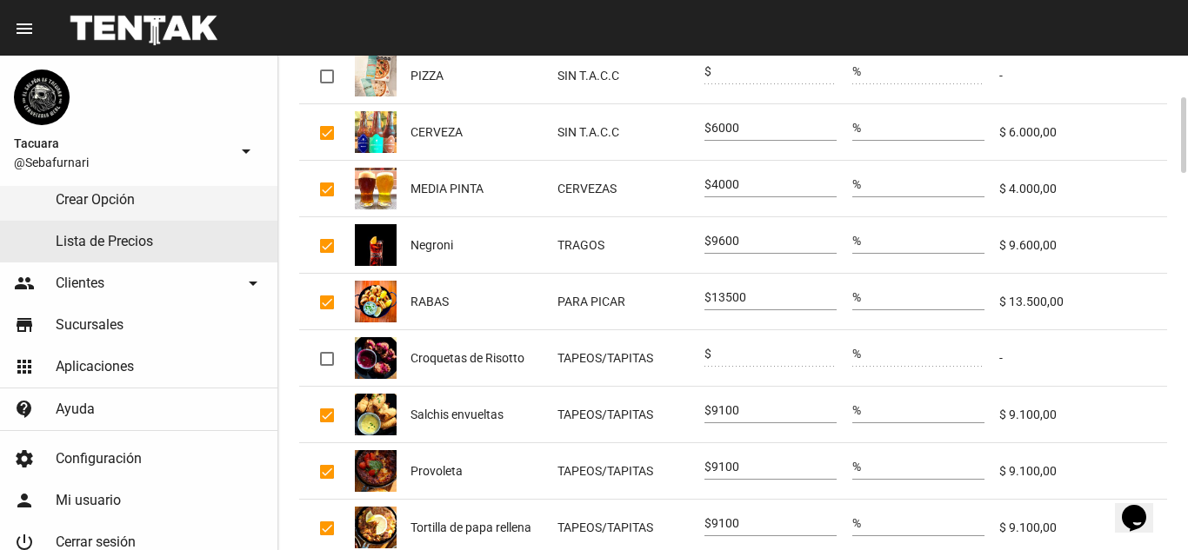
scroll to position [0, 0]
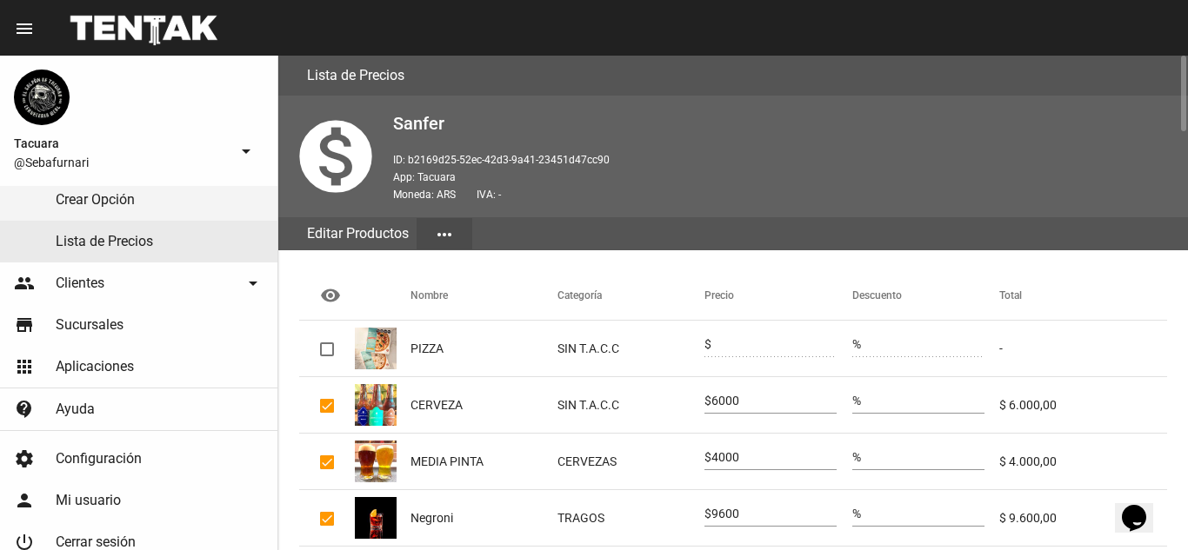
click at [334, 341] on mat-cell at bounding box center [327, 349] width 56 height 56
click at [326, 348] on div at bounding box center [327, 350] width 14 height 14
click at [326, 356] on input "checkbox" at bounding box center [326, 356] width 1 height 1
checkbox input "true"
click at [738, 348] on input "0" at bounding box center [773, 345] width 125 height 14
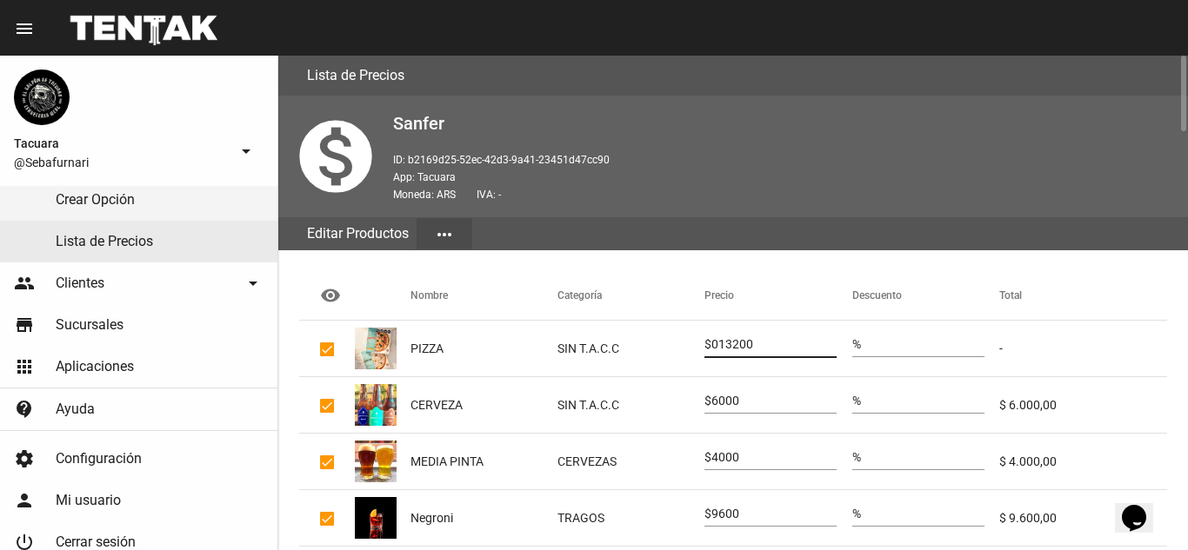
type input "013200"
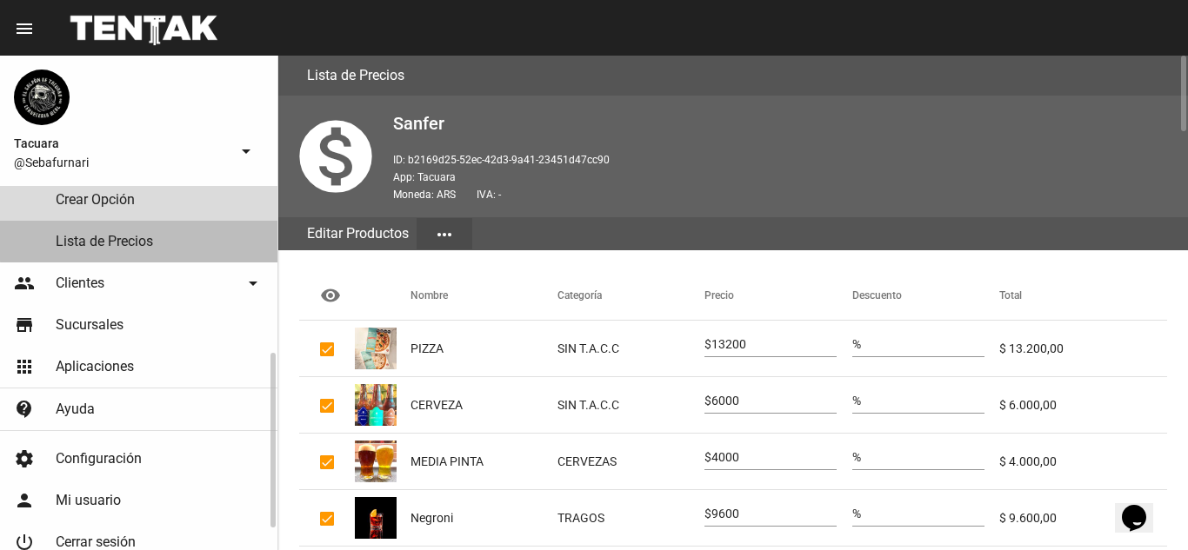
click at [180, 236] on link "Lista de Precios" at bounding box center [138, 242] width 277 height 42
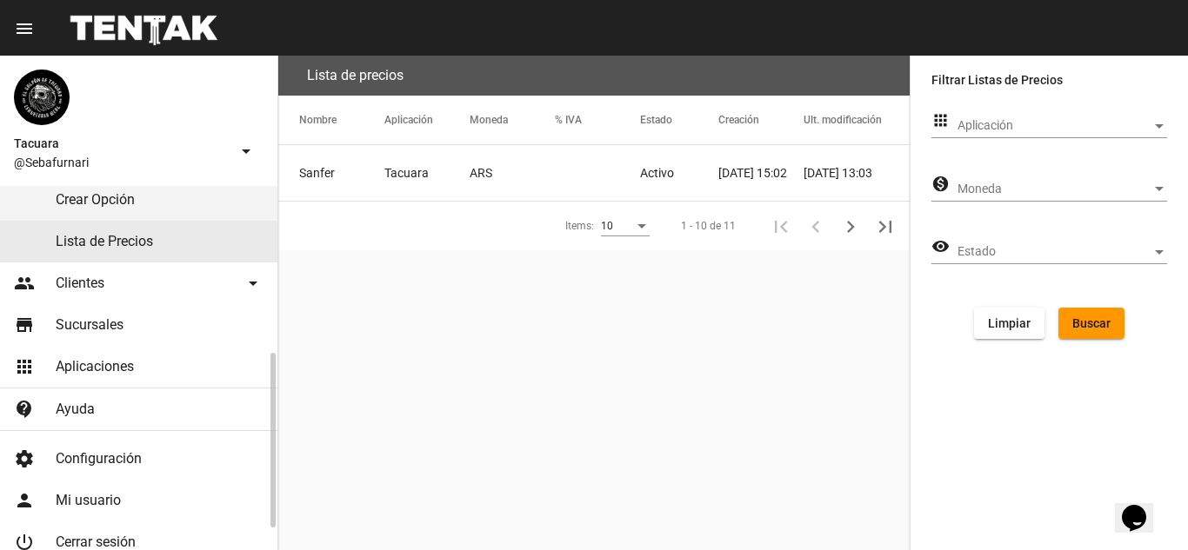
scroll to position [174, 0]
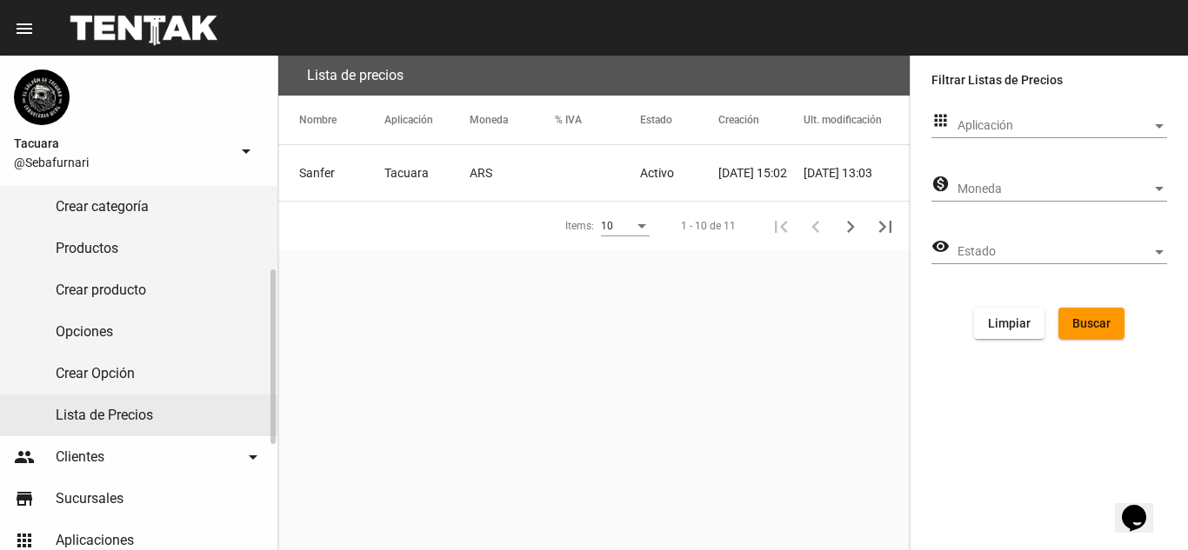
click at [180, 245] on link "Productos" at bounding box center [138, 249] width 277 height 42
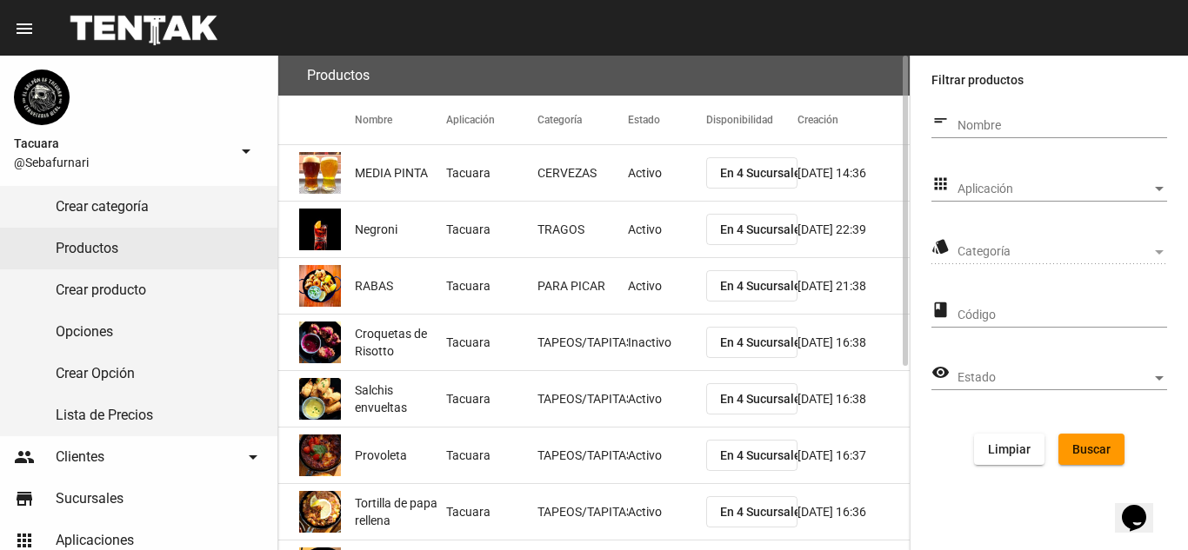
click at [1023, 120] on input "Nombre" at bounding box center [1062, 126] width 210 height 14
type input "DAIKIRI"
click button "Buscar" at bounding box center [1091, 449] width 66 height 31
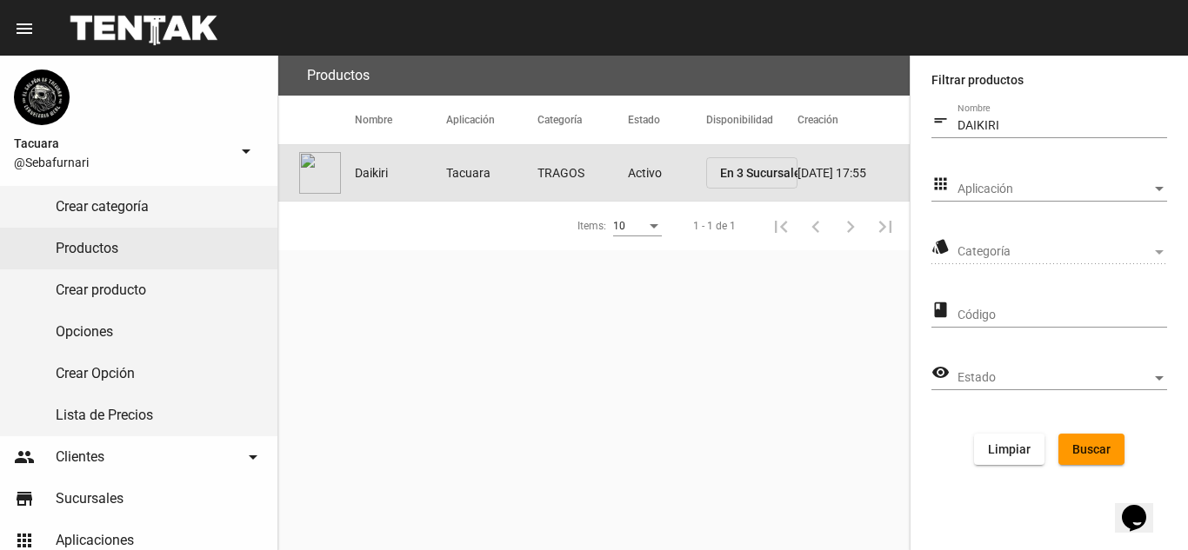
click at [419, 183] on mat-cell "Daikiri" at bounding box center [400, 173] width 91 height 56
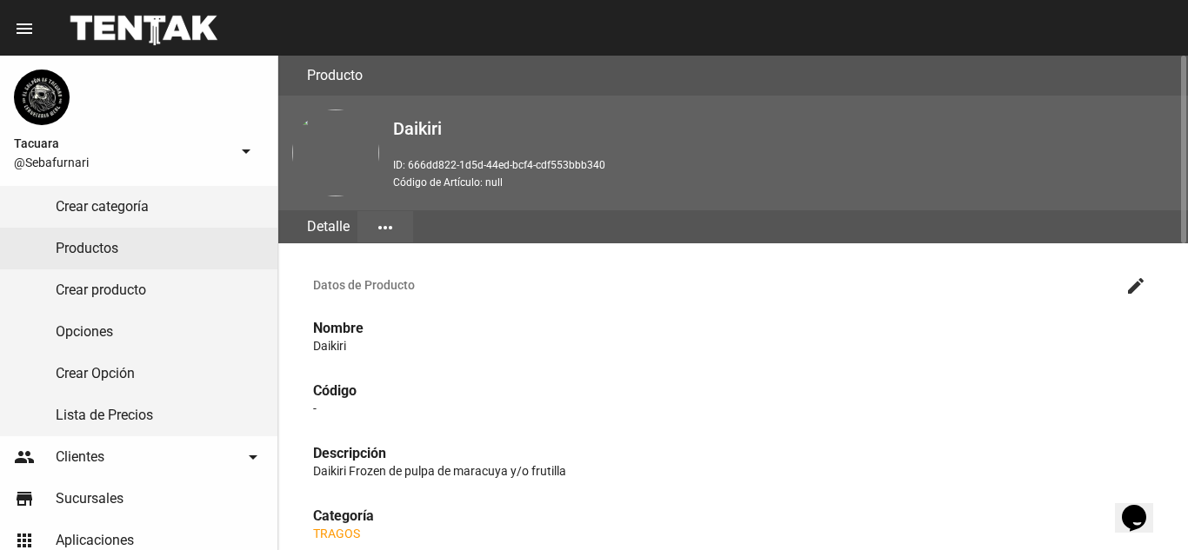
click at [396, 224] on button "more_horiz" at bounding box center [385, 226] width 56 height 31
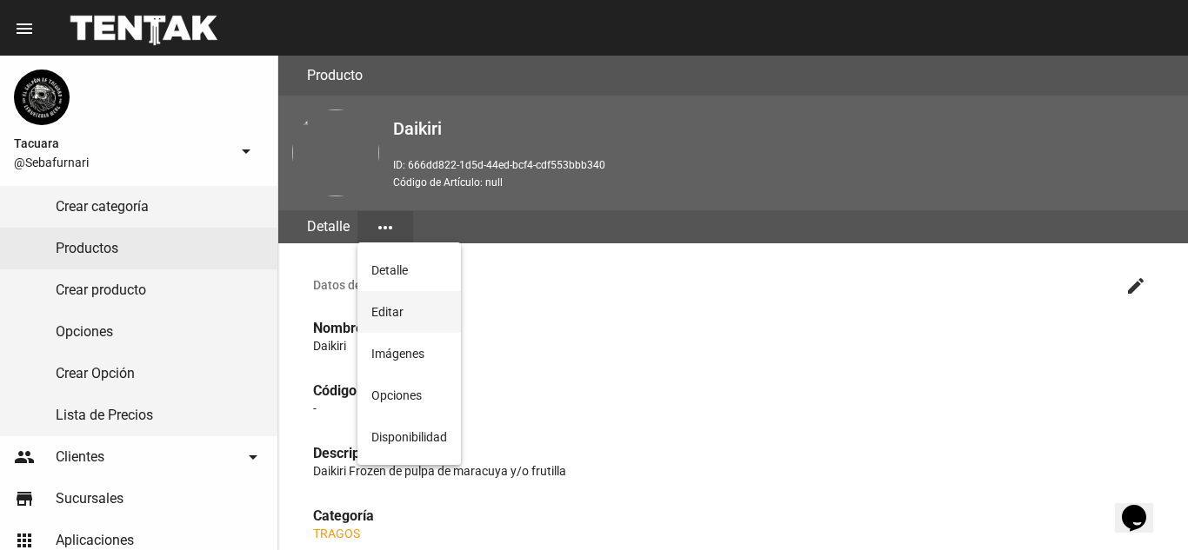
click at [400, 303] on button "Editar" at bounding box center [408, 312] width 103 height 42
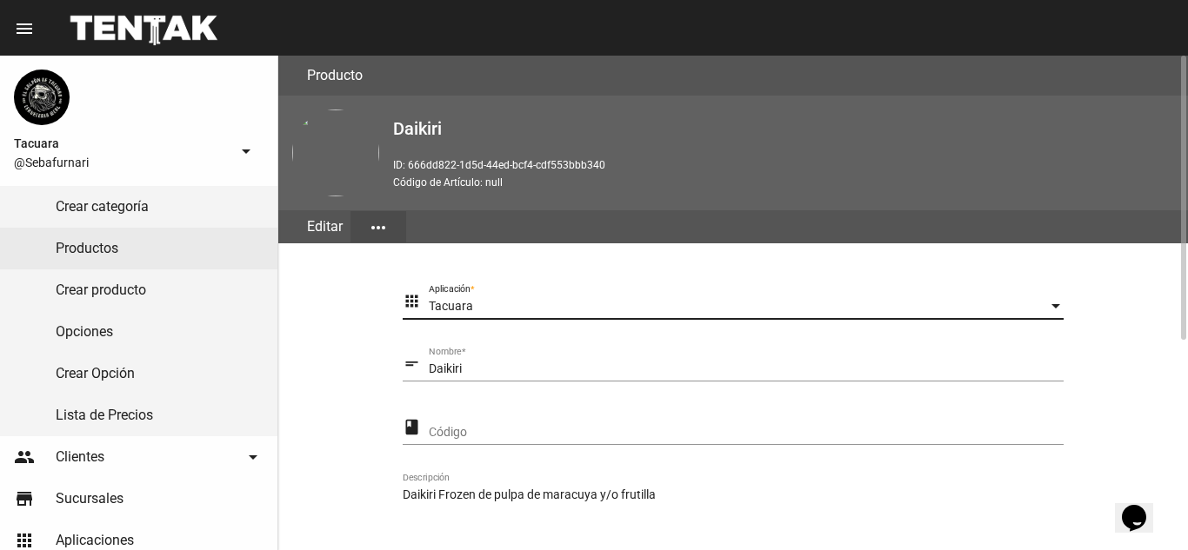
click at [497, 303] on div "Tacuara" at bounding box center [738, 307] width 619 height 14
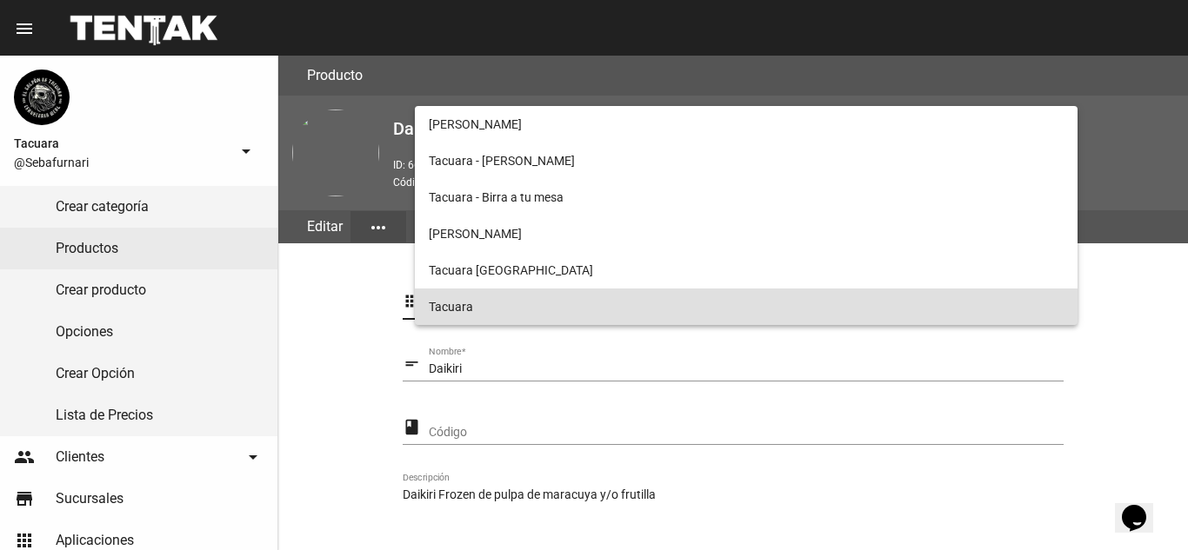
click at [493, 375] on div at bounding box center [594, 275] width 1188 height 550
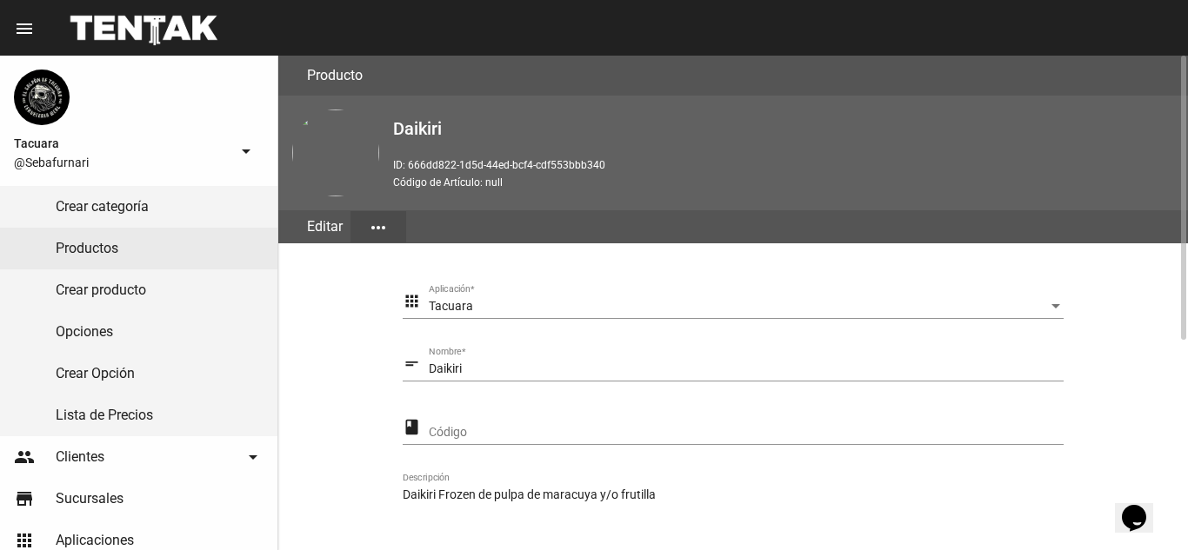
click at [506, 365] on input "Daikiri" at bounding box center [746, 370] width 635 height 14
type input "D"
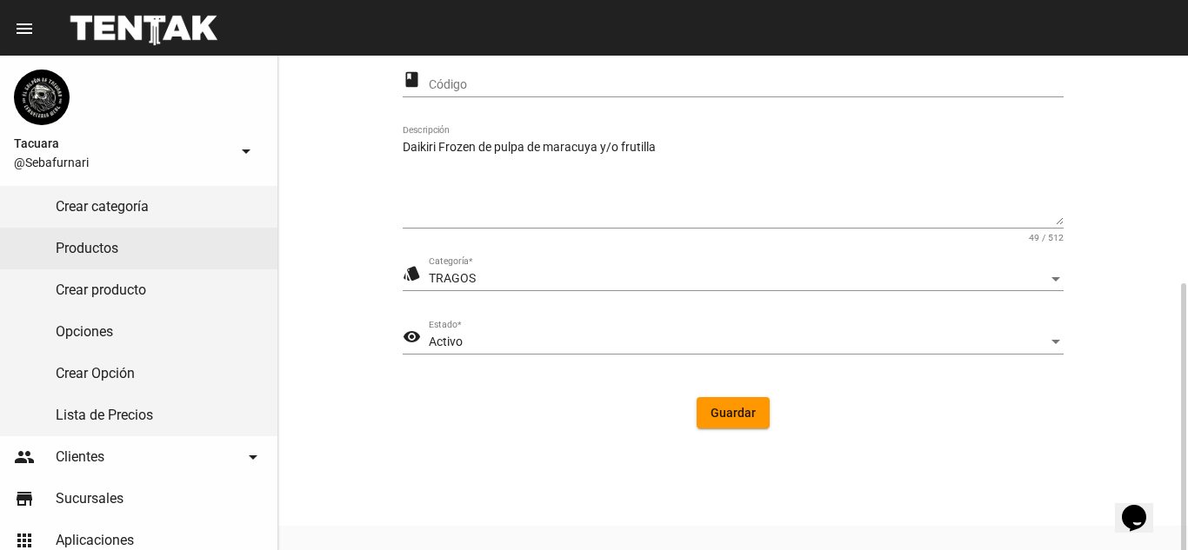
scroll to position [365, 0]
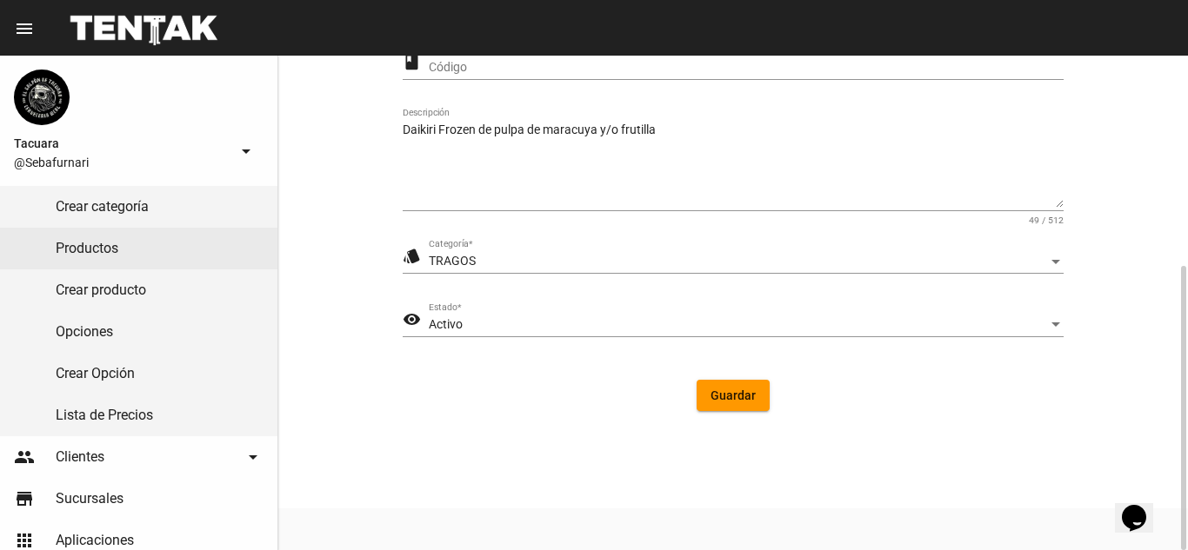
type input "DAIQUIRI"
click at [749, 393] on span "Guardar" at bounding box center [732, 396] width 45 height 14
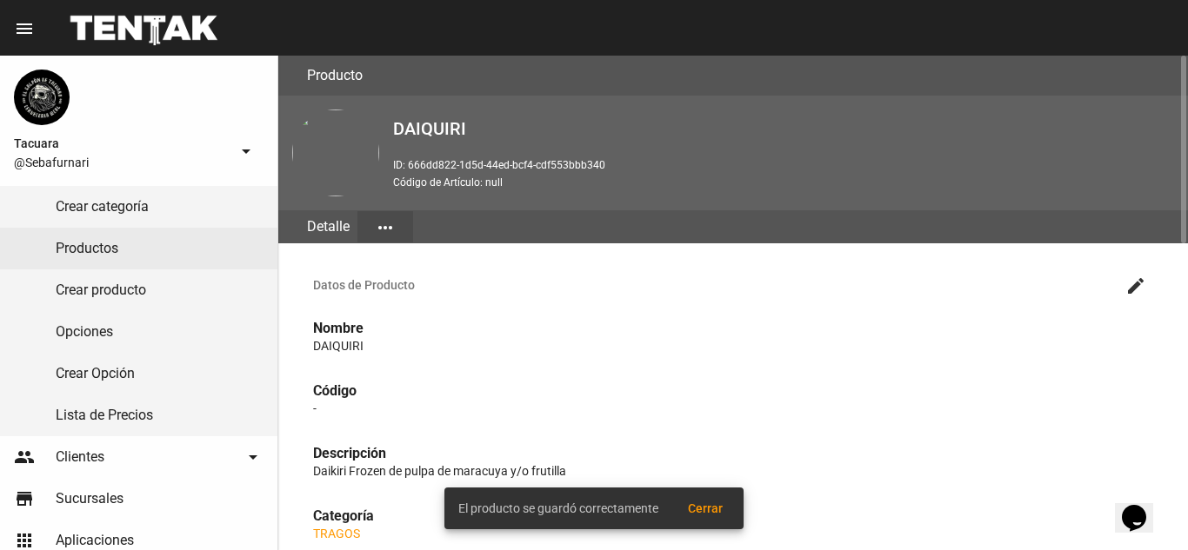
click at [387, 230] on mat-icon "more_horiz" at bounding box center [385, 227] width 21 height 21
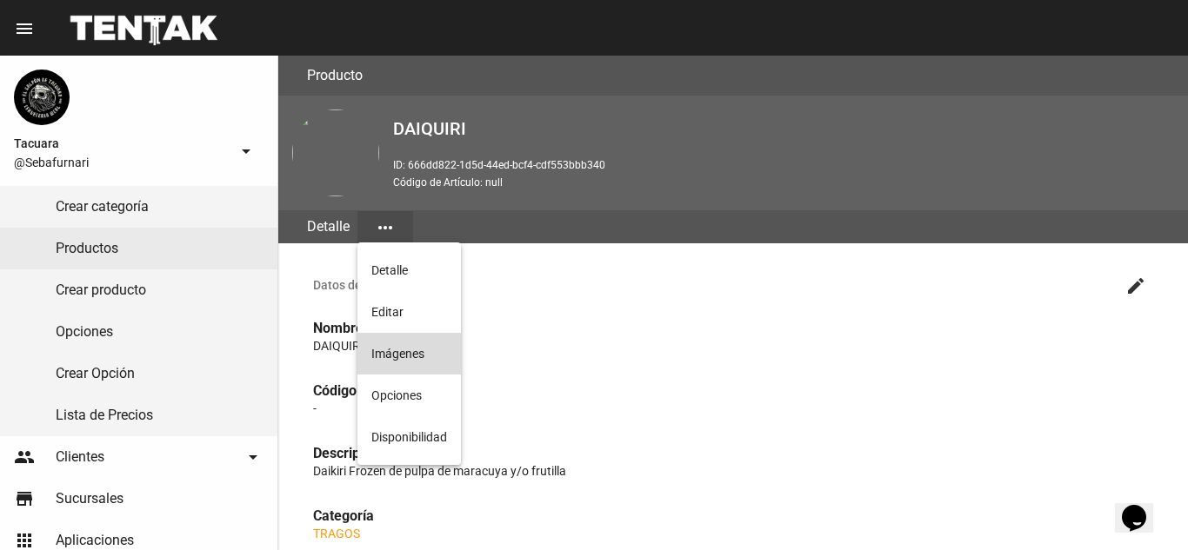
click at [413, 353] on button "Imágenes" at bounding box center [408, 354] width 103 height 42
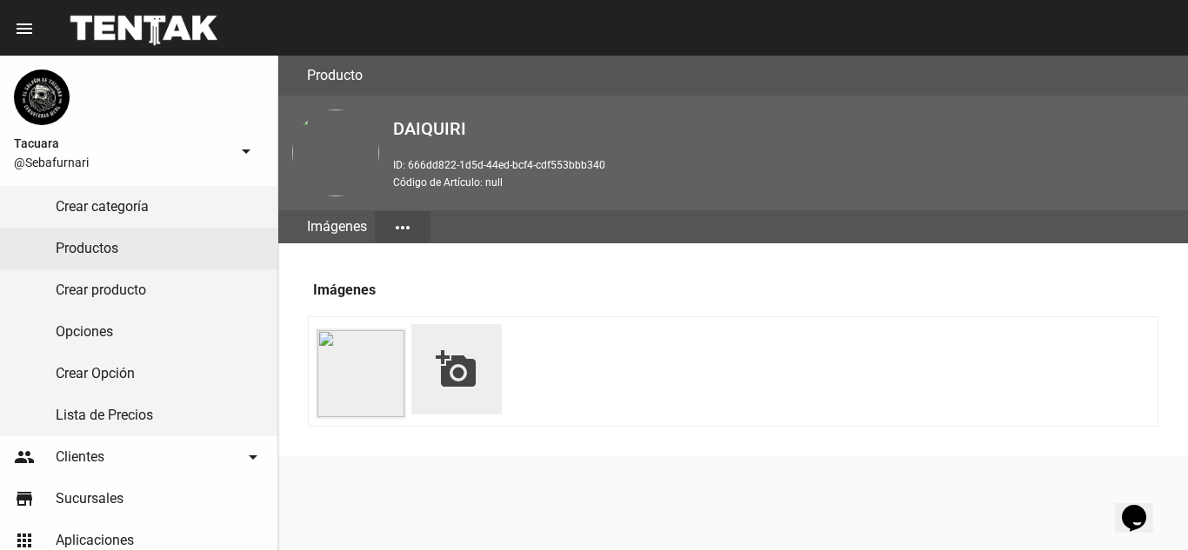
click at [463, 359] on mat-icon "add_a_photo" at bounding box center [457, 370] width 42 height 42
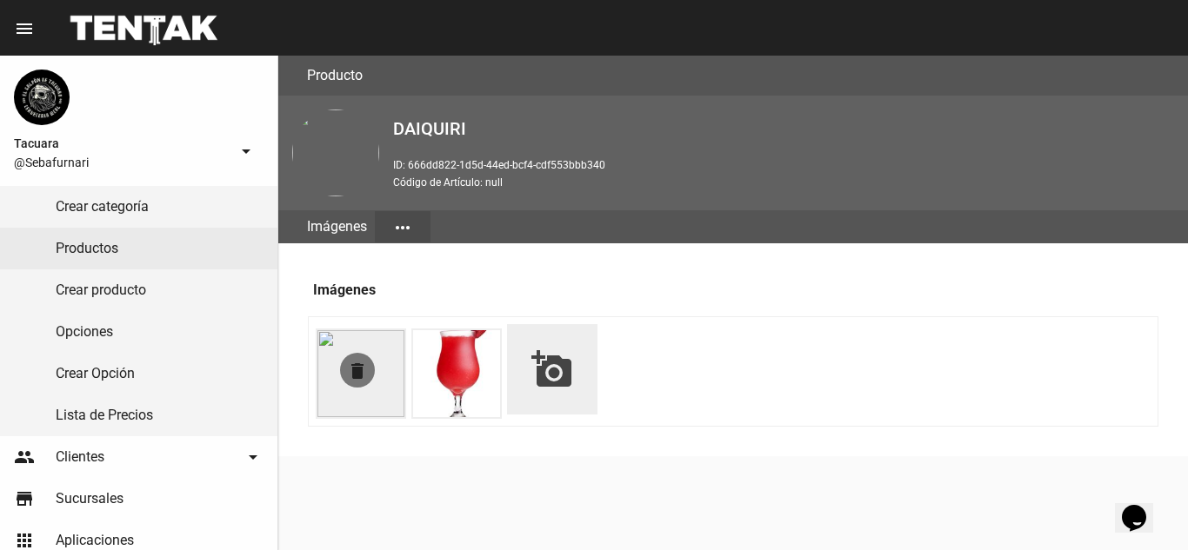
click at [348, 376] on mat-icon "delete" at bounding box center [357, 371] width 21 height 21
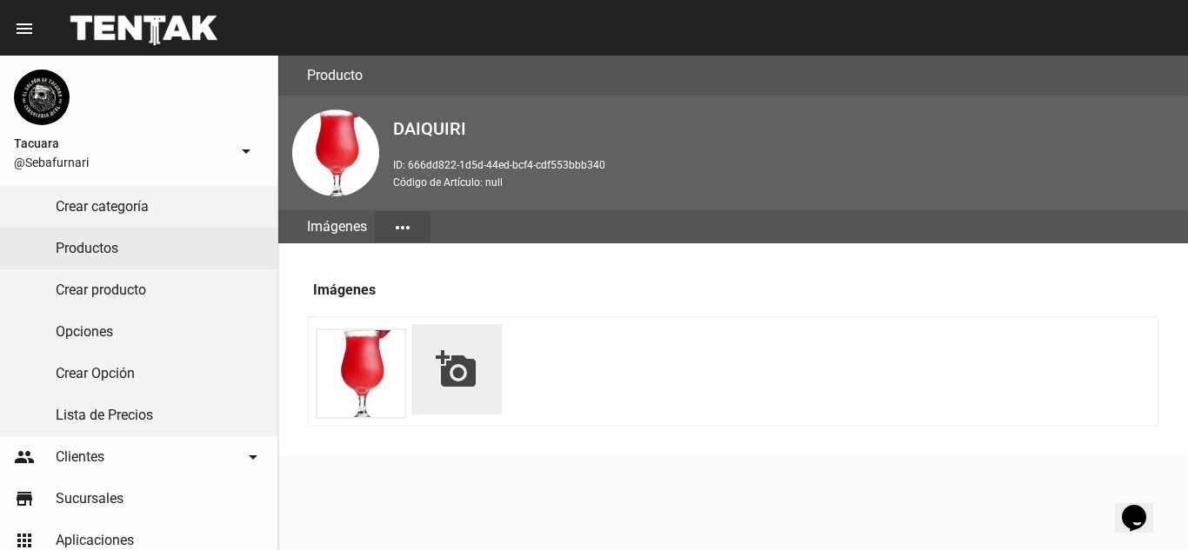
click at [448, 370] on mat-icon "add_a_photo" at bounding box center [457, 370] width 42 height 42
type input "C:\fakepath\WhatsApp Image [DATE] 13.12.27 (5).jpeg"
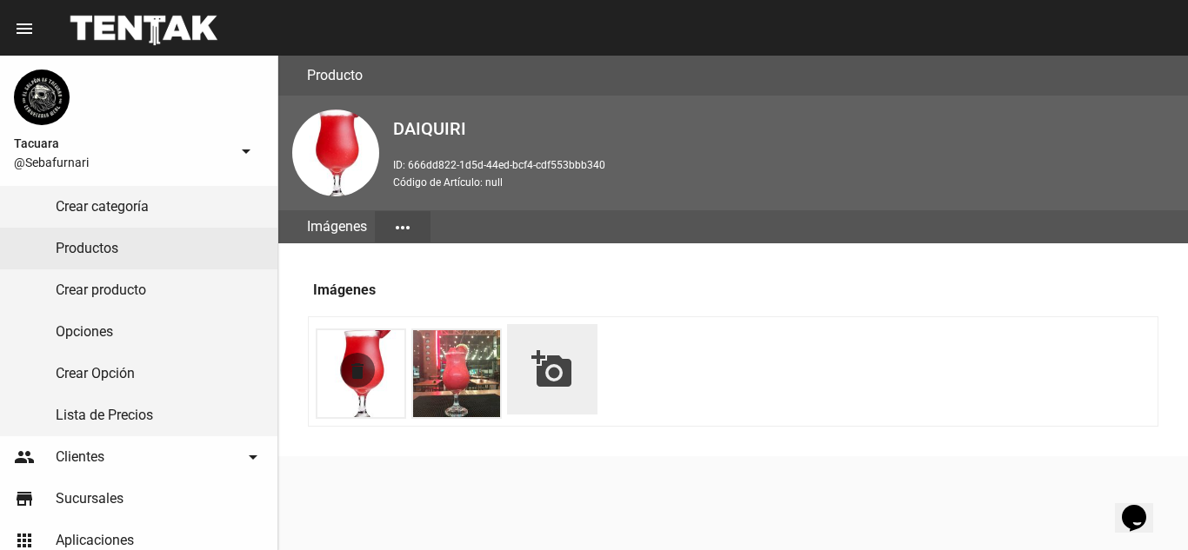
click at [356, 366] on mat-icon "delete" at bounding box center [357, 371] width 21 height 21
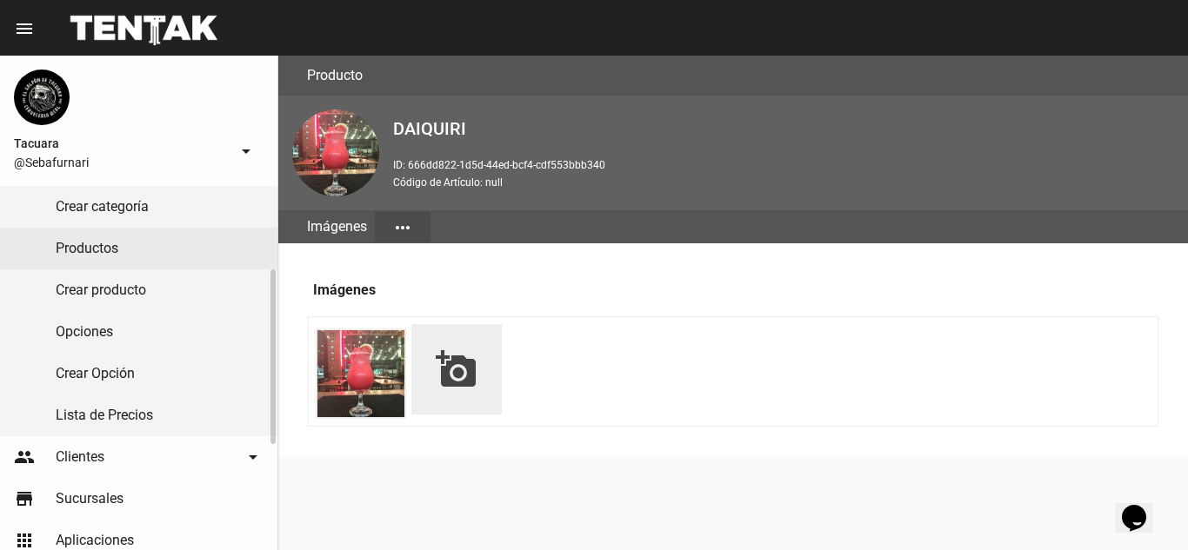
click at [110, 287] on link "Crear producto" at bounding box center [138, 291] width 277 height 42
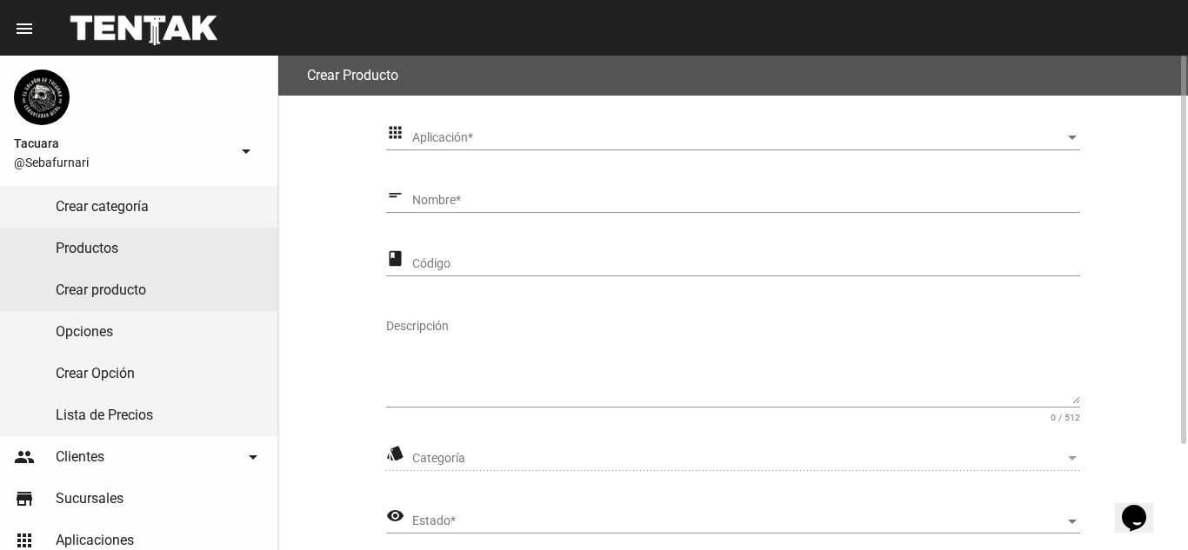
click at [510, 129] on div "Aplicación Aplicación *" at bounding box center [746, 134] width 669 height 34
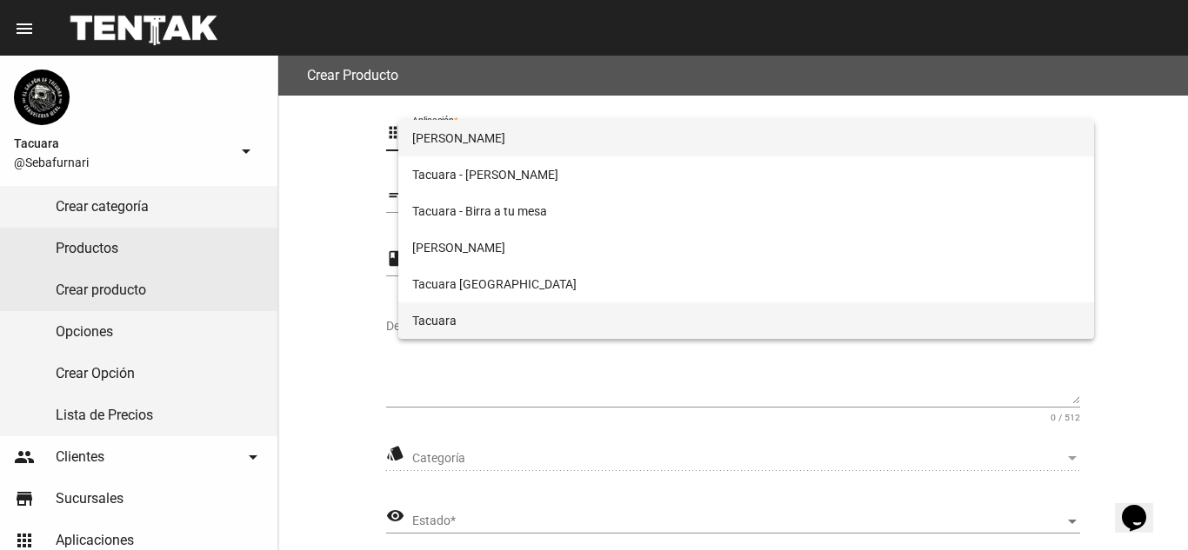
click at [480, 323] on span "Tacuara" at bounding box center [746, 321] width 669 height 37
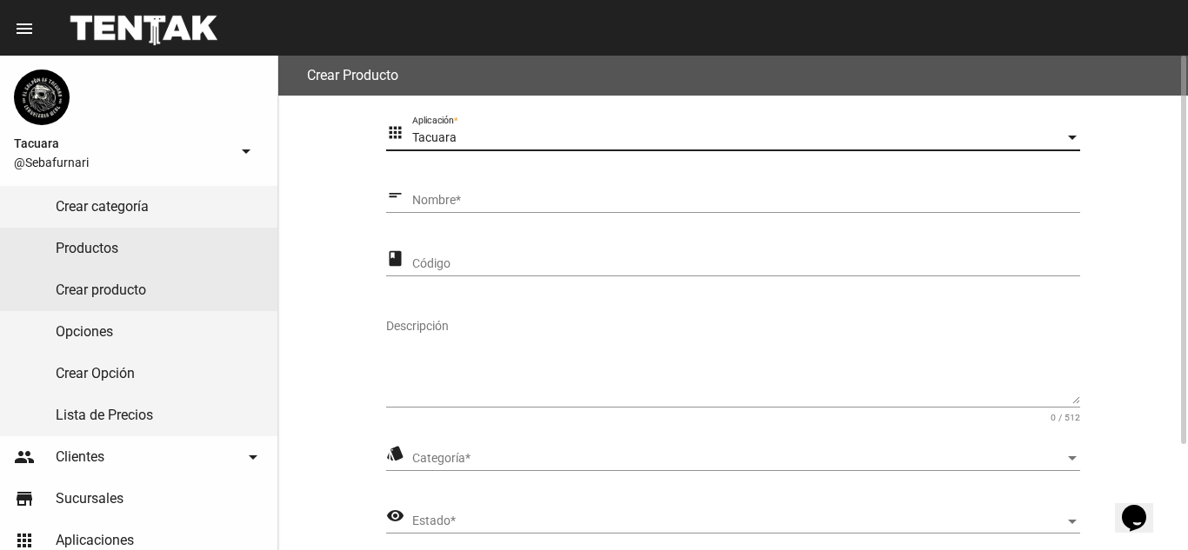
click at [512, 199] on input "Nombre *" at bounding box center [746, 201] width 669 height 14
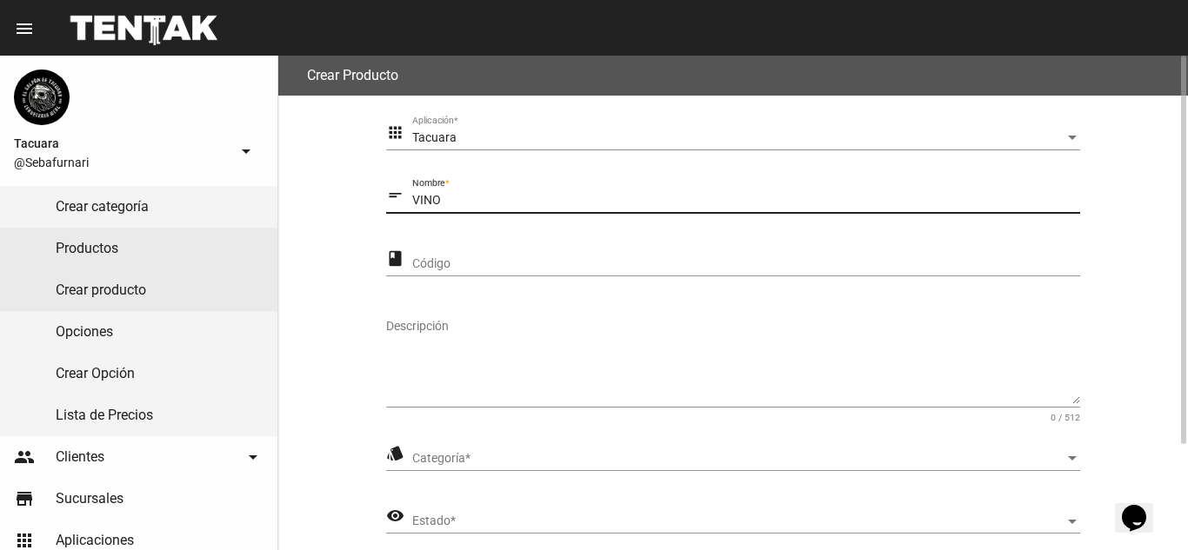
type input "VINO"
click at [647, 257] on input "Código" at bounding box center [746, 264] width 669 height 14
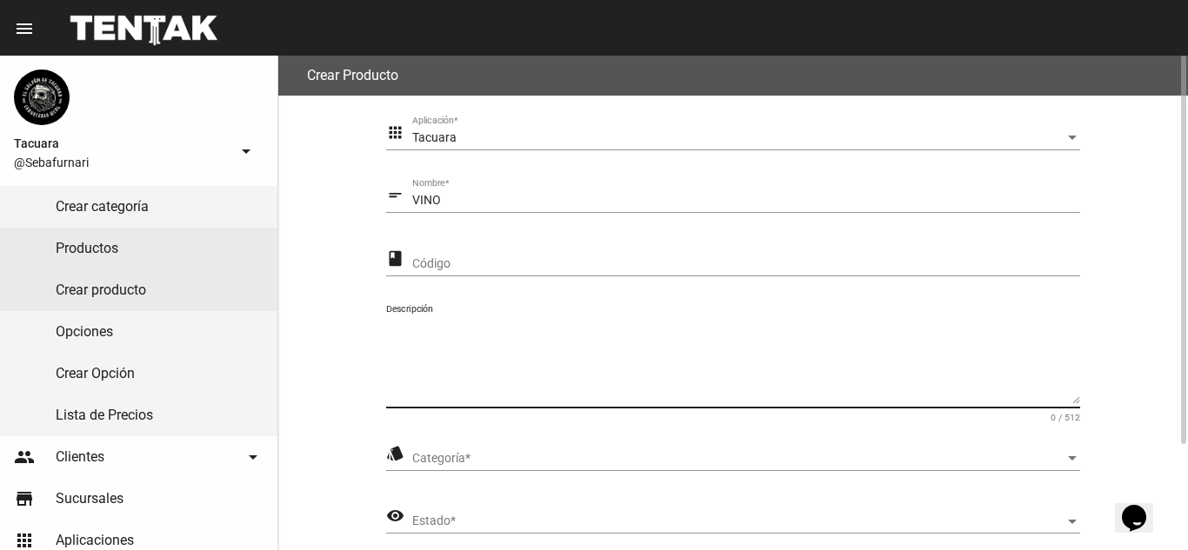
click at [626, 396] on textarea "Descripción" at bounding box center [733, 361] width 694 height 86
click at [594, 457] on span "Categoría" at bounding box center [738, 459] width 653 height 14
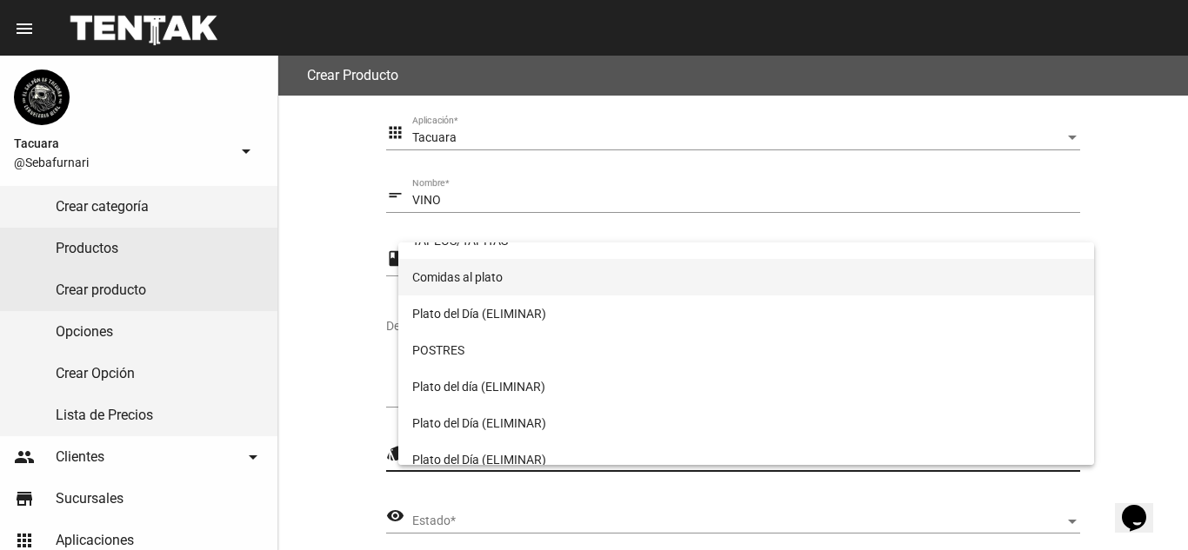
scroll to position [261, 0]
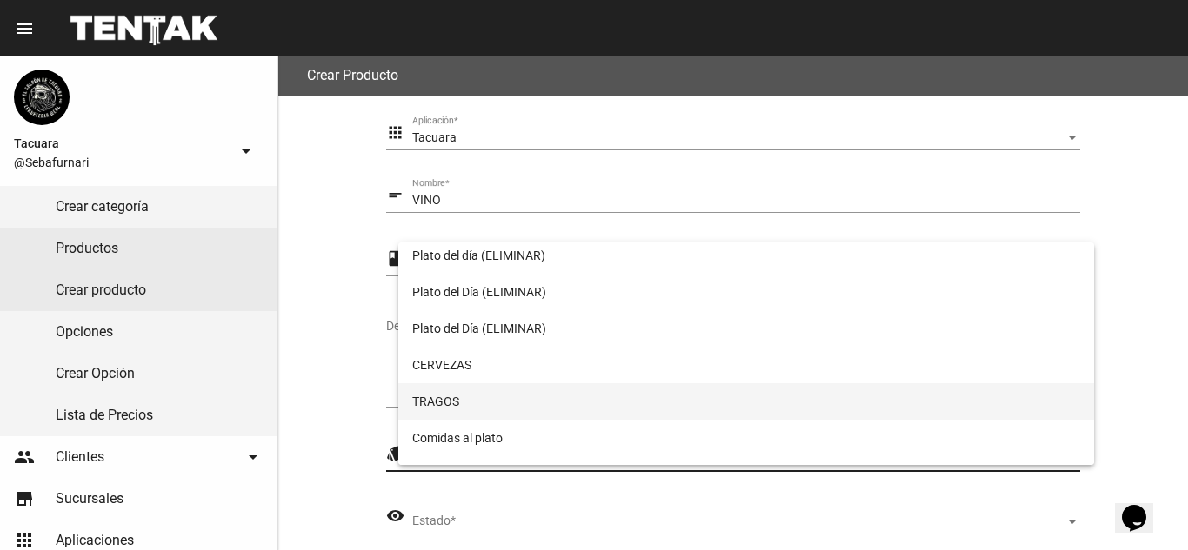
click at [575, 400] on span "TRAGOS" at bounding box center [746, 401] width 669 height 37
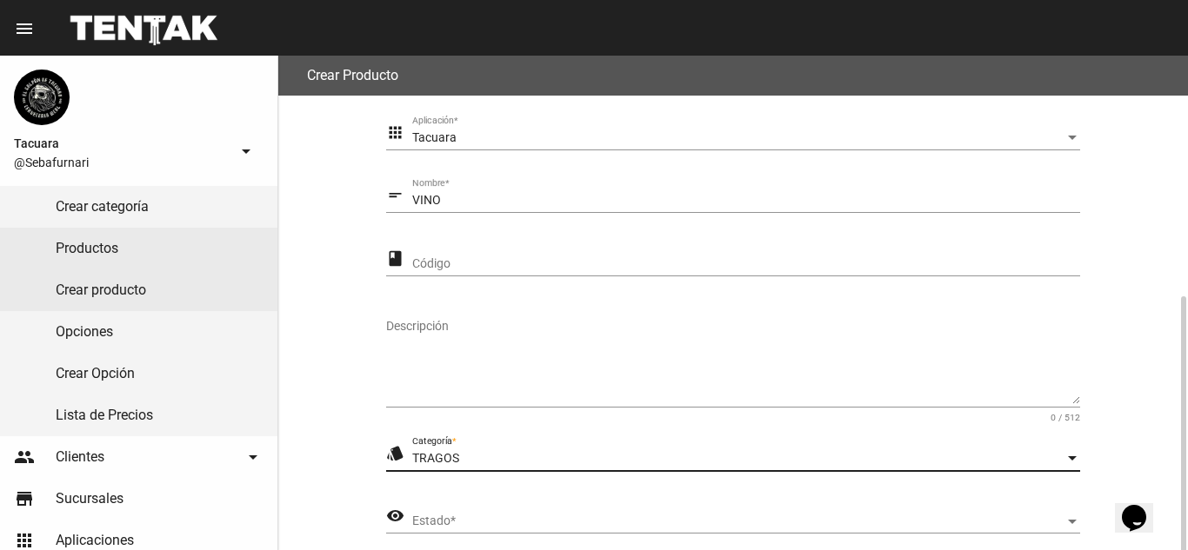
scroll to position [135, 0]
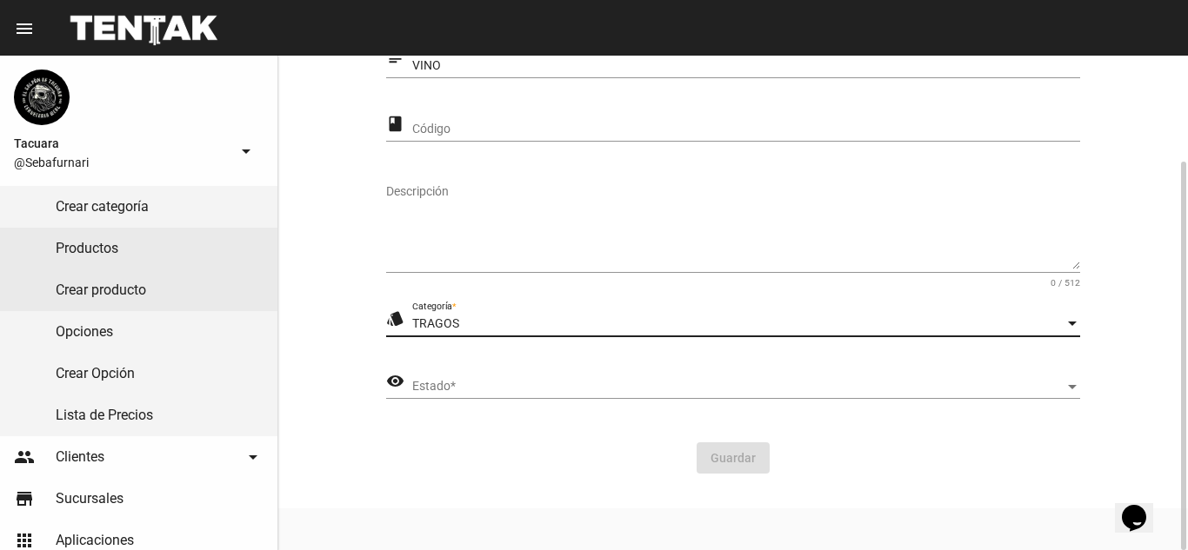
click at [636, 386] on span "Estado" at bounding box center [738, 387] width 653 height 14
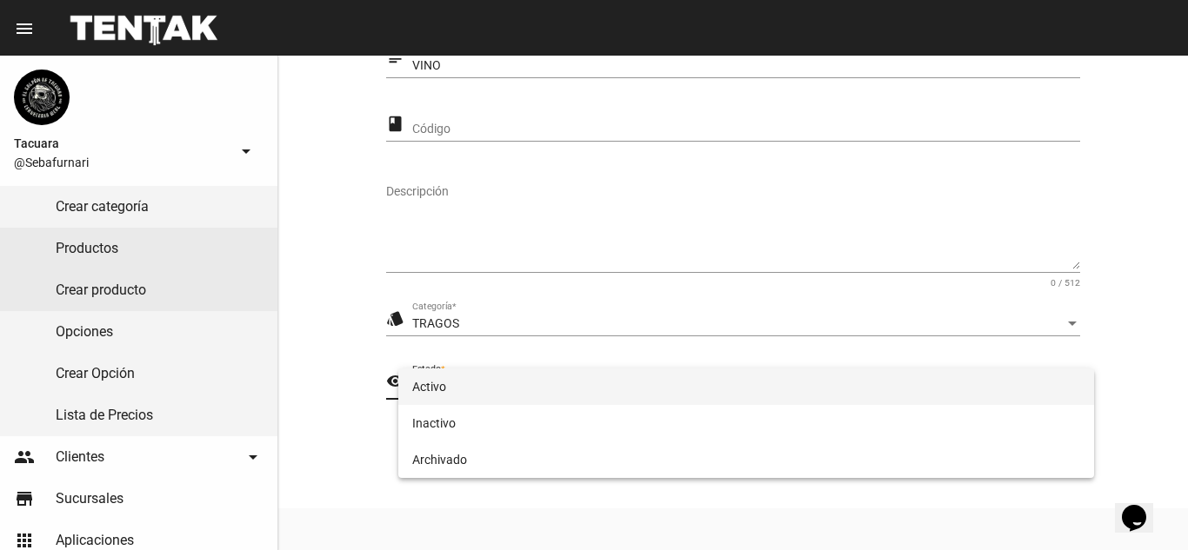
click at [555, 392] on span "Activo" at bounding box center [746, 387] width 669 height 37
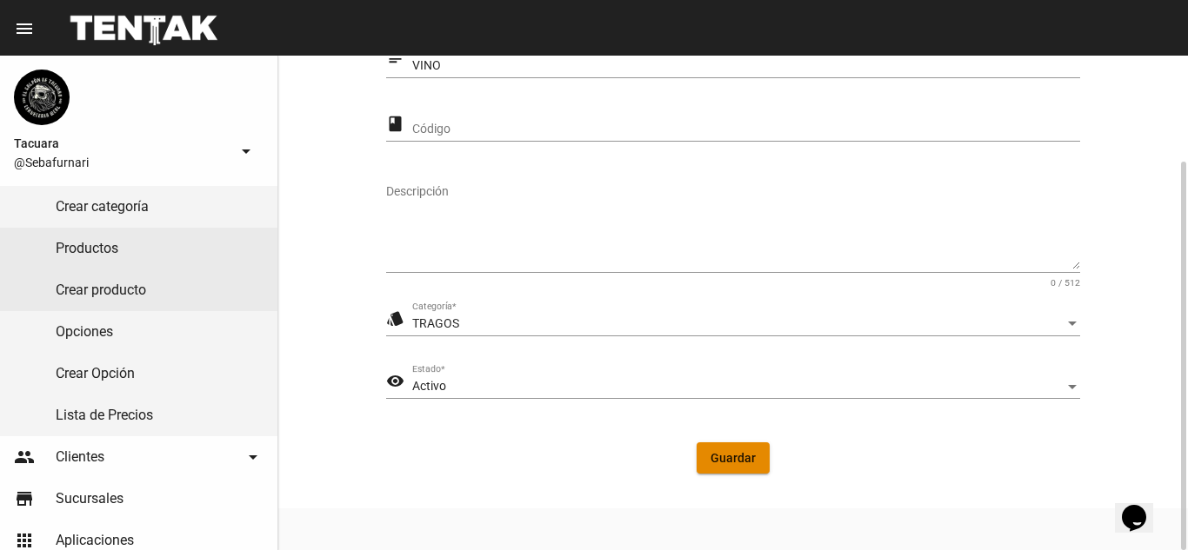
click at [764, 463] on button "Guardar" at bounding box center [732, 458] width 73 height 31
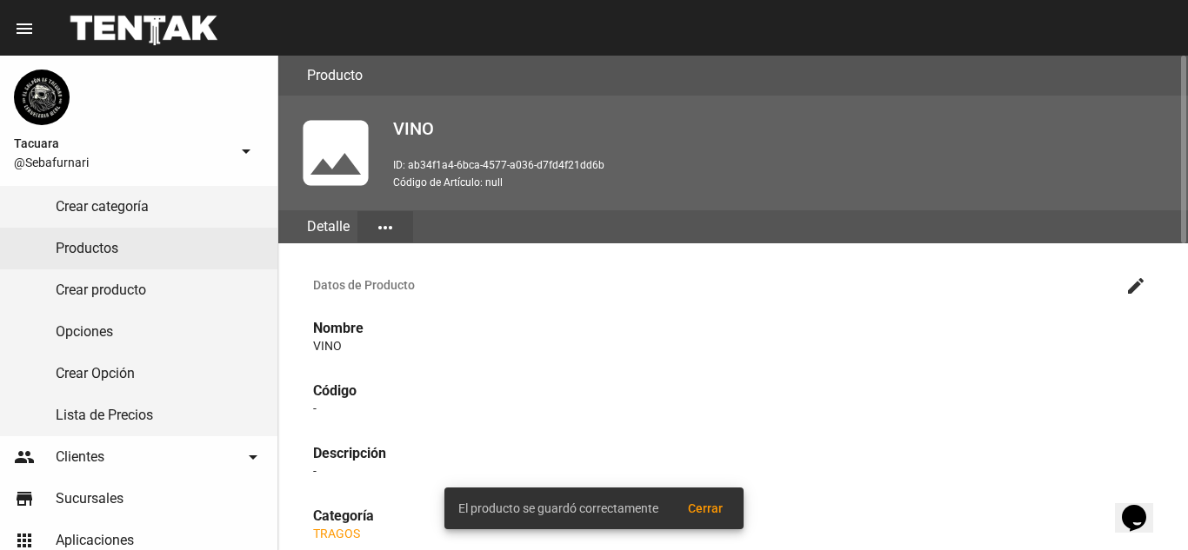
click at [380, 232] on mat-icon "more_horiz" at bounding box center [385, 227] width 21 height 21
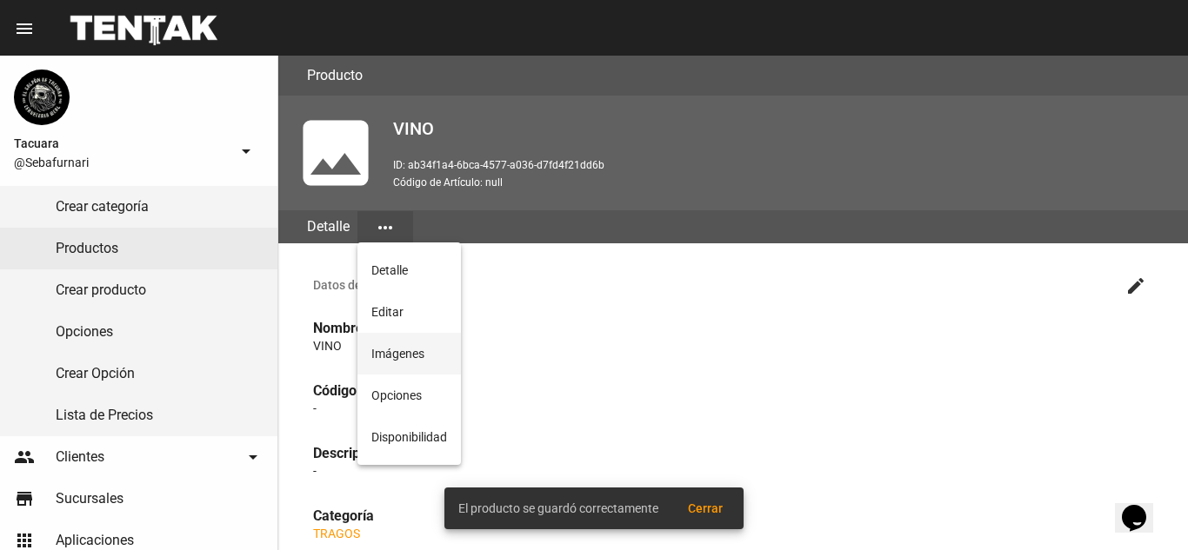
click at [384, 349] on button "Imágenes" at bounding box center [408, 354] width 103 height 42
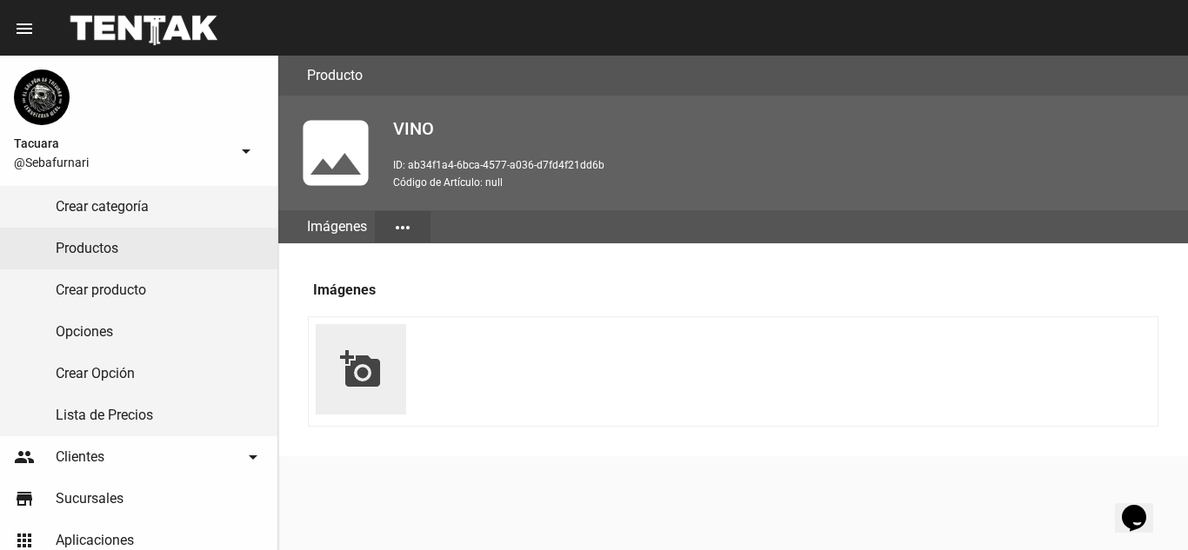
click at [356, 365] on mat-icon "add_a_photo" at bounding box center [361, 370] width 42 height 42
type input "C:\fakepath\WhatsApp Image [DATE] 13.12.25.jpeg"
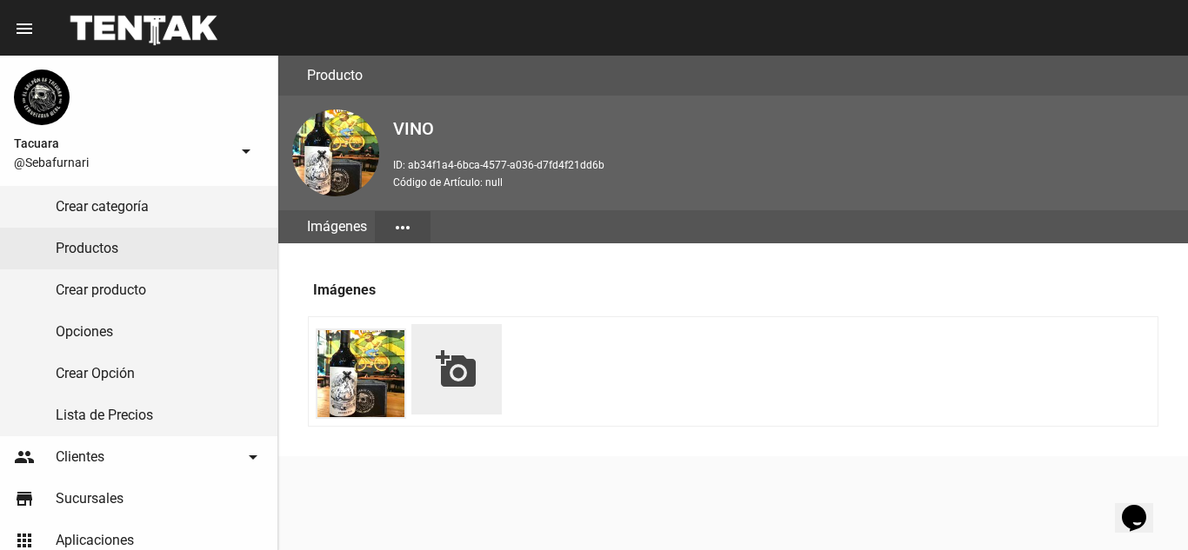
click at [410, 223] on mat-icon "more_horiz" at bounding box center [402, 227] width 21 height 21
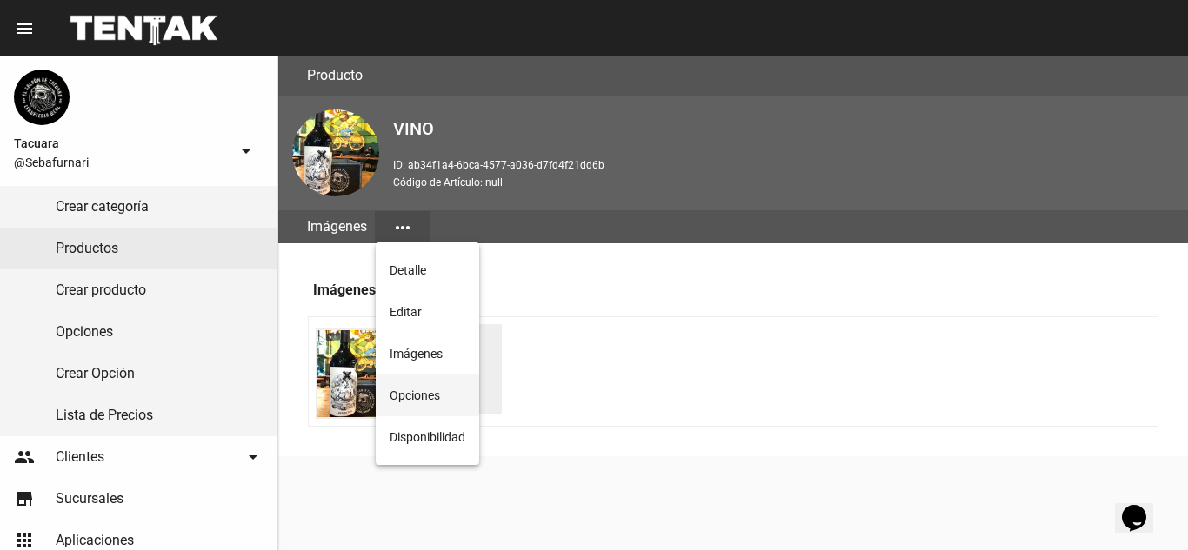
click at [410, 400] on button "Opciones" at bounding box center [427, 396] width 103 height 42
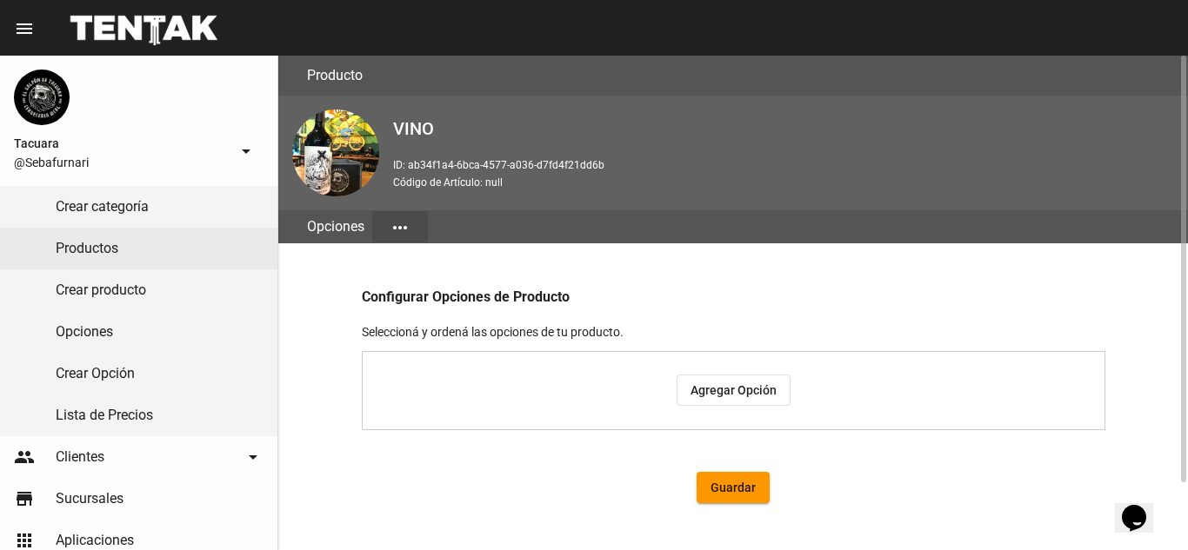
click at [387, 236] on button "more_horiz" at bounding box center [400, 226] width 56 height 31
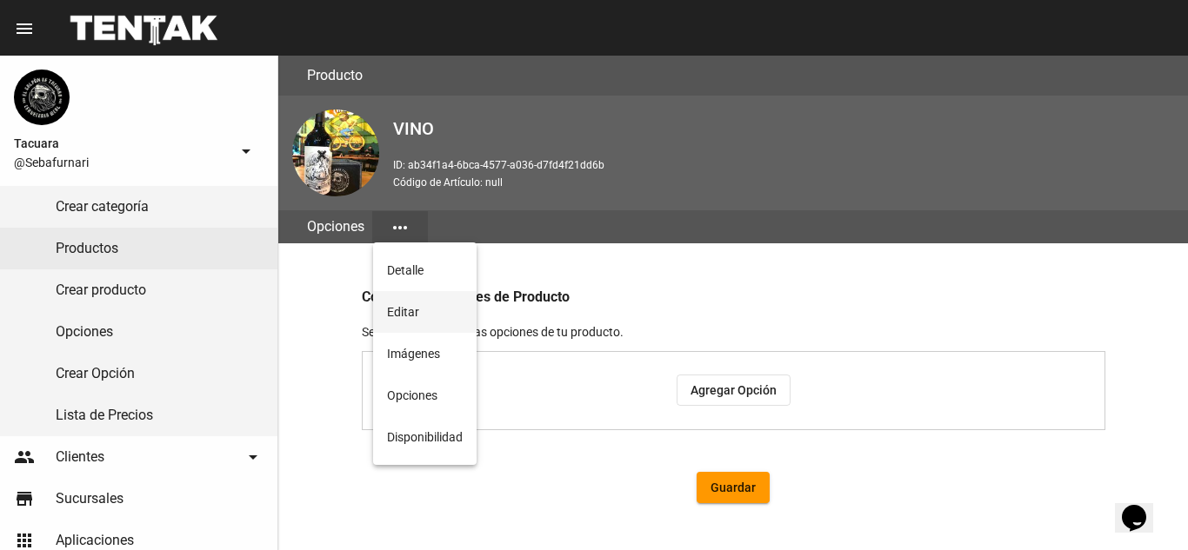
click at [396, 310] on button "Editar" at bounding box center [424, 312] width 103 height 42
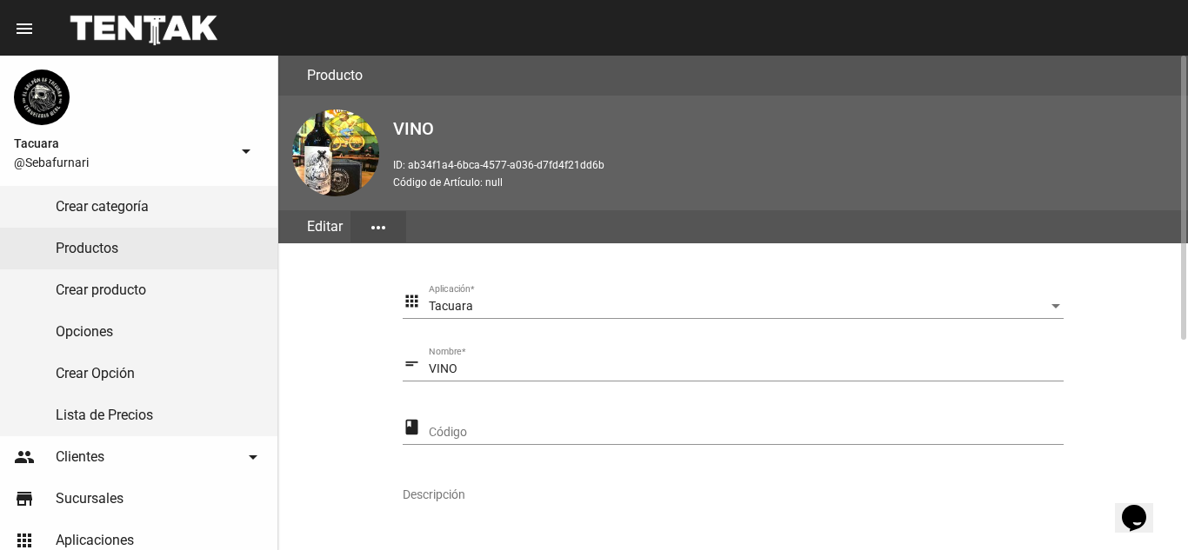
click at [395, 236] on button "more_horiz" at bounding box center [378, 226] width 56 height 31
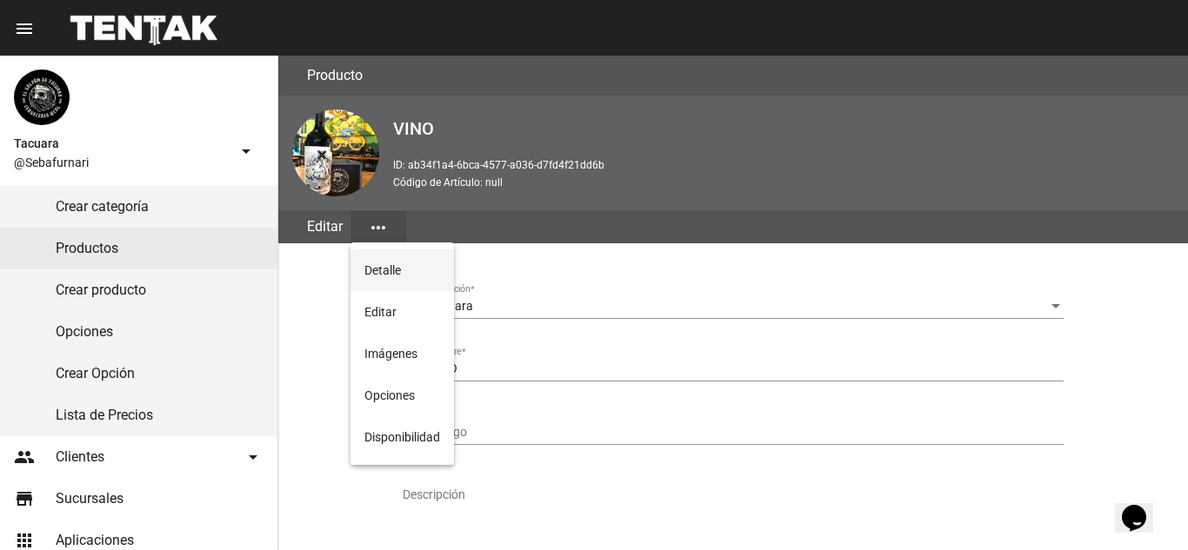
click at [416, 274] on button "Detalle" at bounding box center [401, 271] width 103 height 42
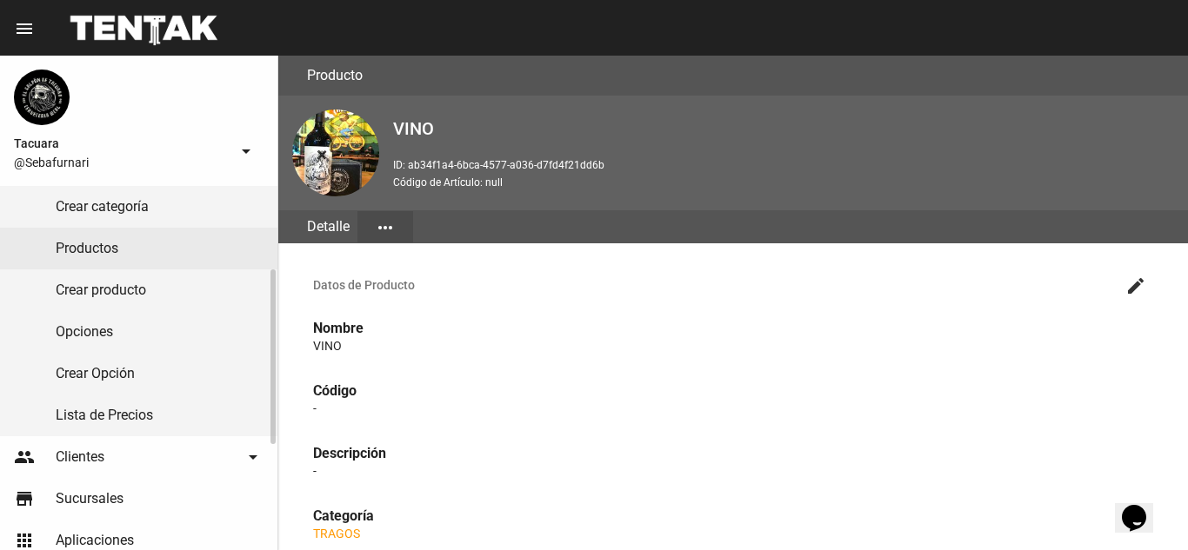
click at [157, 414] on link "Lista de Precios" at bounding box center [138, 416] width 277 height 42
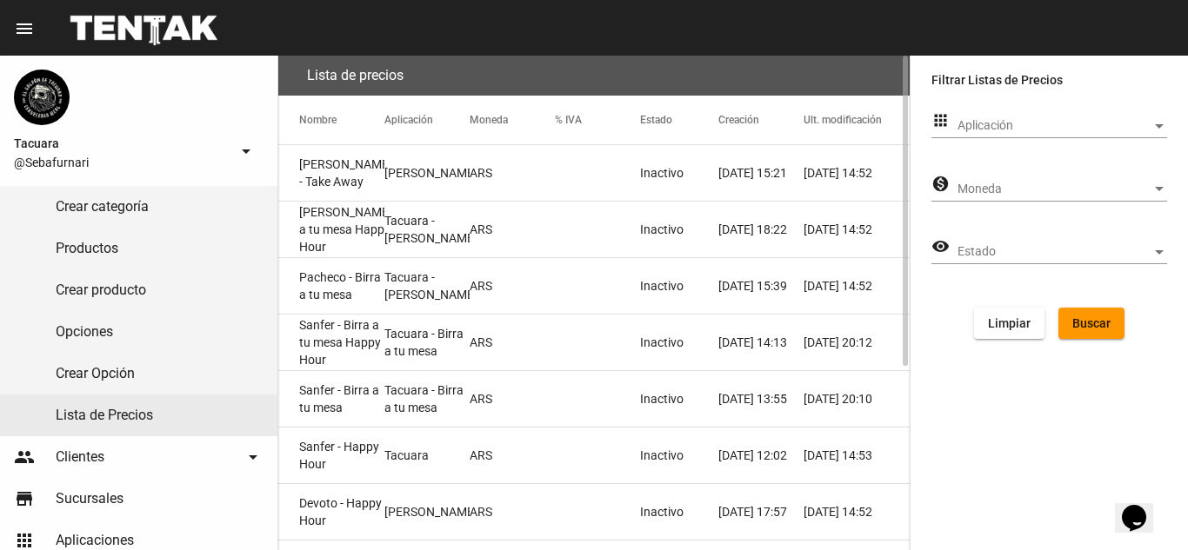
scroll to position [292, 0]
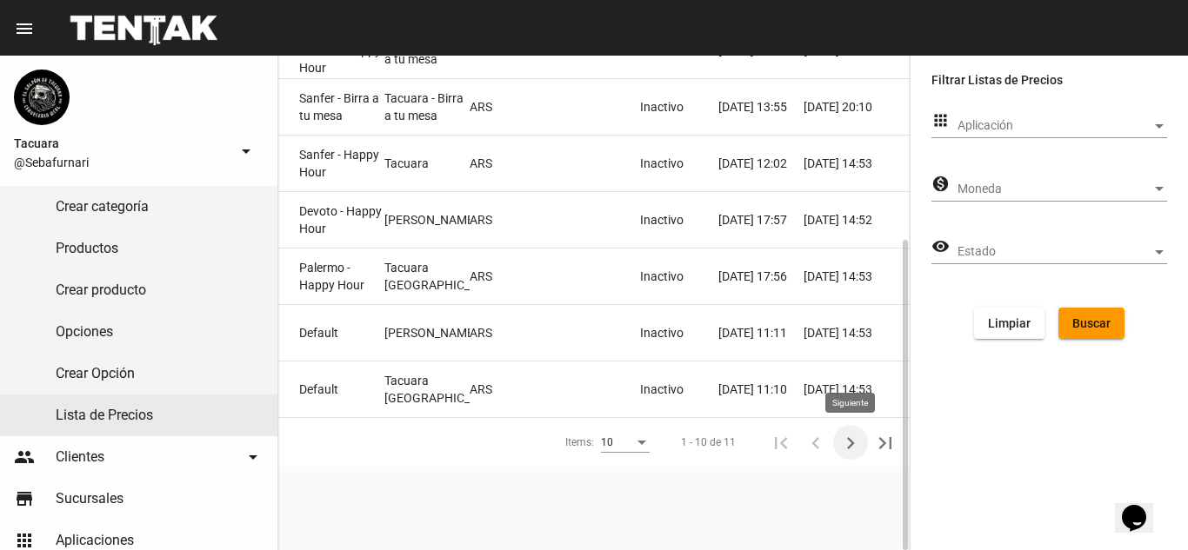
click at [850, 448] on icon "Siguiente" at bounding box center [850, 443] width 24 height 24
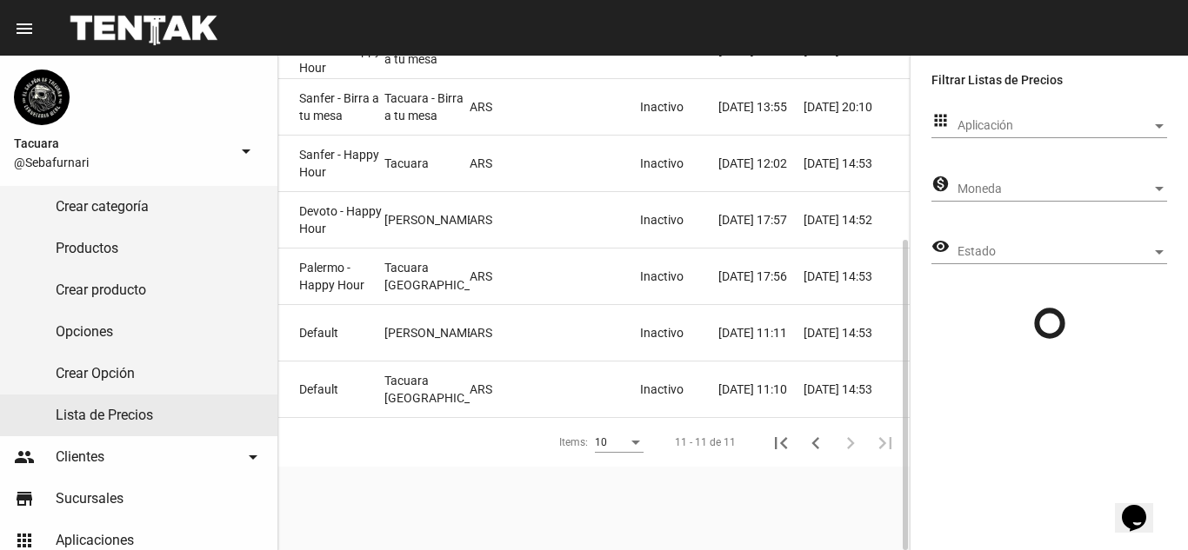
scroll to position [0, 0]
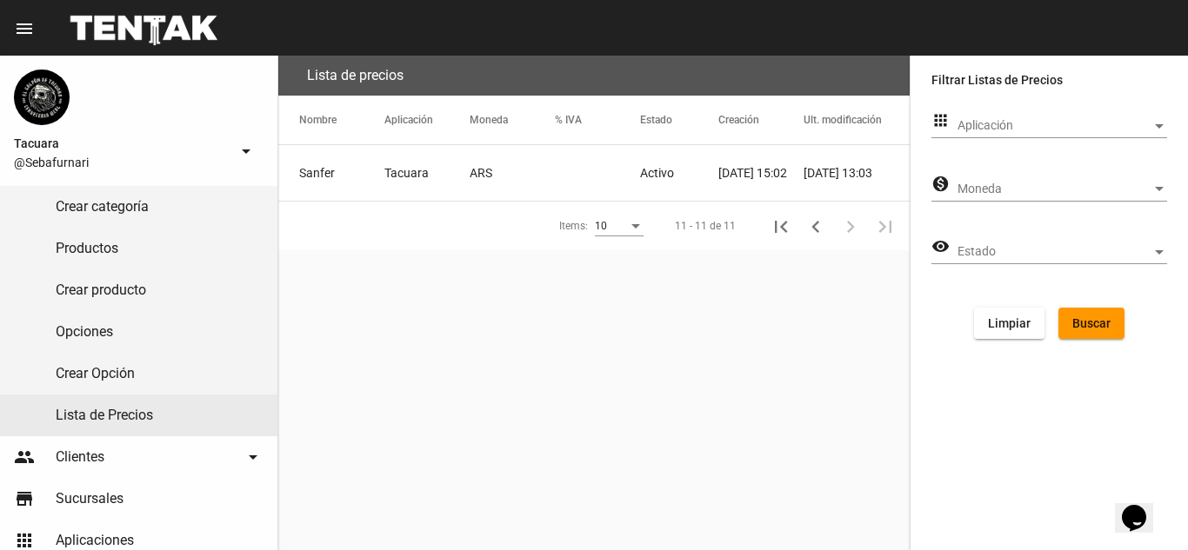
click at [551, 166] on mat-cell "ARS" at bounding box center [512, 173] width 85 height 56
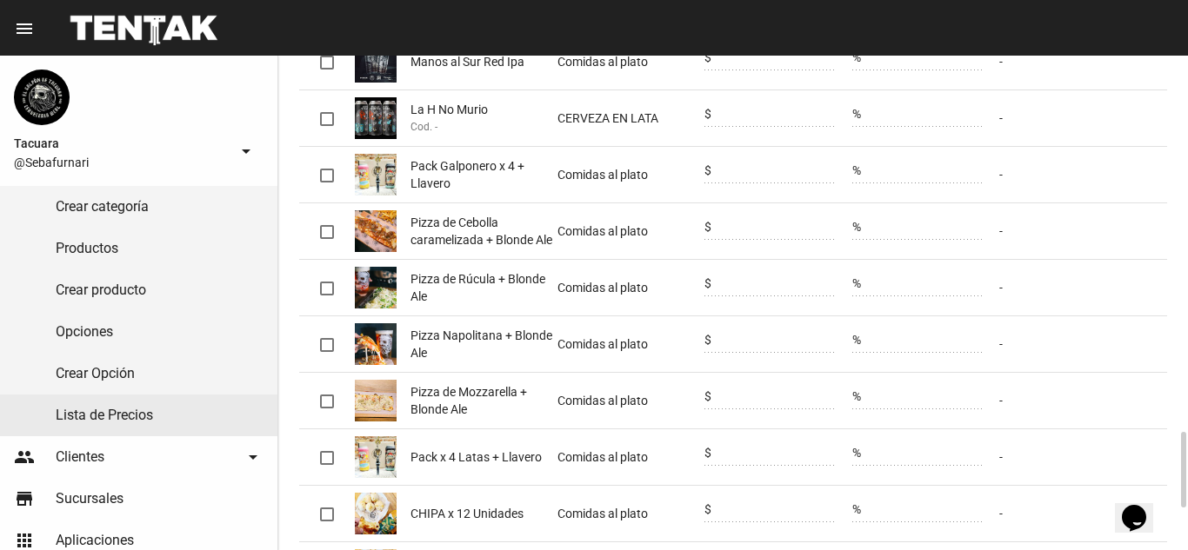
scroll to position [2707, 0]
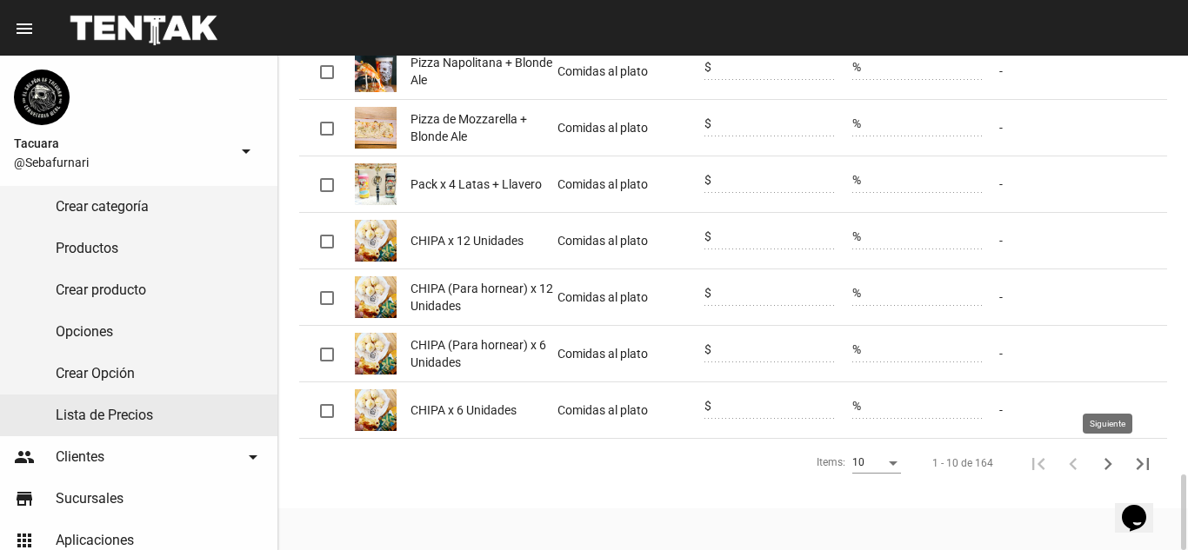
click at [1102, 458] on icon "Siguiente" at bounding box center [1108, 464] width 24 height 24
click at [1103, 462] on icon "Siguiente" at bounding box center [1108, 464] width 24 height 24
click at [1096, 463] on icon "Siguiente" at bounding box center [1108, 464] width 24 height 24
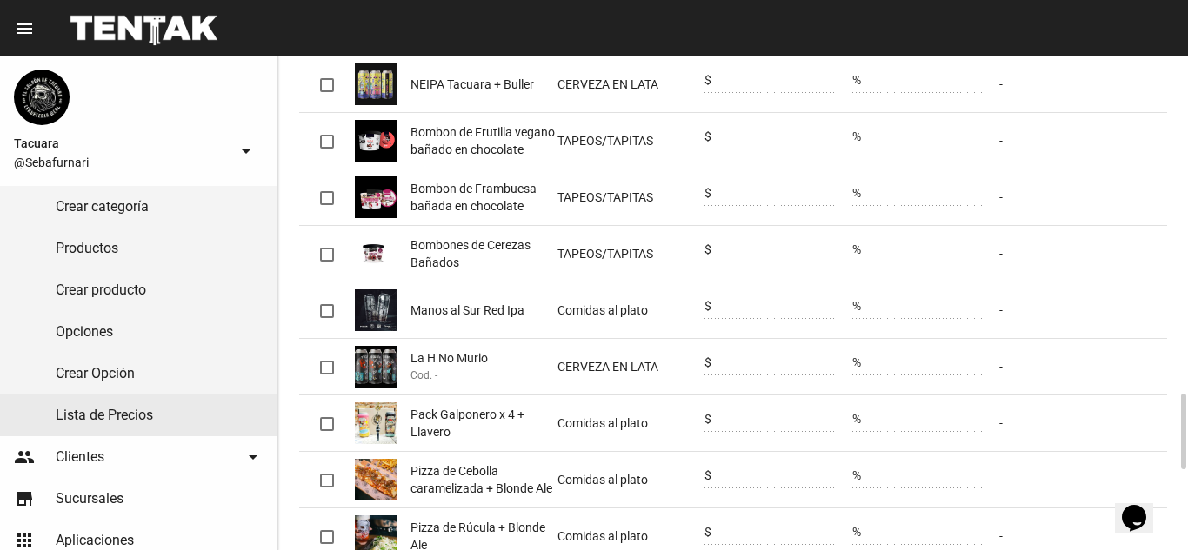
scroll to position [1316, 0]
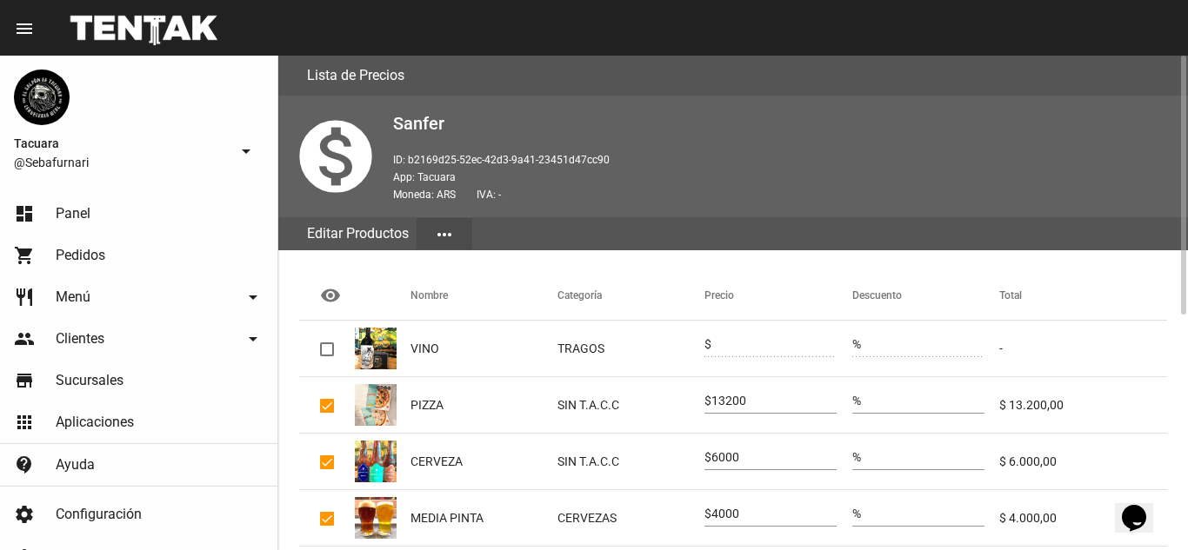
click at [334, 346] on mat-cell at bounding box center [327, 349] width 56 height 56
click at [321, 343] on div at bounding box center [327, 350] width 14 height 14
click at [326, 356] on input "checkbox" at bounding box center [326, 356] width 1 height 1
checkbox input "true"
click at [747, 338] on input "0" at bounding box center [773, 345] width 125 height 14
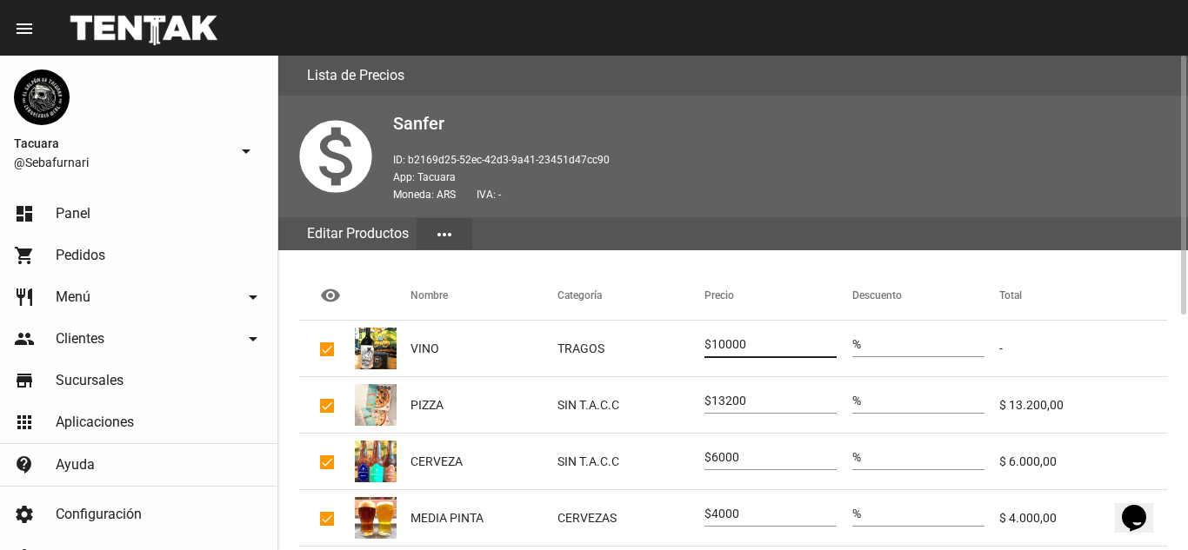
type input "10000"
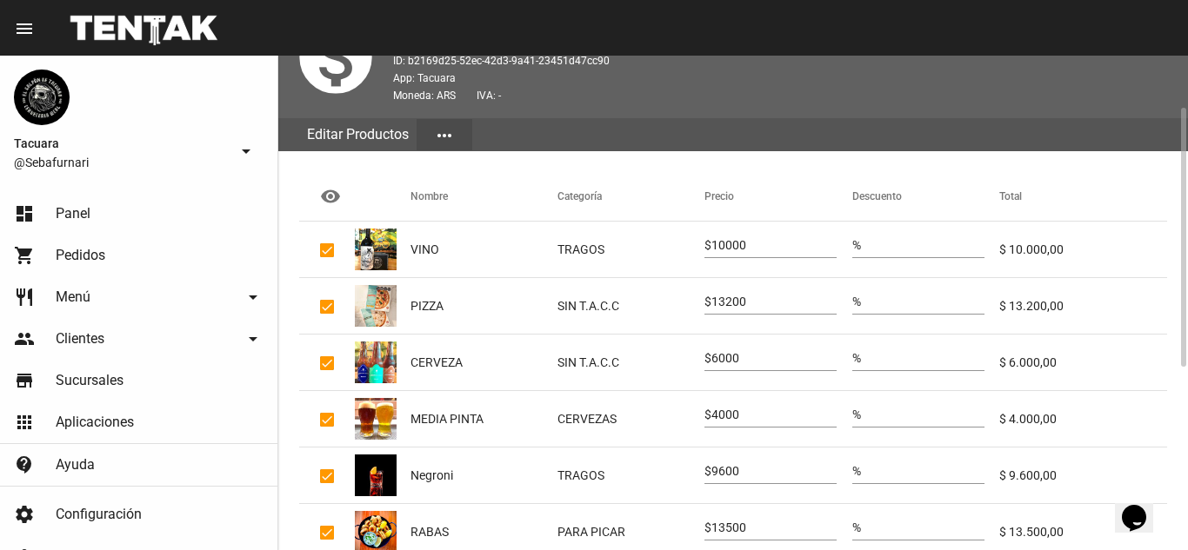
scroll to position [447, 0]
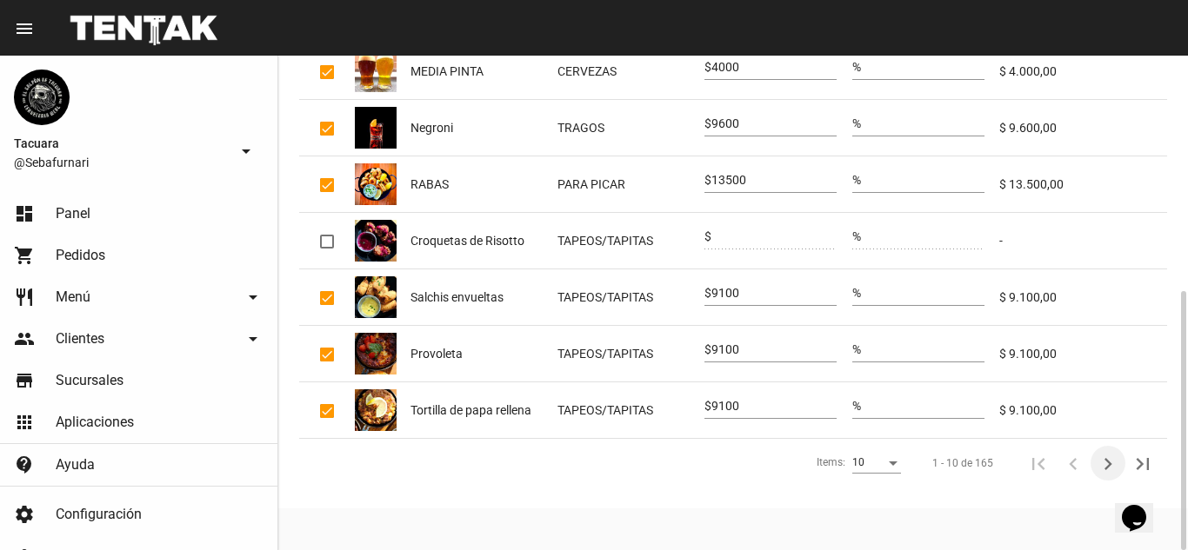
click at [1122, 456] on button "Siguiente" at bounding box center [1107, 463] width 35 height 35
click at [1116, 462] on icon "Siguiente" at bounding box center [1108, 464] width 24 height 24
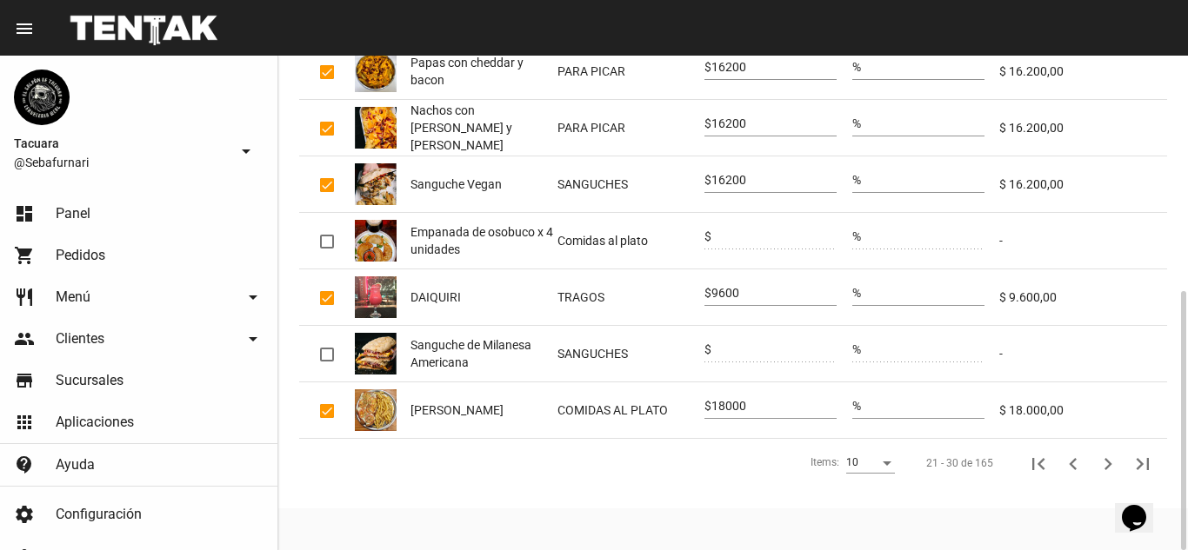
click at [422, 294] on span "DAIQUIRI" at bounding box center [435, 297] width 50 height 17
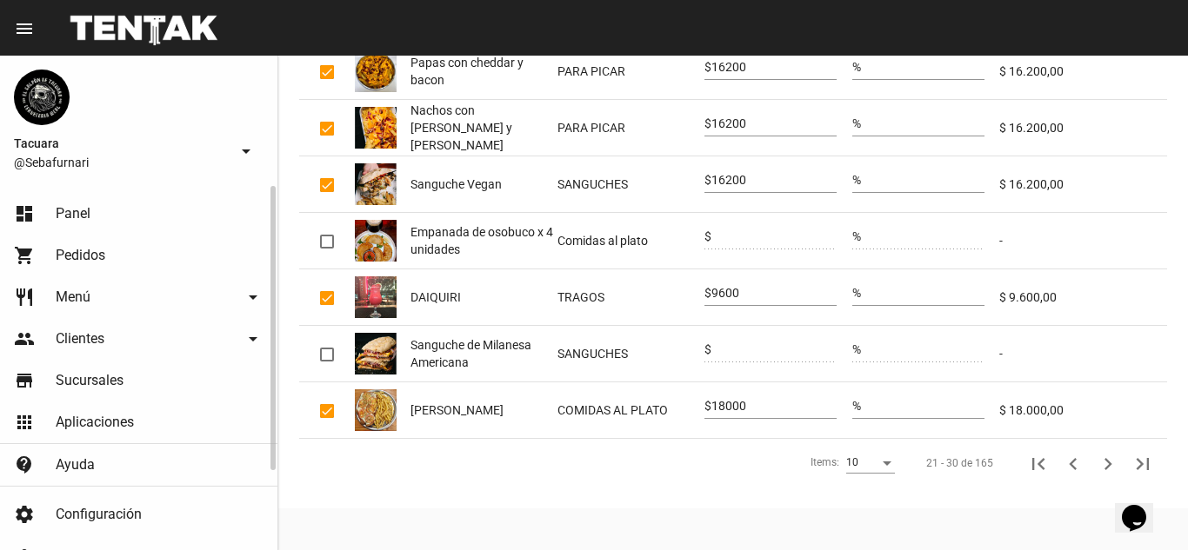
click at [209, 307] on link "restaurant Menú arrow_drop_down" at bounding box center [138, 297] width 277 height 42
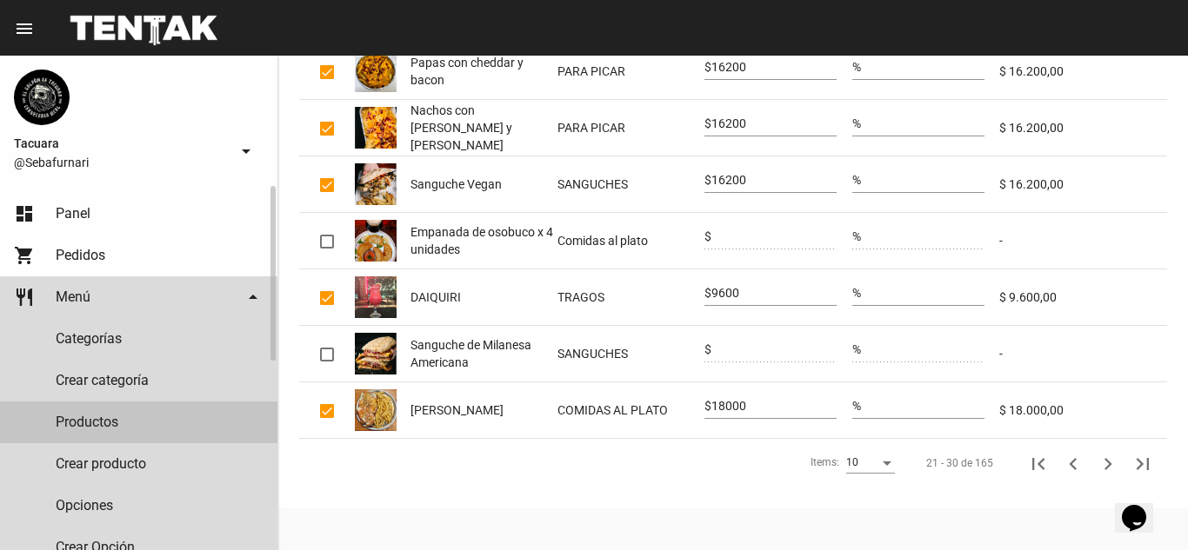
click at [157, 420] on link "Productos" at bounding box center [138, 423] width 277 height 42
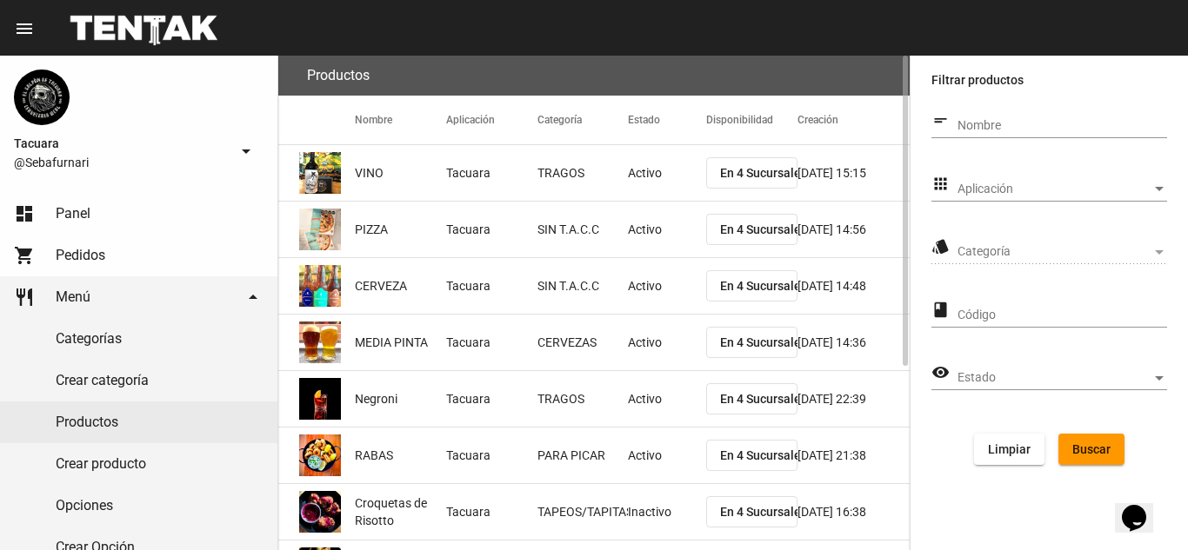
scroll to position [292, 0]
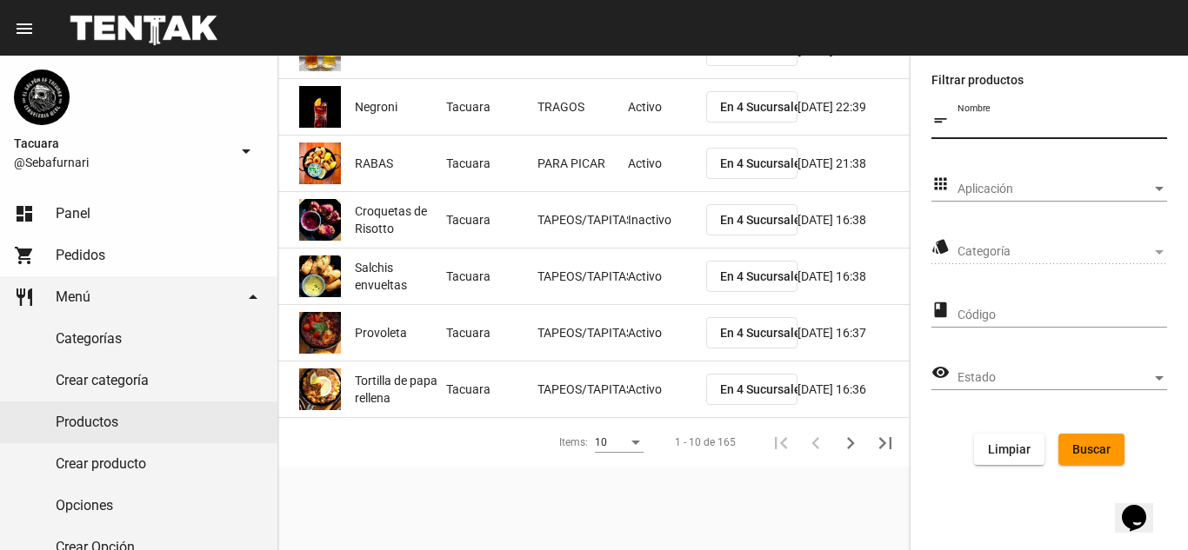
click at [1009, 122] on input "Nombre" at bounding box center [1062, 126] width 210 height 14
type input "DAIQUIRI"
click button "Buscar" at bounding box center [1091, 449] width 66 height 31
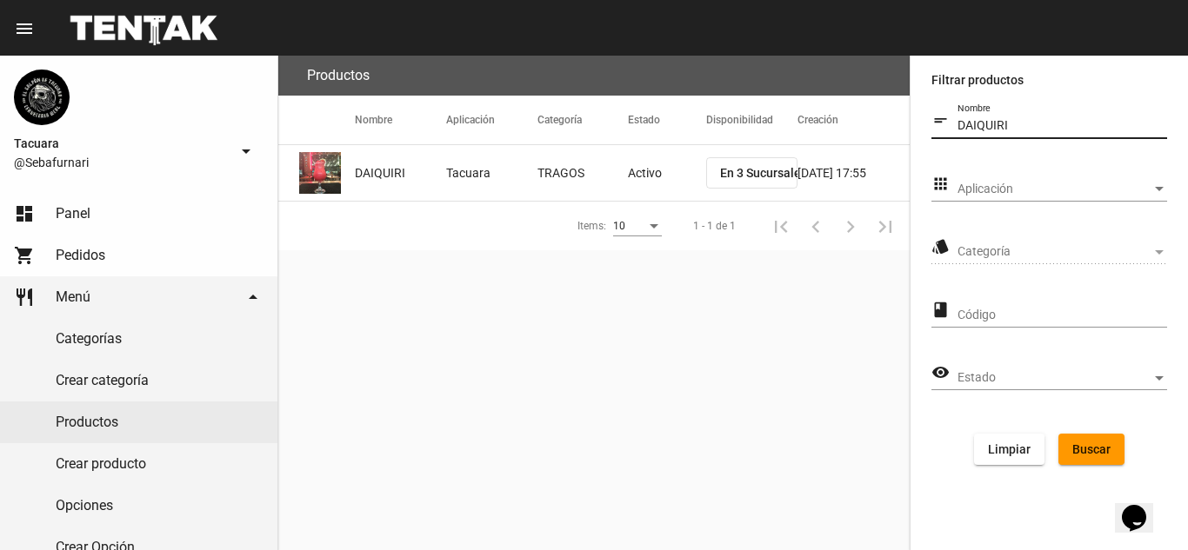
scroll to position [0, 0]
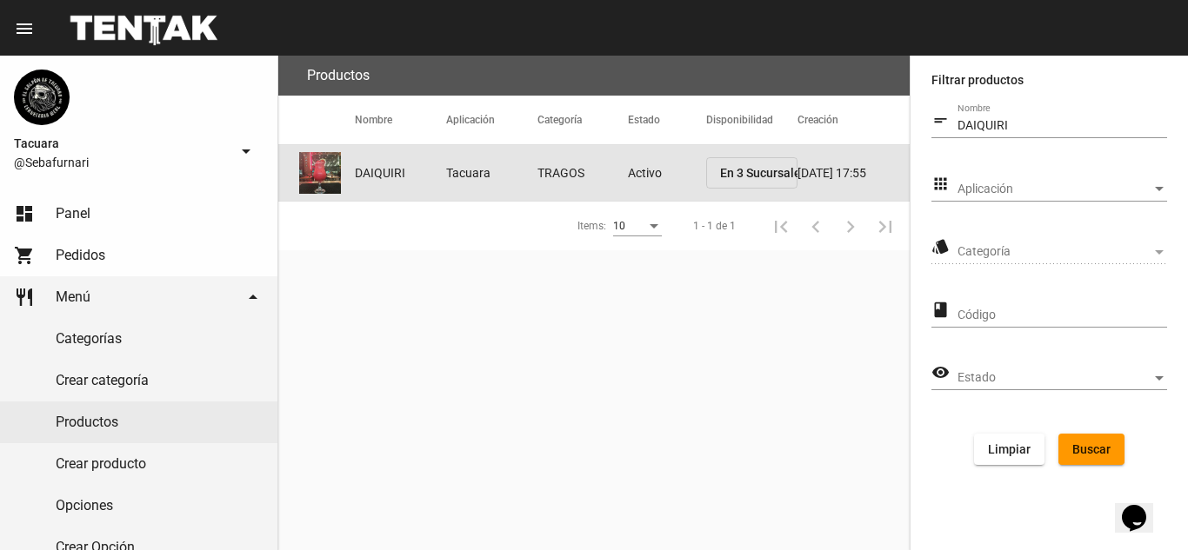
click at [368, 179] on span "DAIQUIRI" at bounding box center [380, 172] width 50 height 17
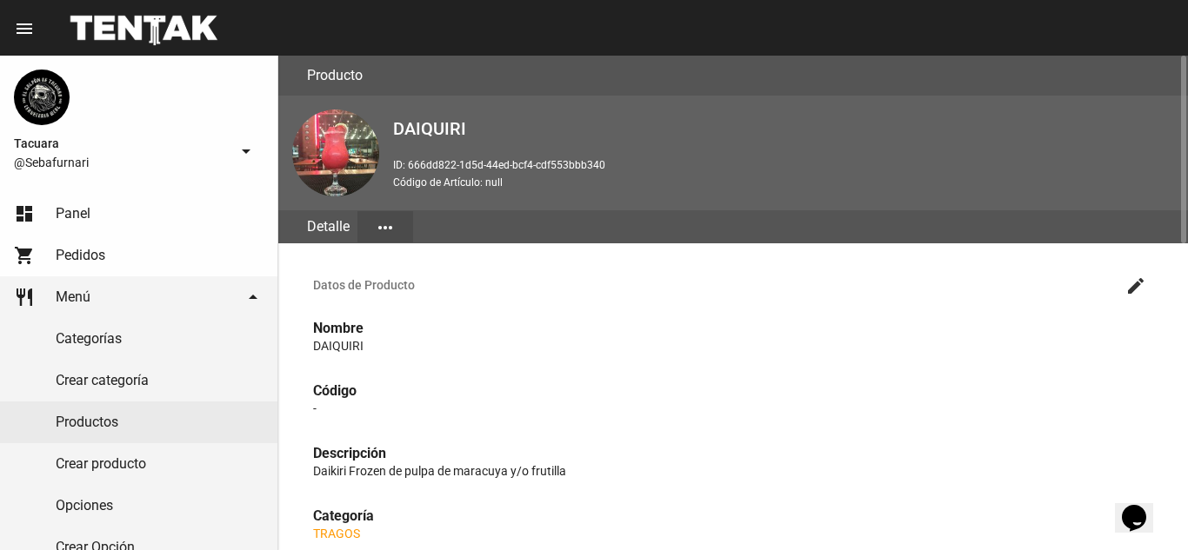
click at [396, 221] on button "more_horiz" at bounding box center [385, 226] width 56 height 31
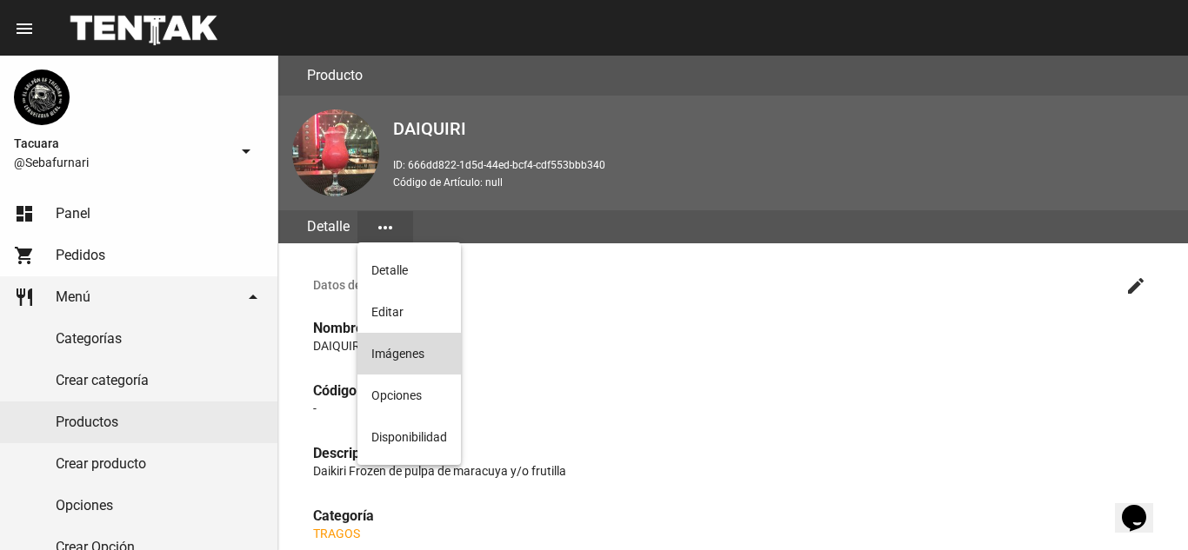
click at [399, 359] on button "Imágenes" at bounding box center [408, 354] width 103 height 42
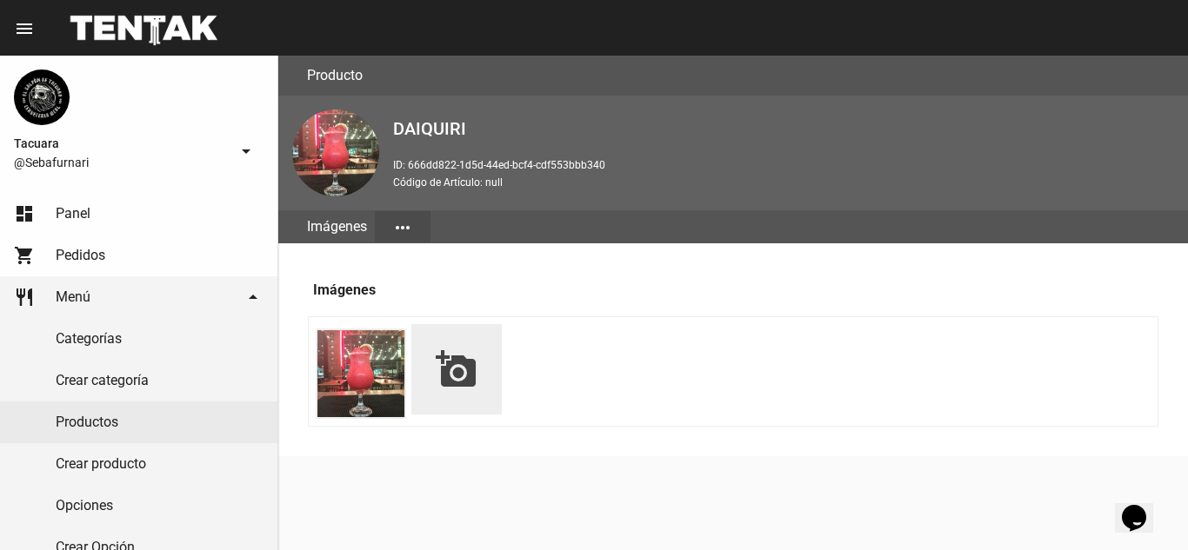
click at [462, 369] on mat-icon "add_a_photo" at bounding box center [457, 370] width 42 height 42
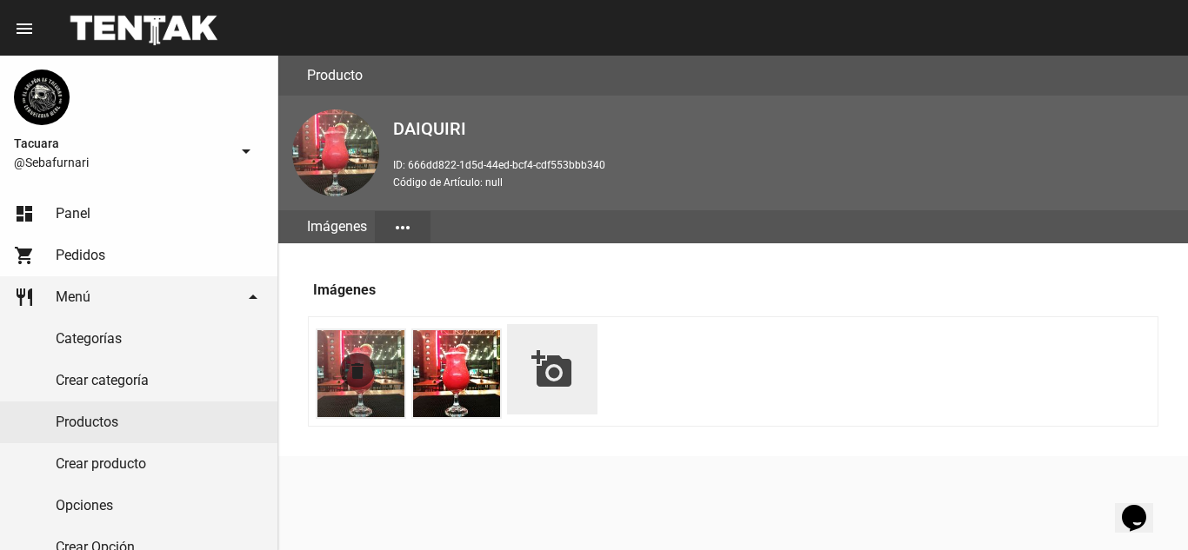
click at [362, 375] on mat-icon "delete" at bounding box center [357, 371] width 21 height 21
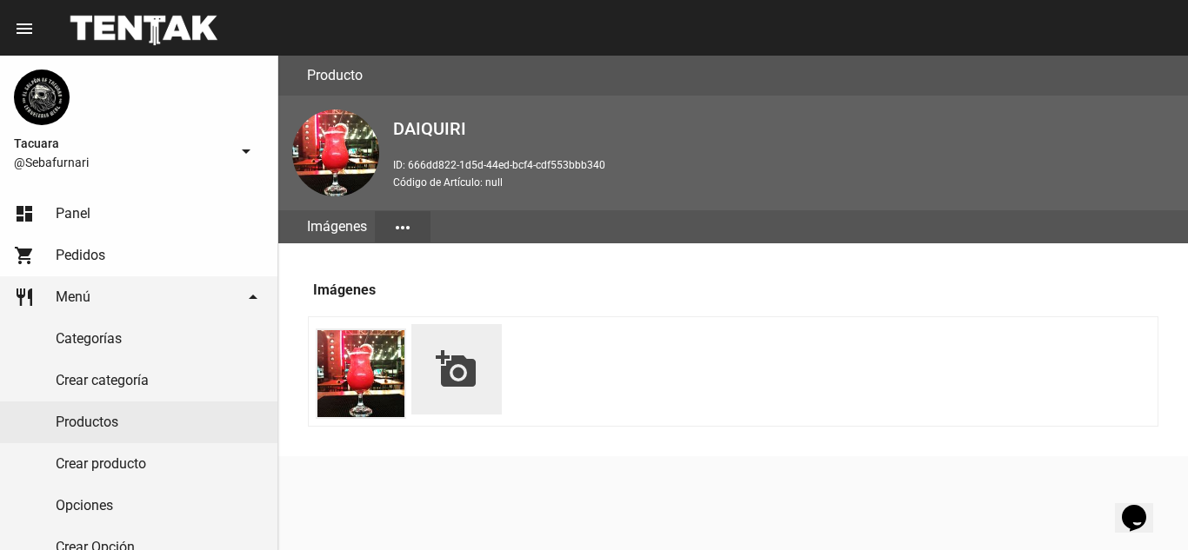
click at [450, 375] on mat-icon "add_a_photo" at bounding box center [457, 370] width 42 height 42
click at [468, 358] on mat-icon "add_a_photo" at bounding box center [457, 370] width 42 height 42
click at [362, 370] on mat-icon "delete" at bounding box center [357, 371] width 21 height 21
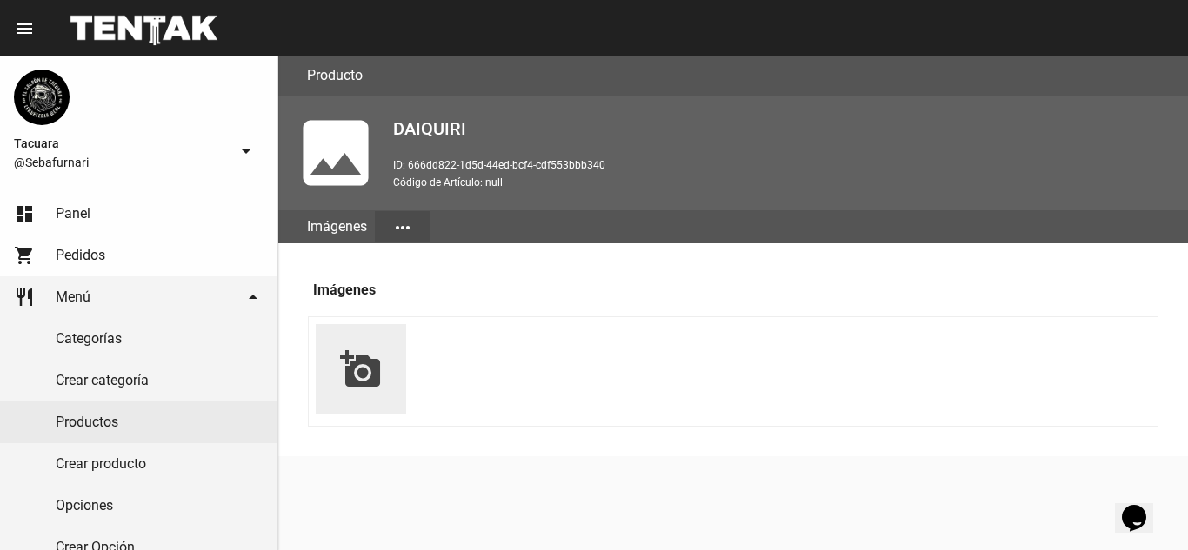
click at [370, 371] on mat-icon "add_a_photo" at bounding box center [361, 370] width 42 height 42
click at [359, 343] on li "add_a_photo" at bounding box center [361, 369] width 90 height 90
click at [352, 365] on mat-icon "add_a_photo" at bounding box center [361, 370] width 42 height 42
type input "C:\fakepath\Imagen3.jpg"
